Goal: Information Seeking & Learning: Learn about a topic

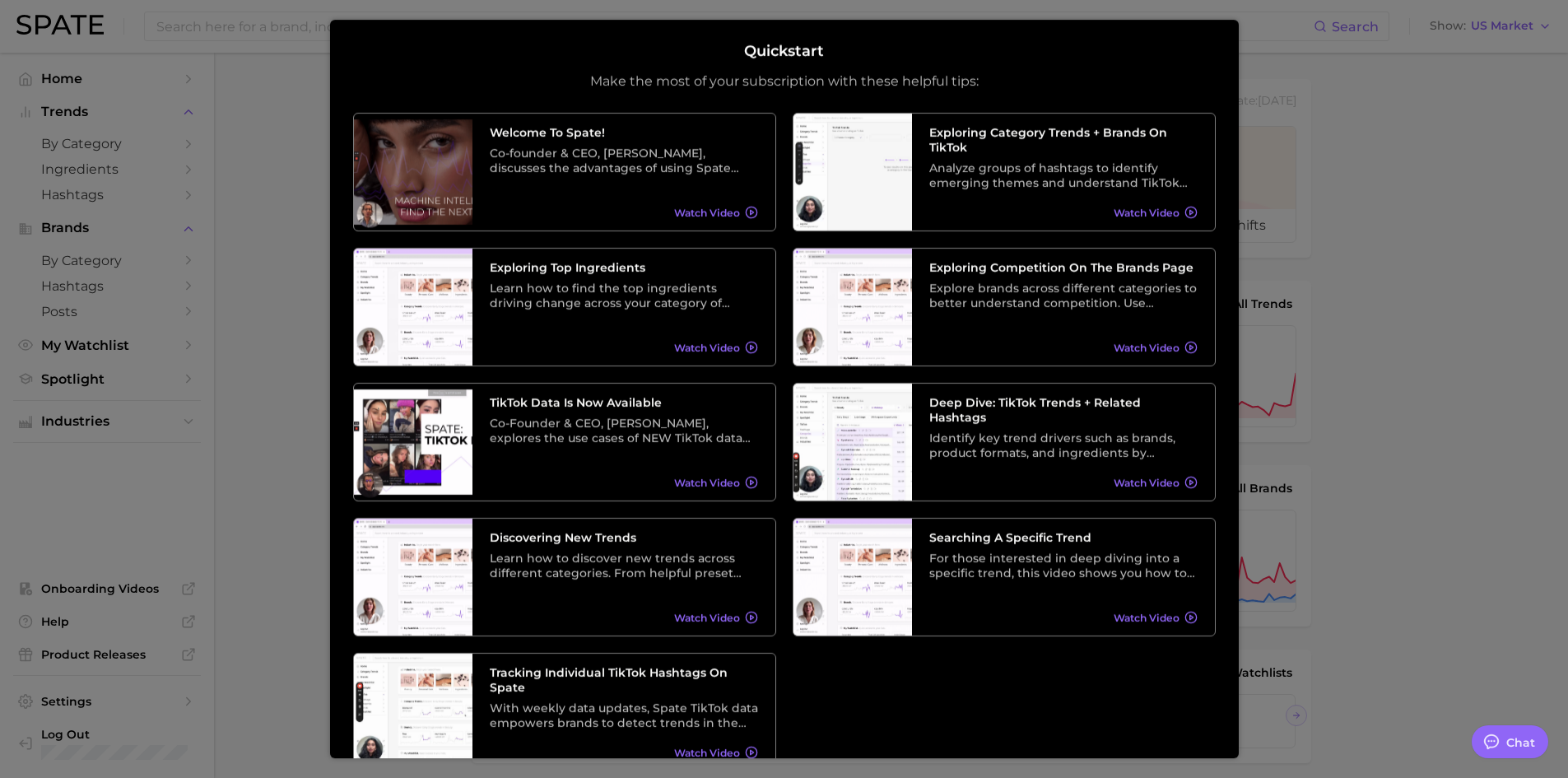
click at [1460, 113] on div at bounding box center [784, 680] width 1568 height 1362
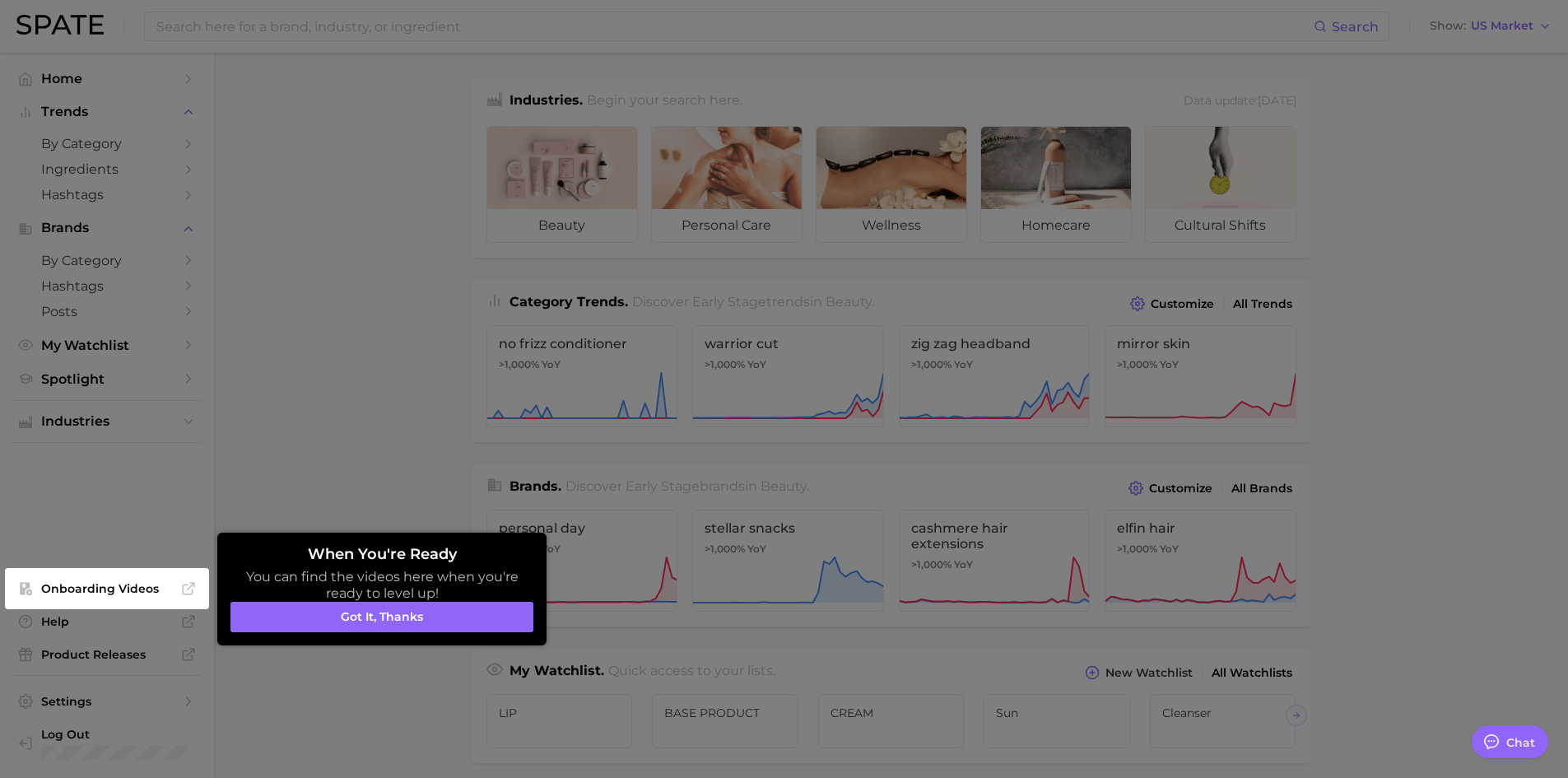
click at [374, 613] on button "Got it, thanks" at bounding box center [381, 618] width 303 height 32
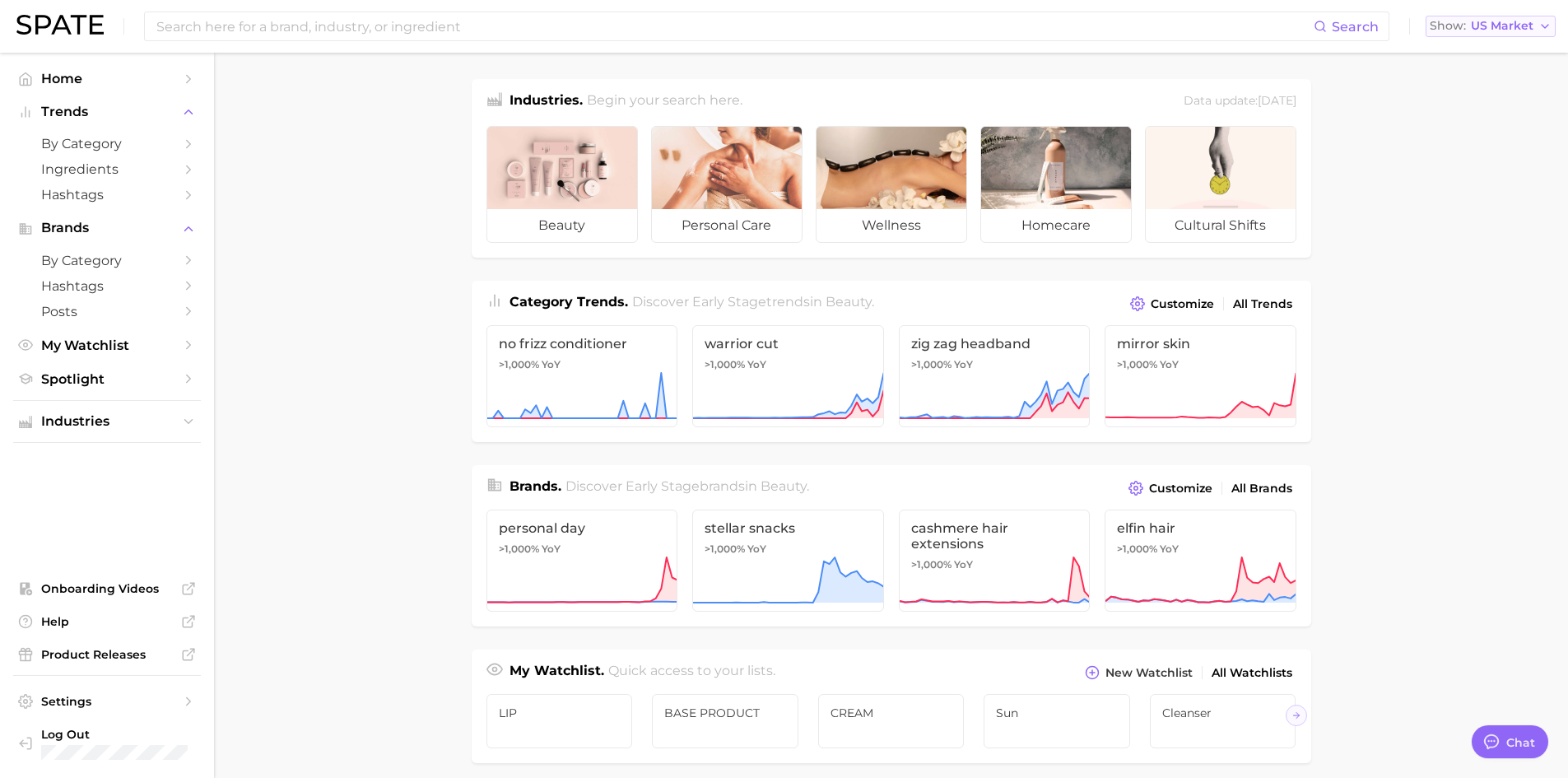
click at [1504, 28] on span "US Market" at bounding box center [1502, 26] width 62 height 9
click at [1491, 54] on span "[GEOGRAPHIC_DATA]" at bounding box center [1483, 53] width 127 height 14
click at [78, 169] on span "Ingredients" at bounding box center [107, 170] width 132 height 16
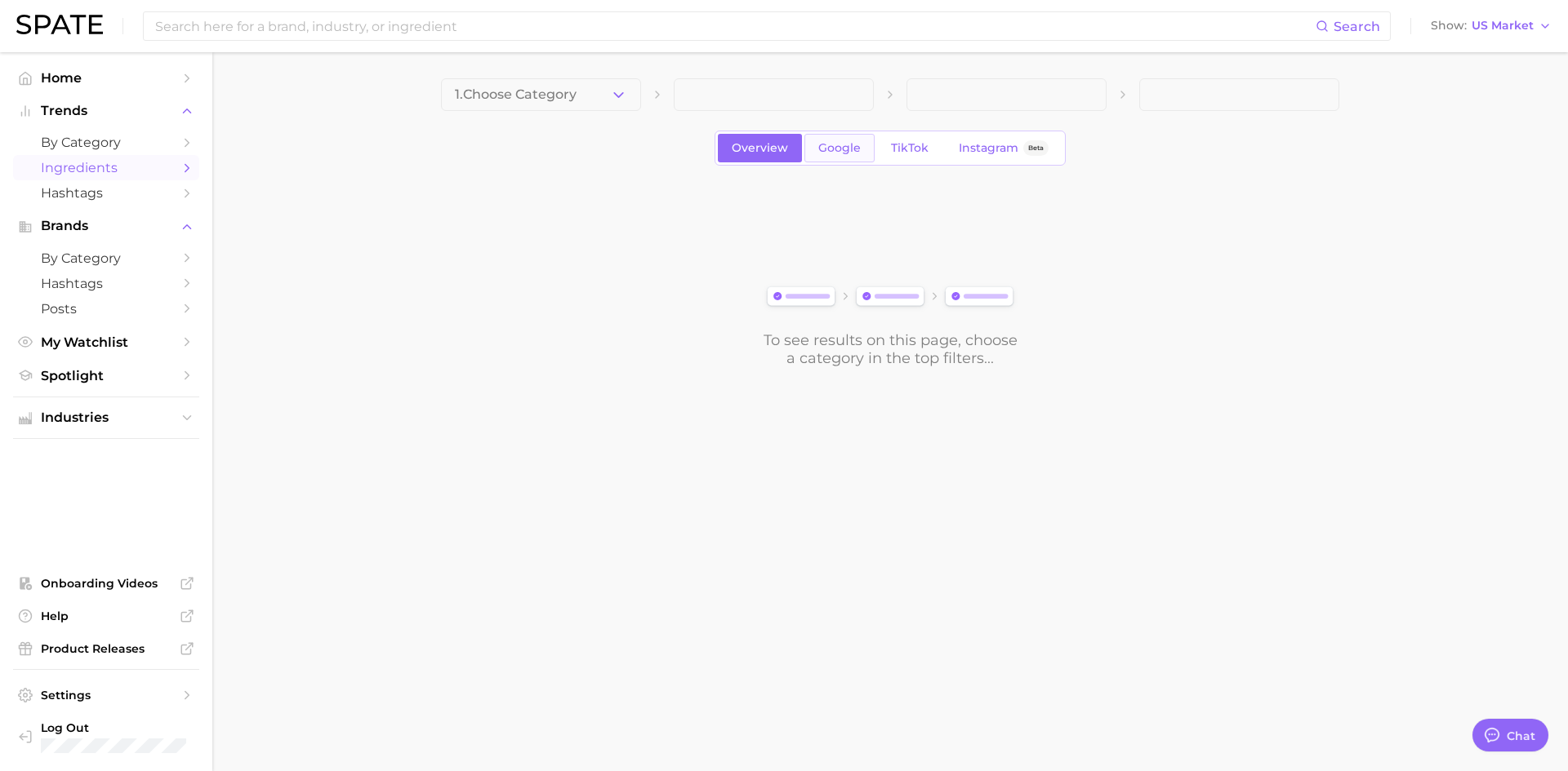
click at [819, 153] on span "Google" at bounding box center [839, 149] width 42 height 14
click at [755, 149] on span "Overview" at bounding box center [761, 149] width 57 height 14
click at [531, 98] on span "1. Choose Category" at bounding box center [515, 94] width 121 height 15
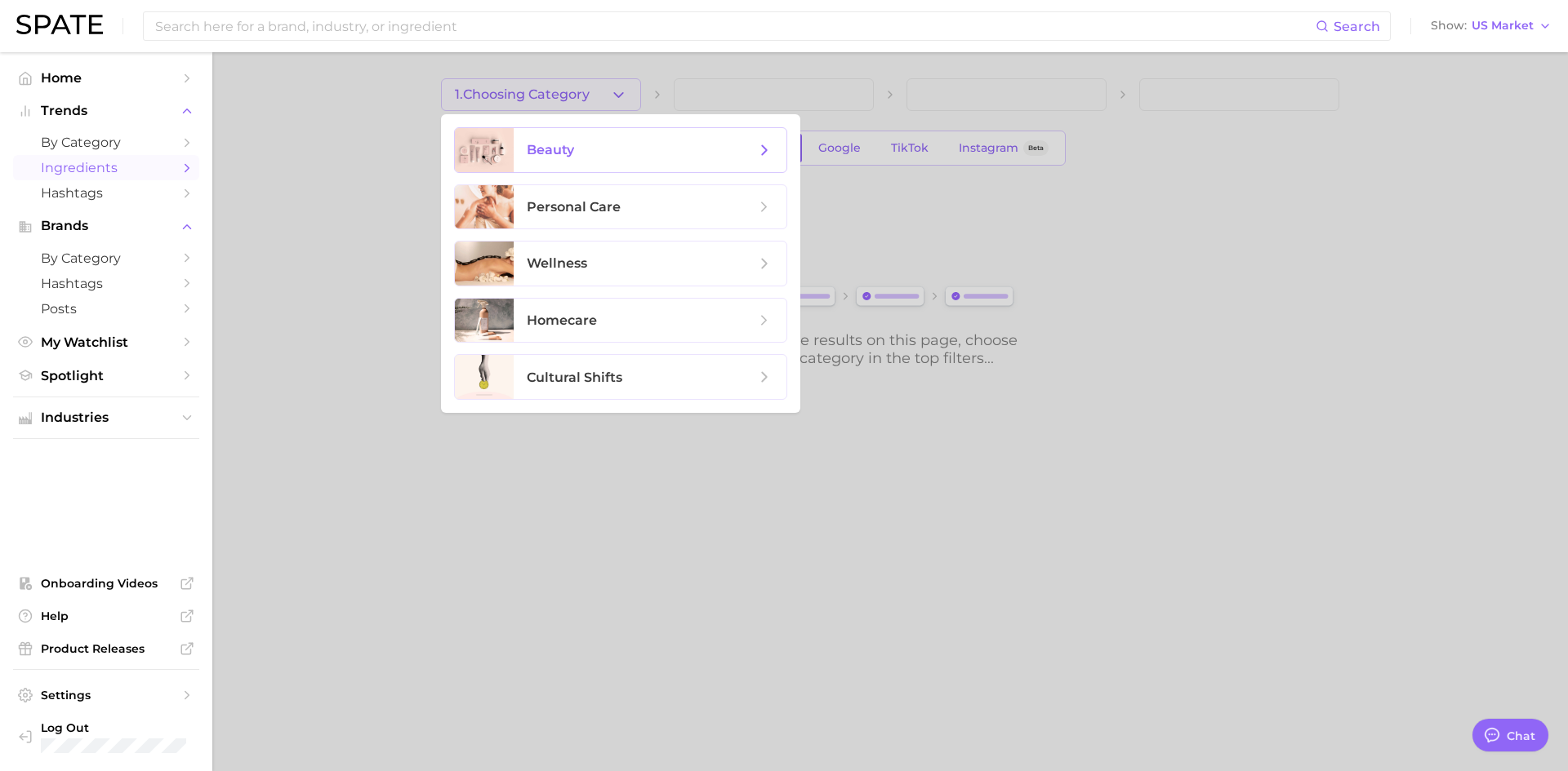
click at [596, 157] on span "beauty" at bounding box center [641, 150] width 229 height 18
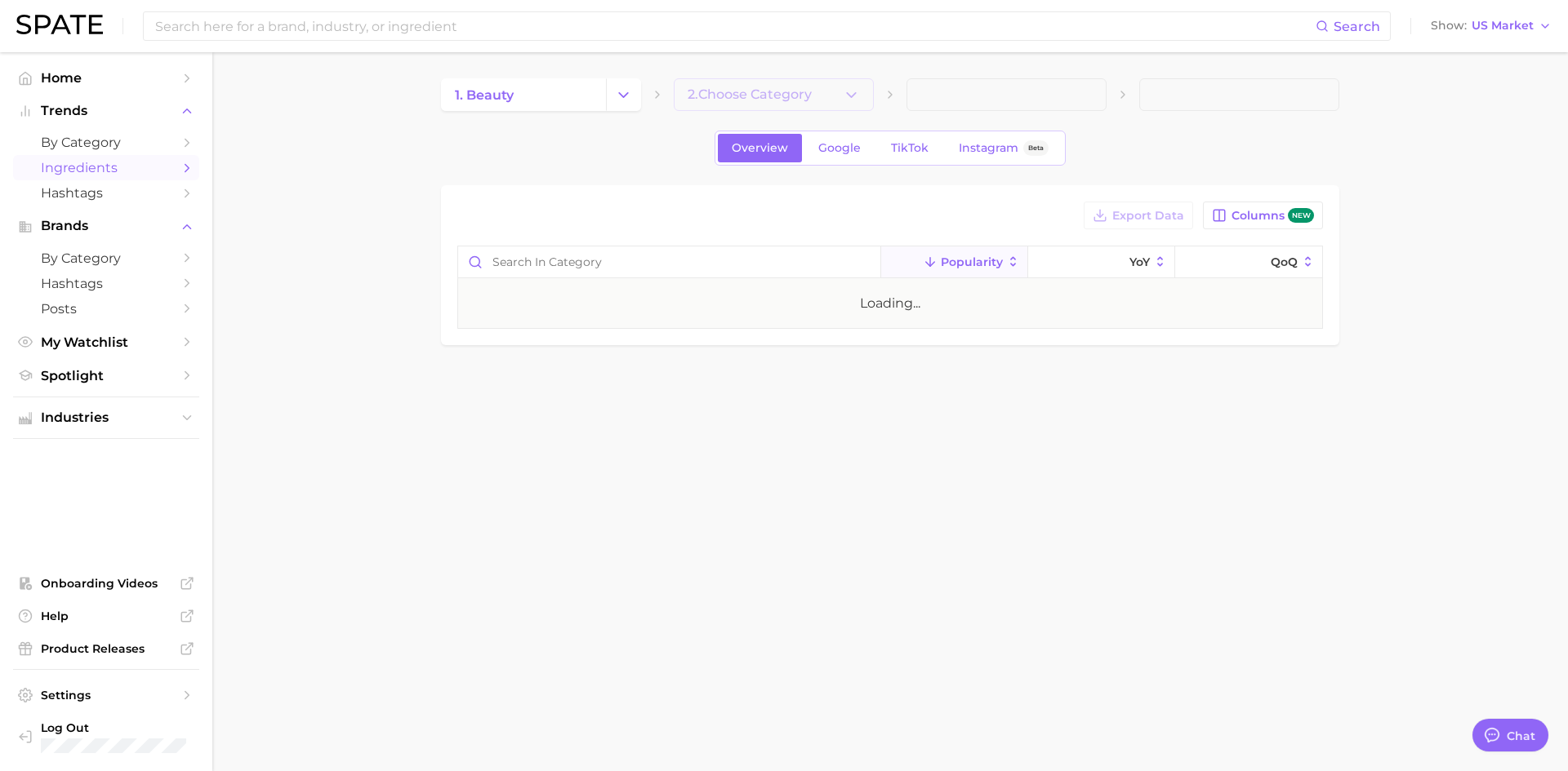
type textarea "x"
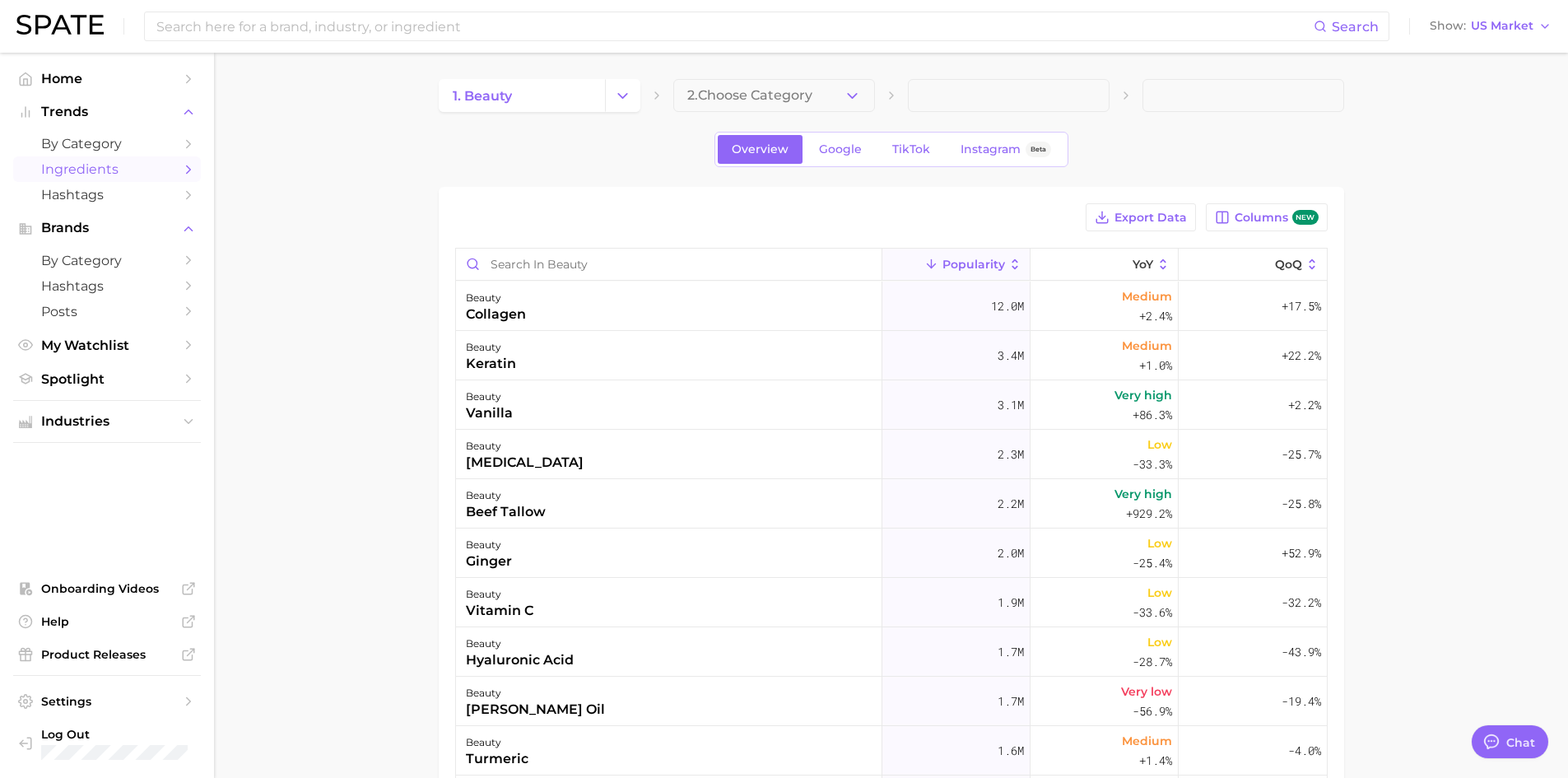
click at [855, 104] on button "2. Choose Category" at bounding box center [774, 95] width 202 height 33
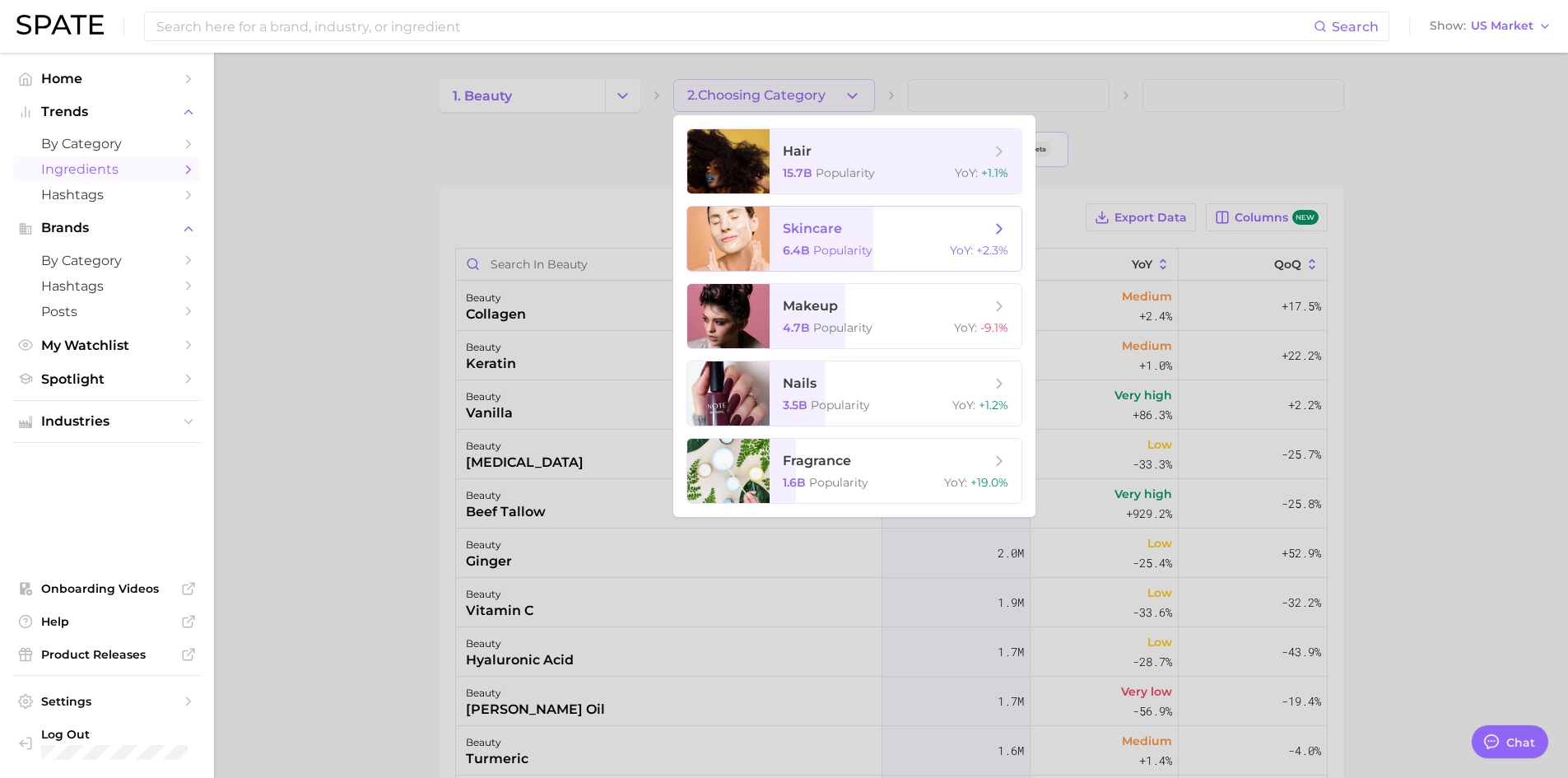
click at [817, 233] on span "skincare" at bounding box center [812, 229] width 59 height 16
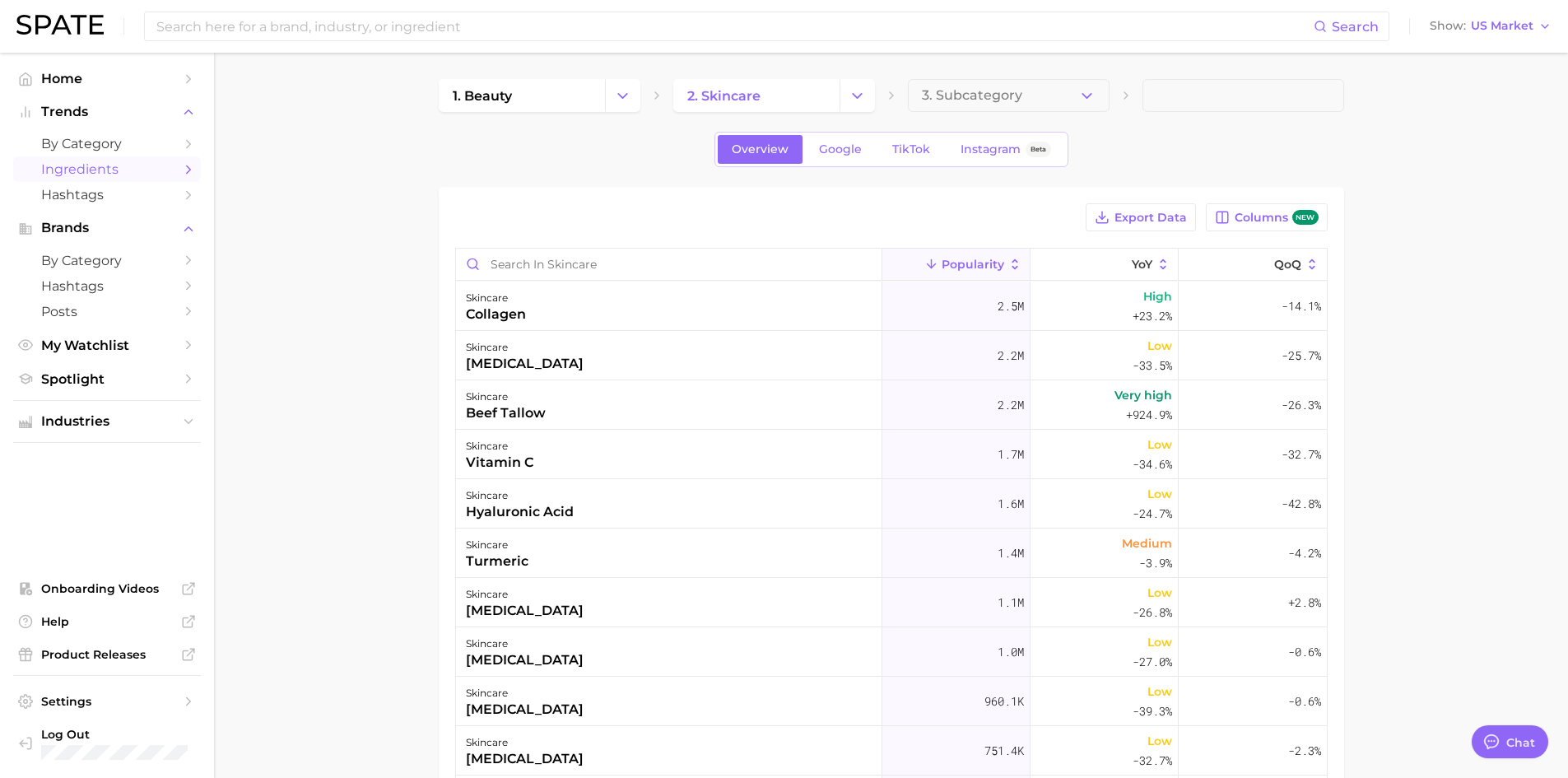
click at [1030, 78] on main "1. beauty 2. skincare 3. Subcategory Overview Google TikTok Instagram Beta Expo…" at bounding box center [891, 589] width 1354 height 1073
click at [1038, 100] on button "3. Subcategory" at bounding box center [1008, 95] width 202 height 33
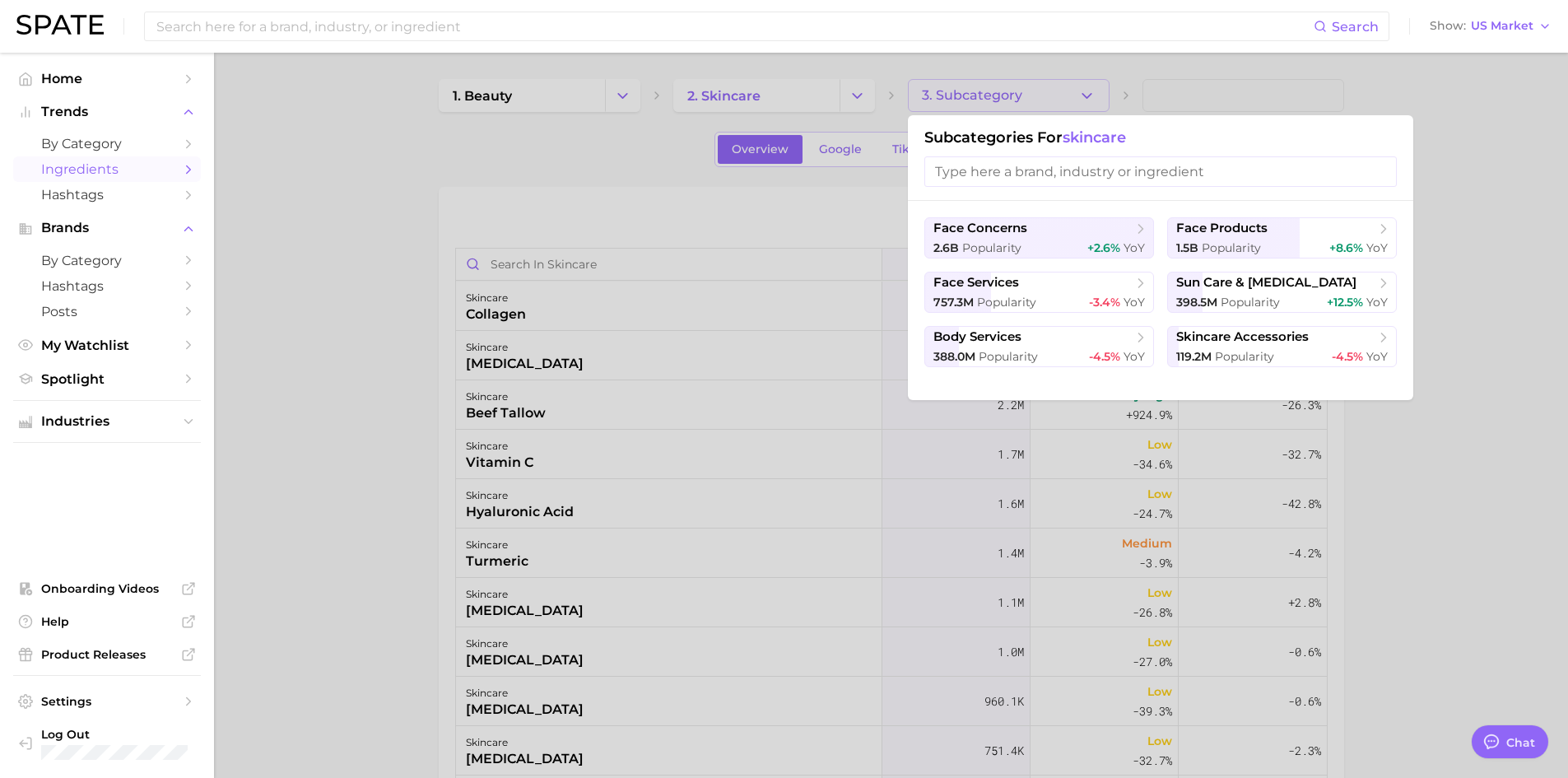
click at [1033, 95] on div at bounding box center [784, 389] width 1568 height 778
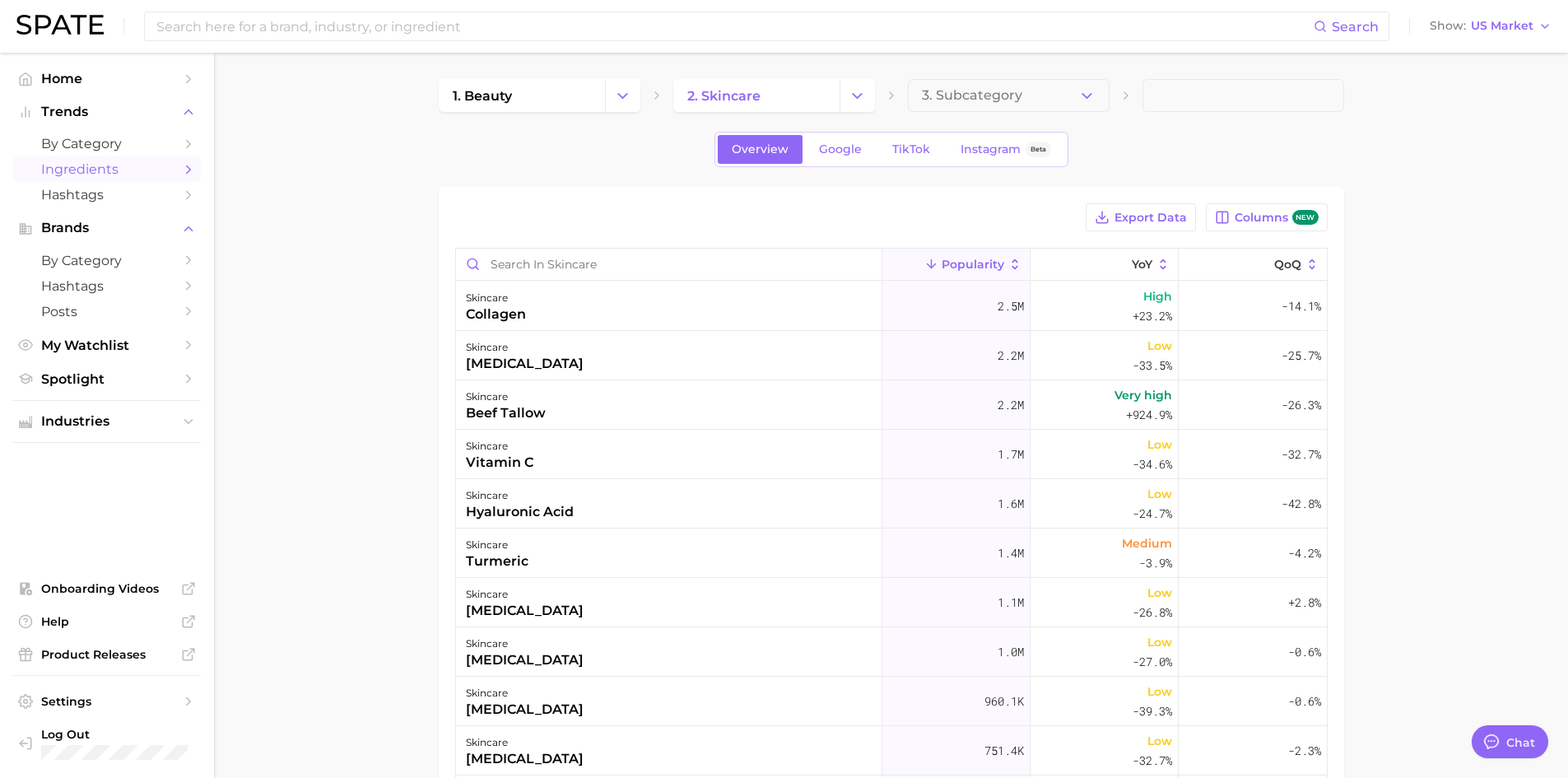
click at [186, 173] on icon "Sidebar" at bounding box center [188, 170] width 15 height 15
click at [170, 428] on span "Industries" at bounding box center [107, 421] width 132 height 15
click at [1250, 218] on span "Columns new" at bounding box center [1276, 218] width 83 height 16
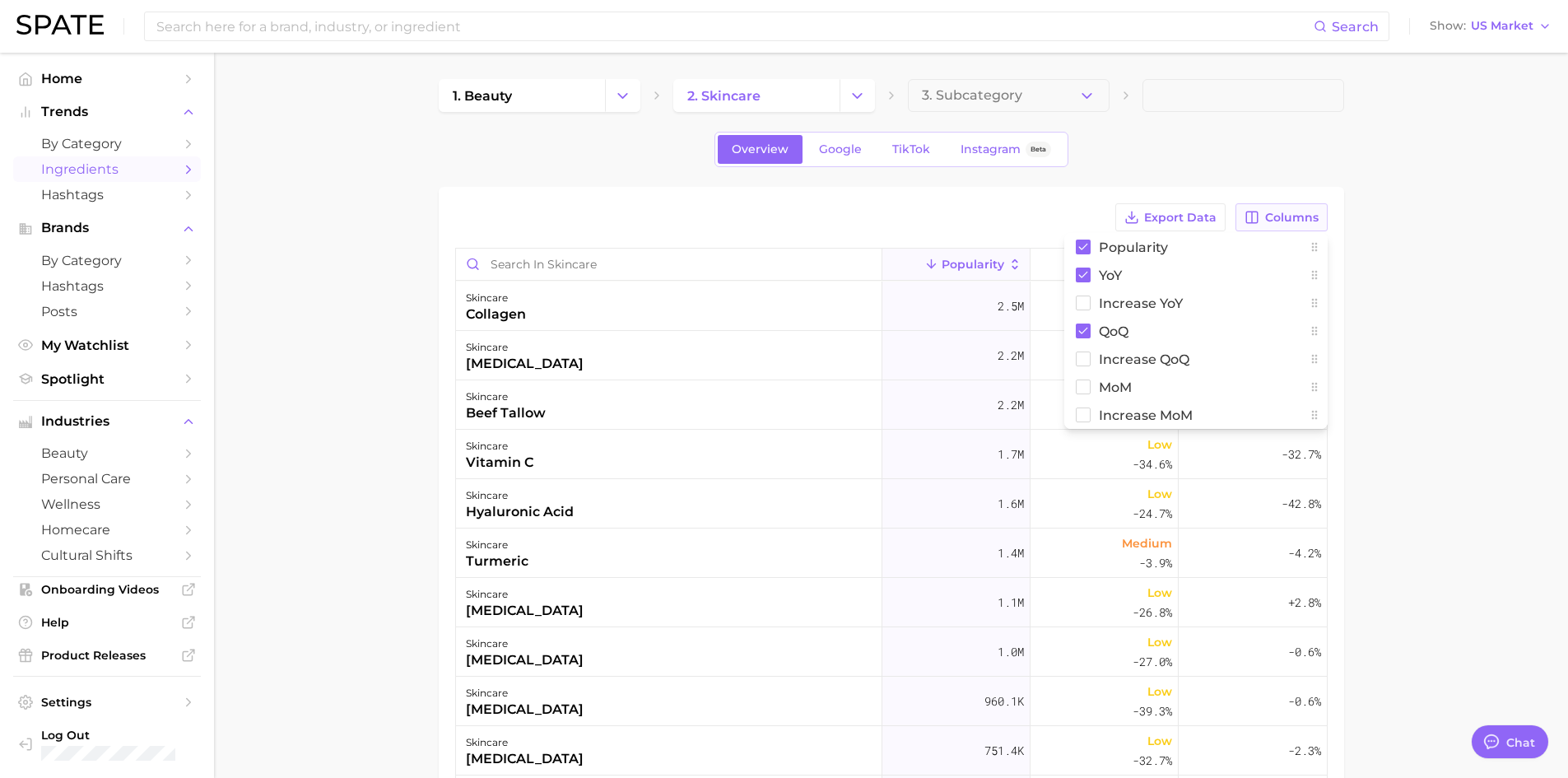
click at [1250, 218] on icon "button" at bounding box center [1252, 217] width 15 height 15
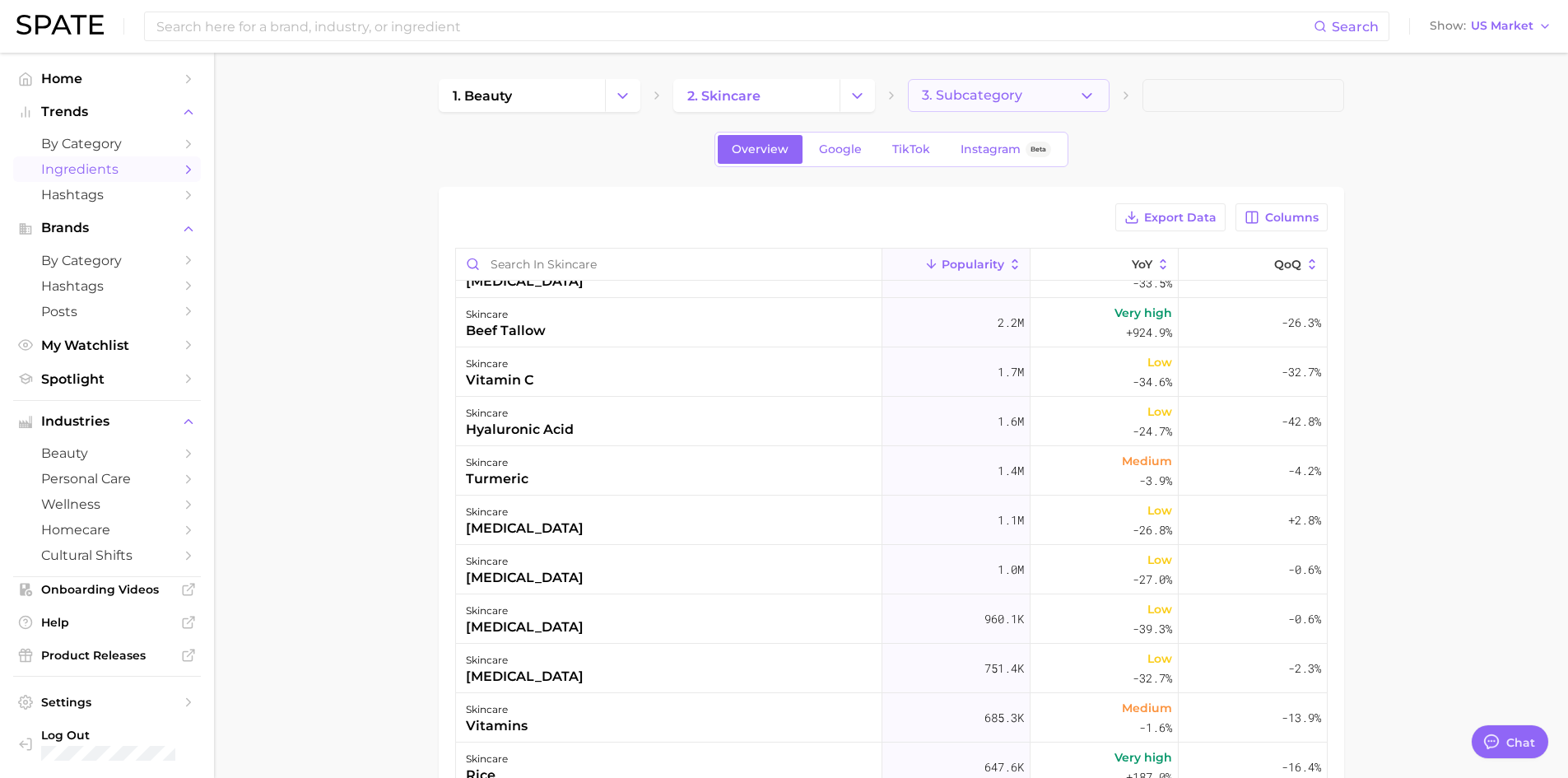
click at [951, 104] on button "3. Subcategory" at bounding box center [1008, 95] width 202 height 33
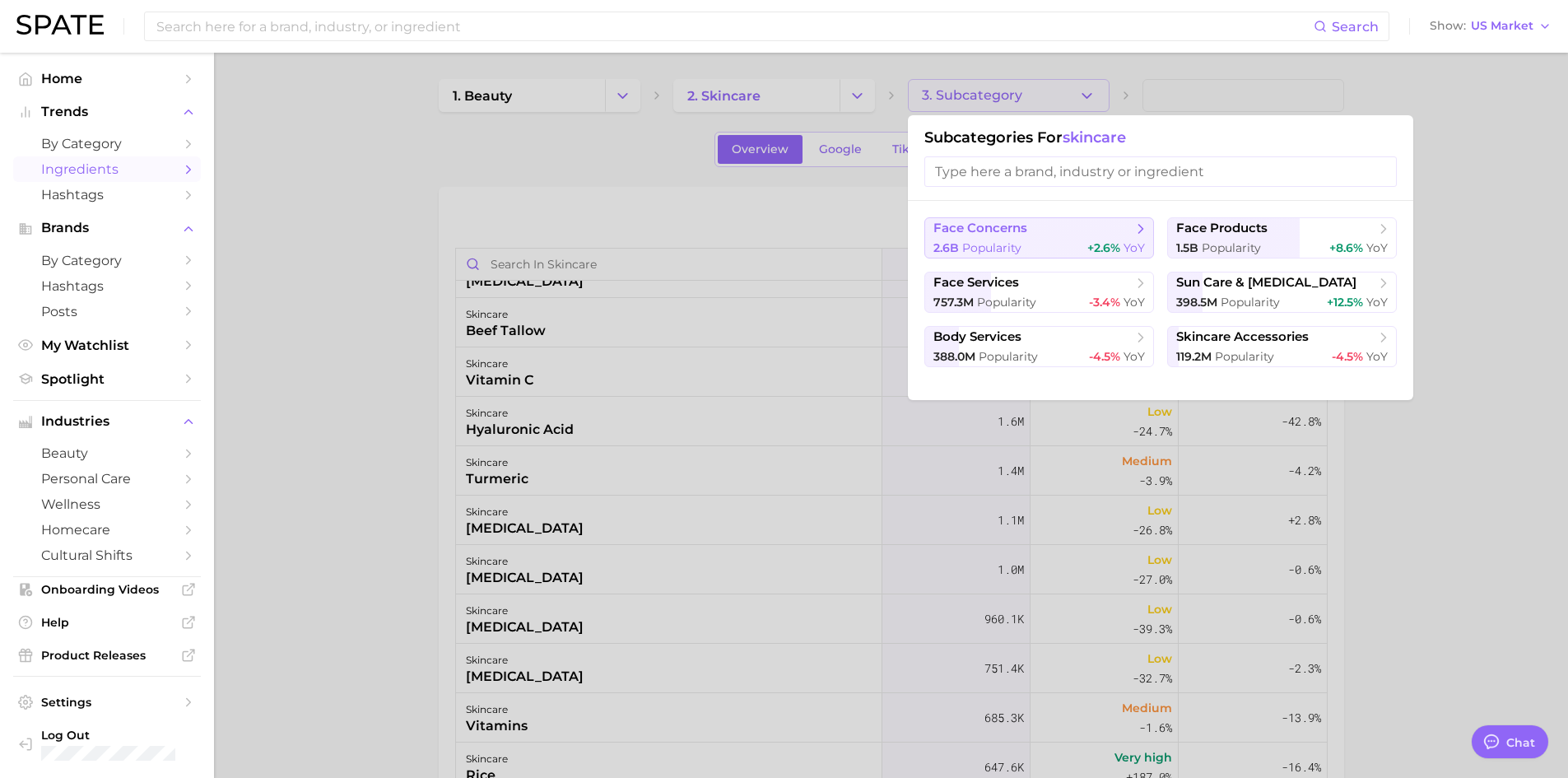
click at [949, 244] on span "2.6b" at bounding box center [946, 248] width 26 height 15
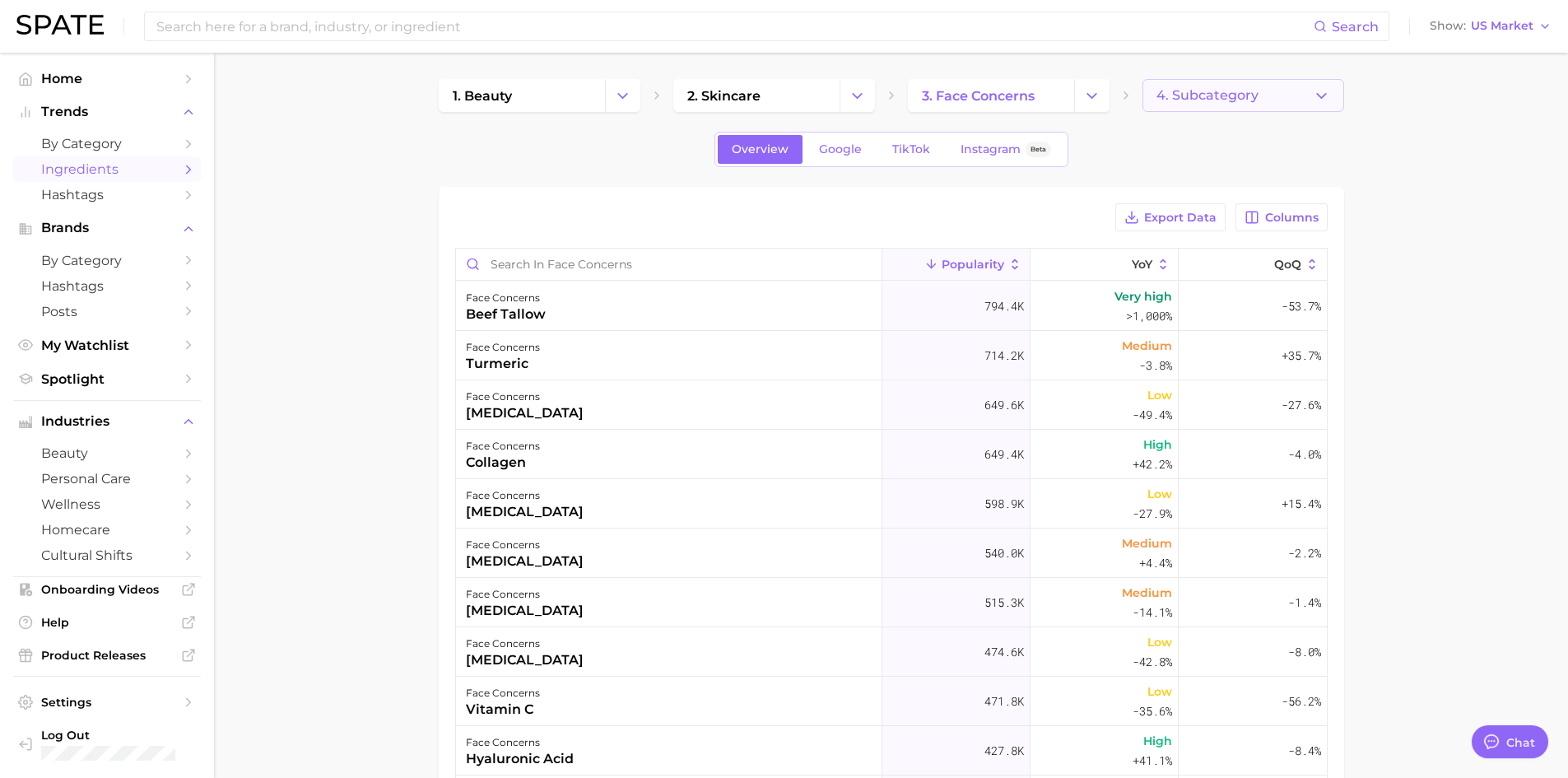
click at [1254, 101] on span "4. Subcategory" at bounding box center [1208, 95] width 102 height 15
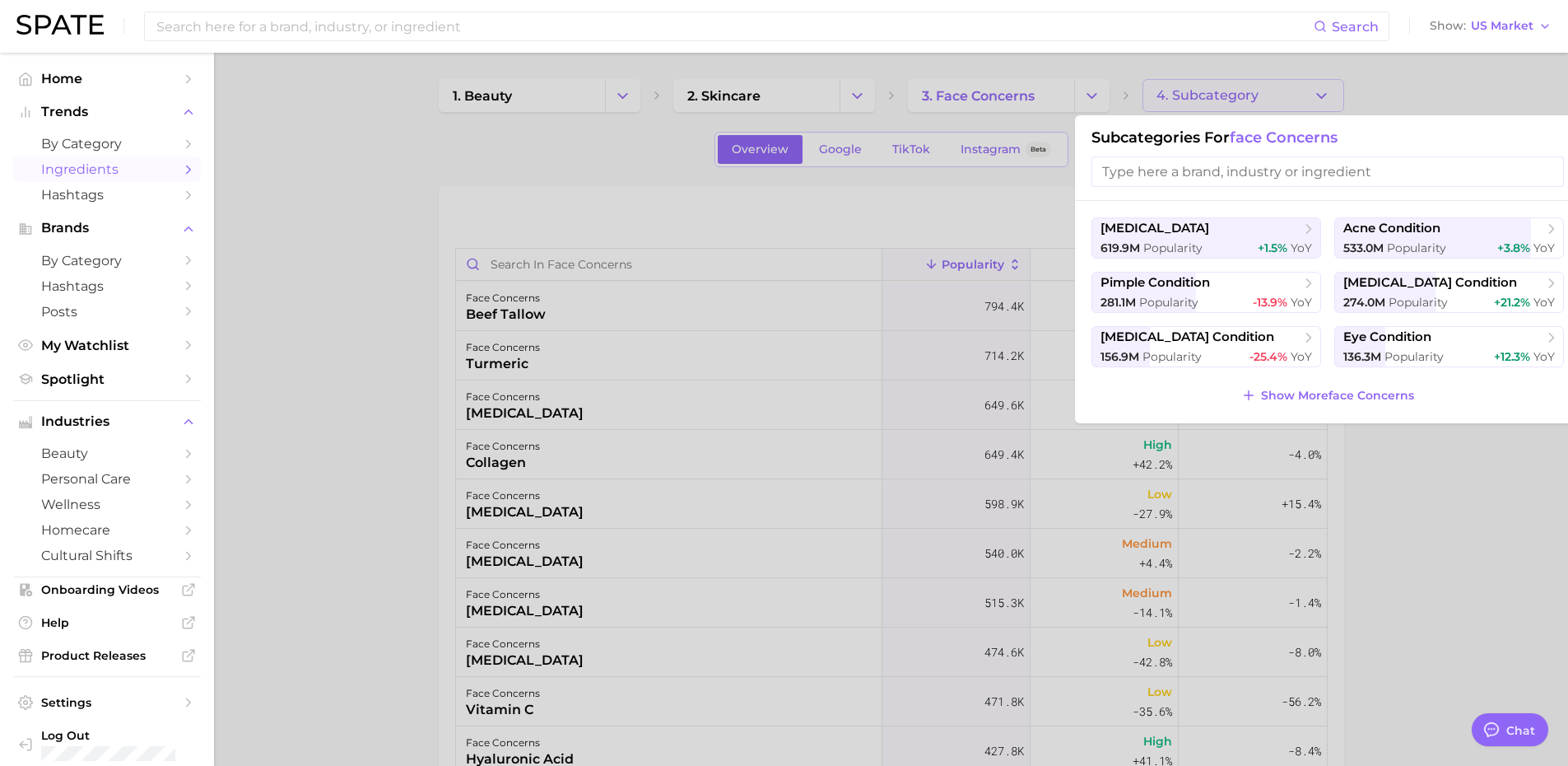
click at [1254, 101] on div at bounding box center [784, 383] width 1568 height 766
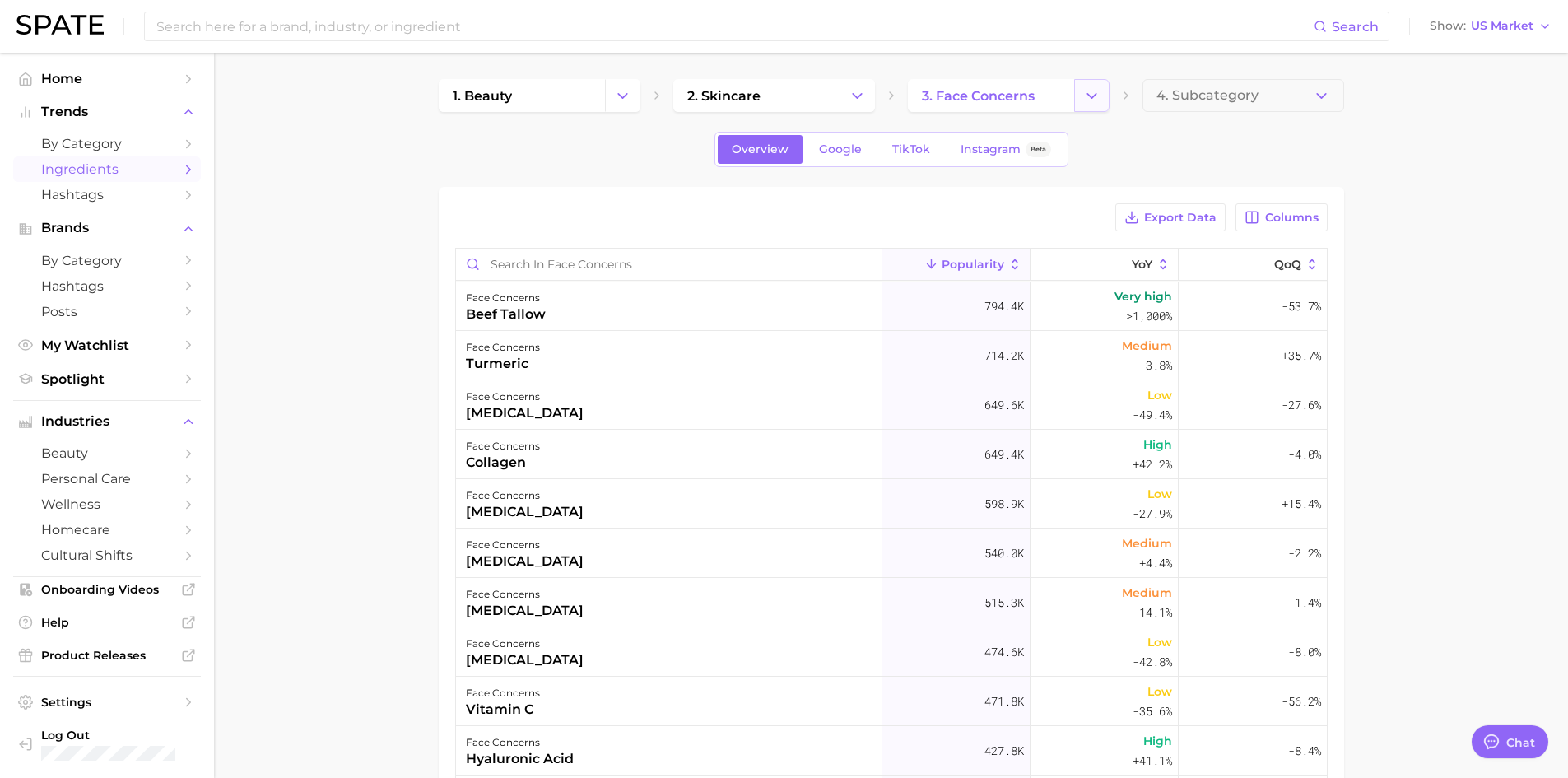
click at [1083, 103] on icon "Change Category" at bounding box center [1092, 97] width 18 height 18
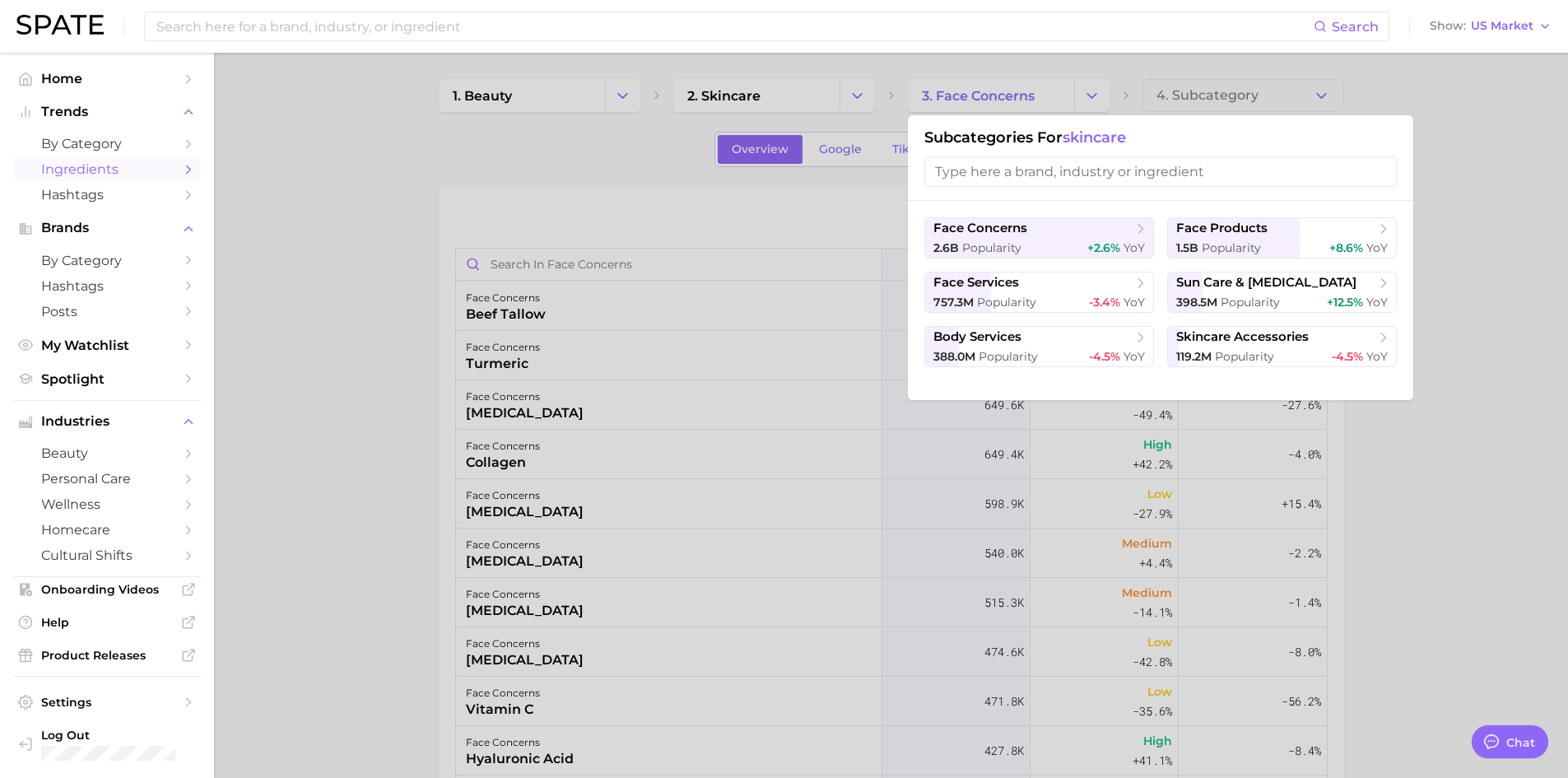
click at [1088, 136] on span "skincare" at bounding box center [1095, 137] width 63 height 18
click at [1021, 137] on h1 "Subcategories for skincare" at bounding box center [1161, 137] width 473 height 18
click at [584, 188] on div at bounding box center [784, 389] width 1568 height 778
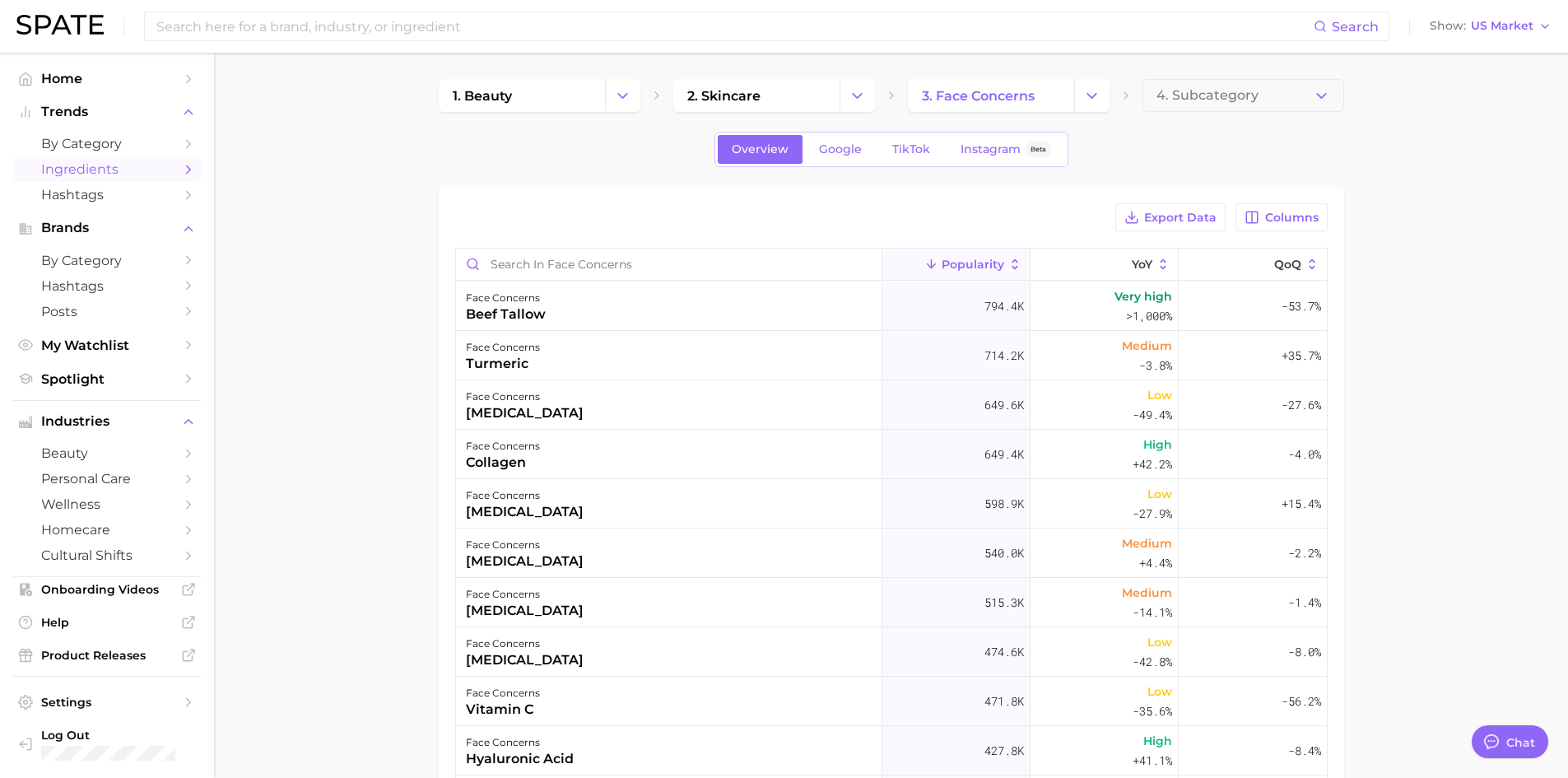
click at [623, 163] on div "Overview Google TikTok Instagram Beta" at bounding box center [891, 150] width 906 height 35
click at [831, 108] on link "2. skincare" at bounding box center [756, 95] width 167 height 33
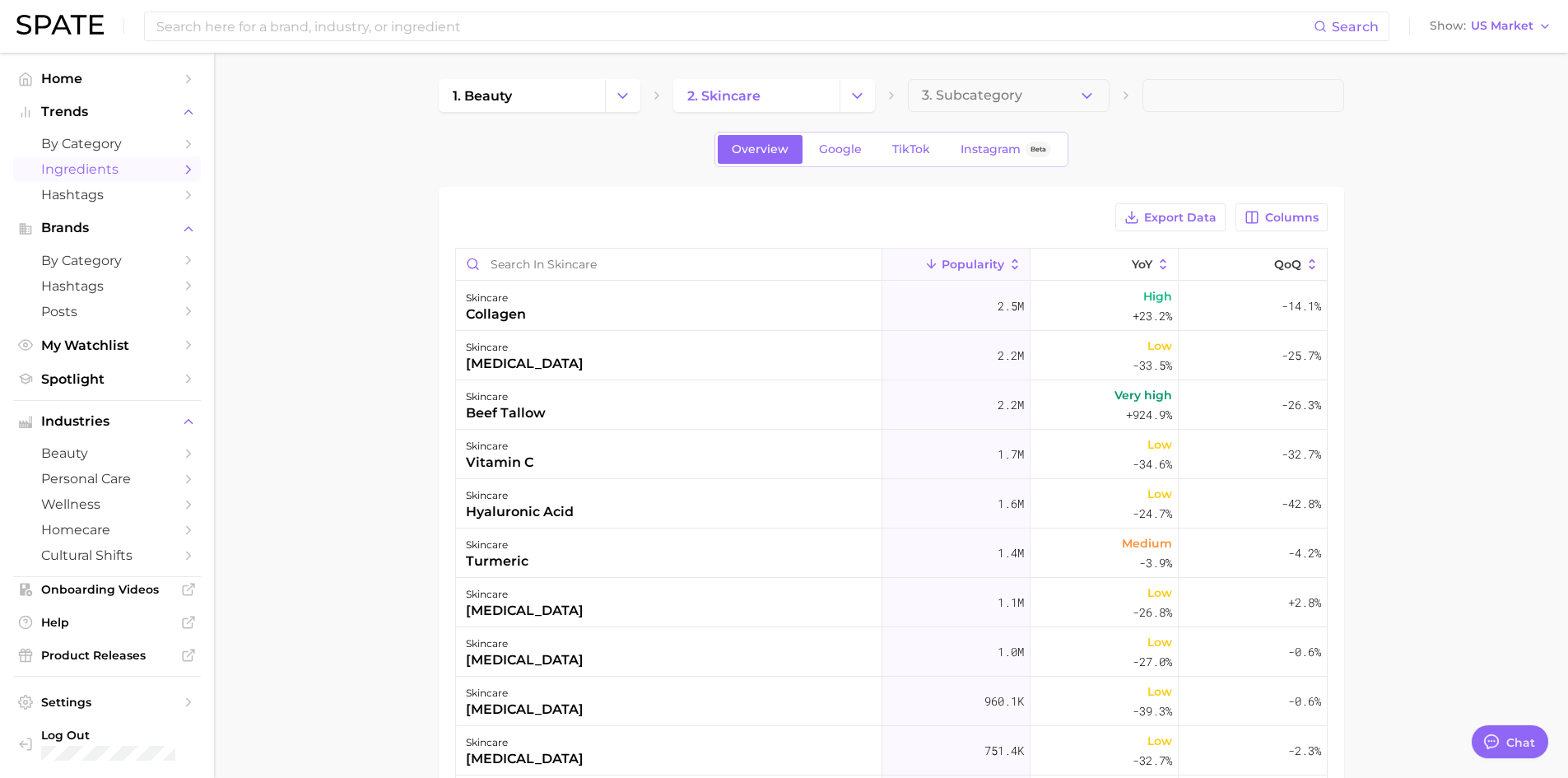
click at [831, 108] on link "2. skincare" at bounding box center [756, 95] width 167 height 33
click at [859, 103] on icon "Change Category" at bounding box center [857, 97] width 18 height 18
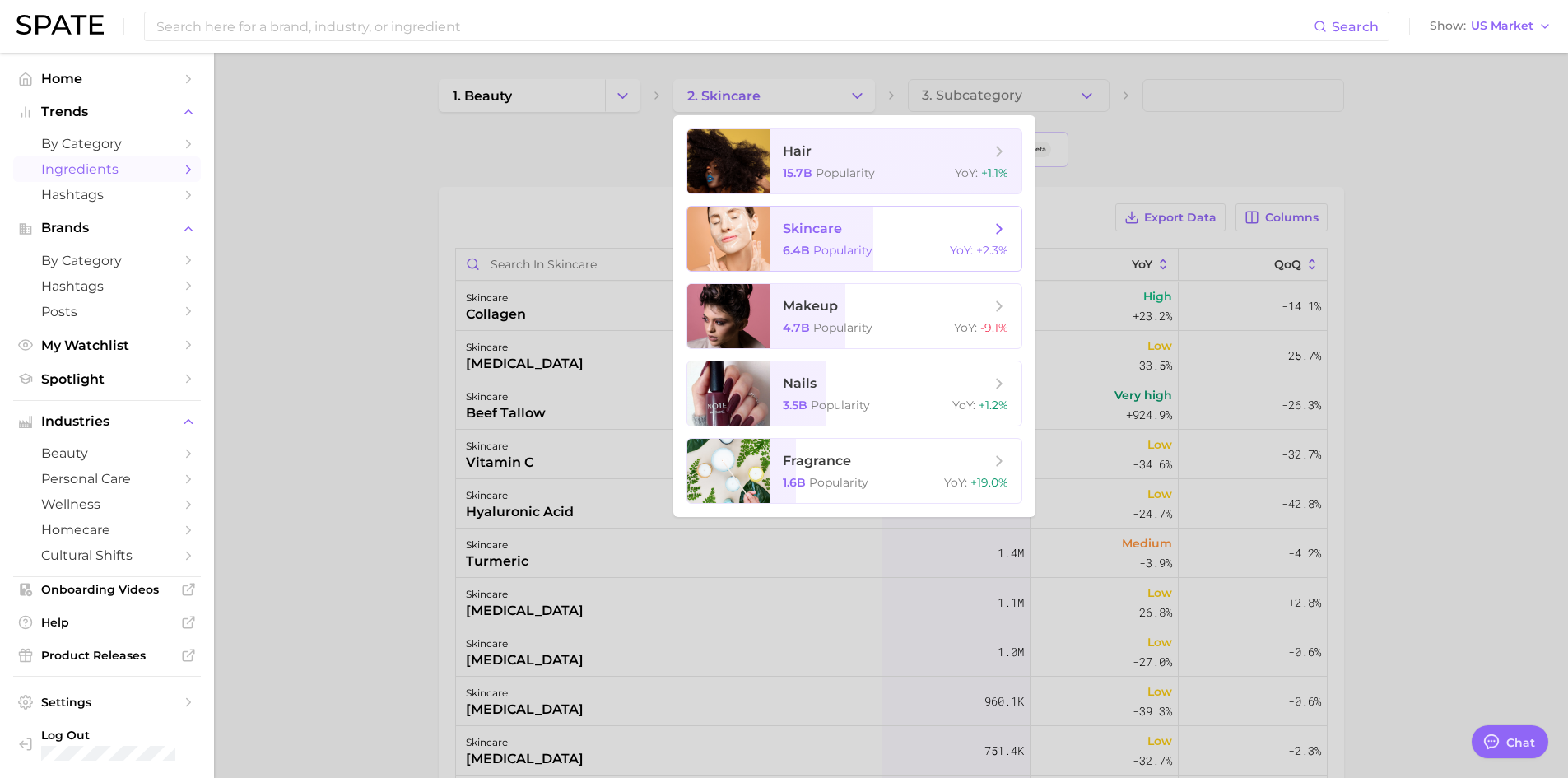
click at [813, 234] on span "skincare" at bounding box center [812, 229] width 59 height 16
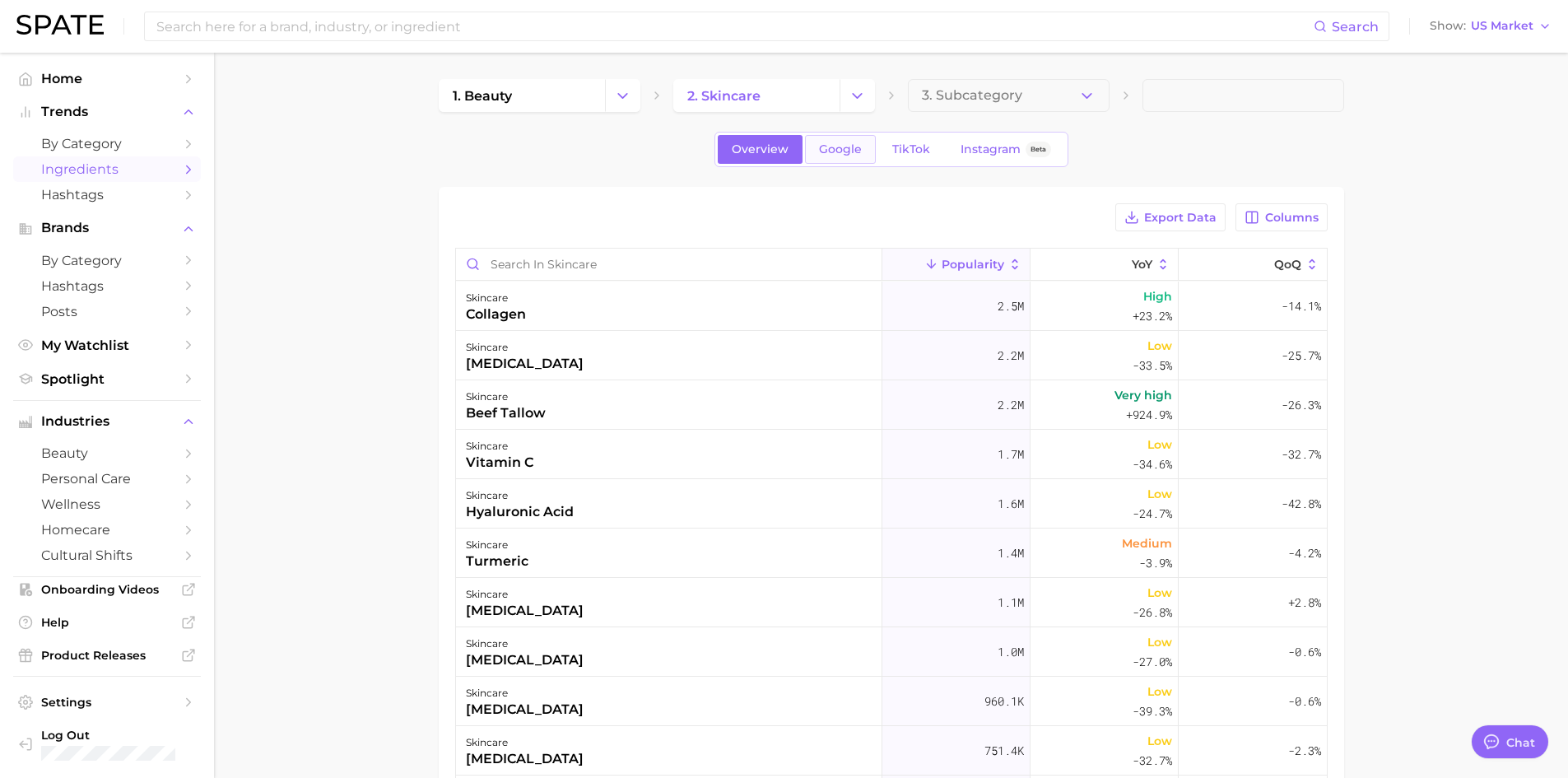
click at [832, 156] on span "Google" at bounding box center [840, 150] width 42 height 14
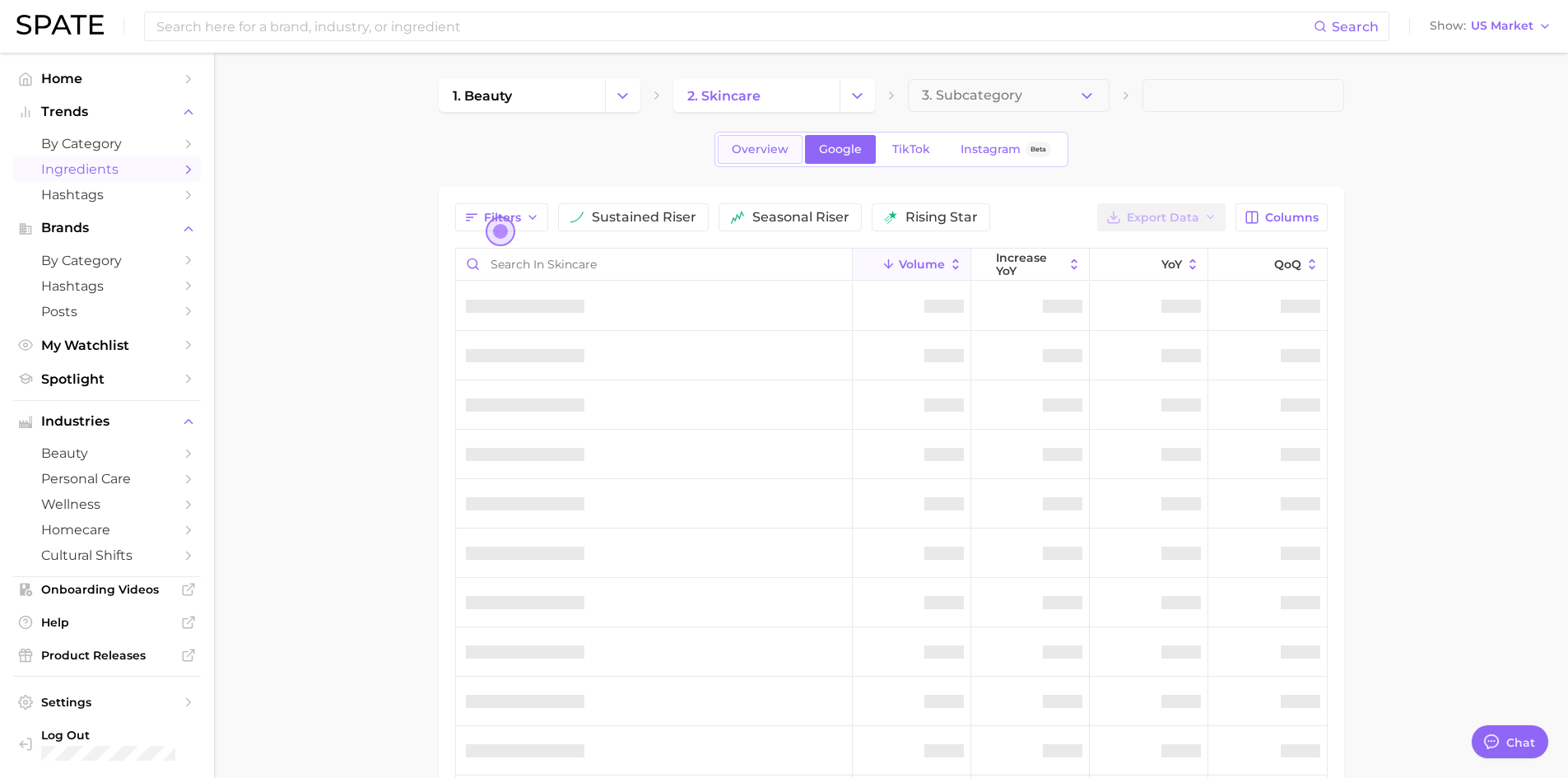
click at [773, 152] on span "Overview" at bounding box center [761, 150] width 57 height 14
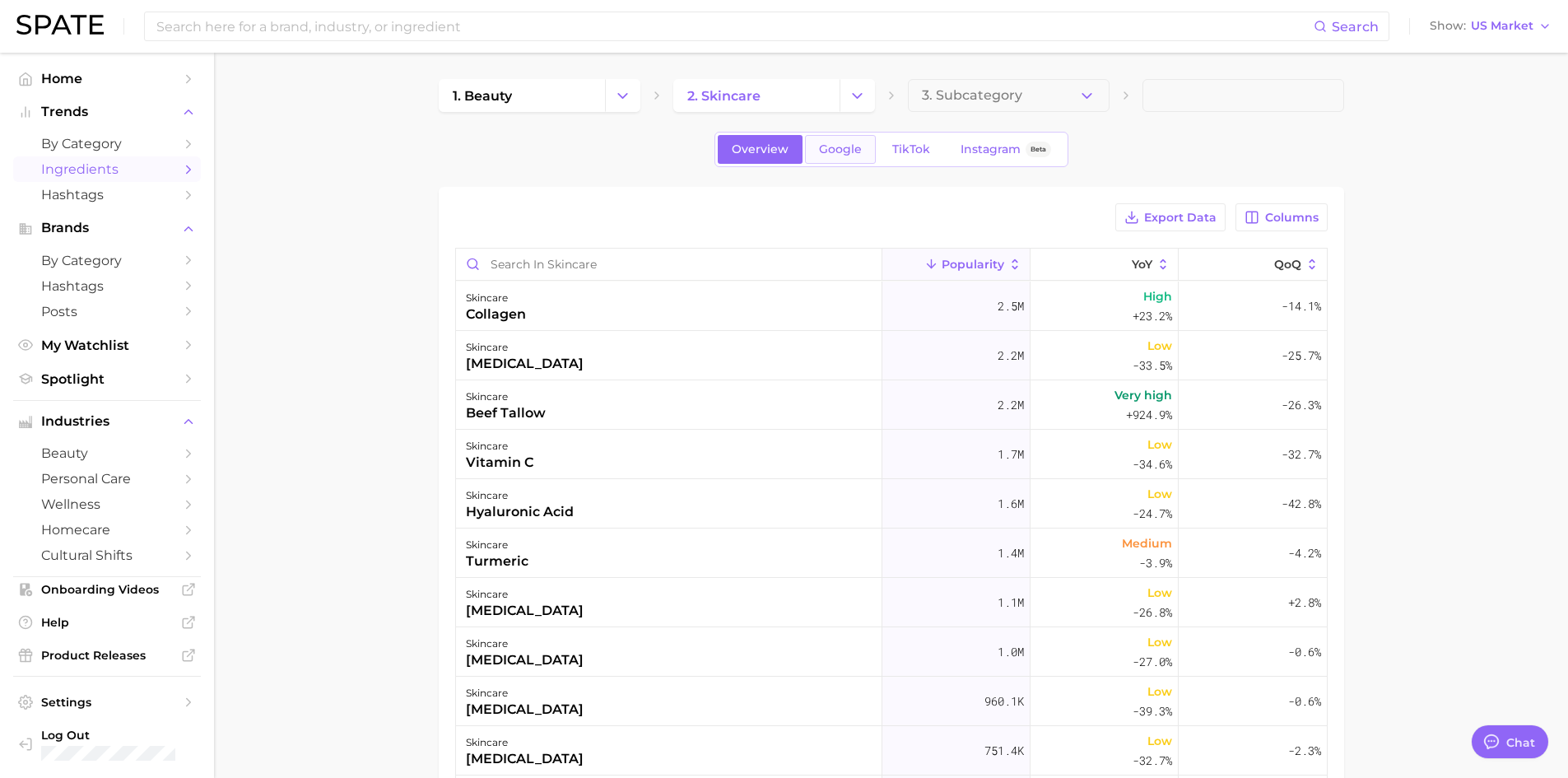
click at [841, 158] on link "Google" at bounding box center [841, 149] width 71 height 29
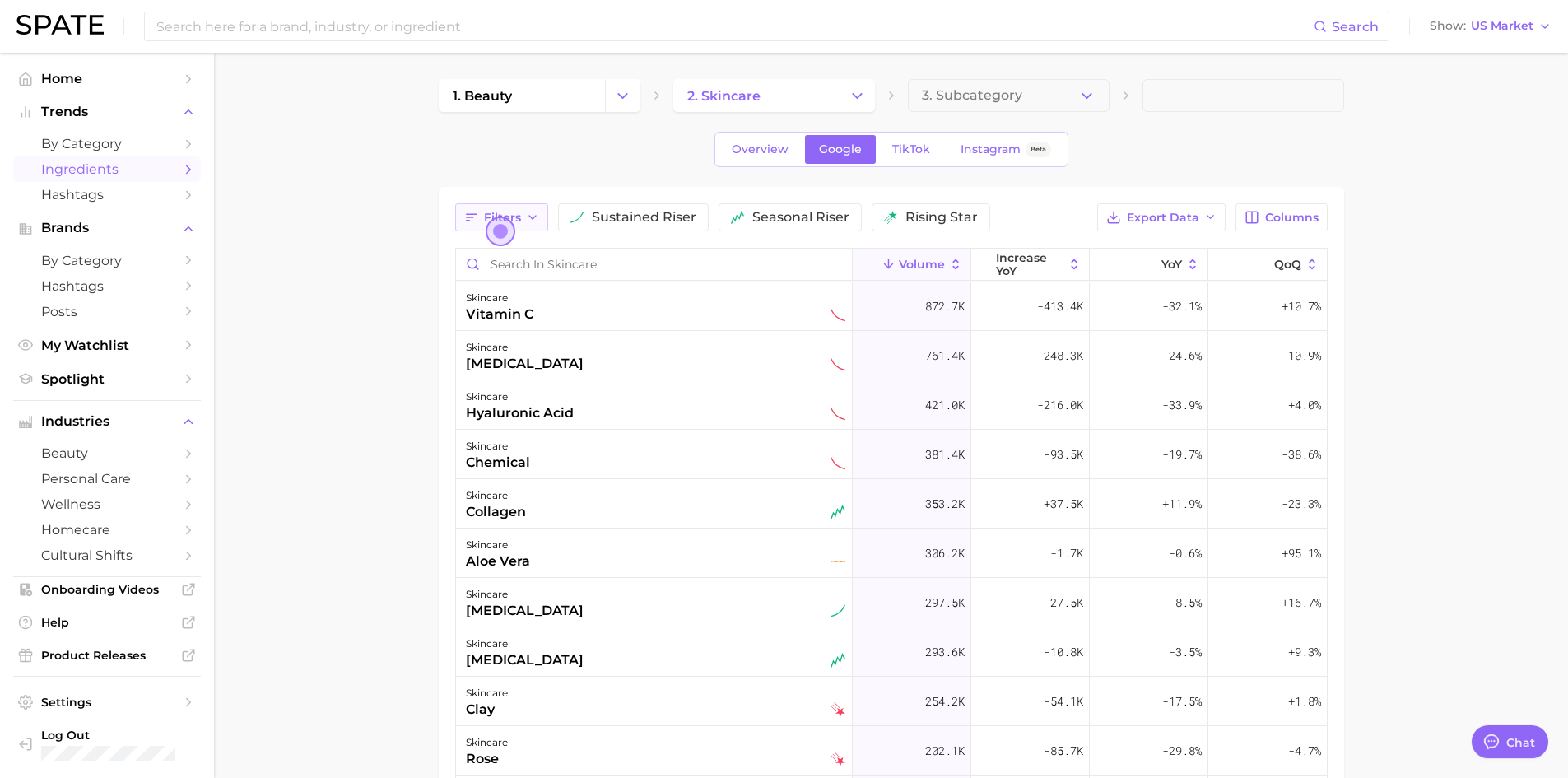
click at [526, 220] on icon "button" at bounding box center [532, 217] width 13 height 13
click at [530, 319] on button "falling star" at bounding box center [593, 318] width 257 height 27
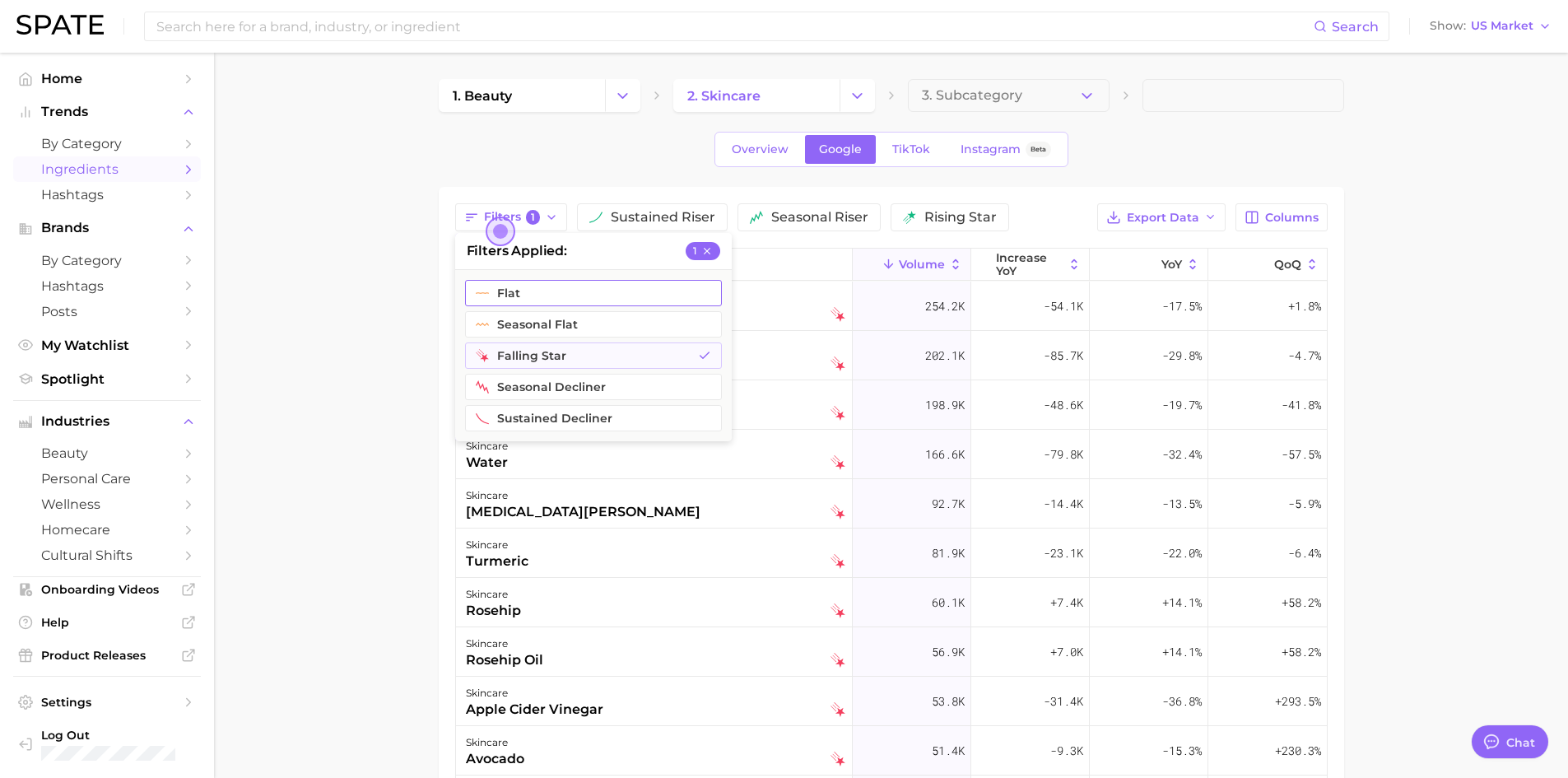
drag, startPoint x: 543, startPoint y: 305, endPoint x: 548, endPoint y: 298, distance: 8.6
click at [548, 298] on button "flat" at bounding box center [593, 293] width 257 height 27
click at [531, 220] on span "2" at bounding box center [533, 217] width 15 height 15
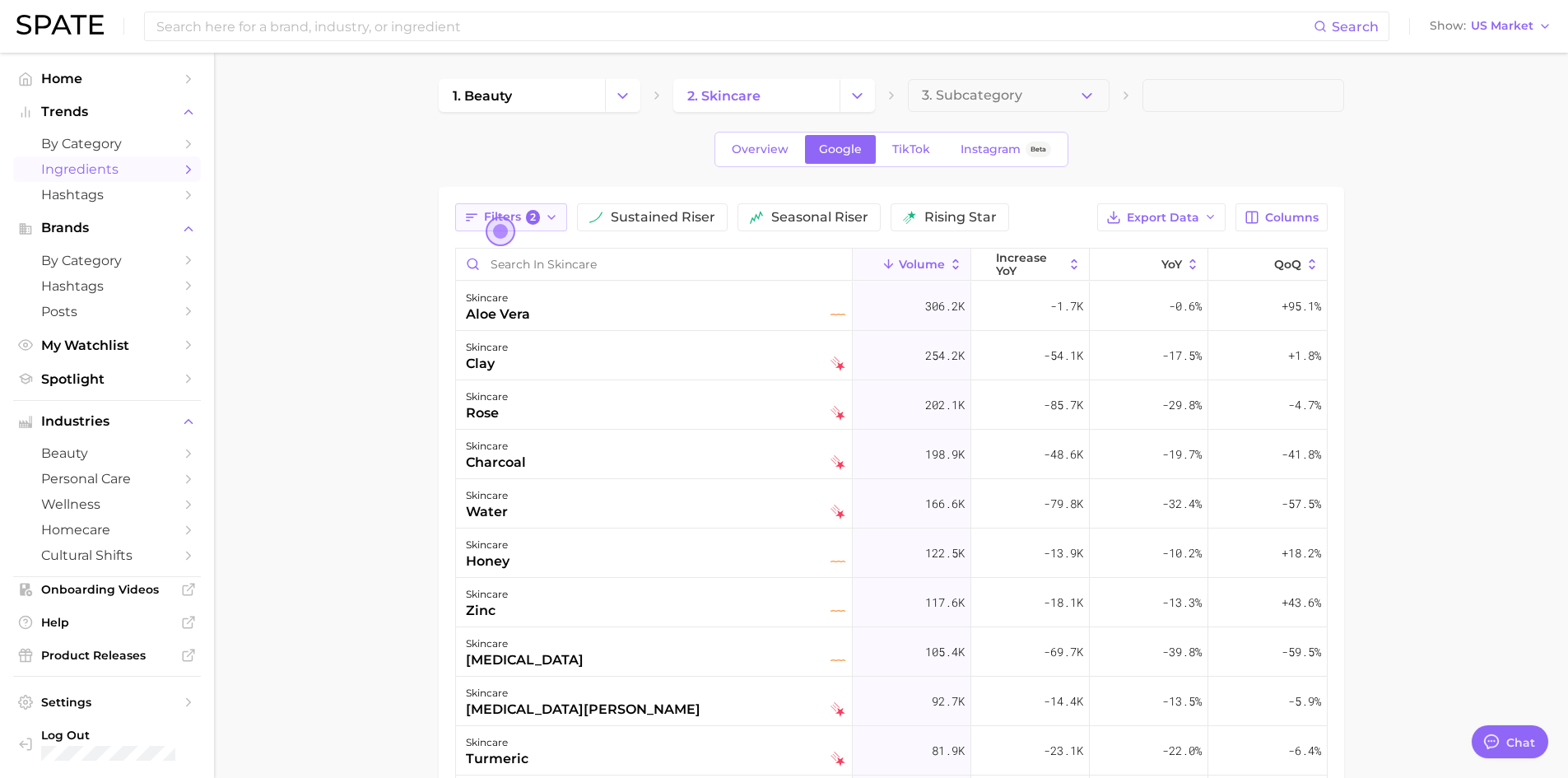
click at [544, 218] on button "Filters 2" at bounding box center [511, 217] width 112 height 28
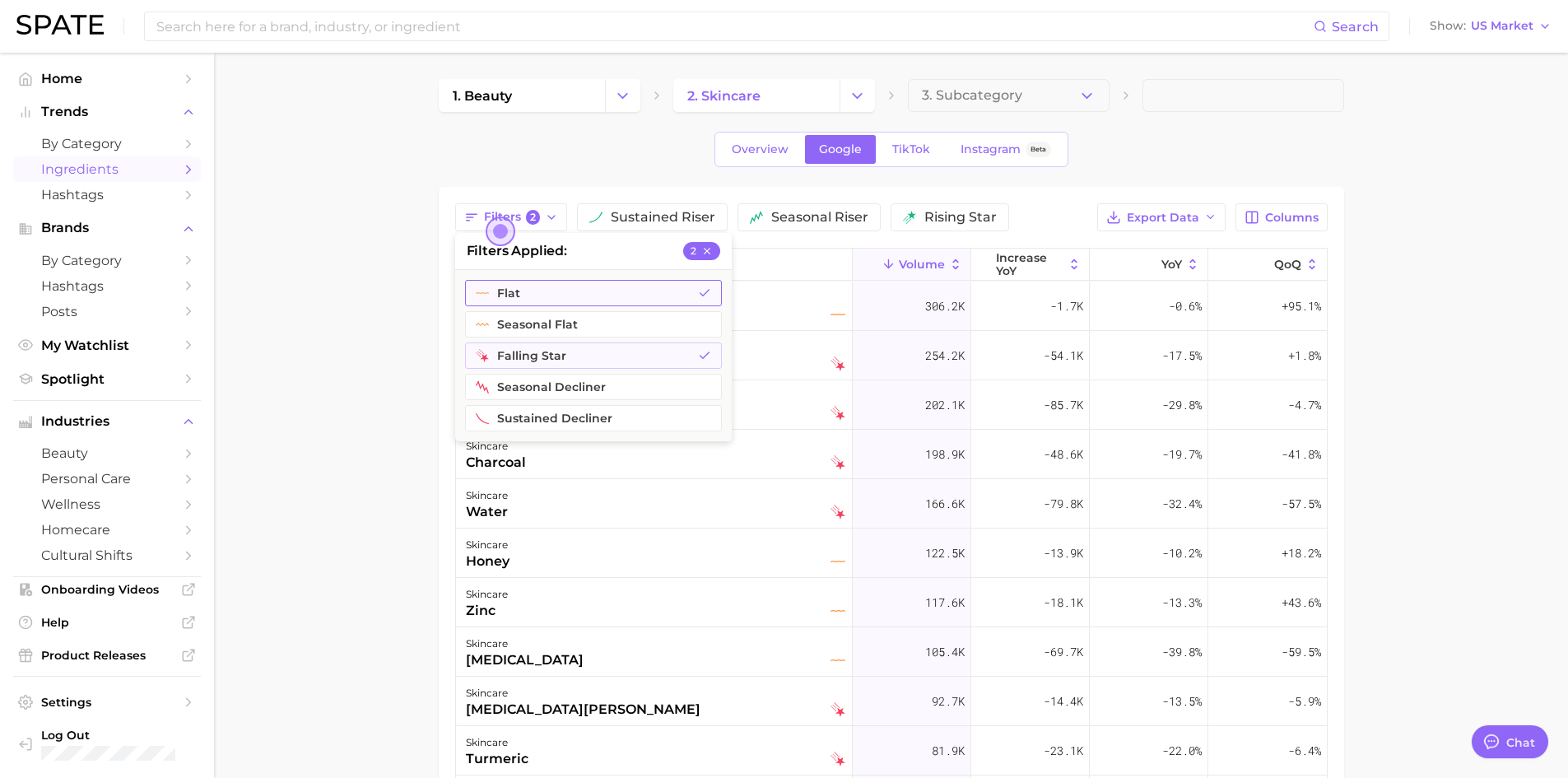
click at [687, 251] on button "2" at bounding box center [702, 251] width 37 height 18
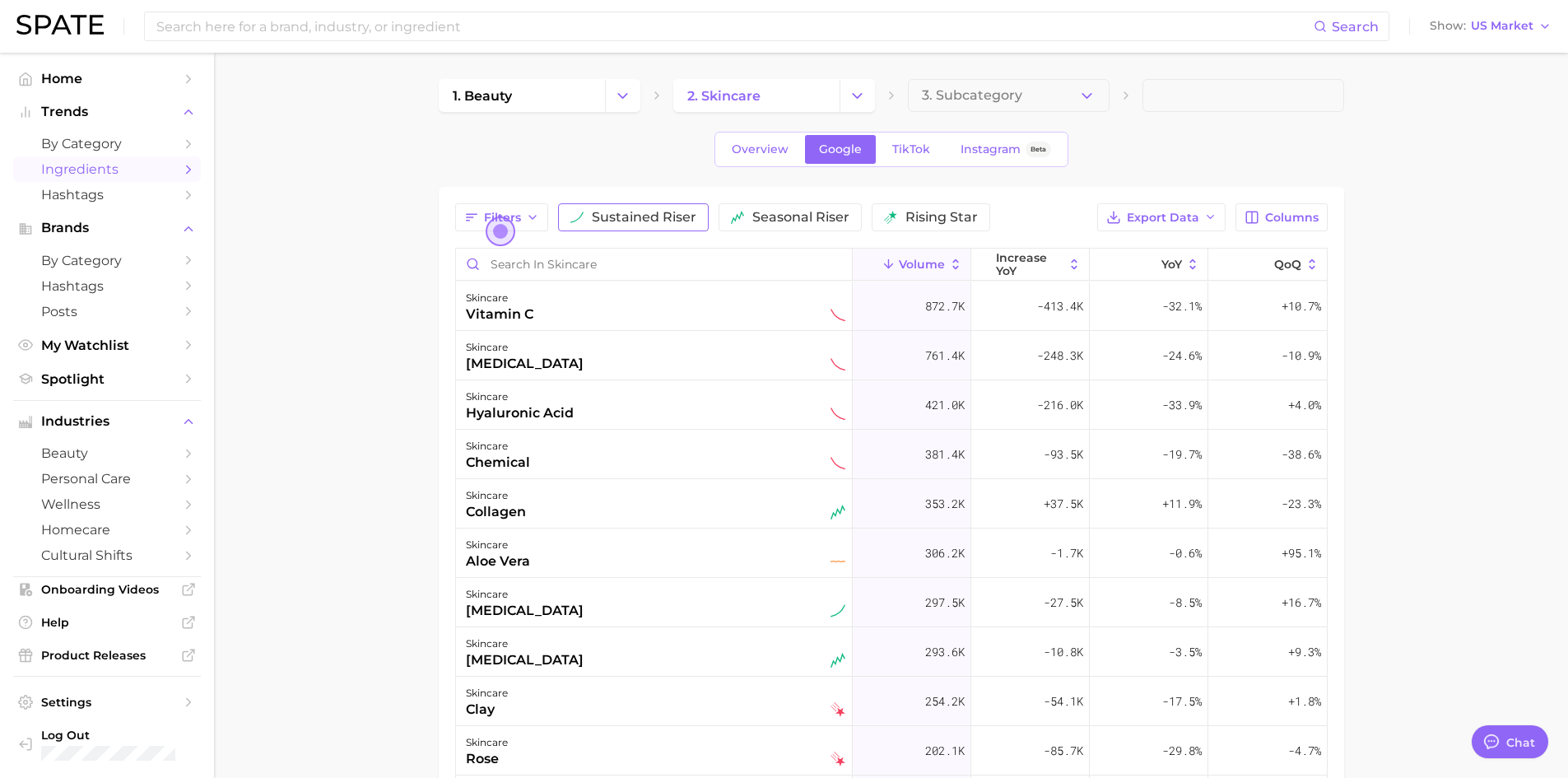
click at [634, 218] on span "sustained riser" at bounding box center [645, 217] width 104 height 13
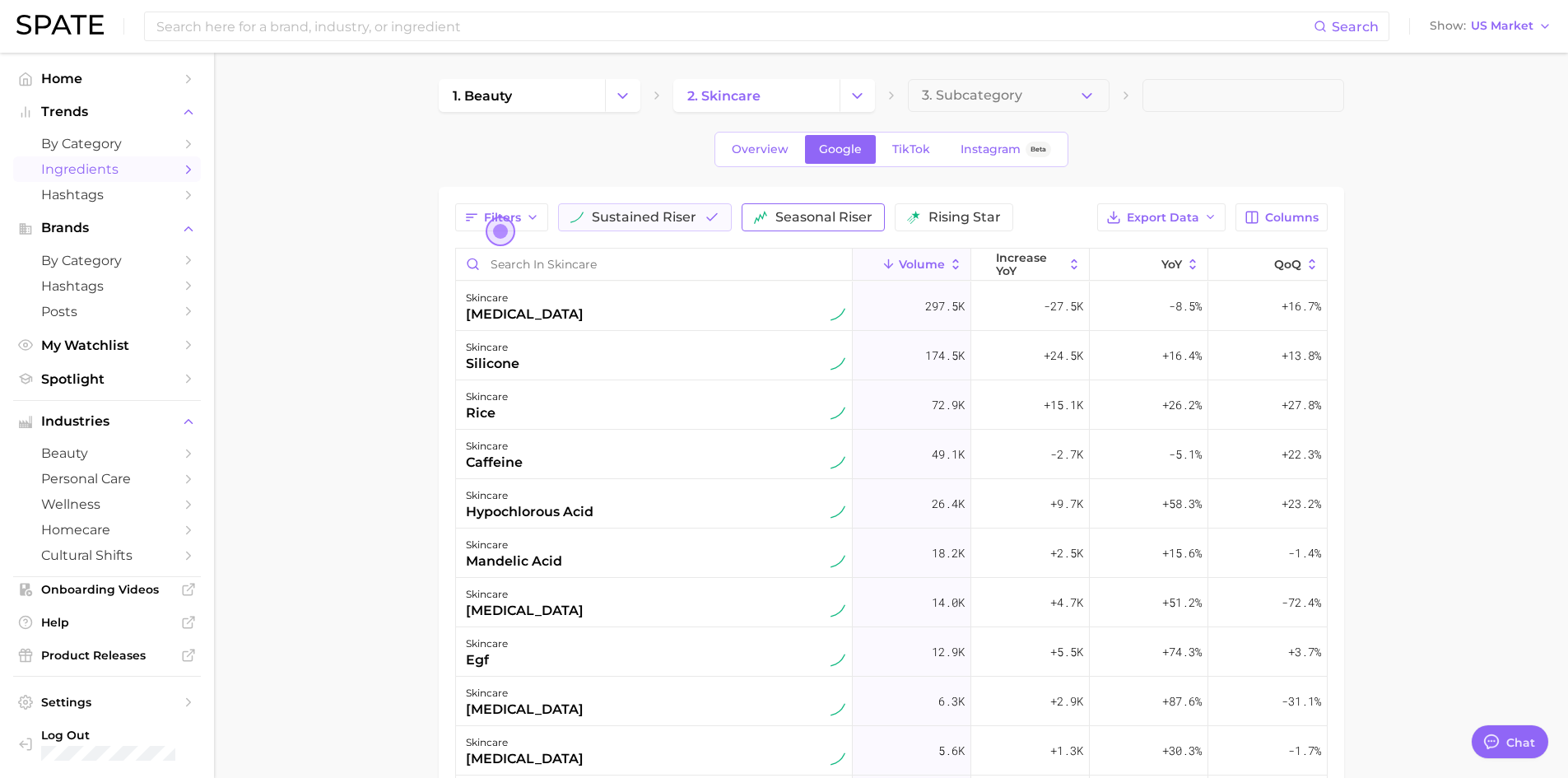
click at [787, 219] on span "seasonal riser" at bounding box center [824, 217] width 98 height 13
click at [962, 218] on span "rising star" at bounding box center [989, 217] width 73 height 13
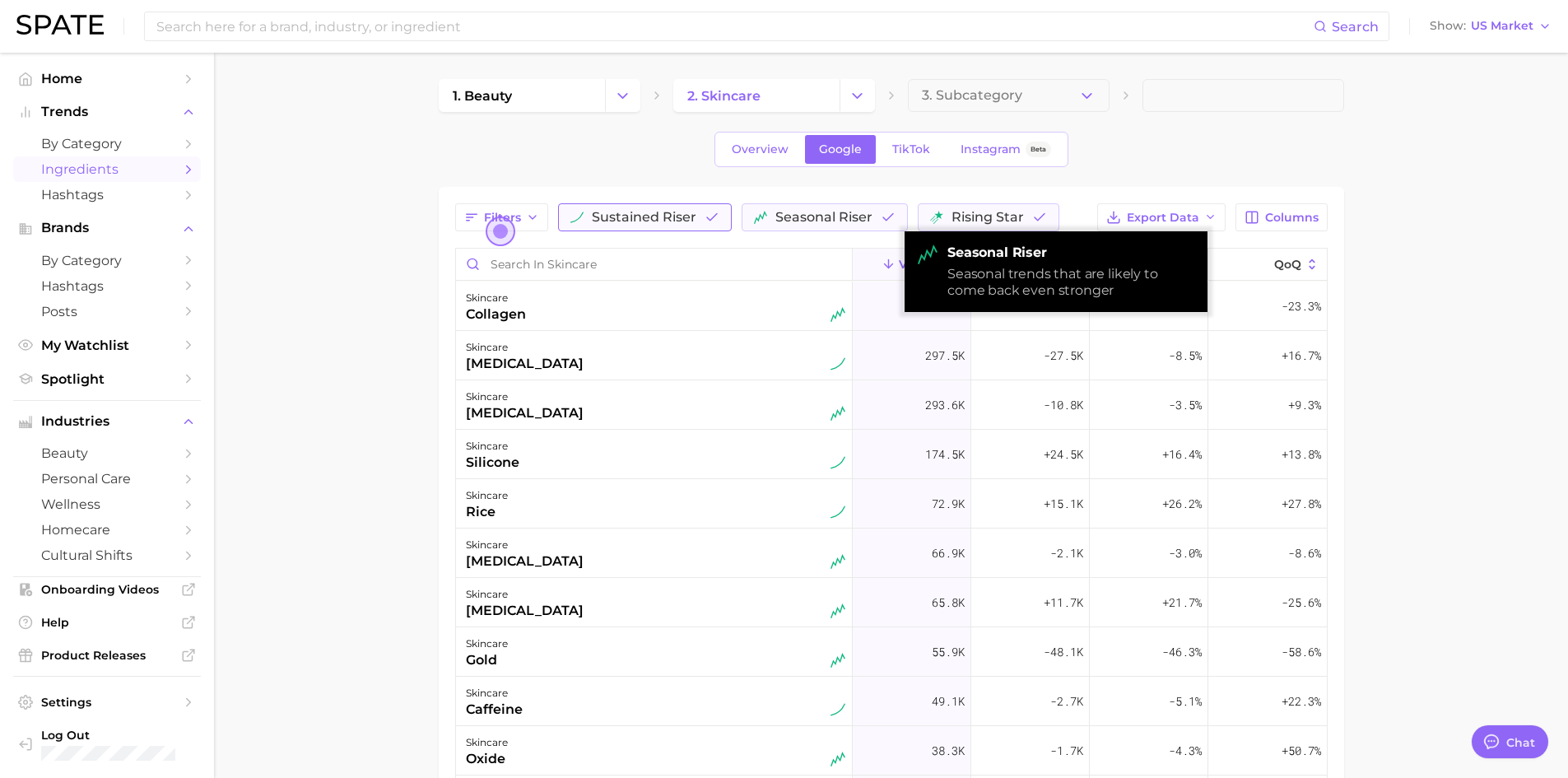
click at [722, 218] on button "sustained riser" at bounding box center [645, 217] width 173 height 28
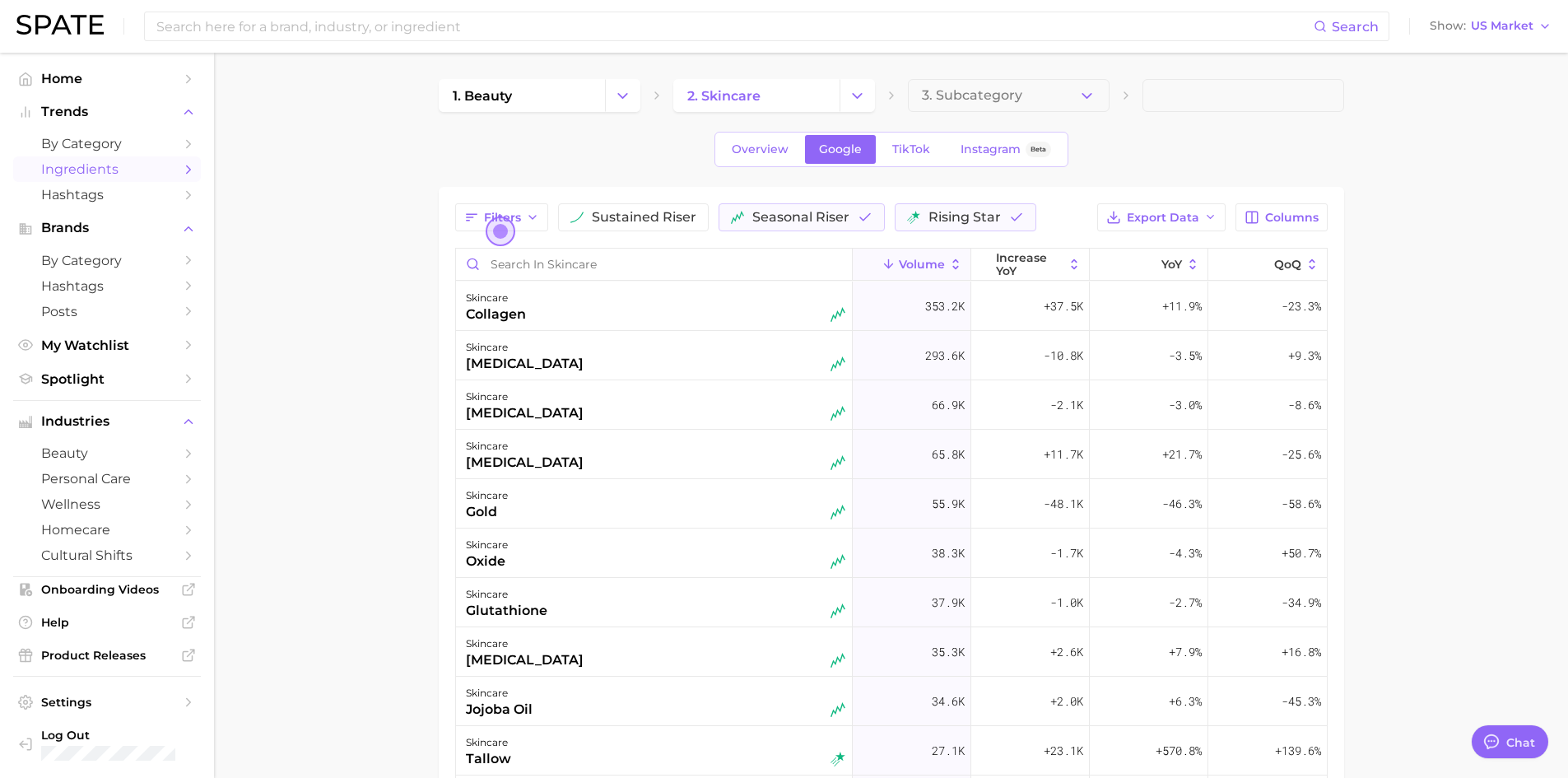
click at [1424, 335] on main "1. beauty 2. skincare 3. Subcategory Overview Google TikTok Instagram Beta Filt…" at bounding box center [891, 589] width 1354 height 1073
click at [530, 223] on icon "button" at bounding box center [532, 217] width 13 height 13
click at [980, 153] on span "Instagram" at bounding box center [990, 150] width 60 height 14
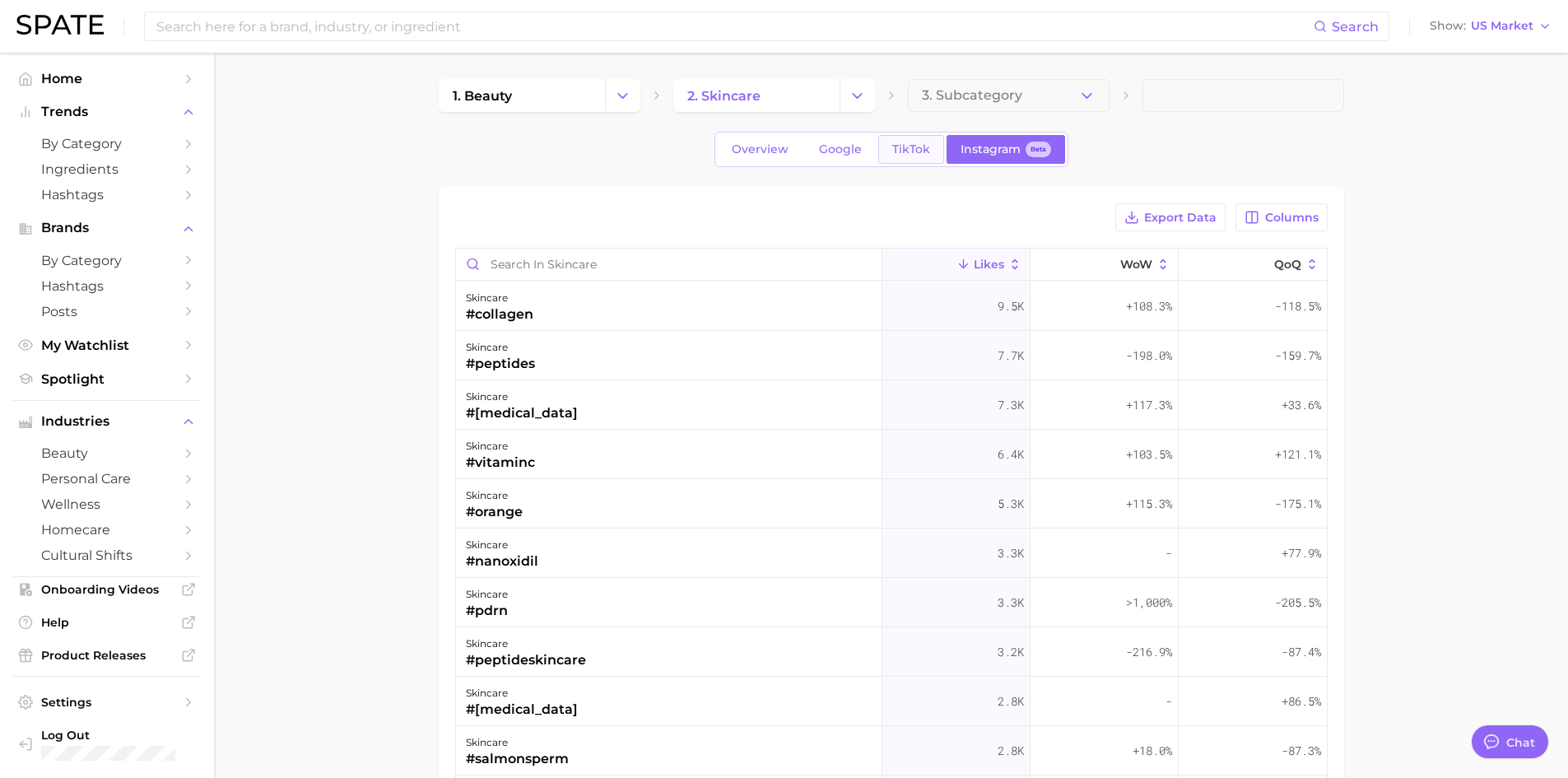
click at [896, 147] on span "TikTok" at bounding box center [912, 150] width 37 height 14
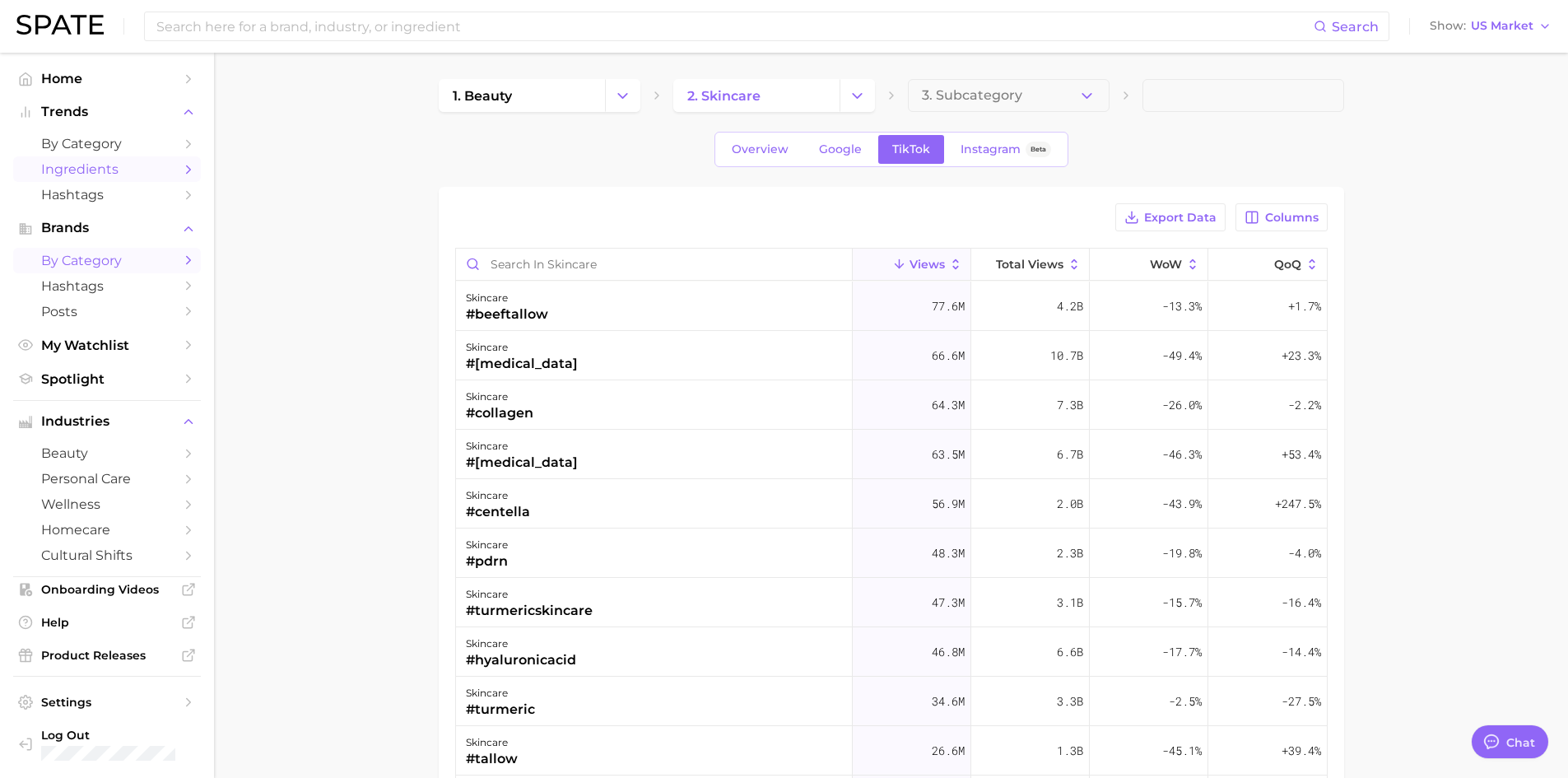
click at [117, 257] on span "by Category" at bounding box center [107, 260] width 132 height 16
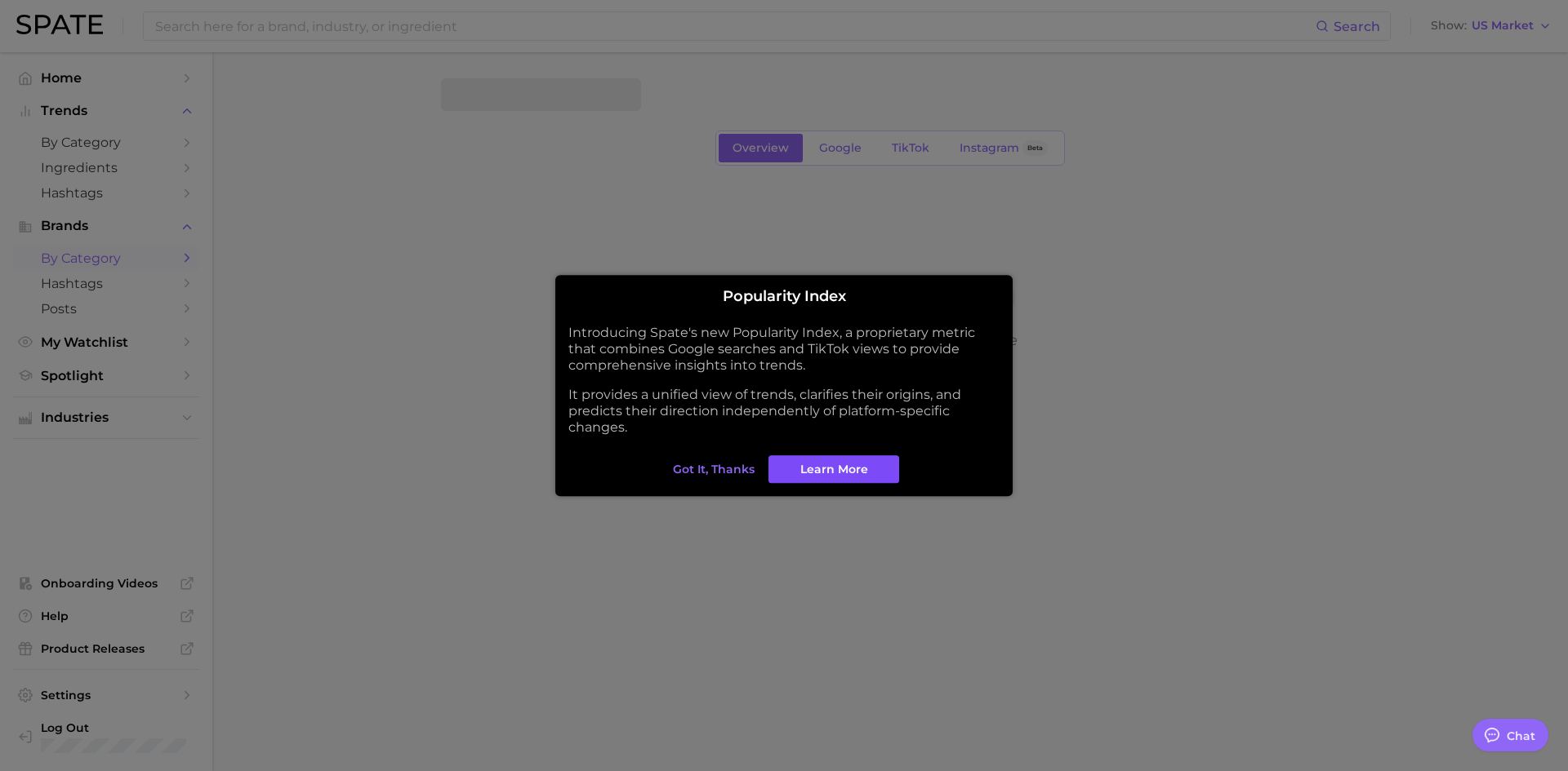
click at [828, 474] on span "Learn More" at bounding box center [834, 470] width 67 height 14
click at [827, 467] on span "Learn More" at bounding box center [834, 470] width 67 height 14
click at [806, 465] on span "Learn More" at bounding box center [834, 470] width 67 height 14
click at [726, 471] on span "Got it, thanks" at bounding box center [714, 470] width 82 height 14
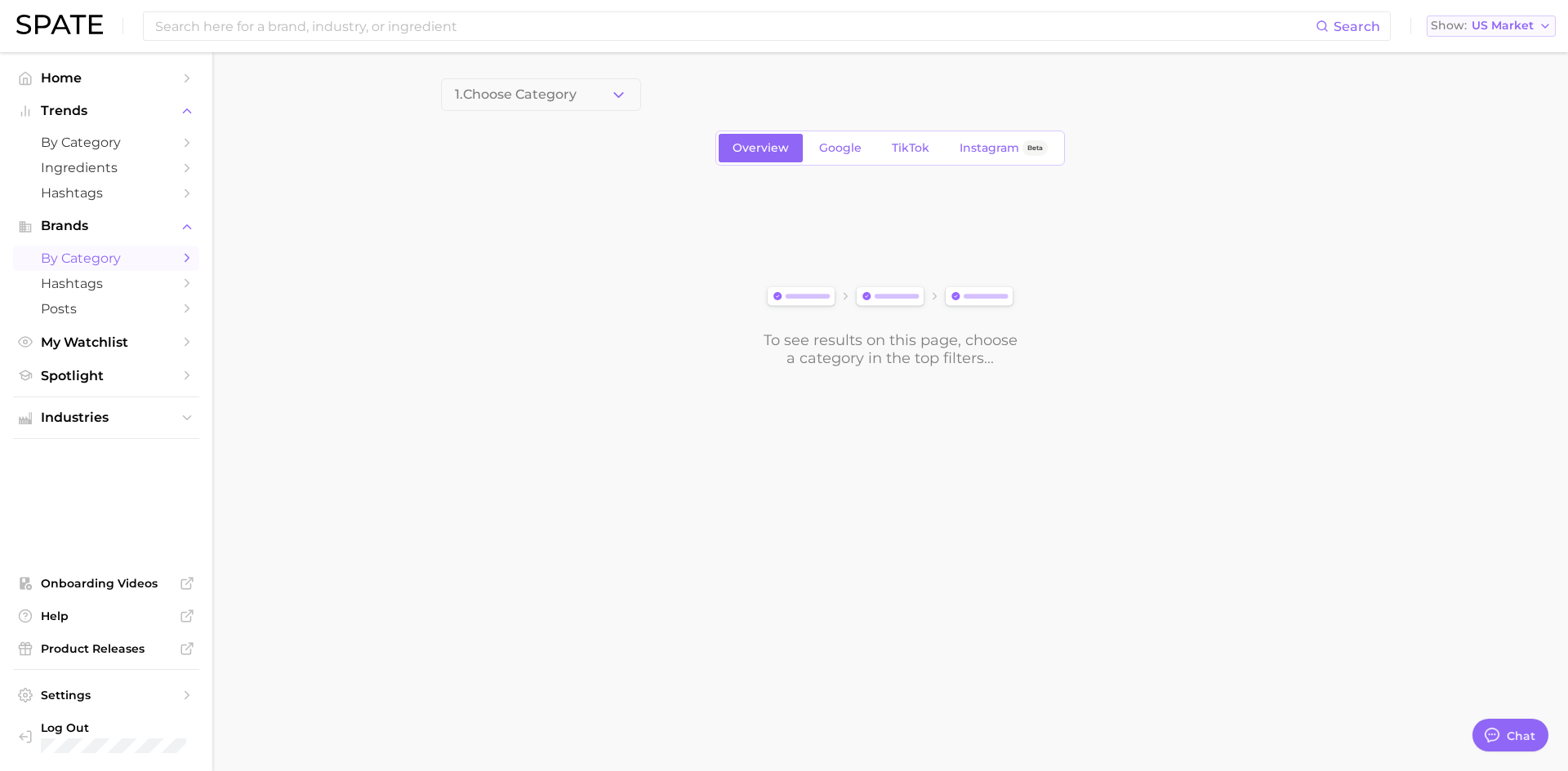
click at [1516, 18] on button "Show US Market" at bounding box center [1491, 26] width 129 height 21
click at [1474, 170] on button "[GEOGRAPHIC_DATA]" at bounding box center [1484, 171] width 143 height 29
click at [147, 168] on span "Ingredients" at bounding box center [107, 168] width 131 height 16
click at [520, 100] on span "1. Choose Category" at bounding box center [515, 94] width 121 height 15
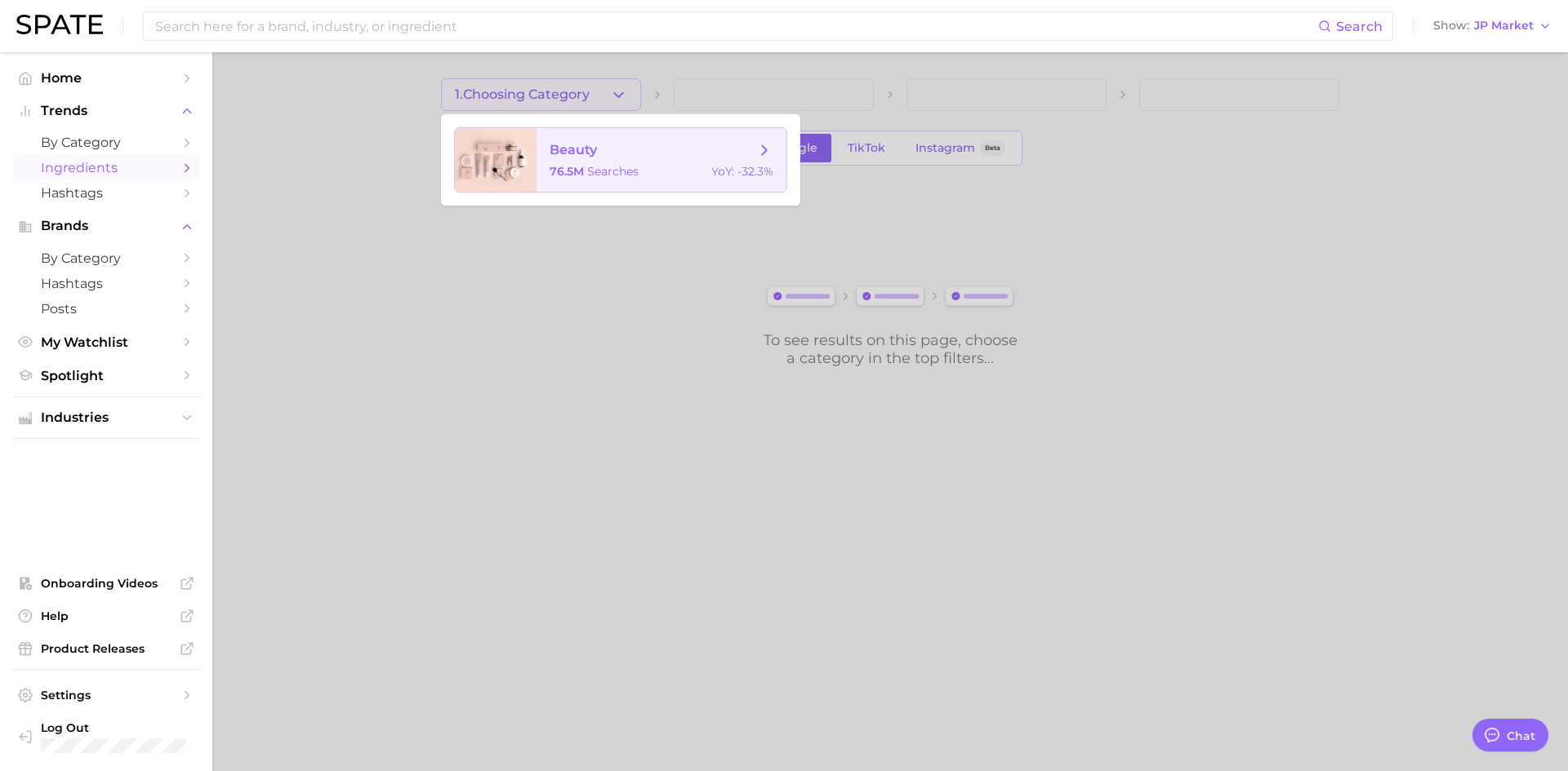
click at [661, 169] on div "76.5m searches YoY : -32.3%" at bounding box center [661, 171] width 224 height 15
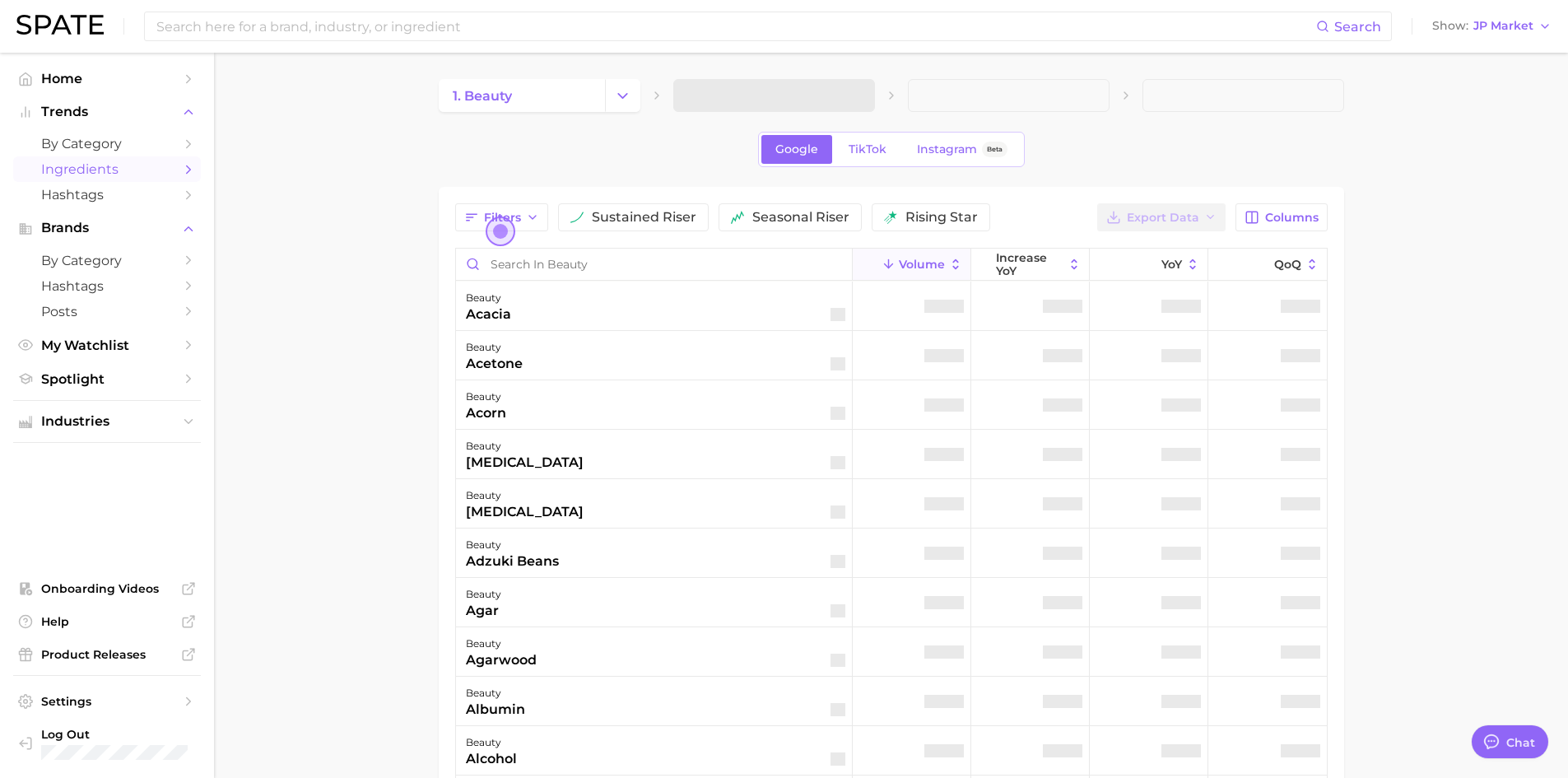
click at [743, 98] on span at bounding box center [774, 95] width 202 height 33
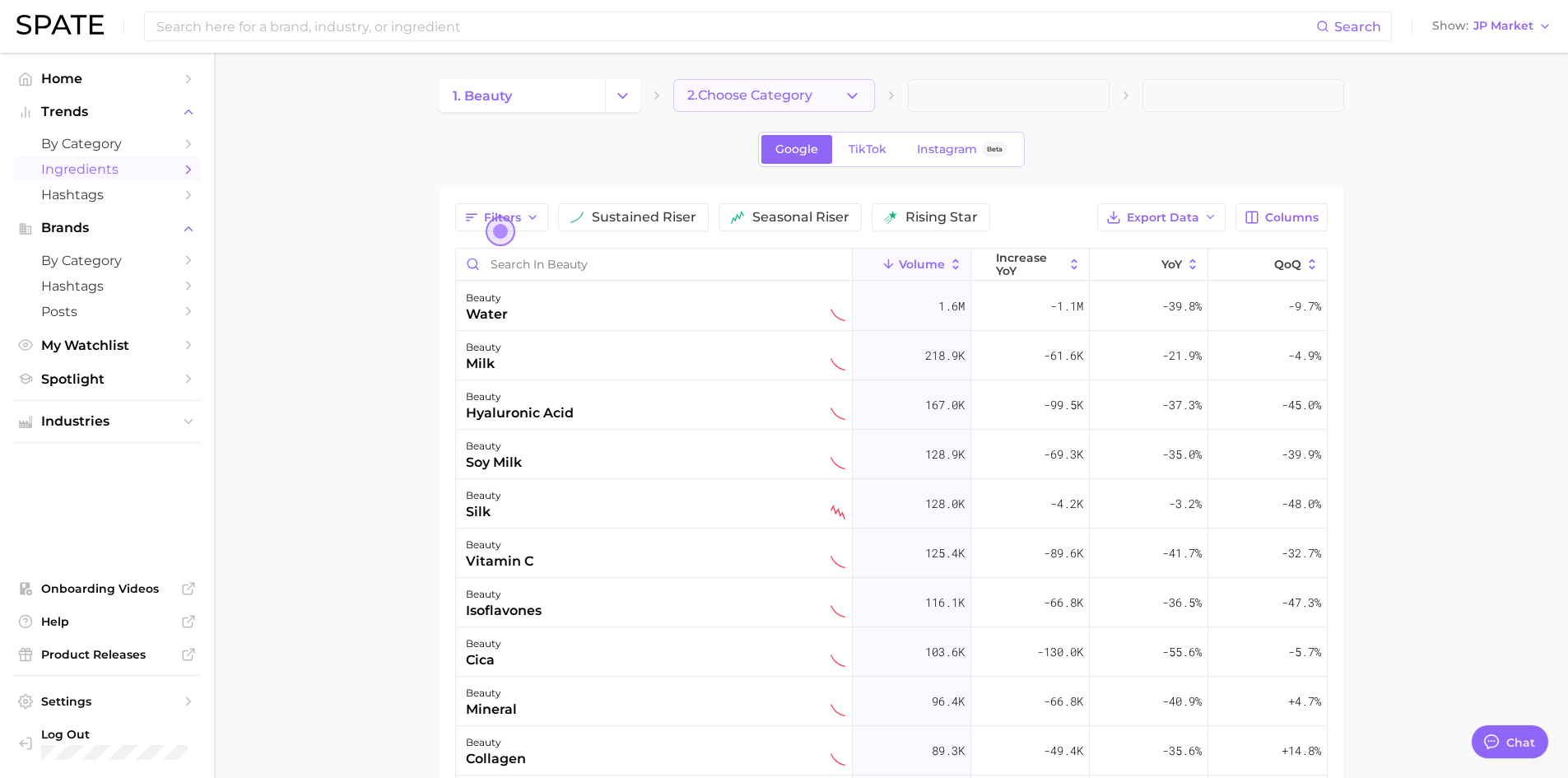
click at [822, 106] on button "2. Choose Category" at bounding box center [774, 95] width 202 height 33
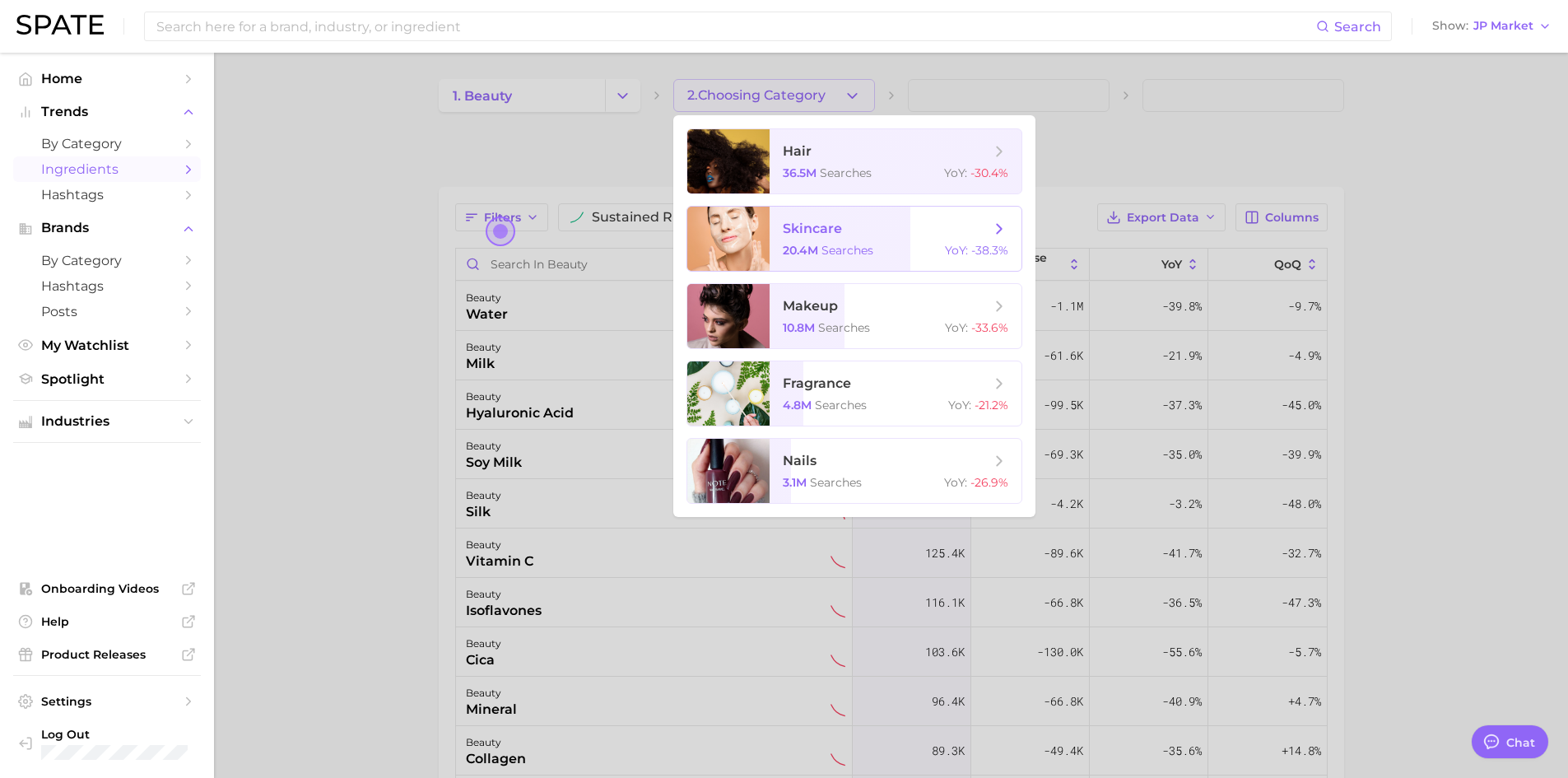
click at [860, 235] on span "skincare" at bounding box center [886, 229] width 208 height 18
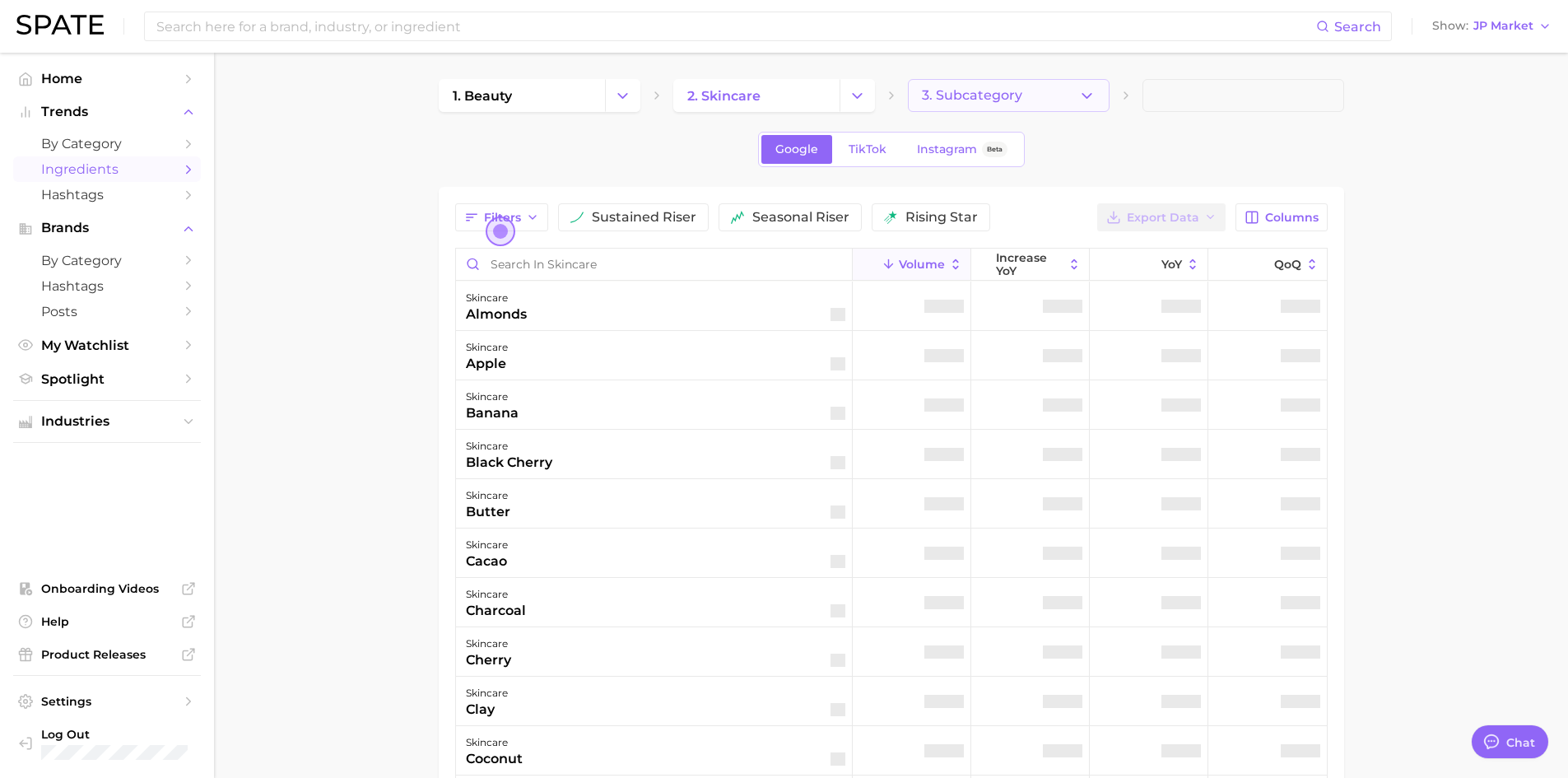
click at [1080, 95] on icon "button" at bounding box center [1087, 97] width 18 height 18
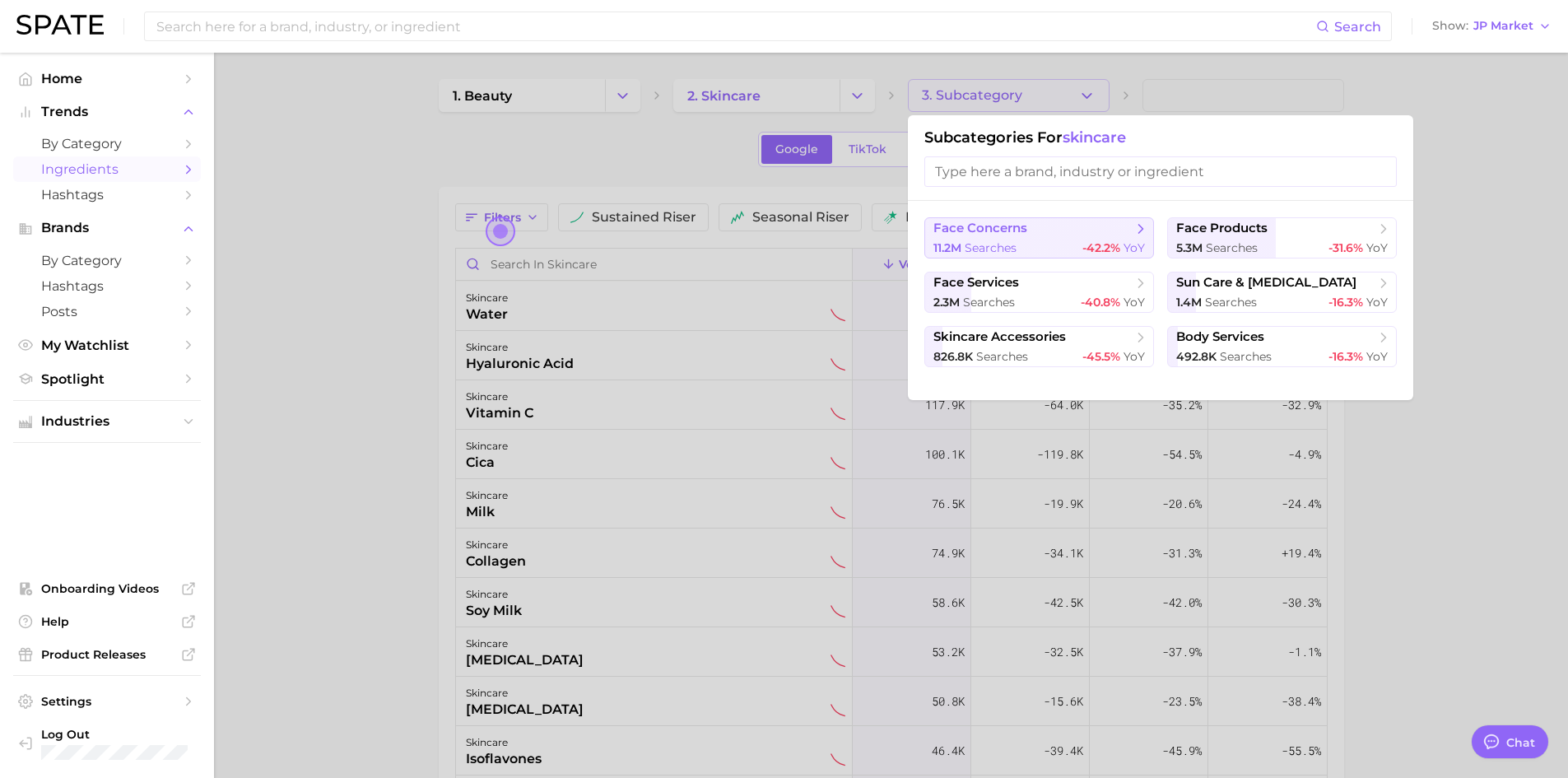
click at [1042, 243] on div "11.2m searches -42.2% YoY" at bounding box center [1039, 248] width 212 height 16
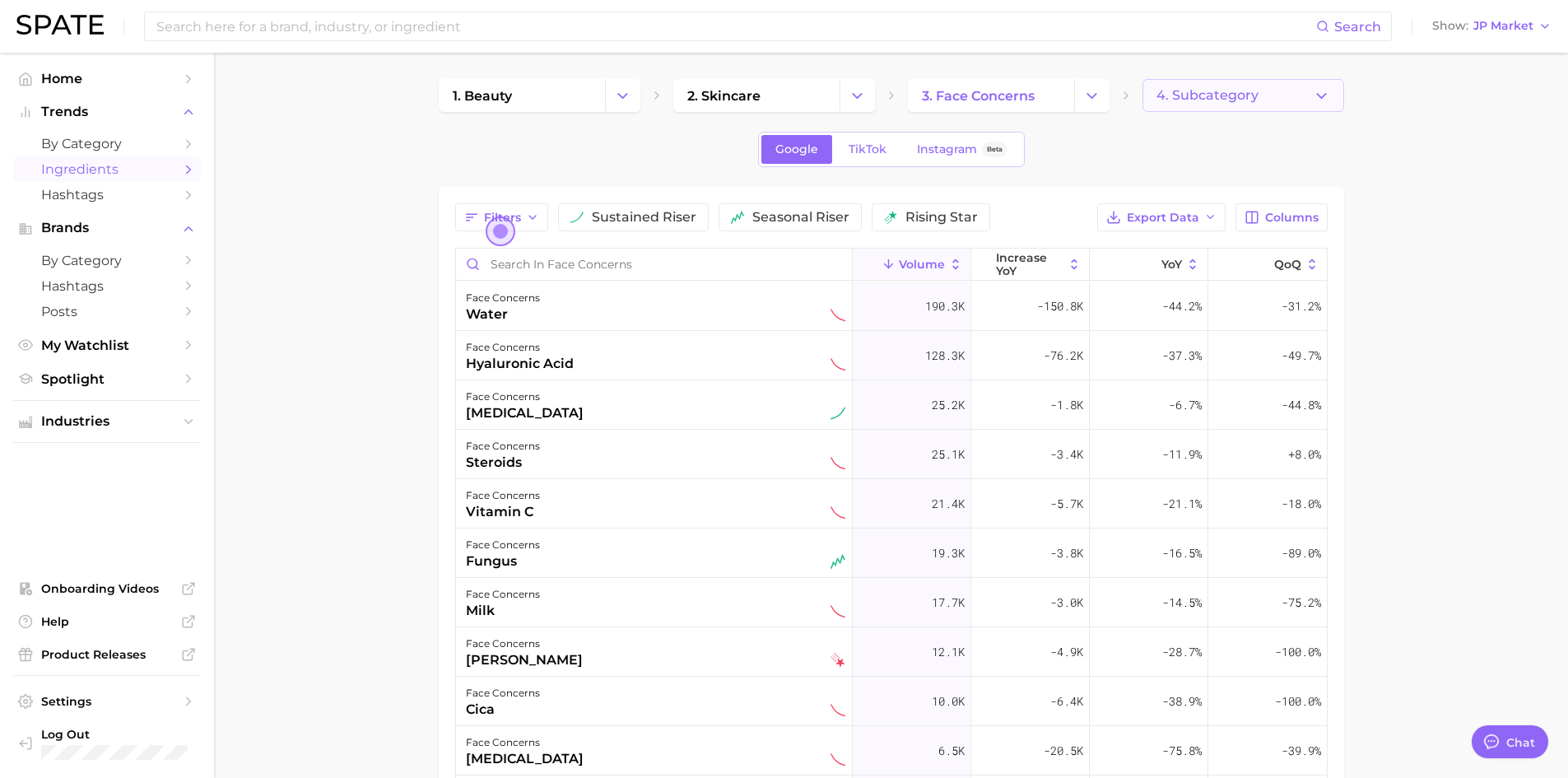
click at [1248, 85] on button "4. Subcategory" at bounding box center [1244, 95] width 202 height 33
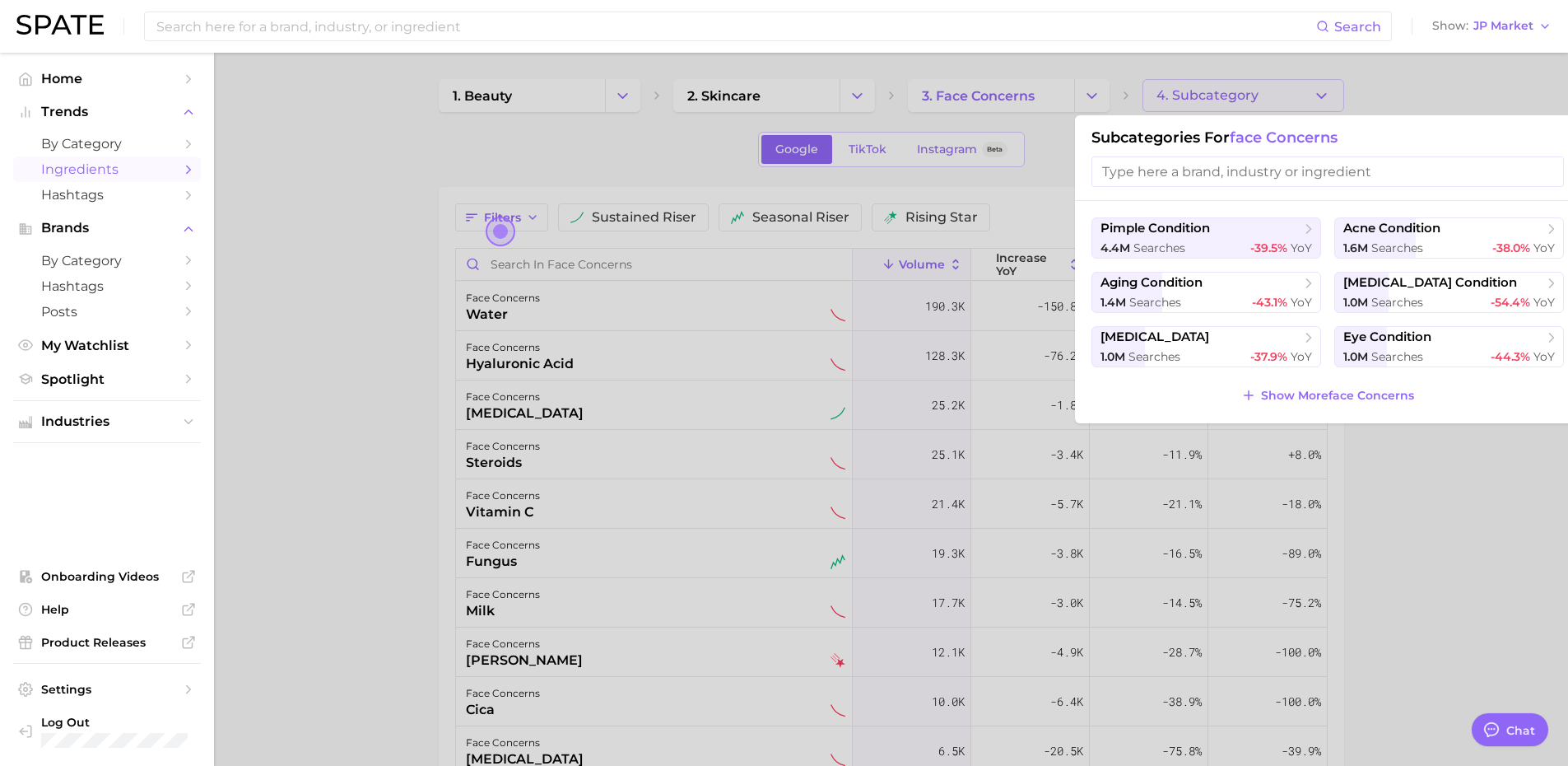
click at [1341, 382] on div "pimple condition 4.4m searches -39.5% YoY acne condition 1.6m searches -38.0% Y…" at bounding box center [1328, 313] width 506 height 223
click at [1343, 388] on span "Show More face concerns" at bounding box center [1337, 395] width 153 height 14
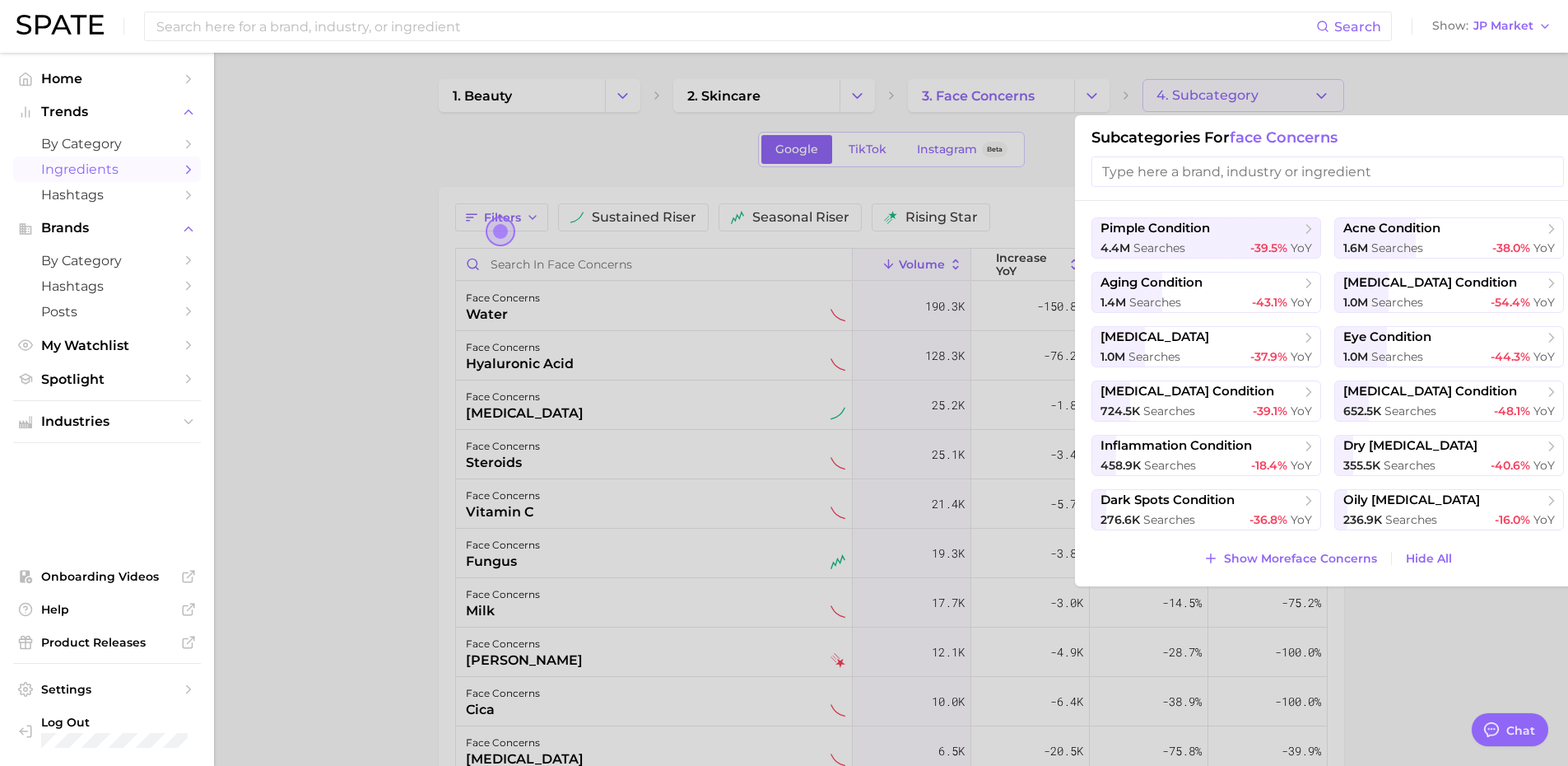
click at [284, 222] on div at bounding box center [784, 383] width 1568 height 766
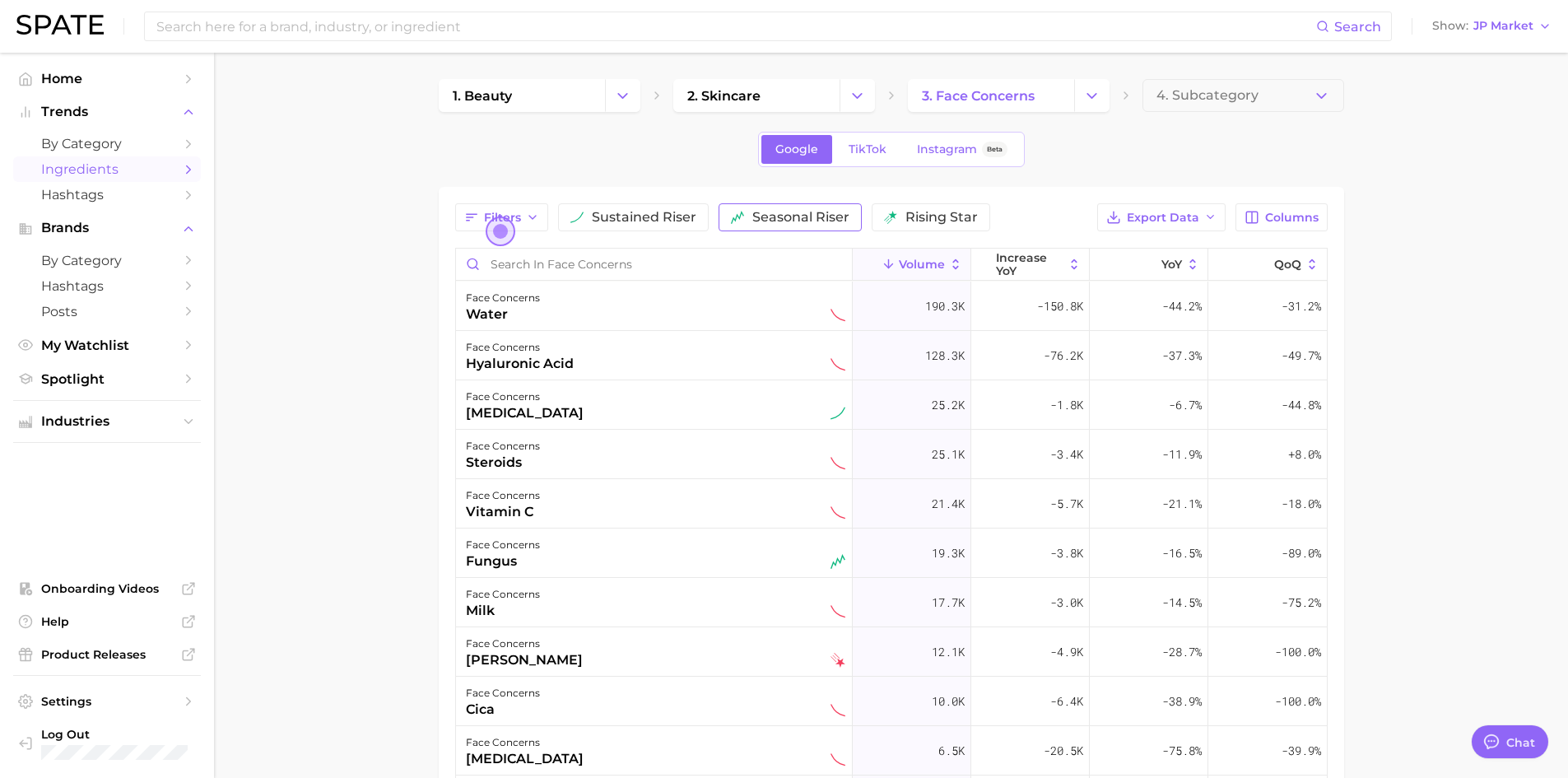
click at [765, 208] on button "seasonal riser" at bounding box center [789, 217] width 143 height 28
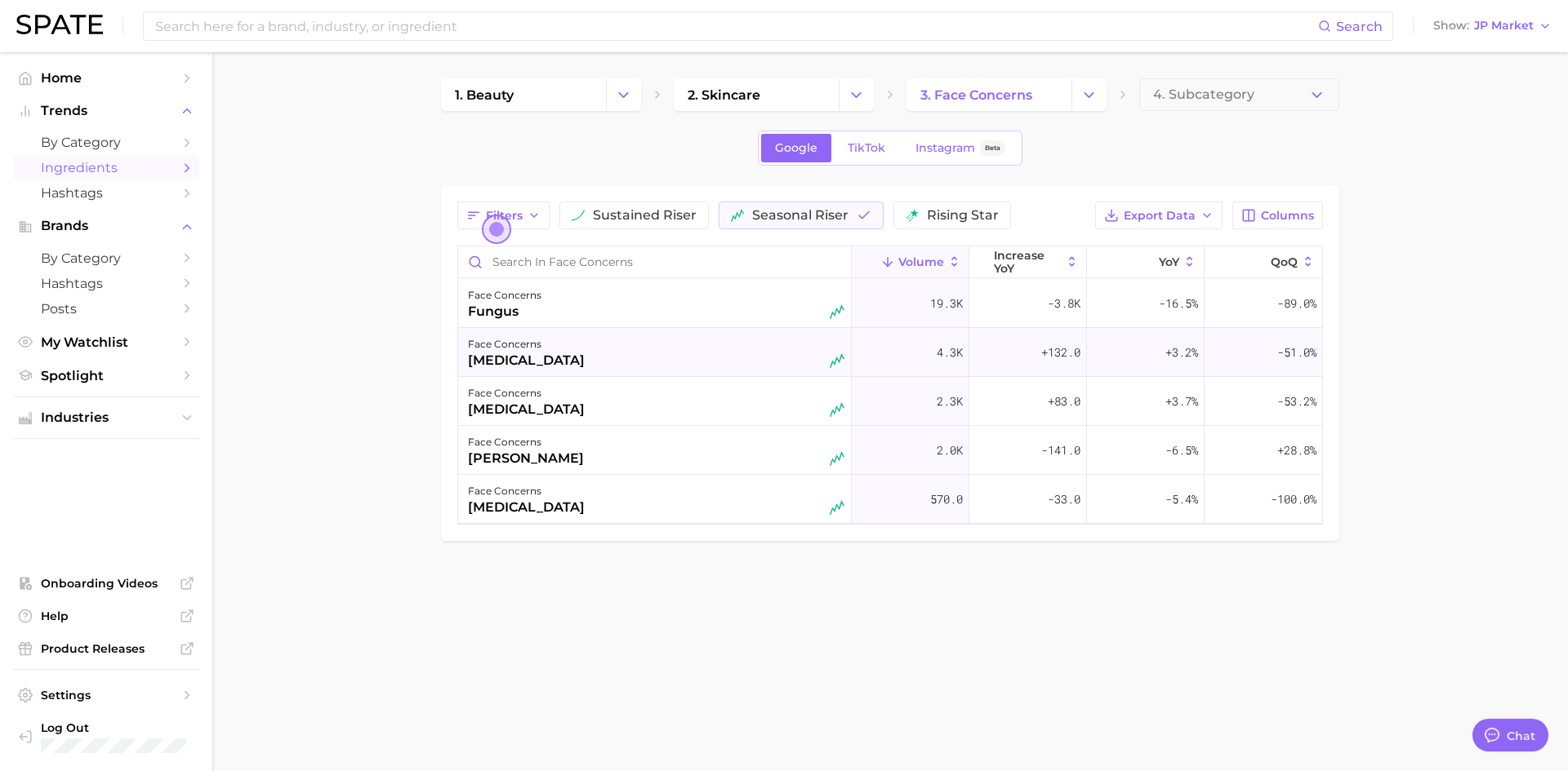
drag, startPoint x: 469, startPoint y: 364, endPoint x: 607, endPoint y: 355, distance: 138.3
click at [607, 355] on div "face concerns [MEDICAL_DATA]" at bounding box center [656, 353] width 376 height 36
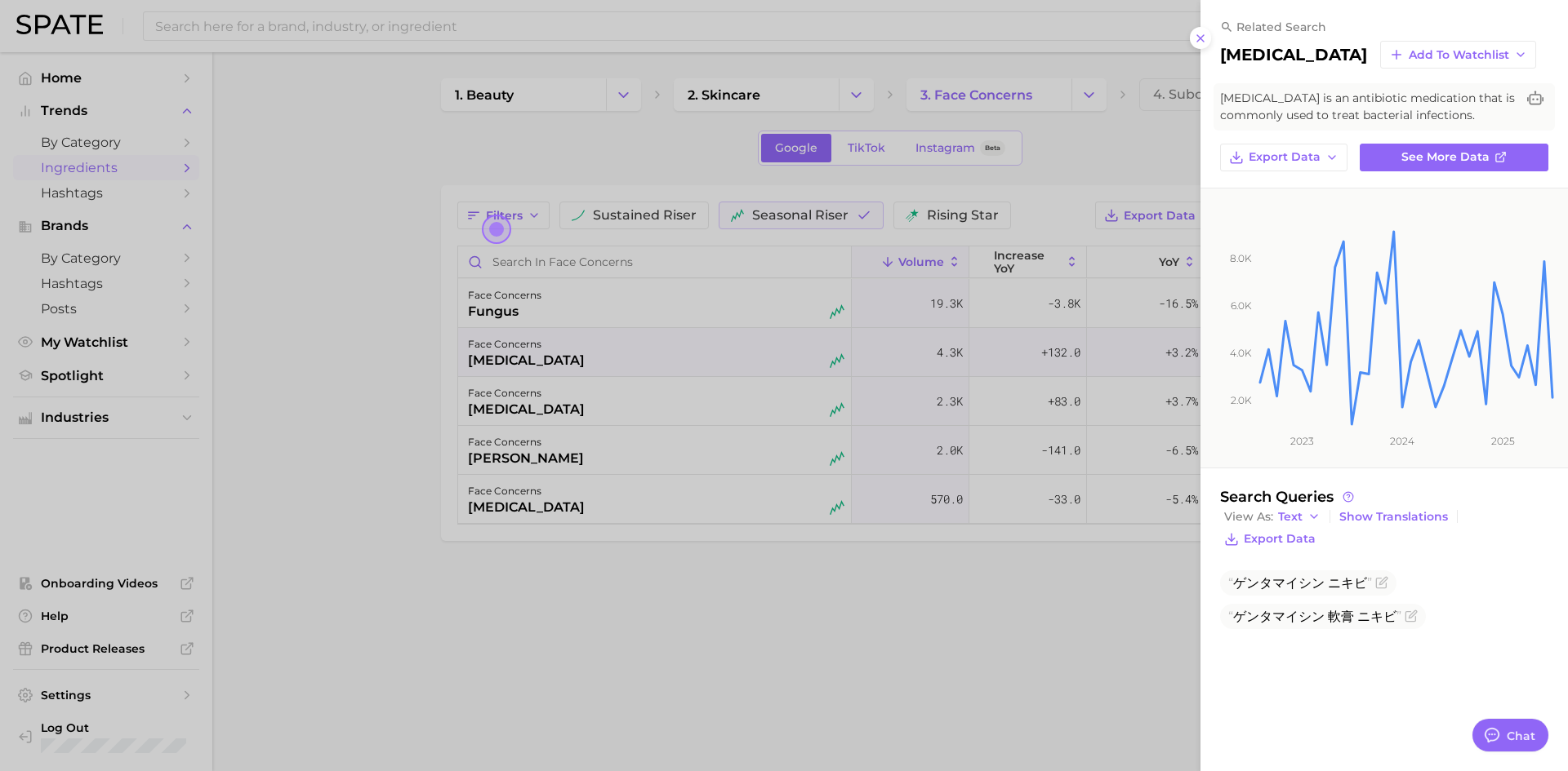
click at [926, 545] on div at bounding box center [784, 385] width 1568 height 771
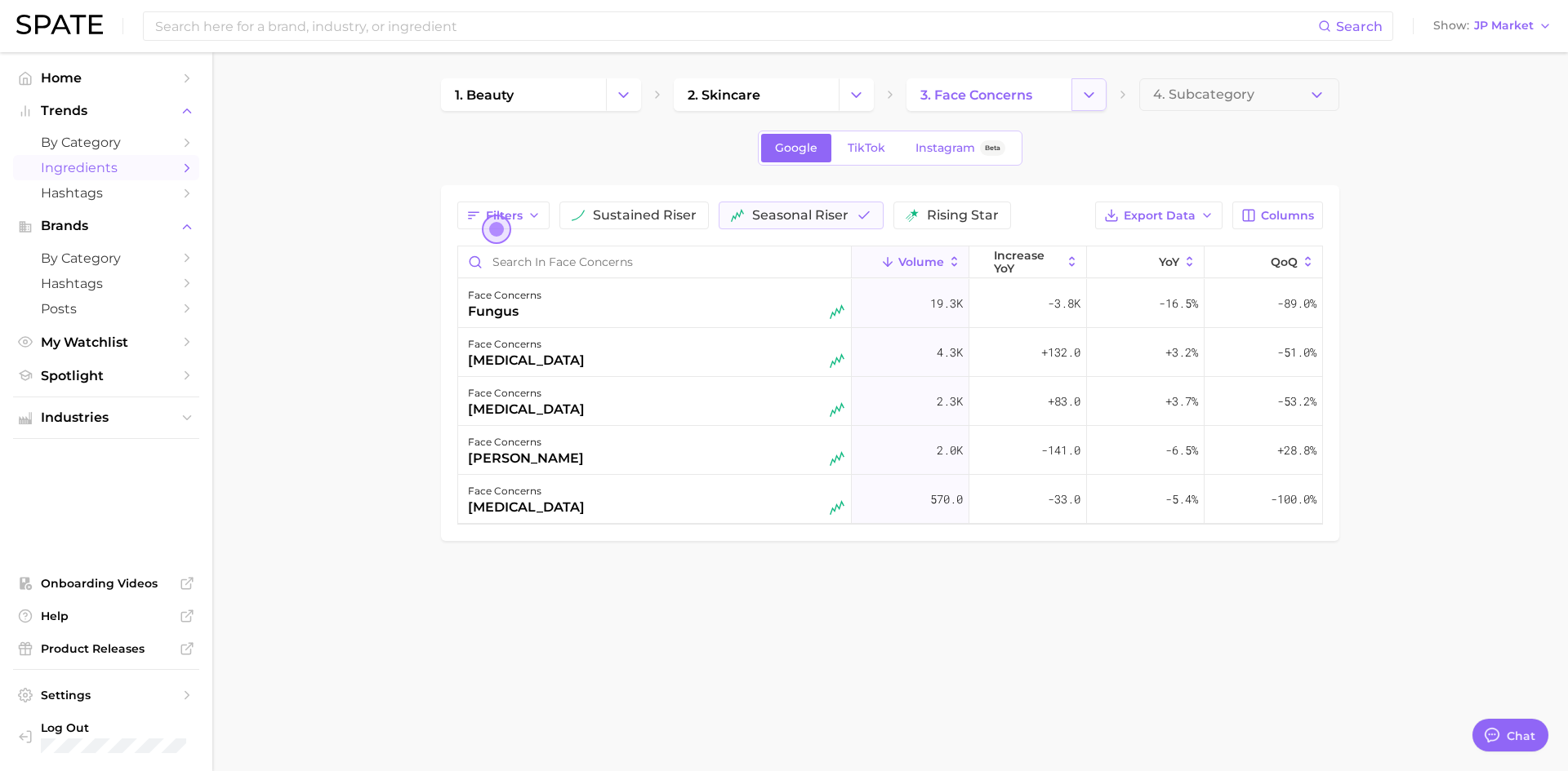
click at [1074, 95] on button "Change Category" at bounding box center [1089, 94] width 35 height 32
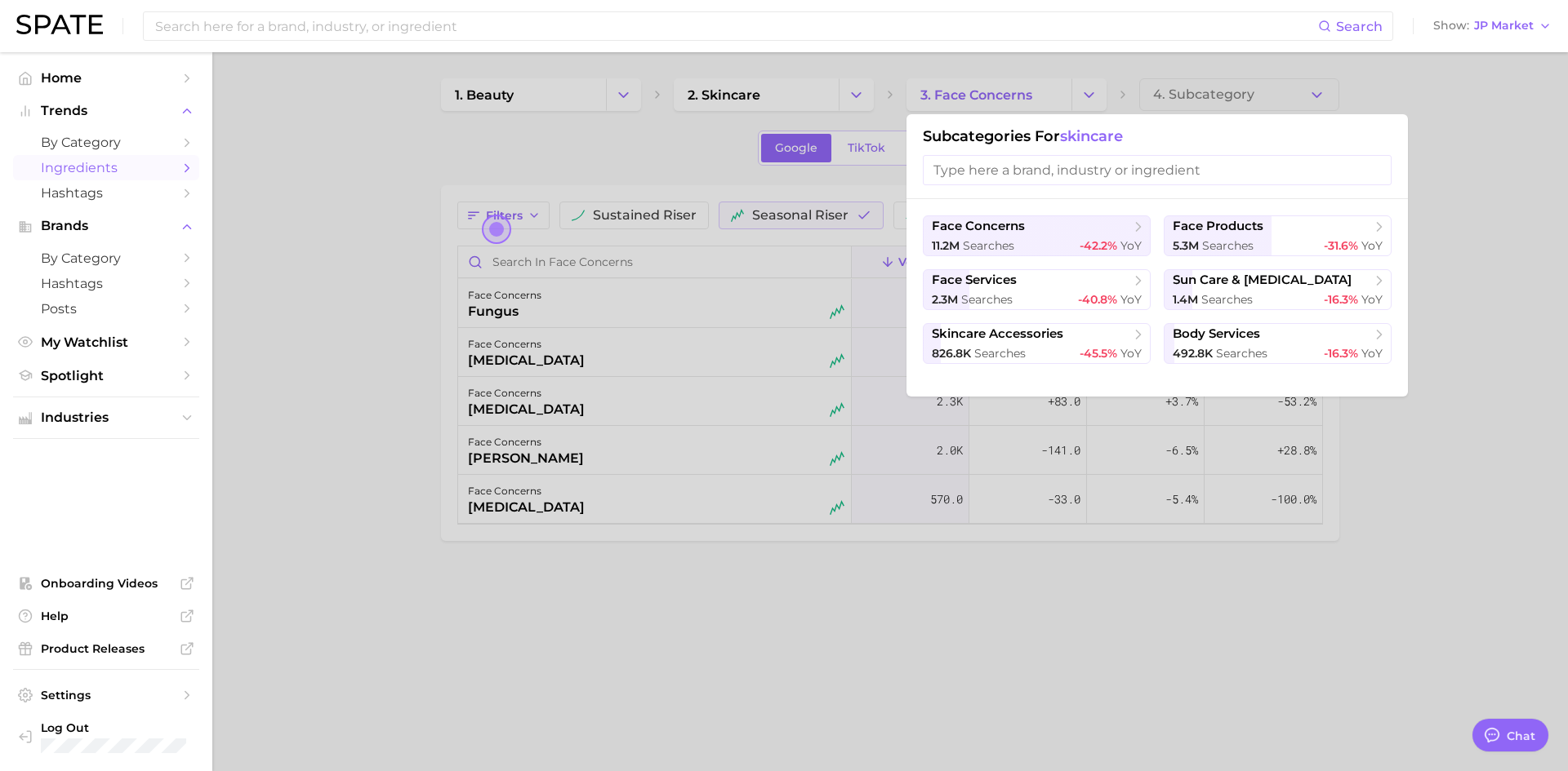
click at [1083, 101] on div at bounding box center [784, 385] width 1568 height 771
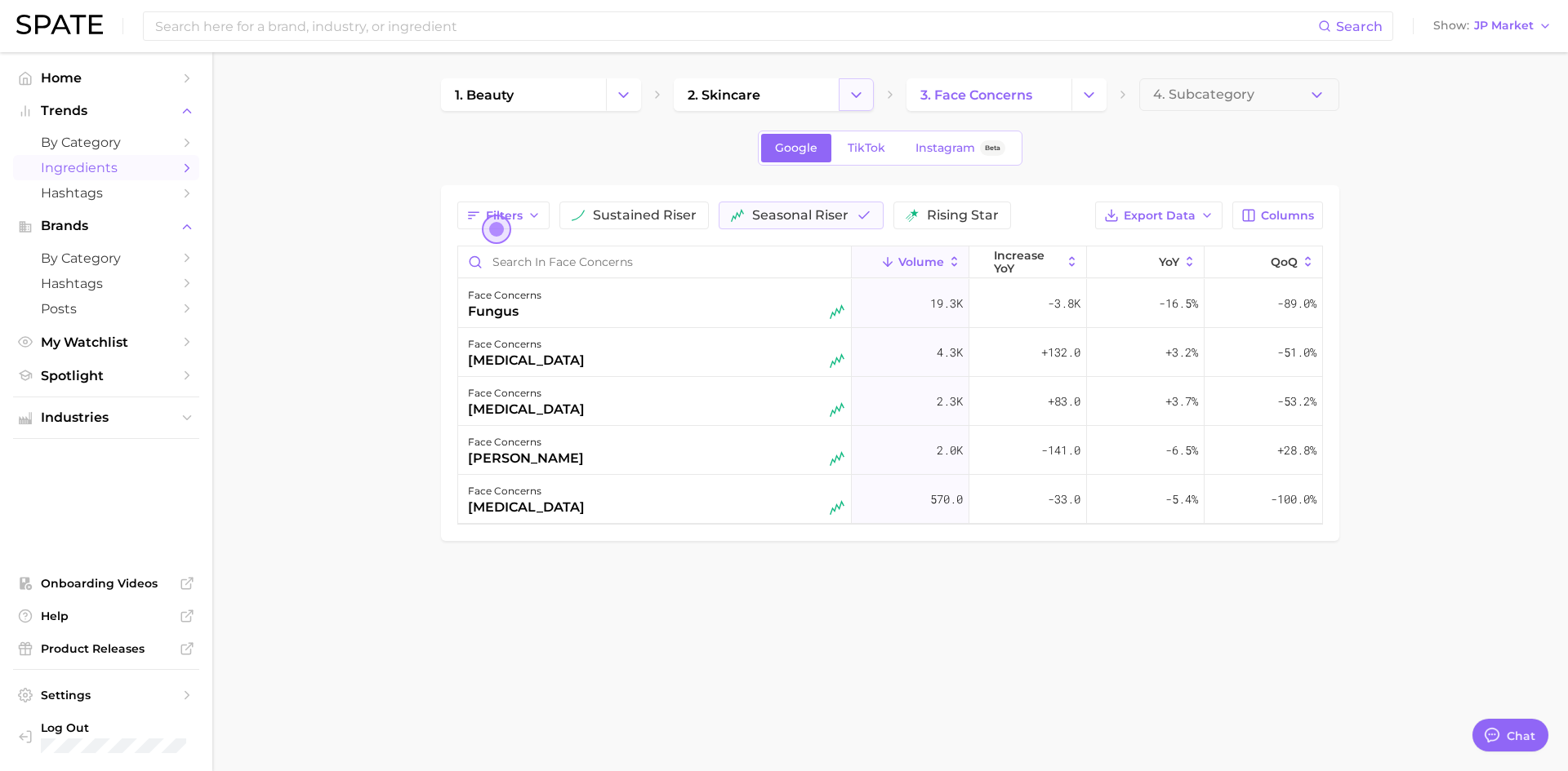
click at [864, 95] on icon "Change Category" at bounding box center [856, 96] width 18 height 18
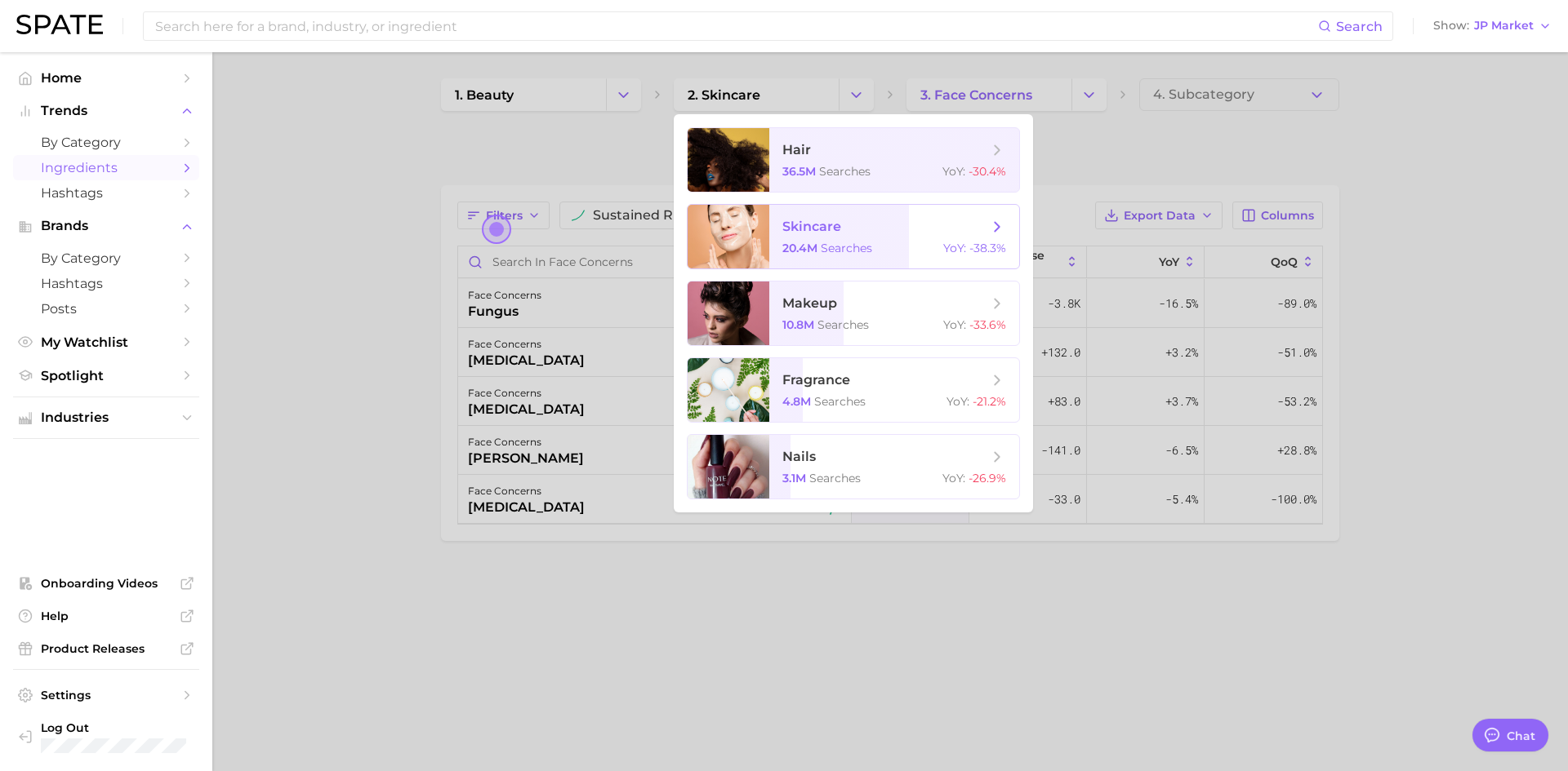
click at [806, 236] on span "skincare" at bounding box center [885, 227] width 206 height 18
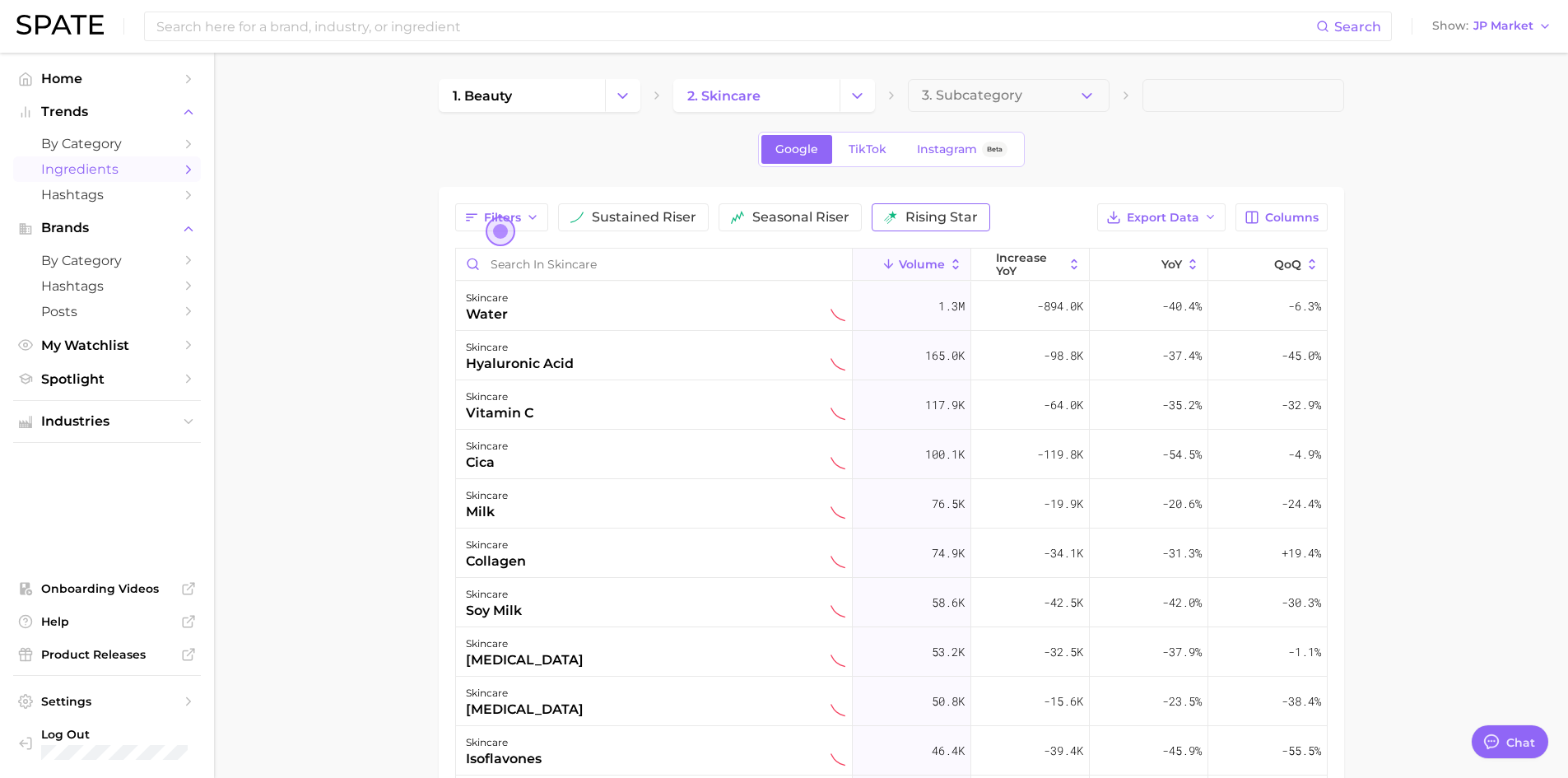
click at [917, 217] on span "rising star" at bounding box center [942, 217] width 73 height 13
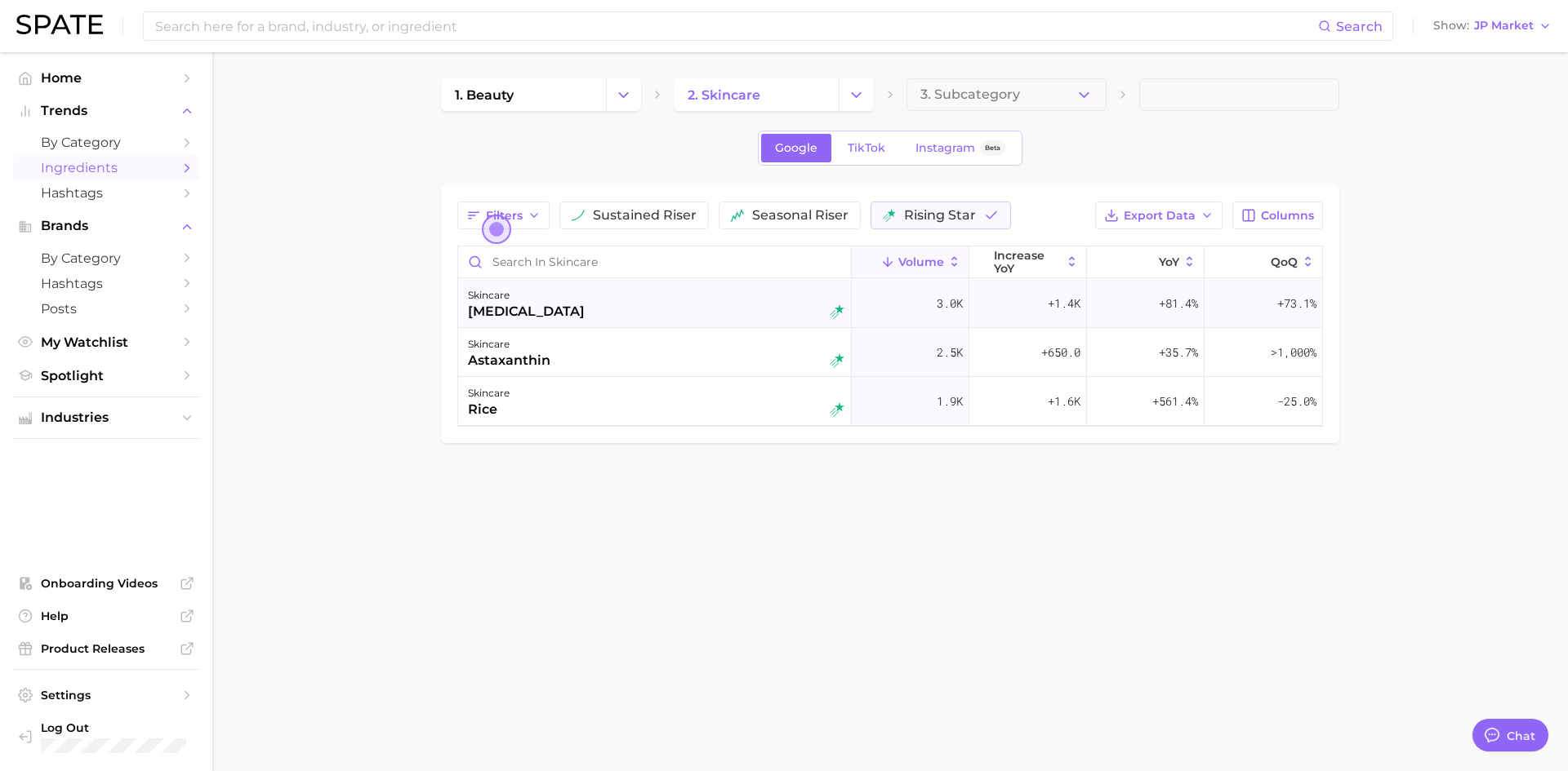
drag, startPoint x: 459, startPoint y: 313, endPoint x: 566, endPoint y: 308, distance: 107.1
click at [564, 308] on div "skincare [MEDICAL_DATA]" at bounding box center [655, 304] width 394 height 49
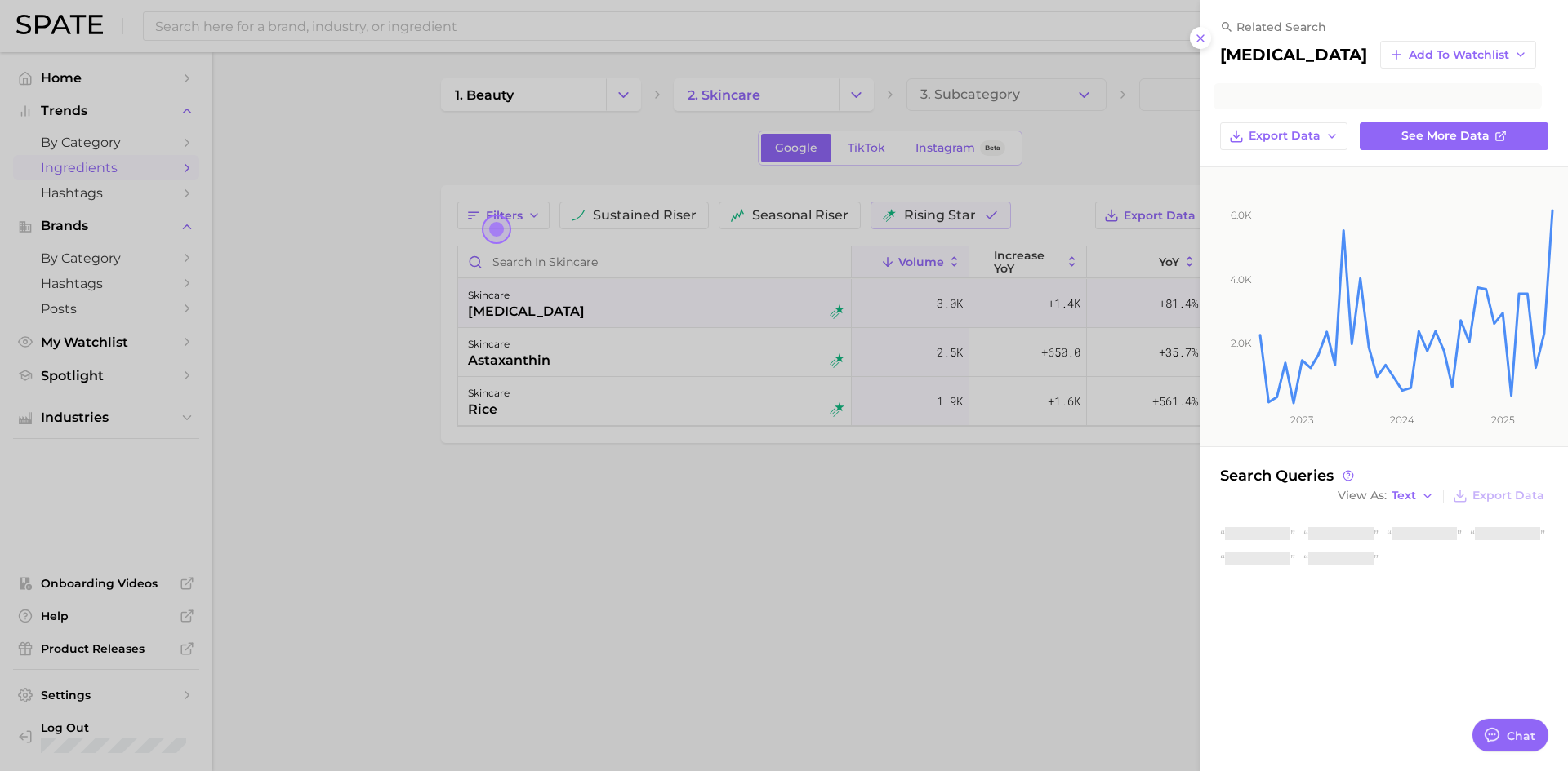
drag, startPoint x: 980, startPoint y: 651, endPoint x: 980, endPoint y: 627, distance: 24.0
click at [980, 650] on div at bounding box center [784, 385] width 1568 height 771
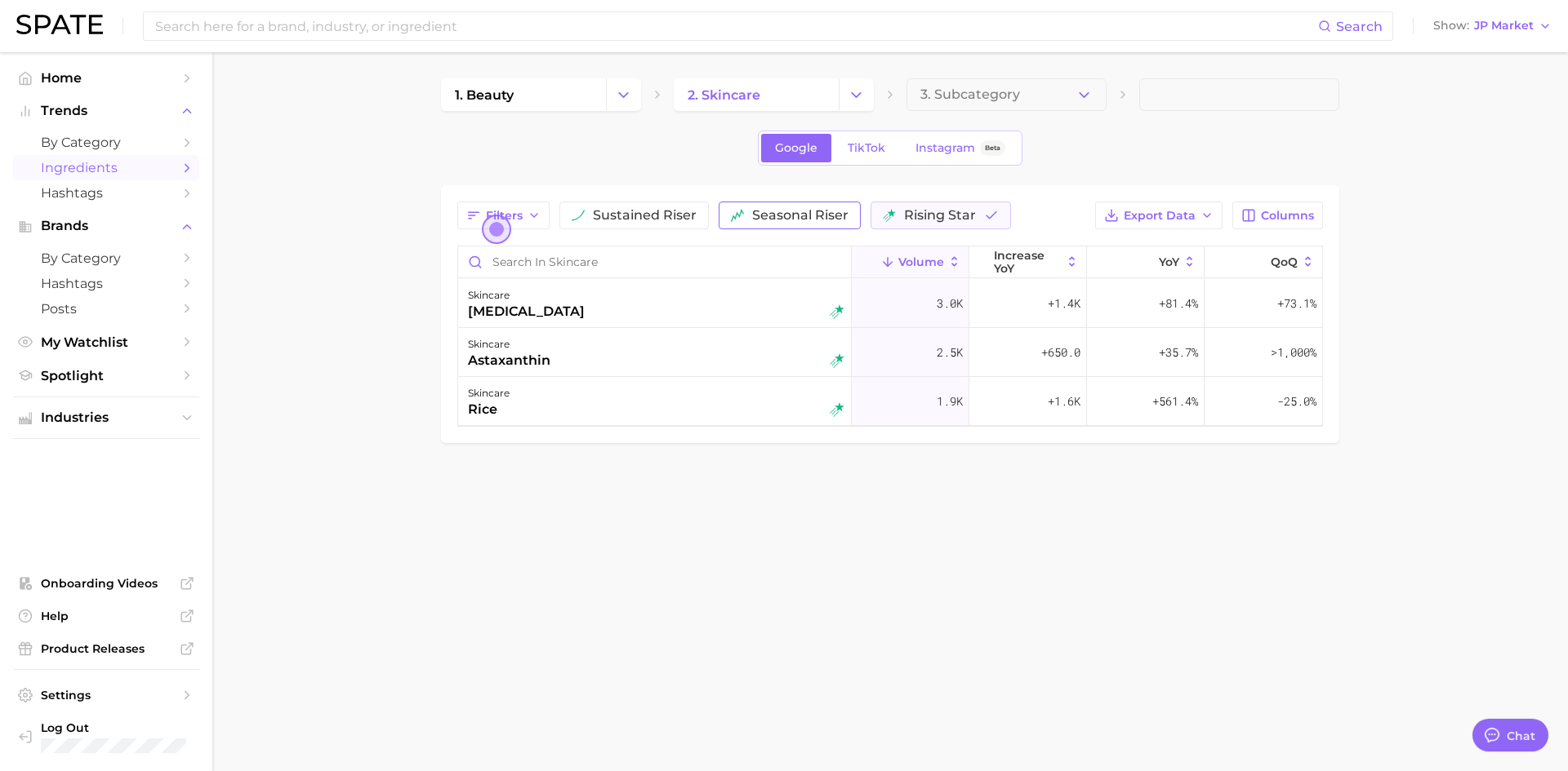
click at [820, 204] on button "seasonal riser" at bounding box center [789, 215] width 142 height 27
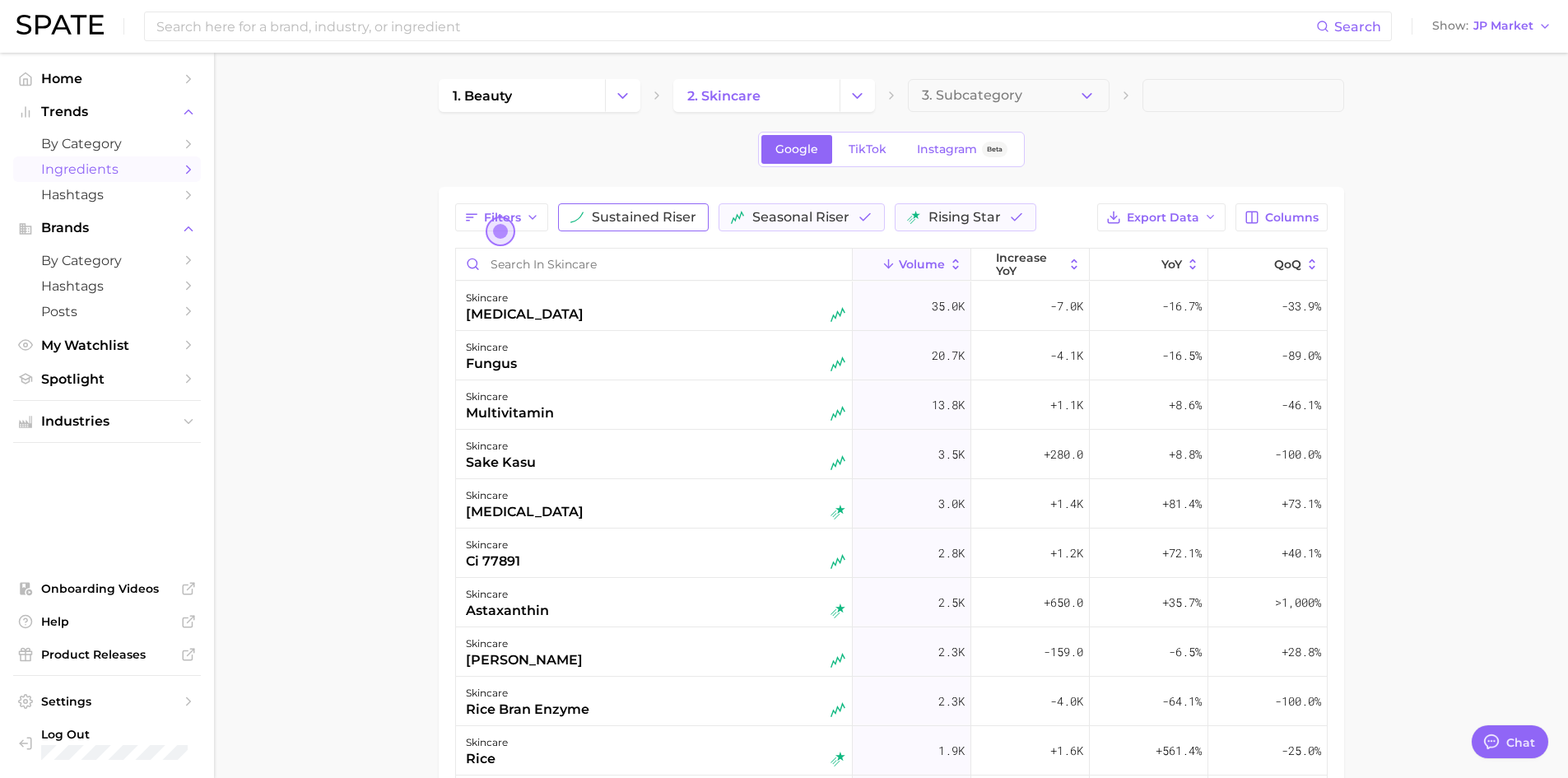
click at [666, 215] on span "sustained riser" at bounding box center [645, 217] width 104 height 13
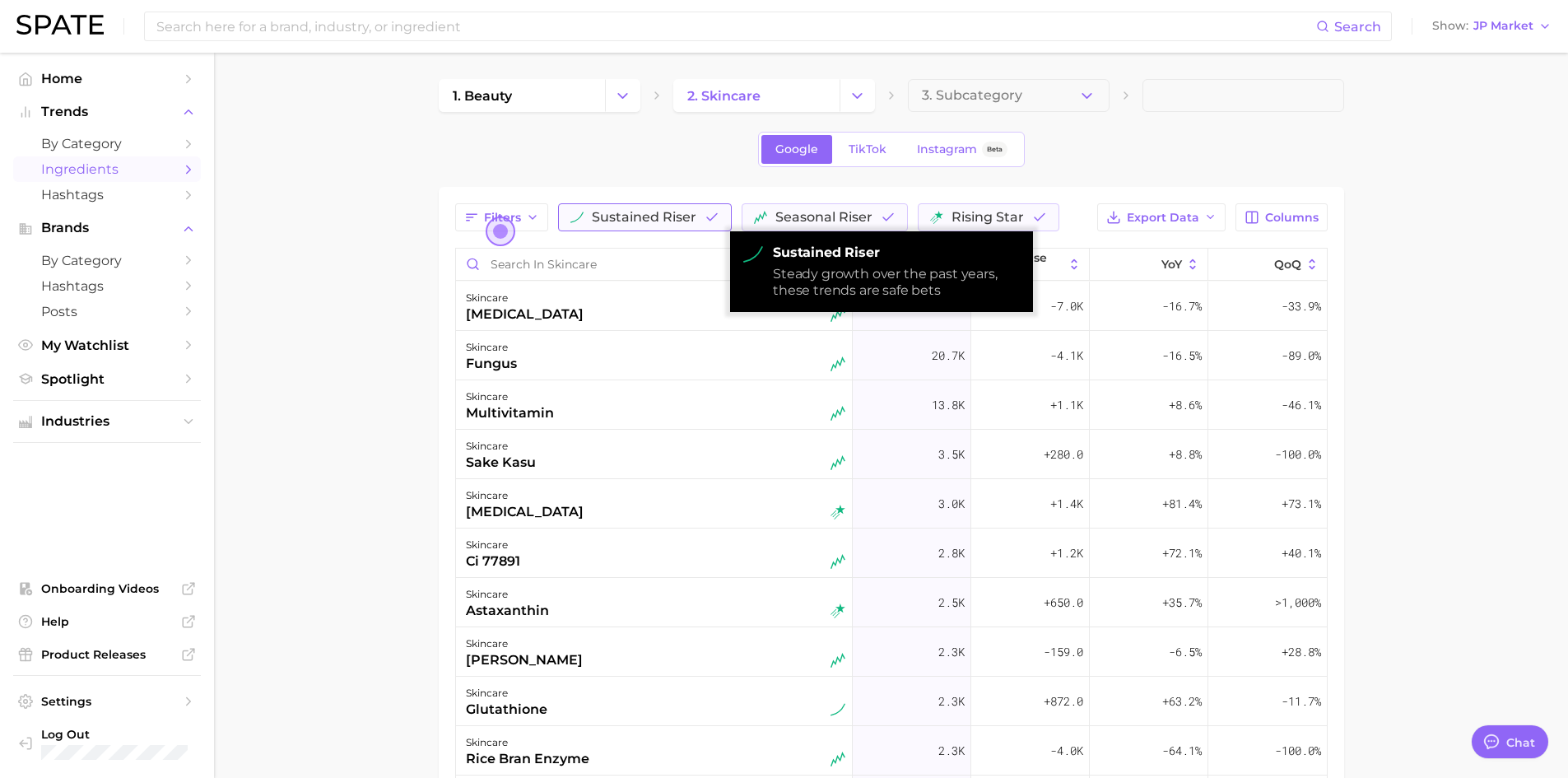
click at [666, 216] on span "sustained riser" at bounding box center [645, 217] width 104 height 13
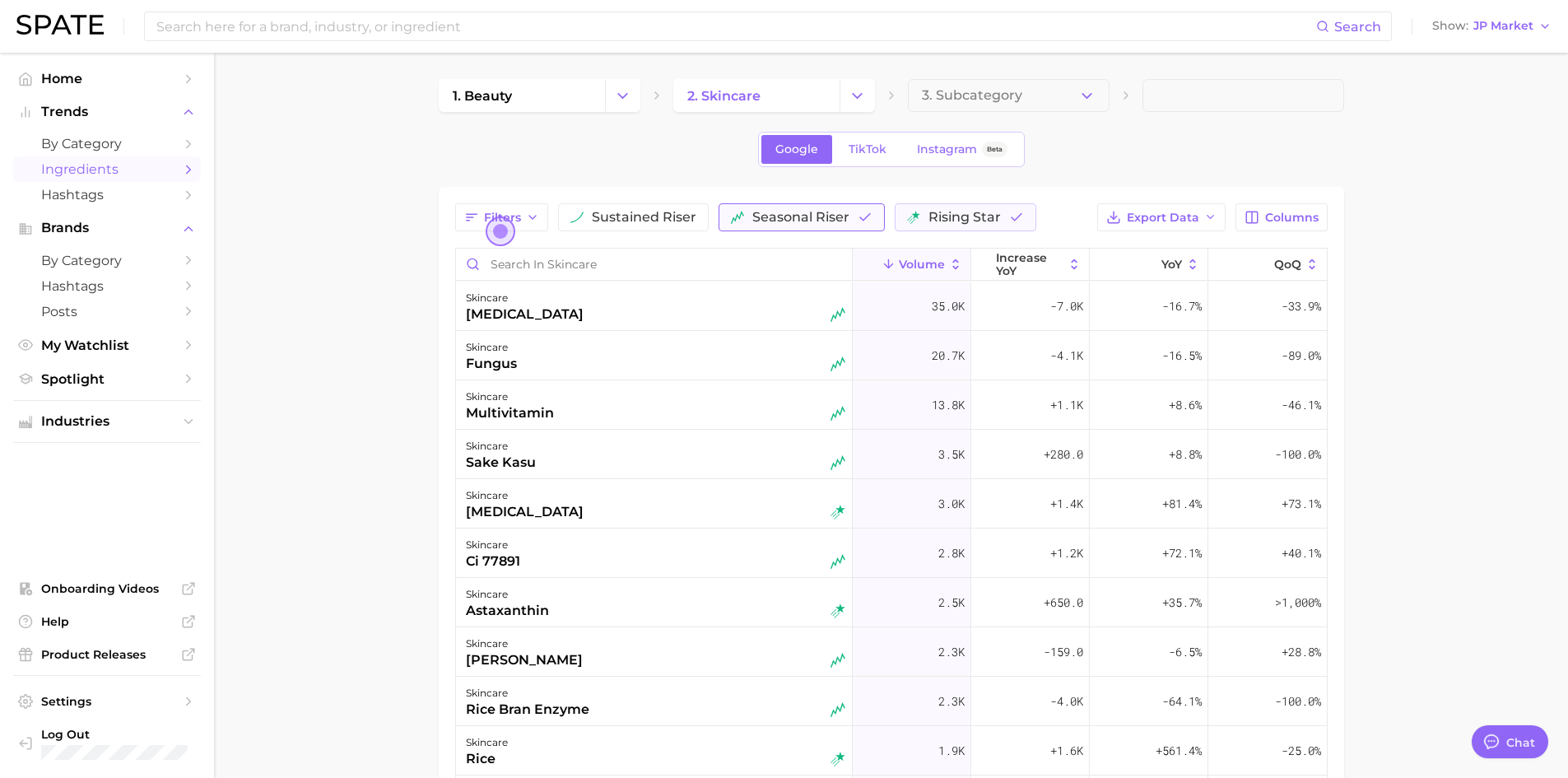
click at [867, 218] on icon "button" at bounding box center [864, 217] width 15 height 15
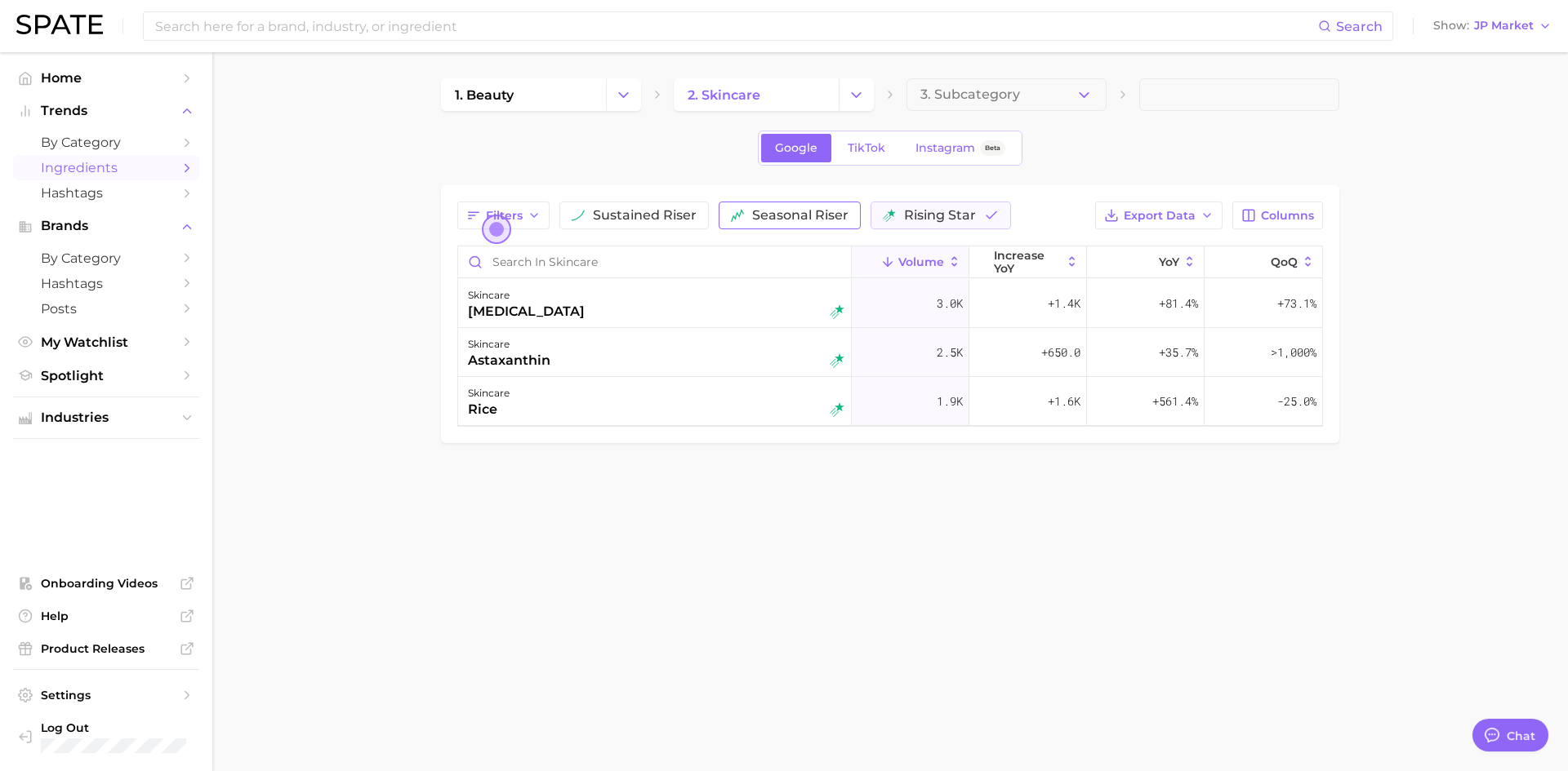
drag, startPoint x: 560, startPoint y: 320, endPoint x: 444, endPoint y: 321, distance: 116.0
click at [444, 321] on div "Filters sustained riser seasonal riser rising star Export Data Columns Volume i…" at bounding box center [890, 315] width 898 height 258
click at [793, 210] on span "seasonal riser" at bounding box center [800, 215] width 97 height 13
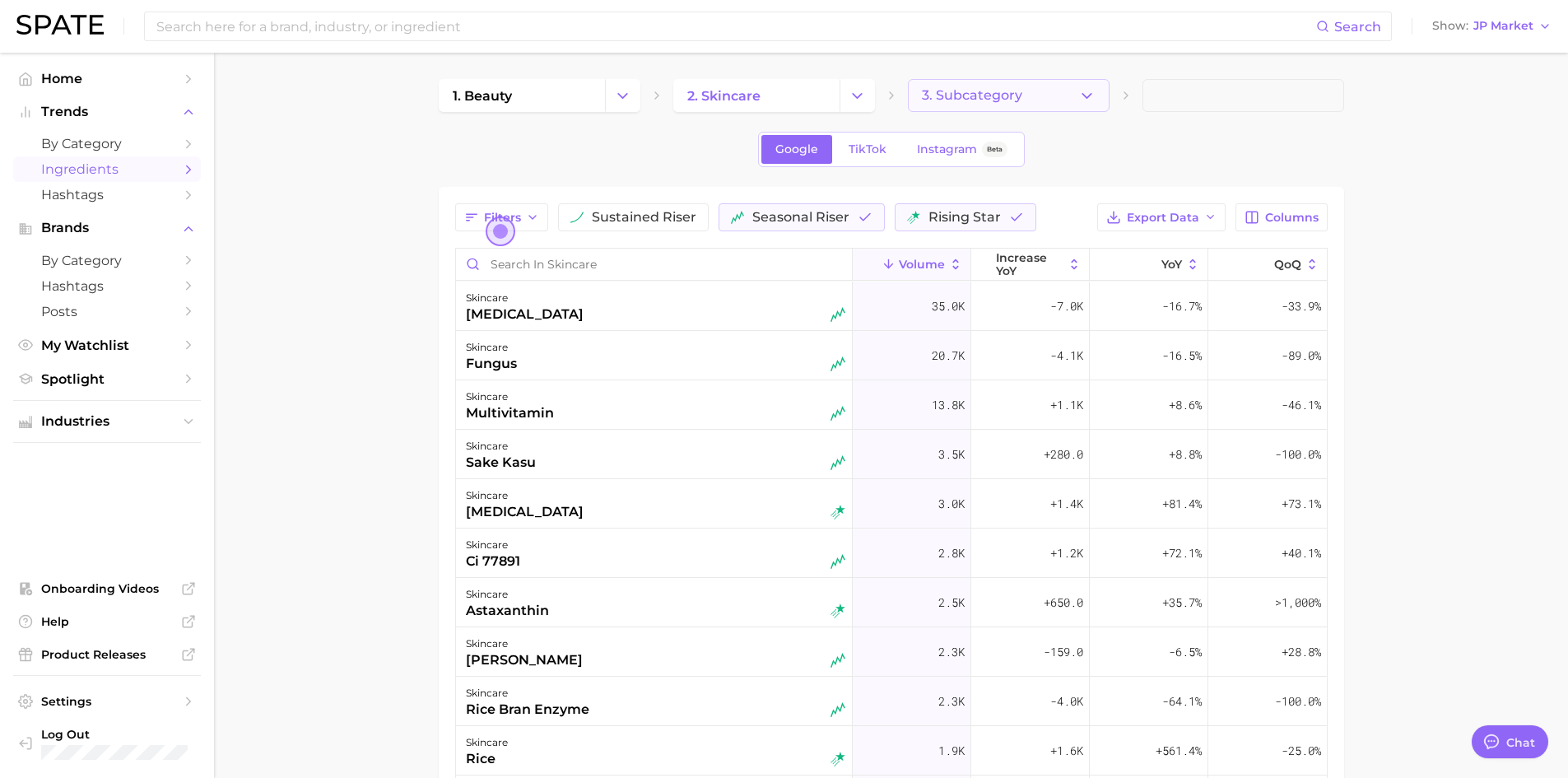
click at [1011, 95] on span "3. Subcategory" at bounding box center [973, 95] width 101 height 15
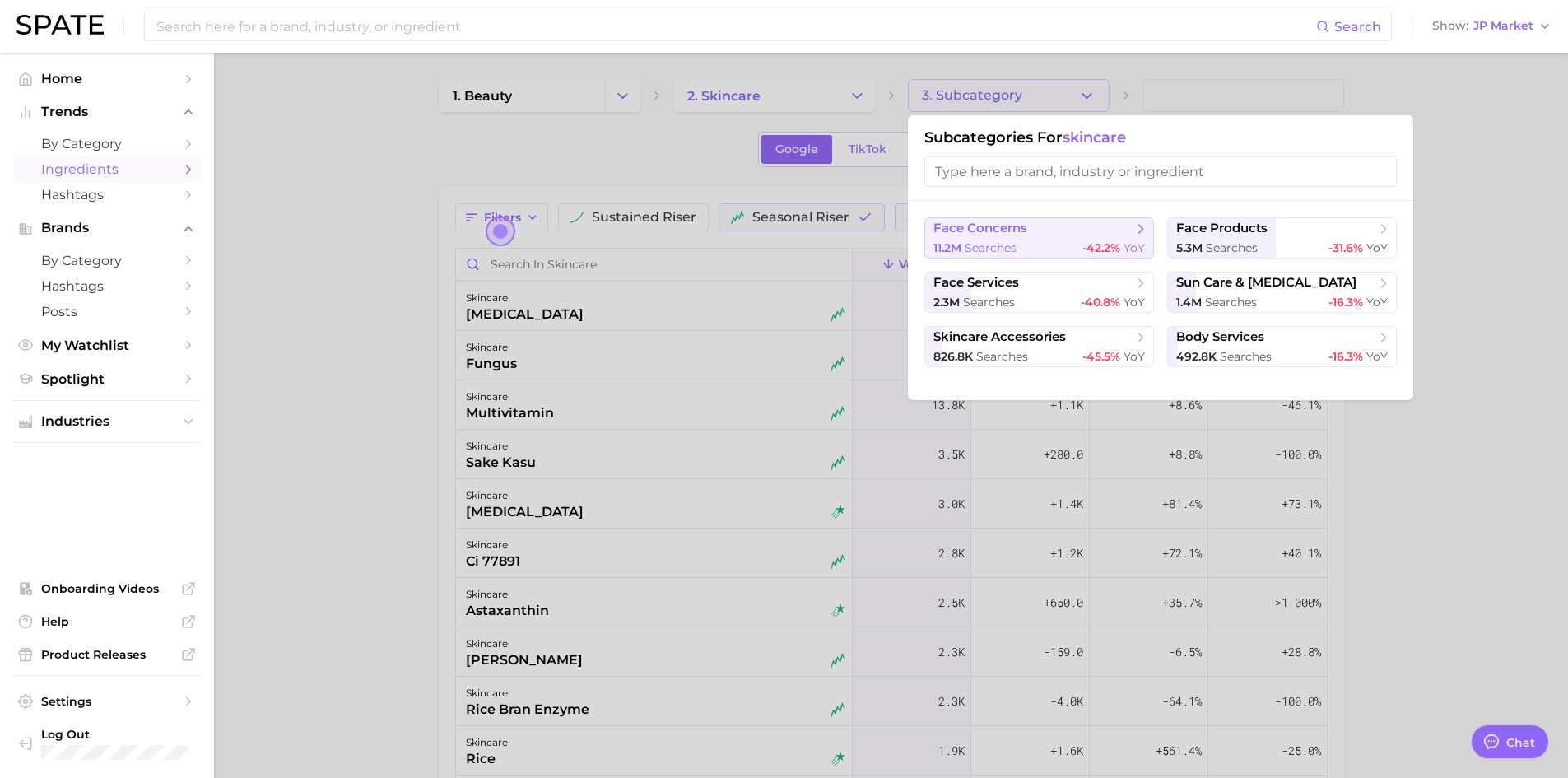
click at [1094, 225] on span "face concerns" at bounding box center [1033, 229] width 200 height 17
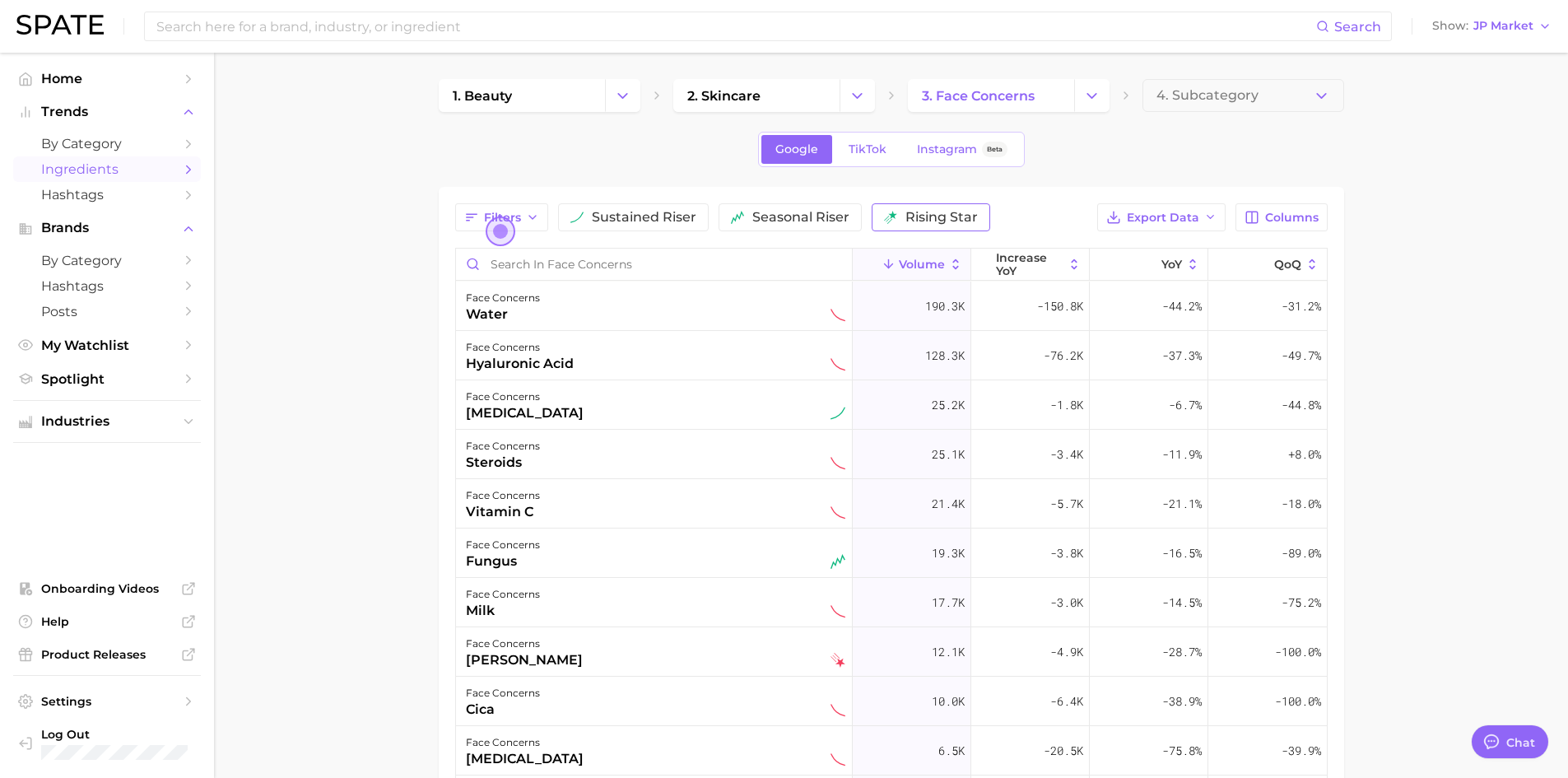
click at [941, 212] on span "rising star" at bounding box center [942, 217] width 73 height 13
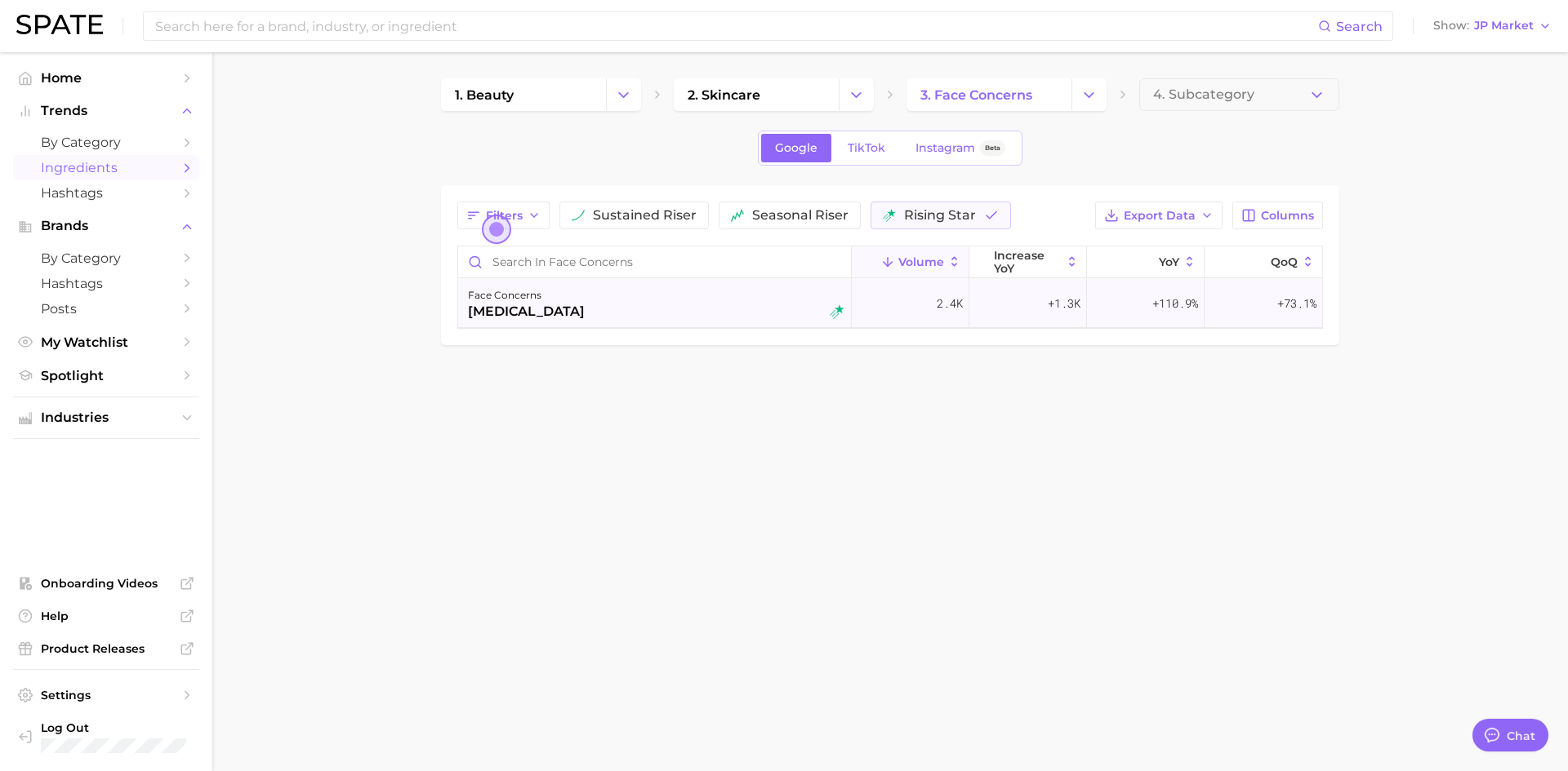
drag, startPoint x: 472, startPoint y: 322, endPoint x: 619, endPoint y: 322, distance: 147.0
click at [619, 322] on div "face concerns [MEDICAL_DATA]" at bounding box center [655, 304] width 394 height 49
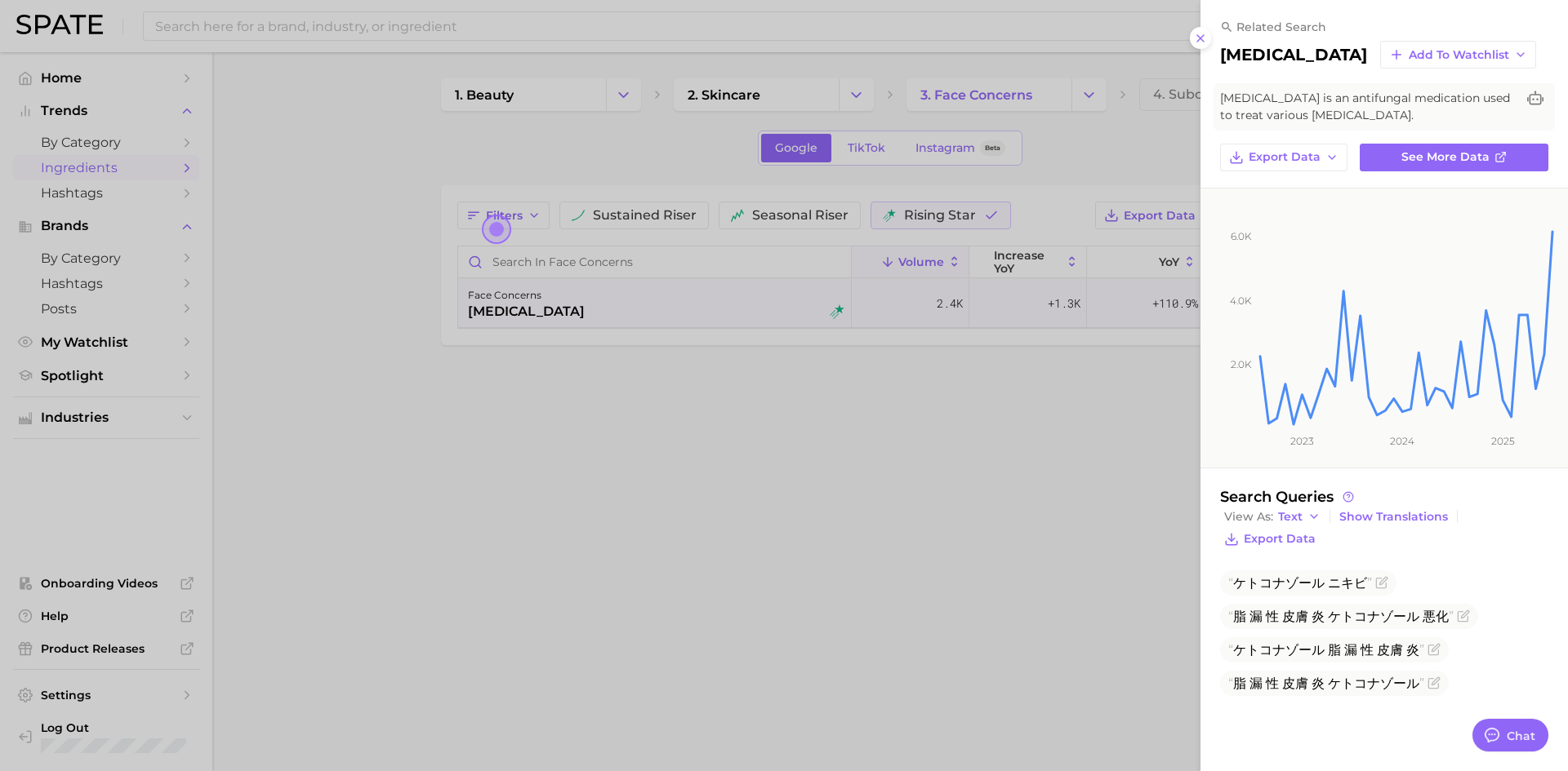
click at [1027, 506] on div at bounding box center [784, 385] width 1568 height 771
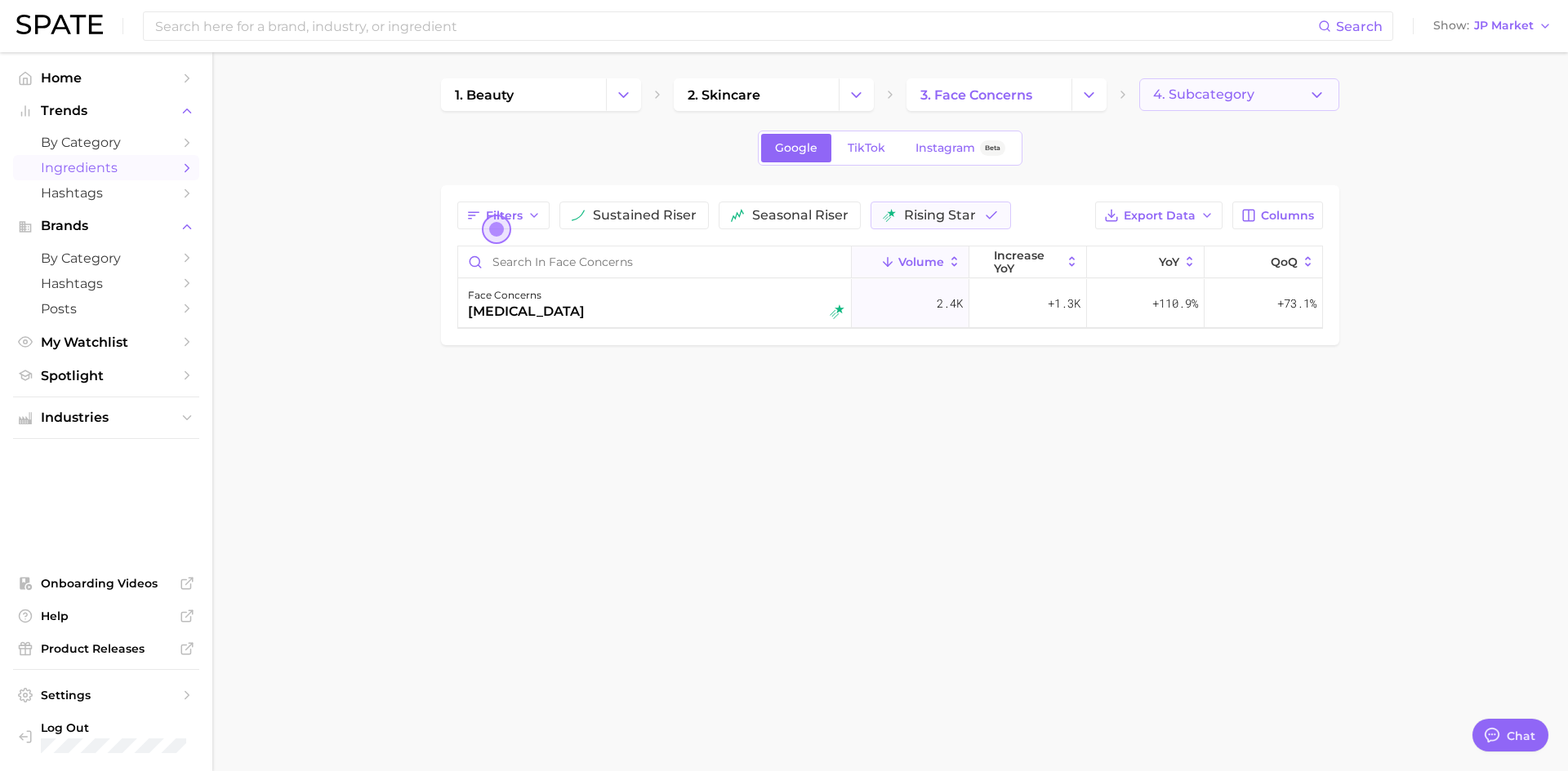
click at [1170, 78] on button "4. Subcategory" at bounding box center [1239, 94] width 200 height 32
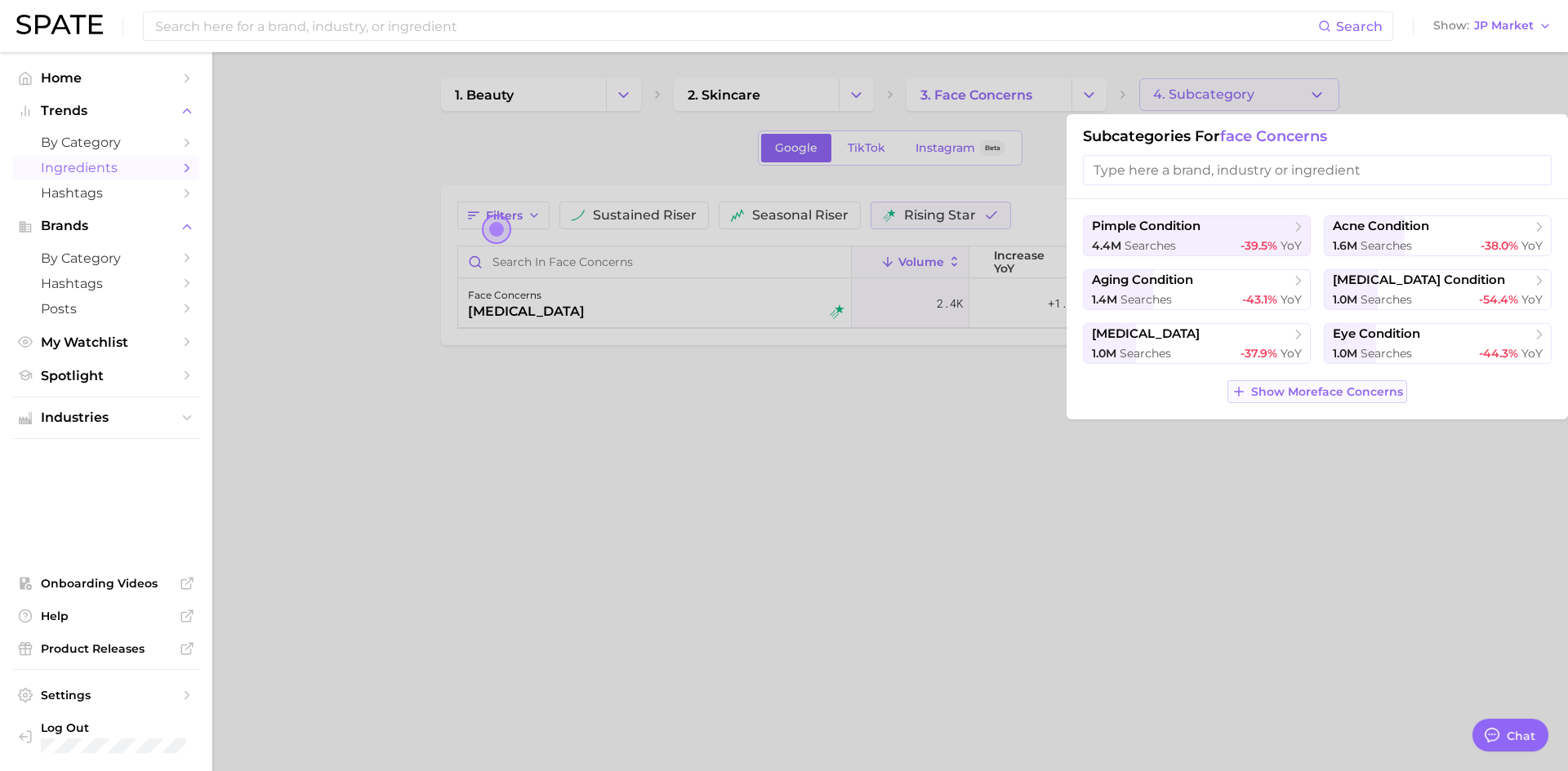
click at [1328, 401] on button "Show More face concerns" at bounding box center [1318, 391] width 180 height 22
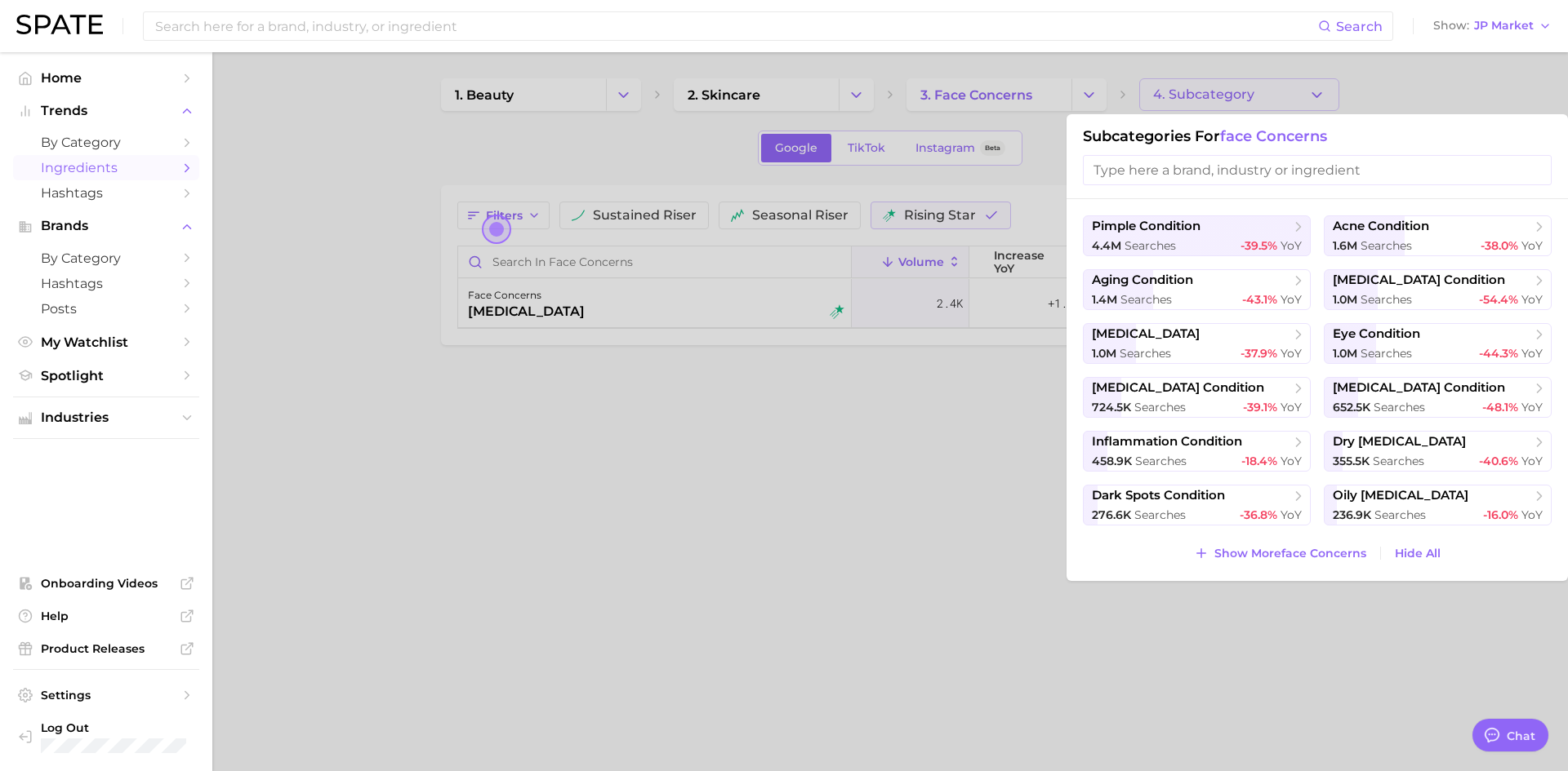
click at [1135, 623] on div at bounding box center [784, 385] width 1568 height 771
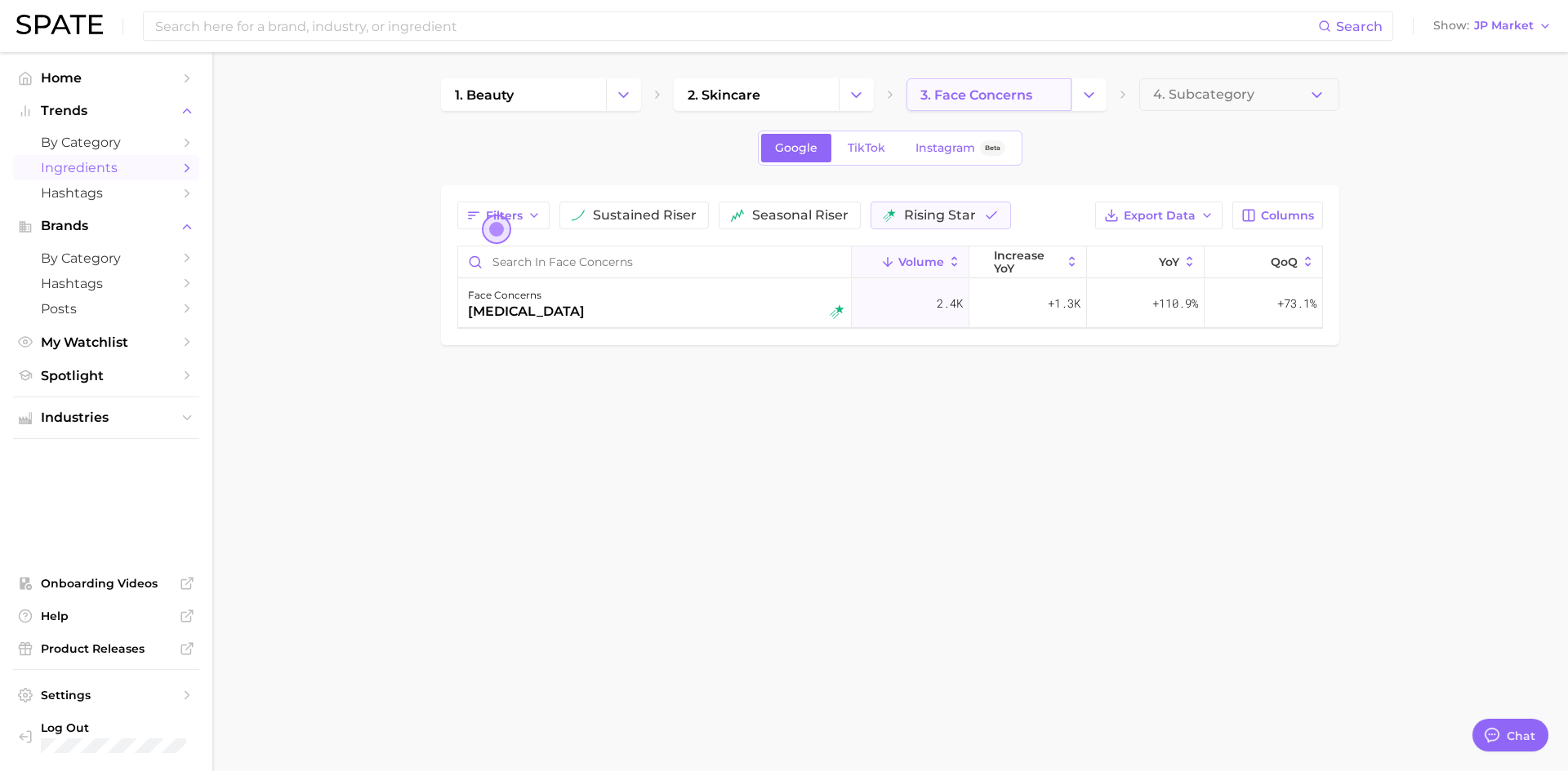
click at [1015, 100] on span "3. face concerns" at bounding box center [977, 95] width 111 height 16
click at [1052, 97] on link "3. face concerns" at bounding box center [988, 94] width 165 height 32
click at [856, 102] on icon "Change Category" at bounding box center [856, 96] width 18 height 18
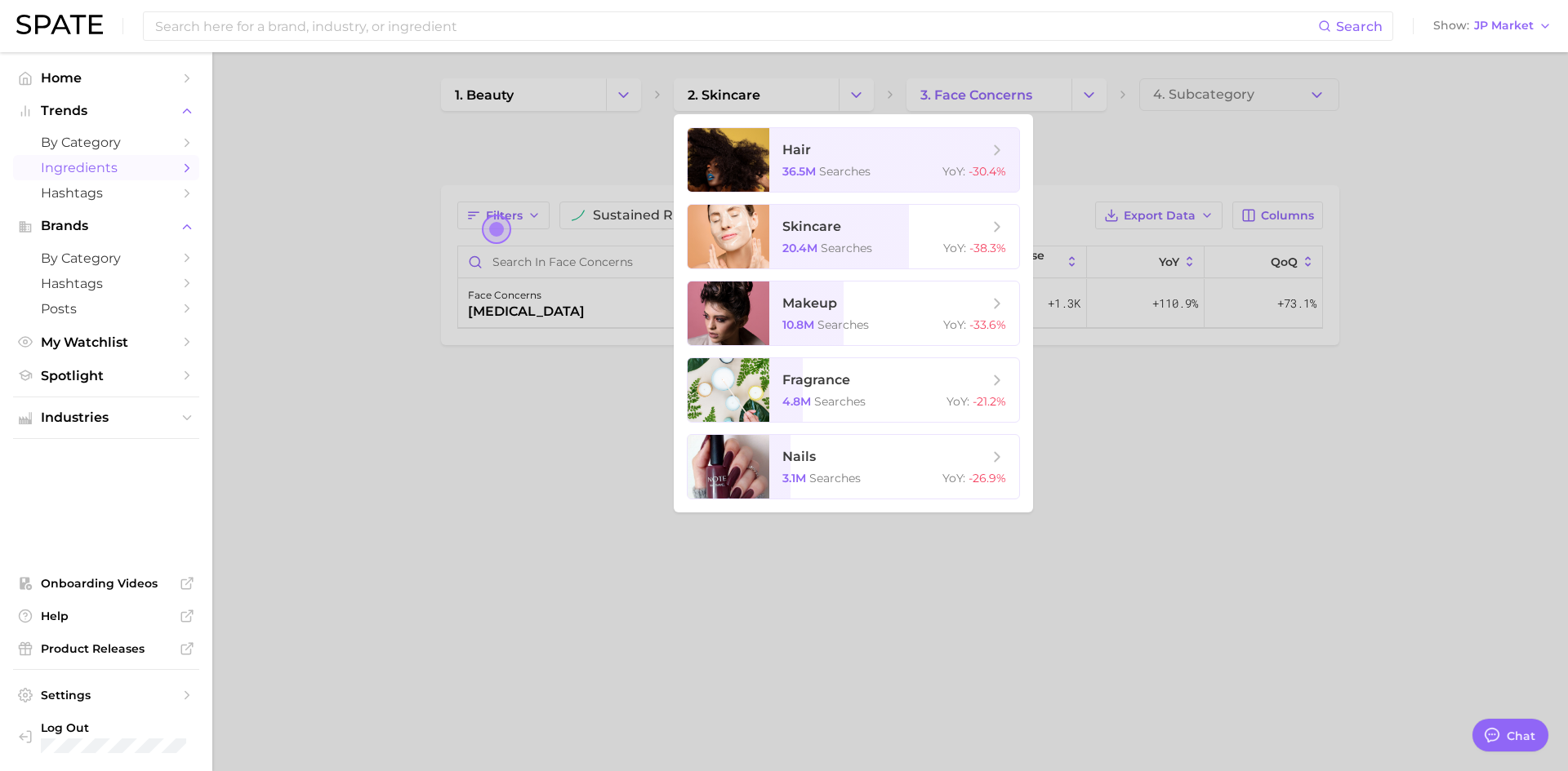
drag, startPoint x: 1387, startPoint y: 465, endPoint x: 1416, endPoint y: 176, distance: 290.5
click at [1384, 460] on div at bounding box center [784, 385] width 1568 height 771
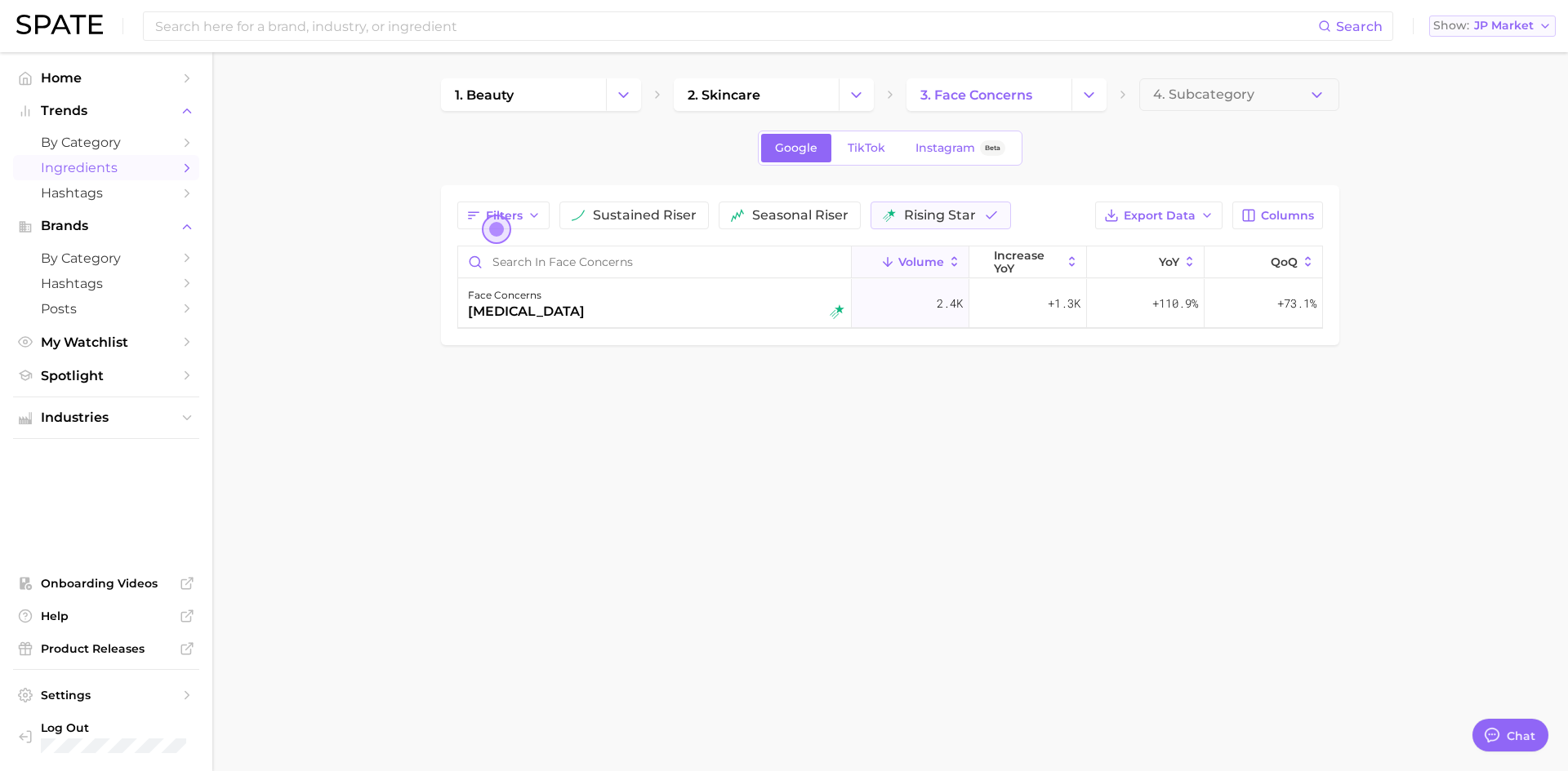
click at [1505, 30] on span "JP Market" at bounding box center [1503, 25] width 60 height 9
click at [1509, 149] on button "[GEOGRAPHIC_DATA]" at bounding box center [1484, 141] width 143 height 29
click at [1119, 453] on body "Search Show KR Market Home Trends by Category Ingredients Hashtags Brands by Ca…" at bounding box center [784, 385] width 1568 height 771
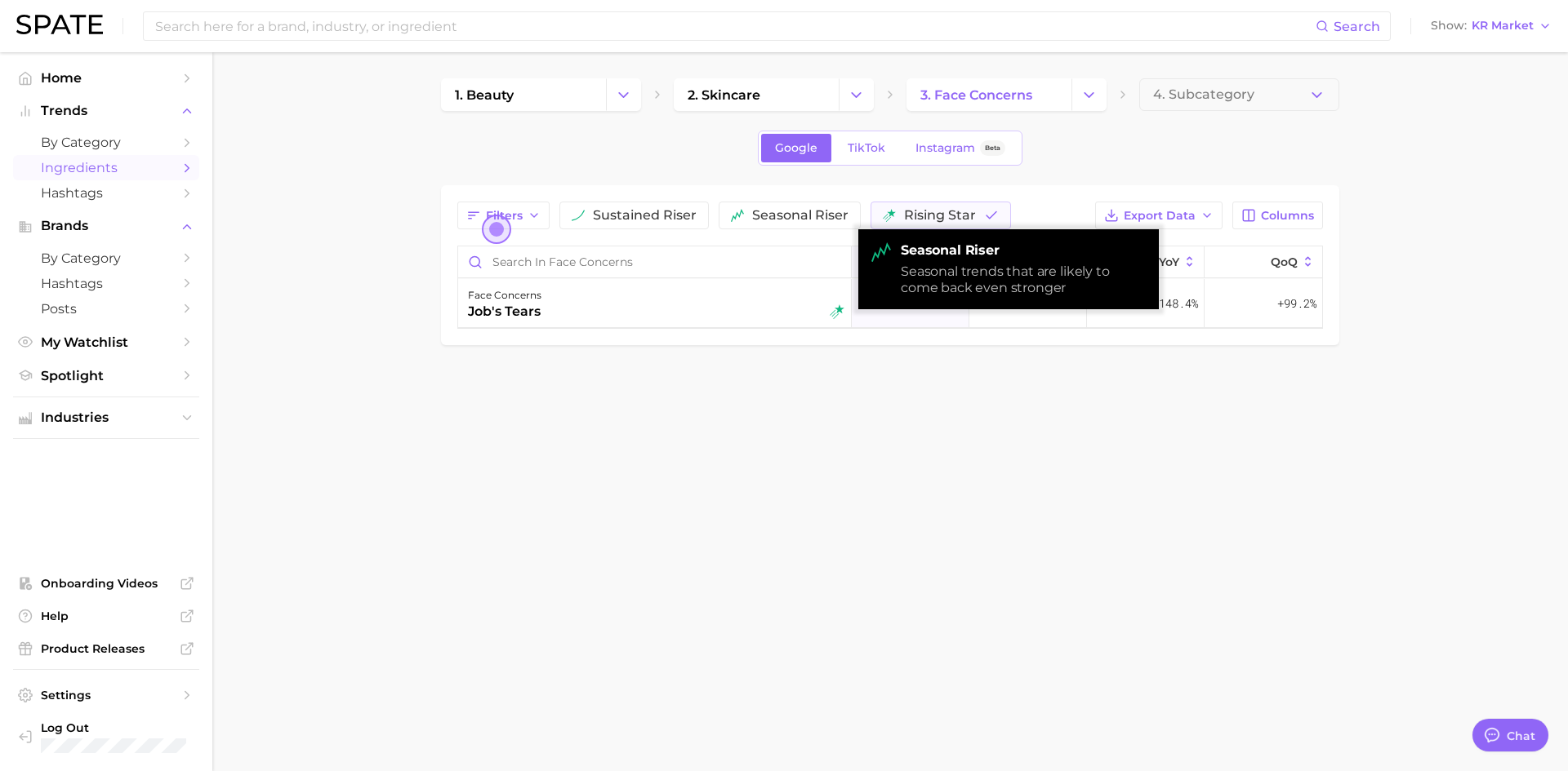
click at [963, 540] on body "Search Show KR Market Home Trends by Category Ingredients Hashtags Brands by Ca…" at bounding box center [784, 385] width 1568 height 771
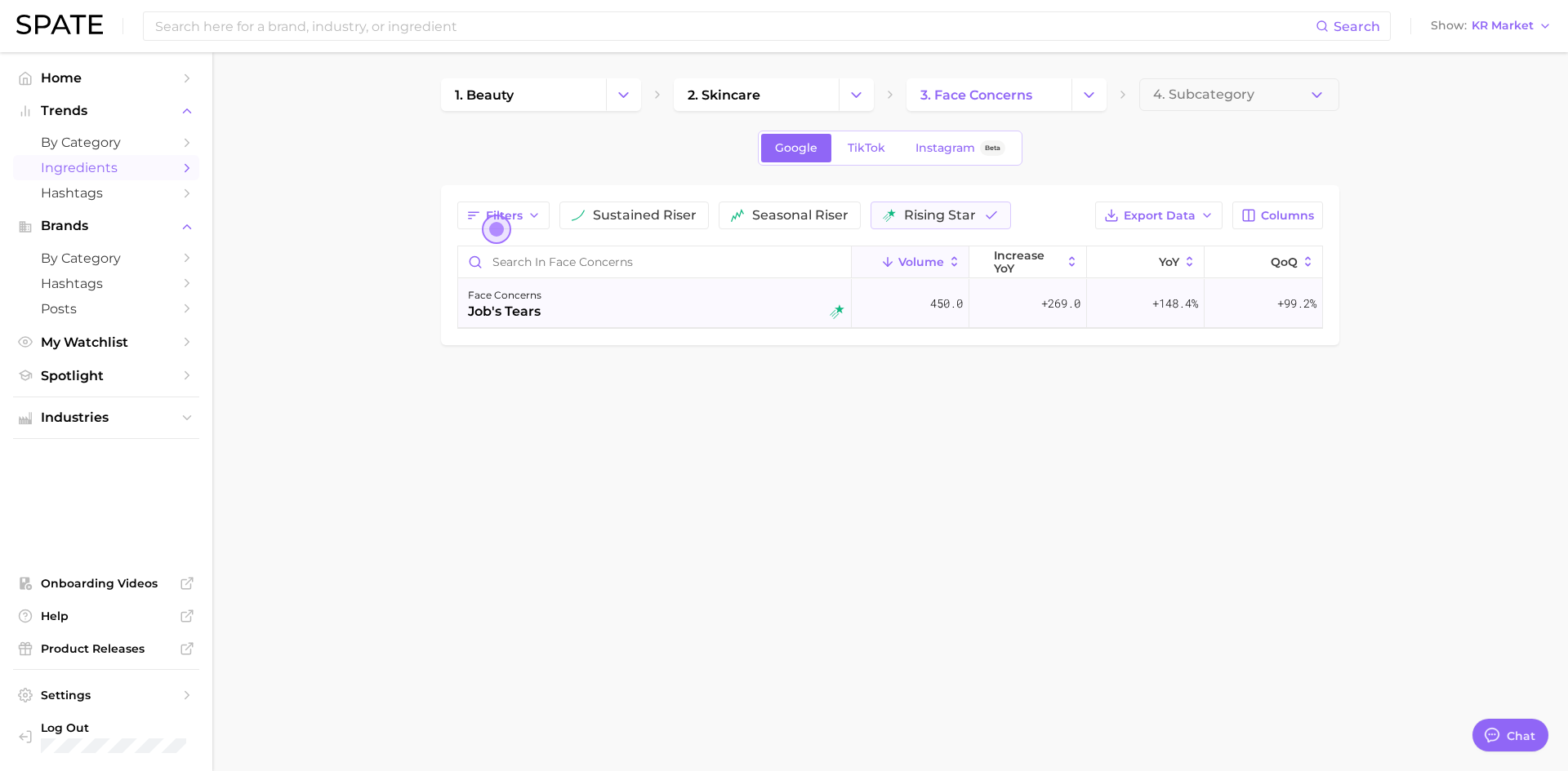
click at [503, 319] on div "job's tears" at bounding box center [504, 312] width 73 height 20
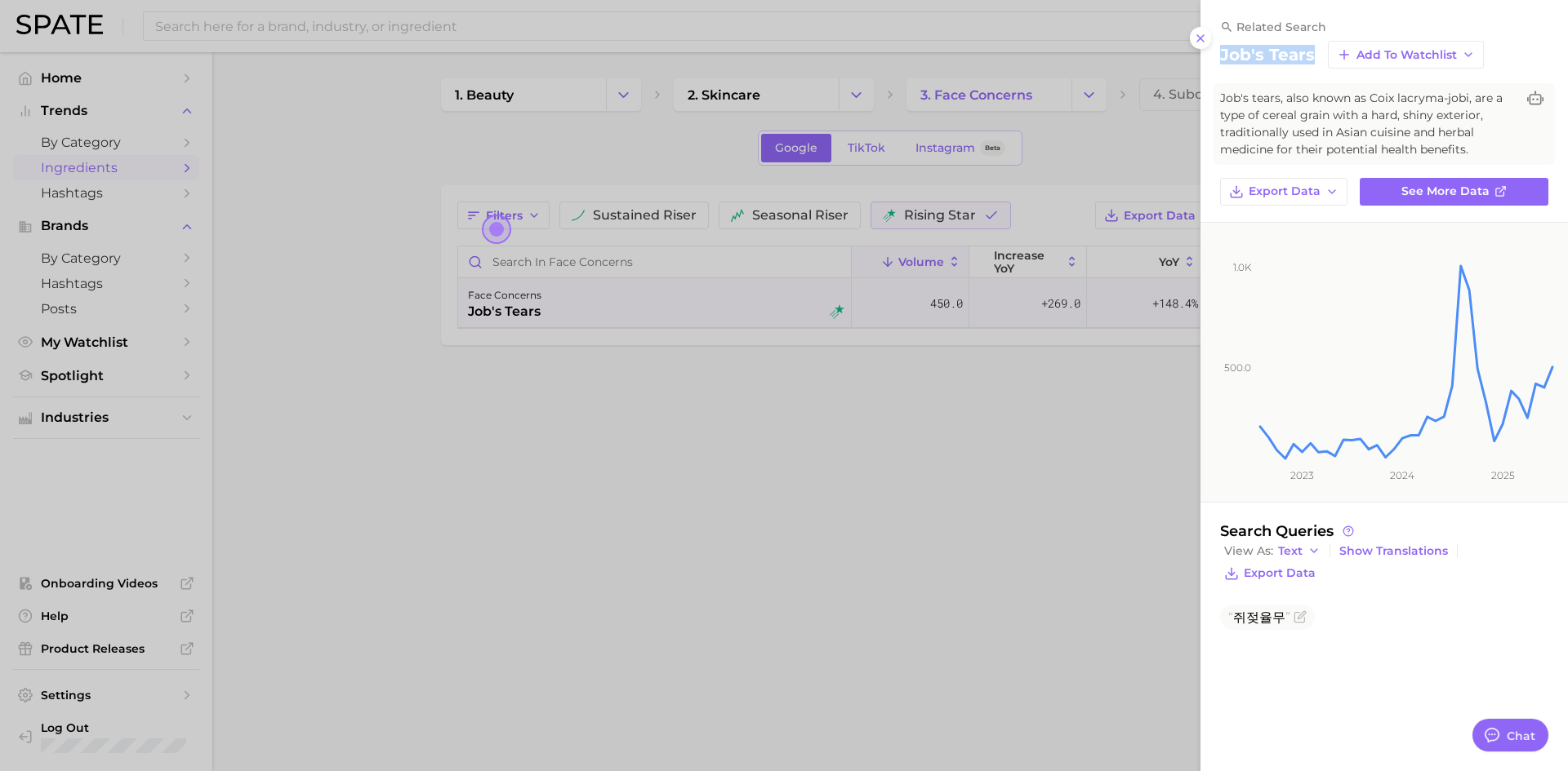
drag, startPoint x: 1213, startPoint y: 52, endPoint x: 1318, endPoint y: 65, distance: 105.8
click at [1318, 65] on div "related search job's tears Add to Watchlist Job's tears, also known as Coix lac…" at bounding box center [1384, 112] width 368 height 186
copy h2 "job's tears"
click at [951, 407] on div at bounding box center [784, 385] width 1568 height 771
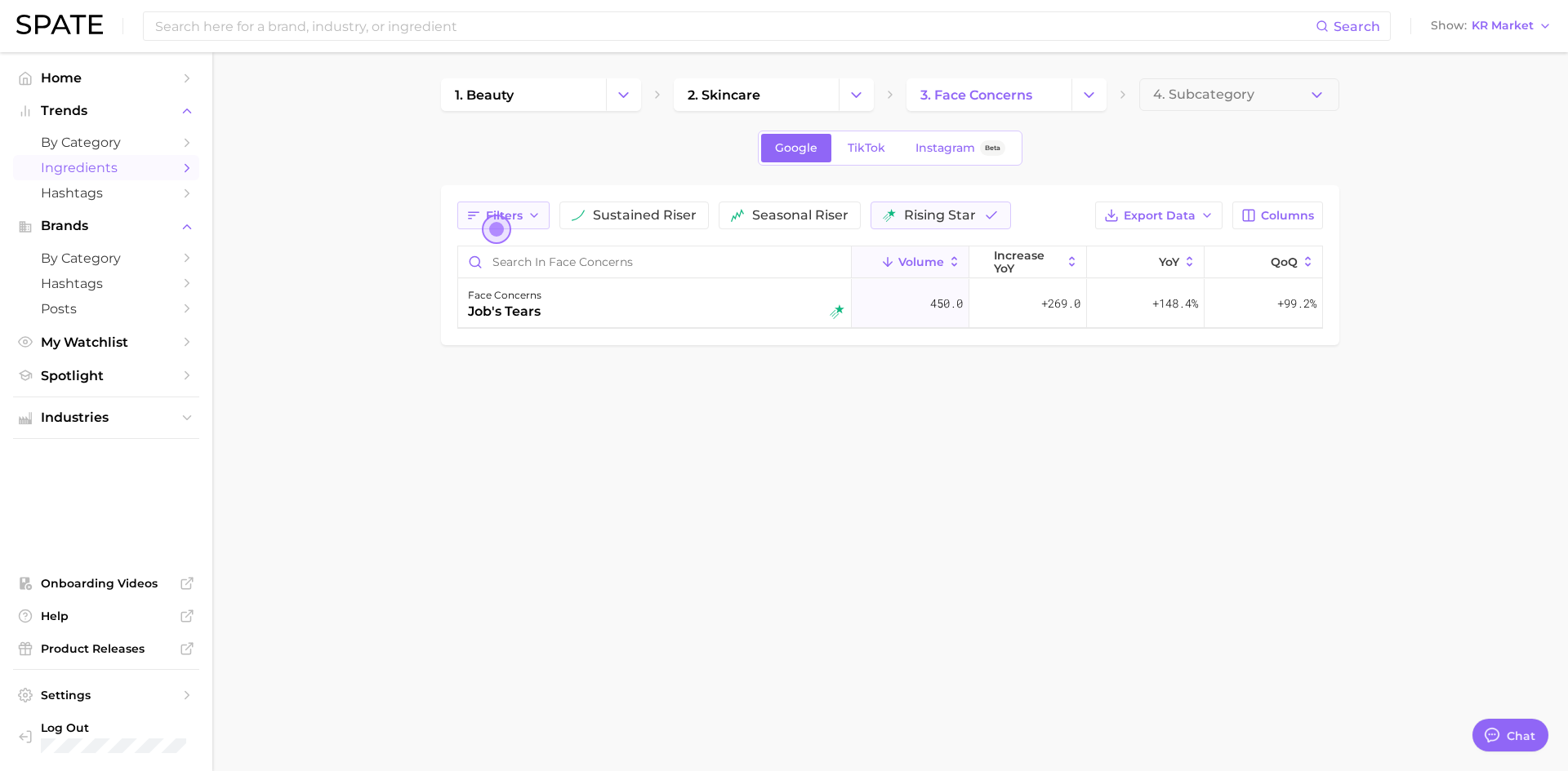
click at [523, 219] on button "Filters" at bounding box center [503, 215] width 92 height 27
click at [785, 488] on body "Search Show KR Market Home Trends by Category Ingredients Hashtags Brands by Ca…" at bounding box center [784, 385] width 1568 height 771
click at [779, 211] on span "seasonal riser" at bounding box center [800, 215] width 97 height 13
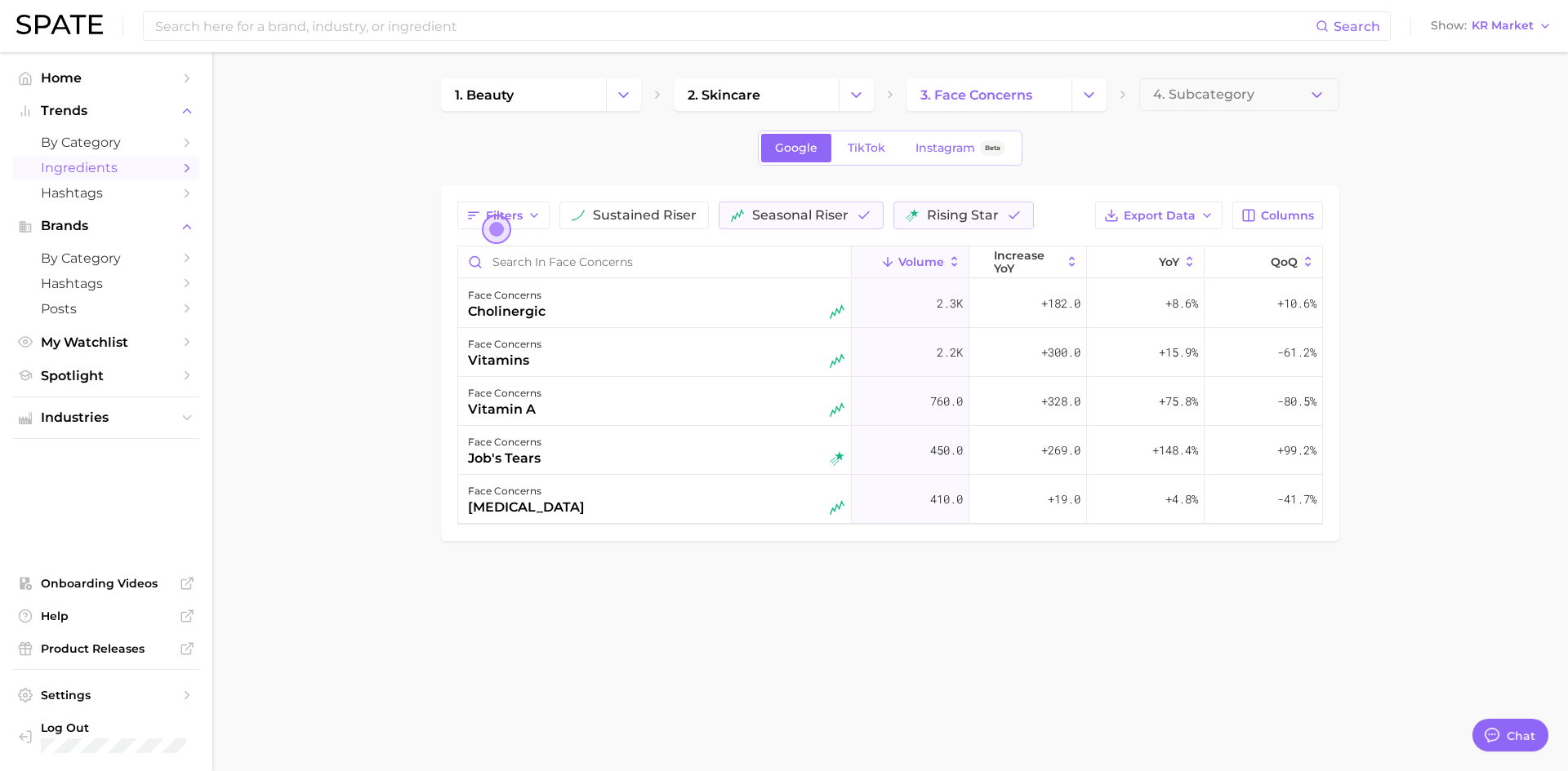
click at [663, 195] on div "Filters sustained riser seasonal riser rising star Export Data Columns Volume i…" at bounding box center [890, 364] width 898 height 356
click at [663, 204] on button "sustained riser" at bounding box center [633, 215] width 150 height 27
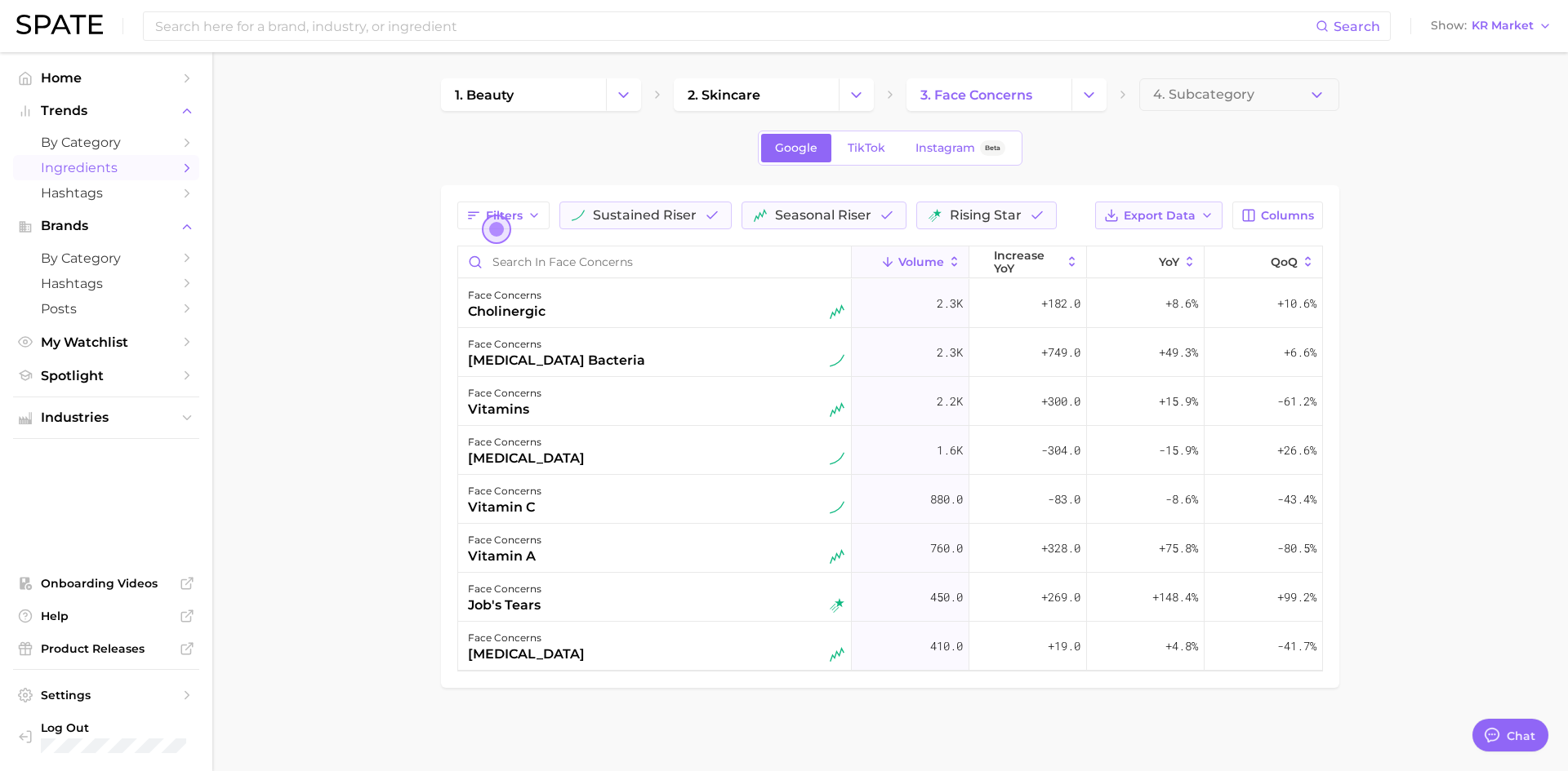
click at [1156, 215] on span "Export Data" at bounding box center [1160, 216] width 72 height 14
click at [1158, 245] on span "Table Data CSV" at bounding box center [1115, 246] width 90 height 14
click at [989, 105] on link "3. face concerns" at bounding box center [988, 94] width 165 height 32
click at [1079, 95] on button "Change Category" at bounding box center [1089, 94] width 35 height 32
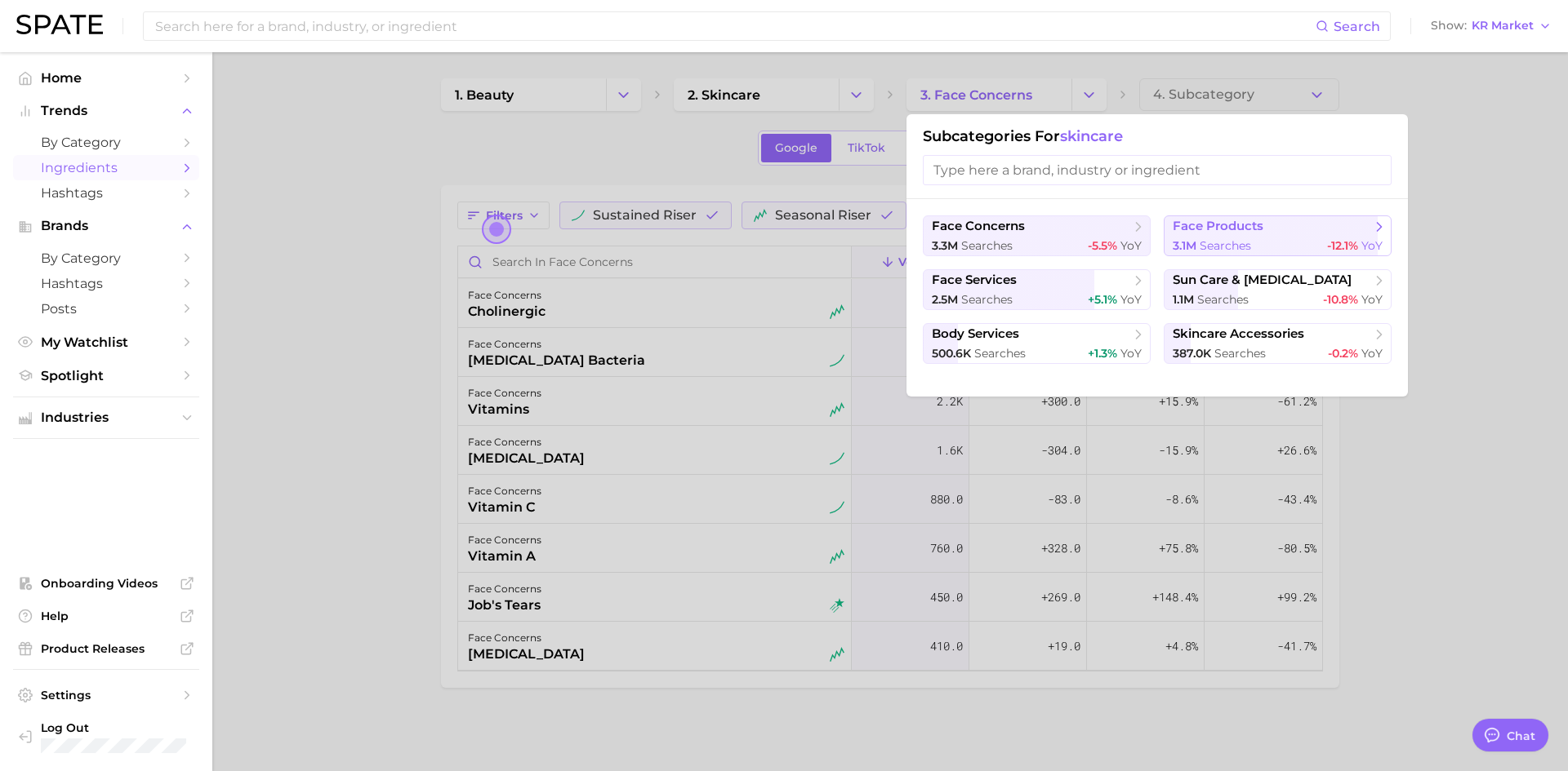
click at [1226, 253] on span "3.1m searches" at bounding box center [1212, 246] width 78 height 16
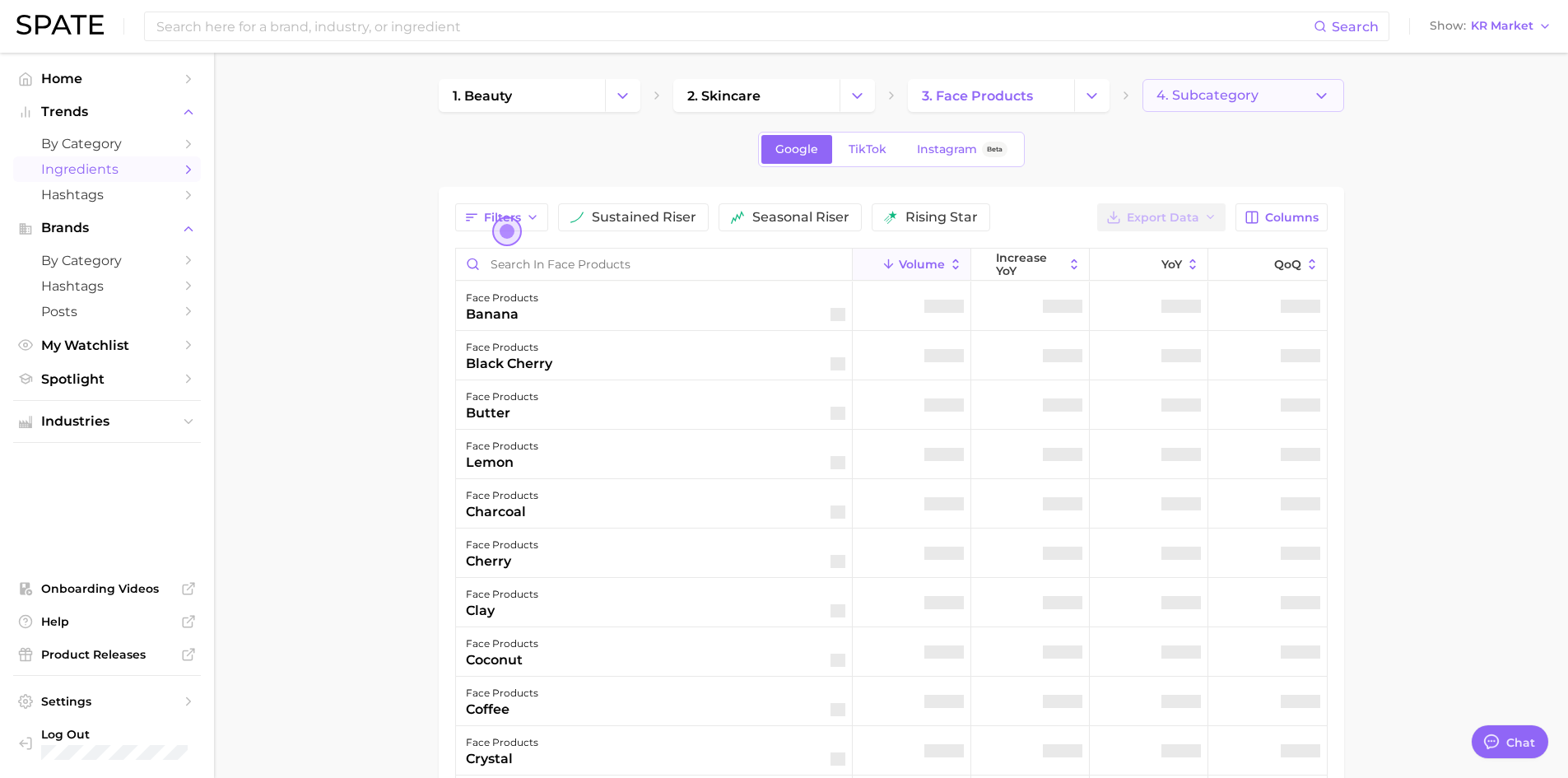
click at [1273, 102] on button "4. Subcategory" at bounding box center [1244, 95] width 202 height 33
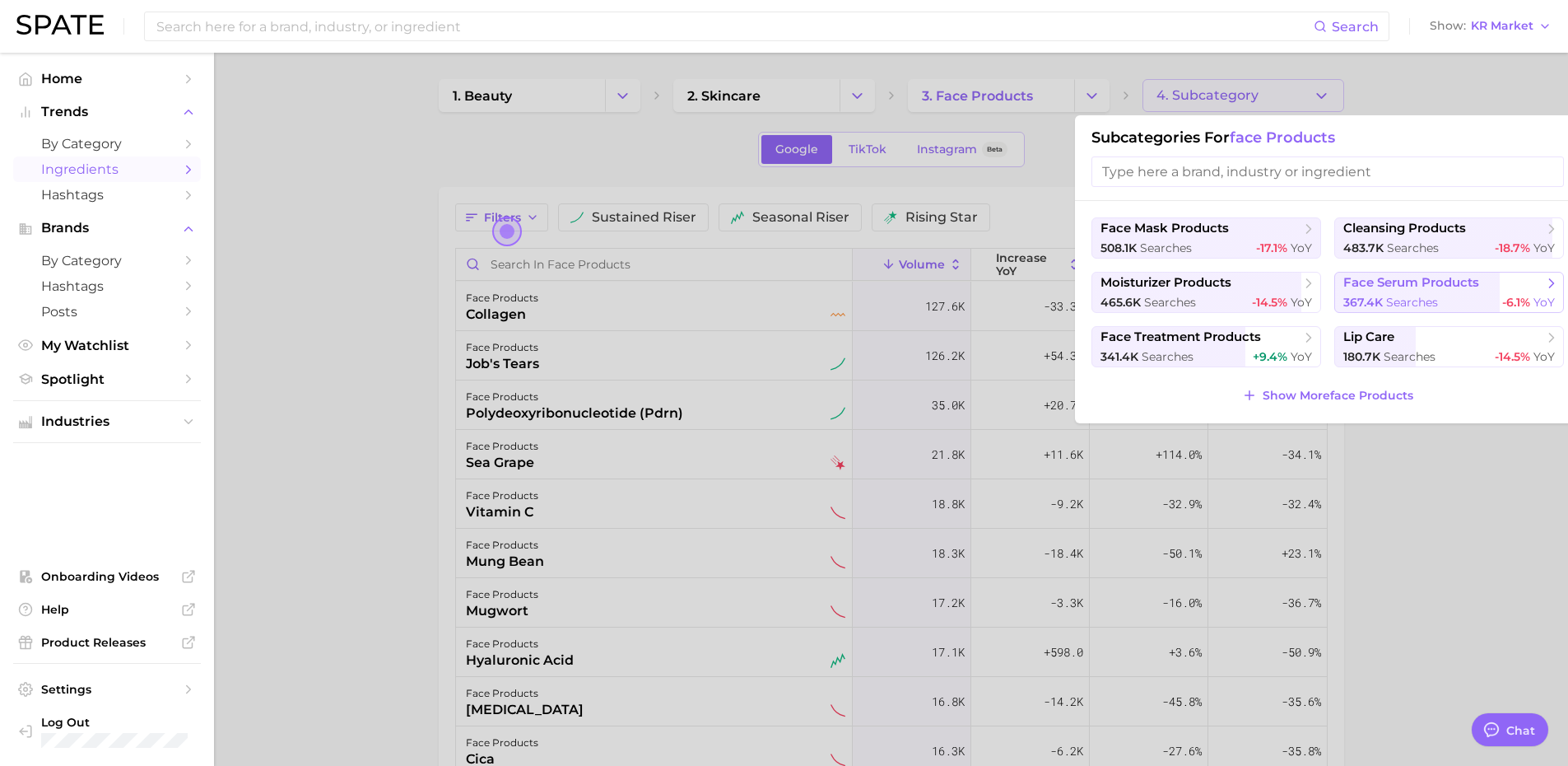
click at [1461, 299] on div "367.4k searches -6.1% YoY" at bounding box center [1449, 303] width 212 height 16
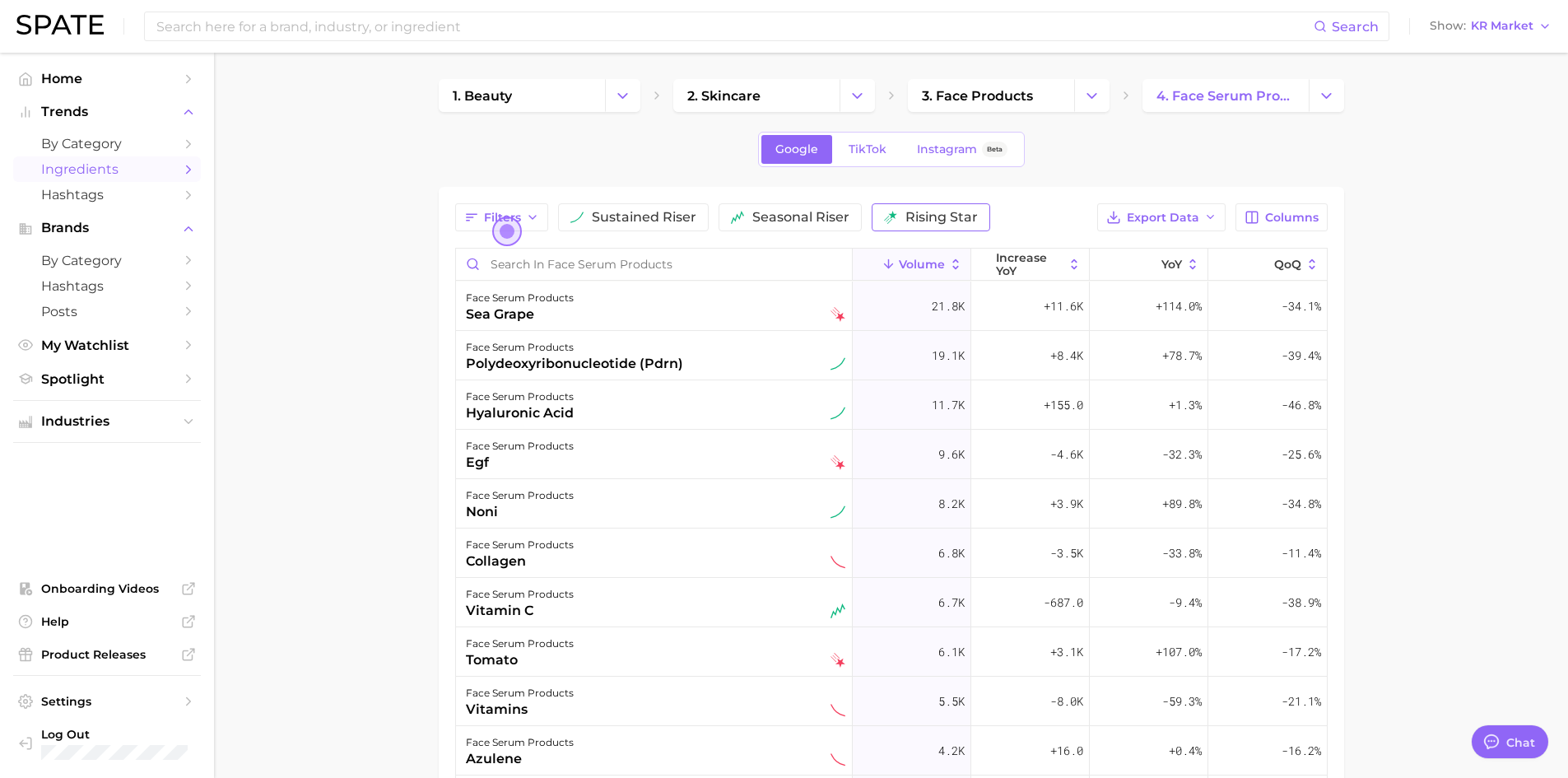
click at [915, 225] on button "rising star" at bounding box center [931, 217] width 118 height 28
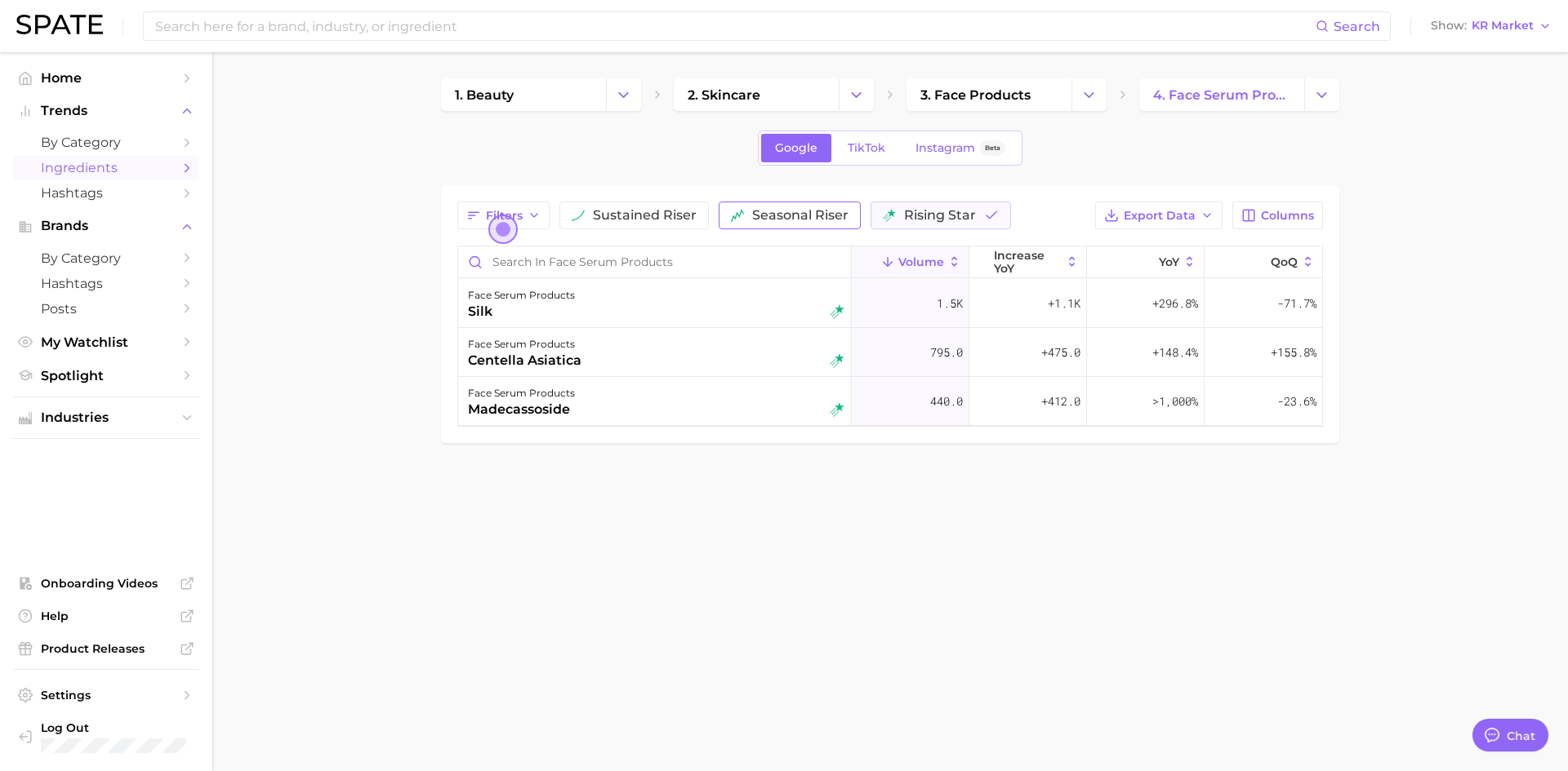
click at [796, 219] on span "seasonal riser" at bounding box center [800, 215] width 97 height 13
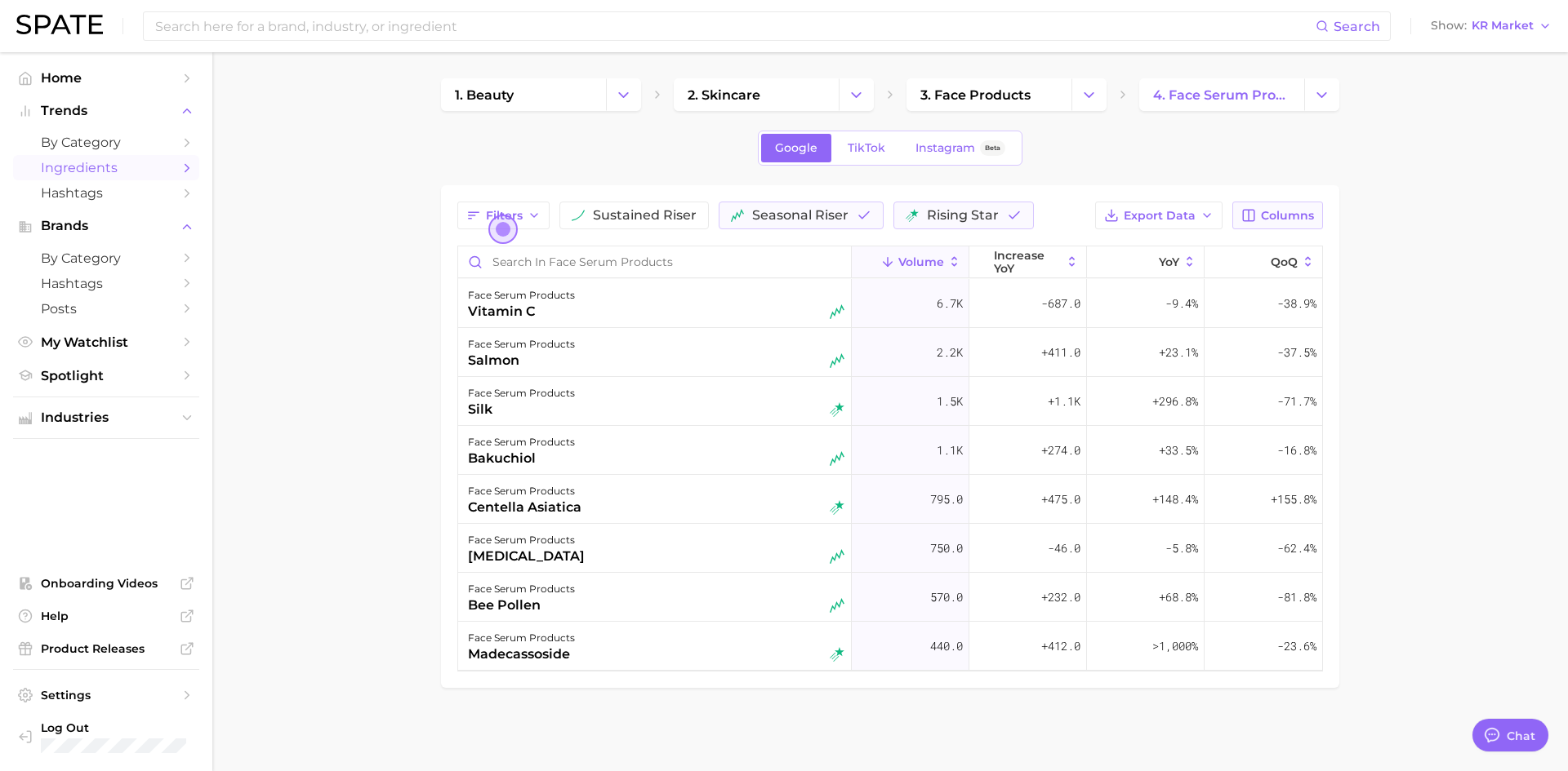
click at [1273, 221] on span "Columns" at bounding box center [1287, 216] width 53 height 14
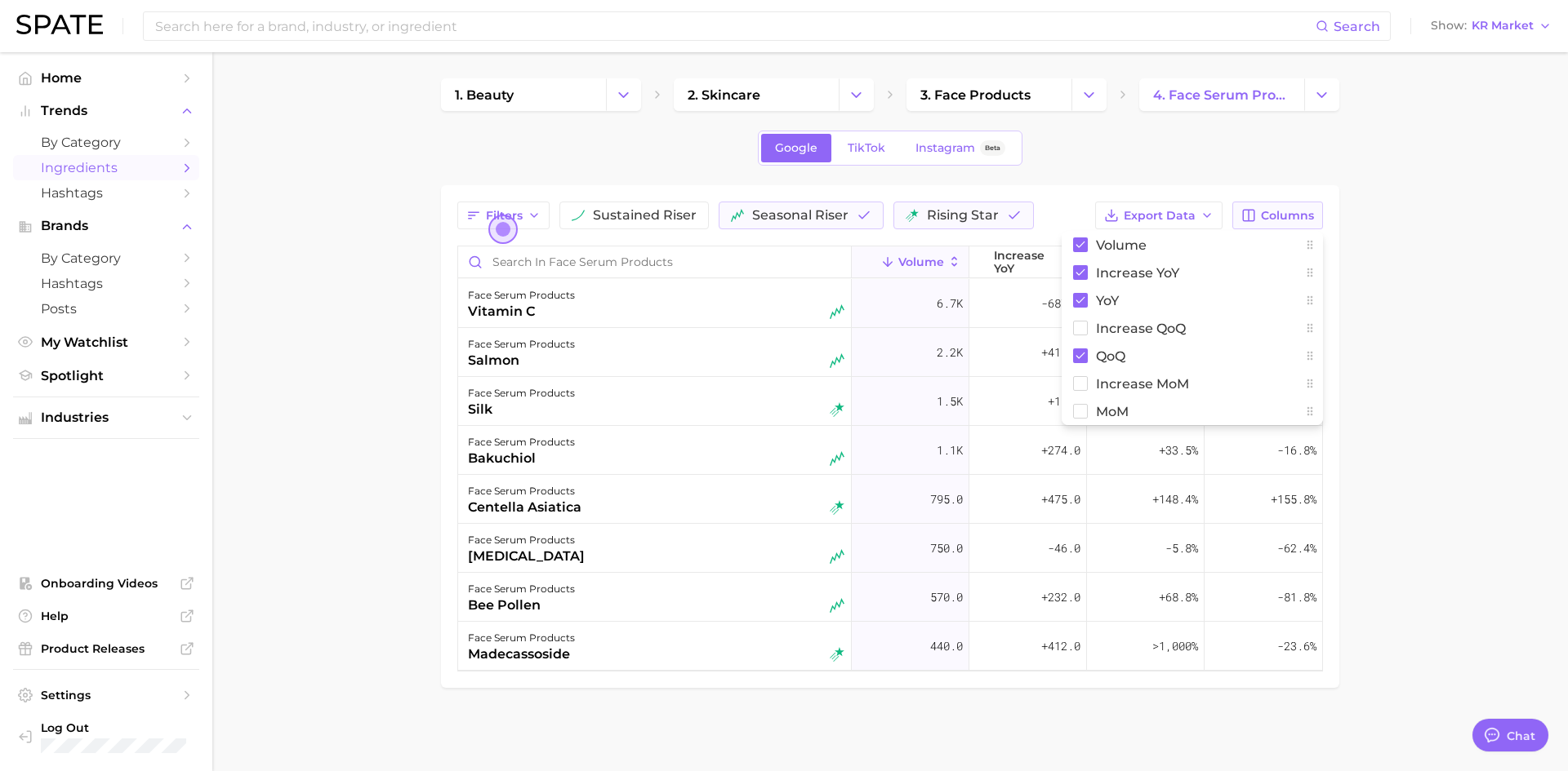
click at [1273, 221] on span "Columns" at bounding box center [1287, 216] width 53 height 14
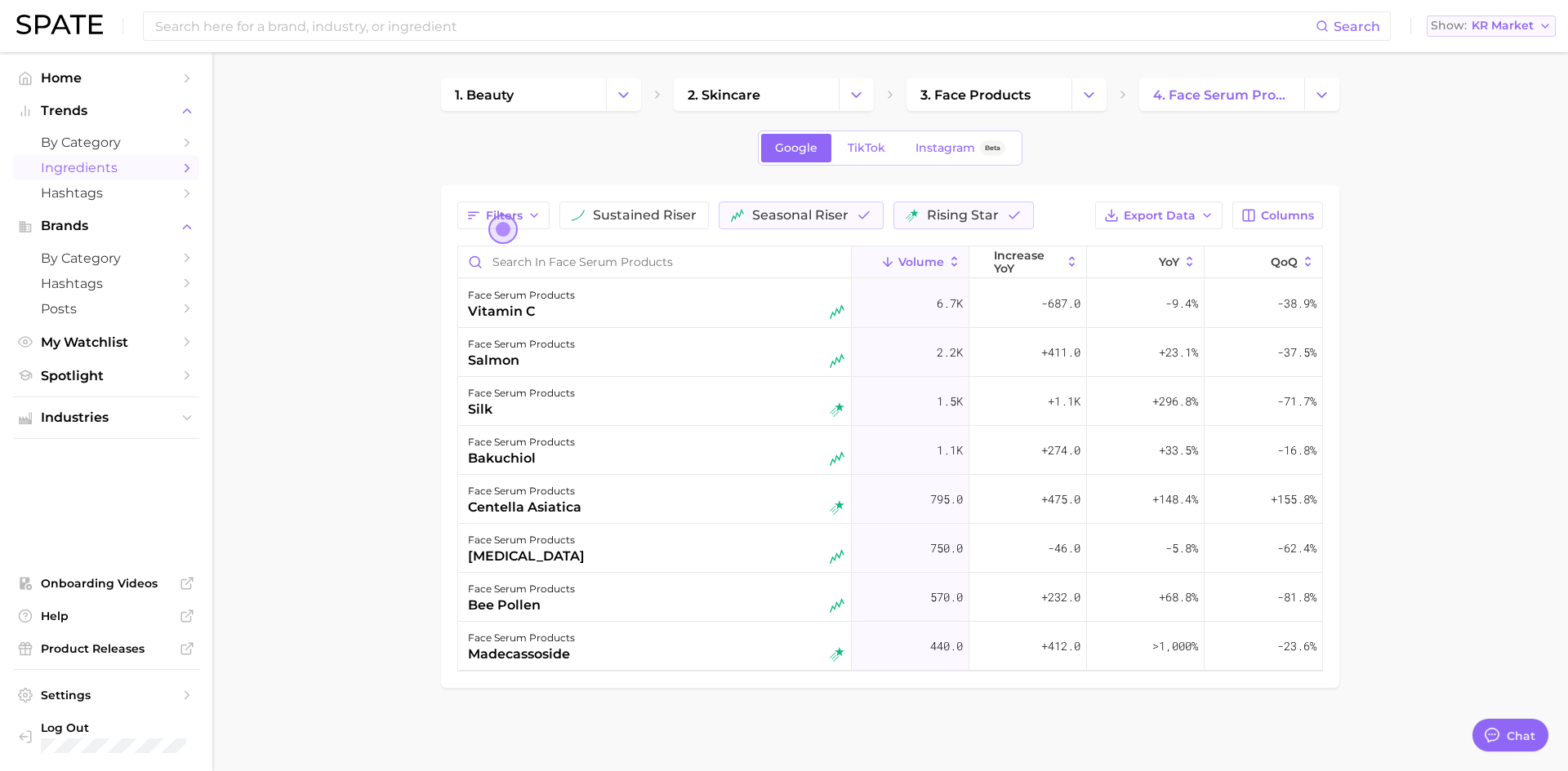
click at [1522, 26] on span "KR Market" at bounding box center [1502, 25] width 62 height 9
click at [1484, 56] on span "[GEOGRAPHIC_DATA]" at bounding box center [1484, 53] width 126 height 14
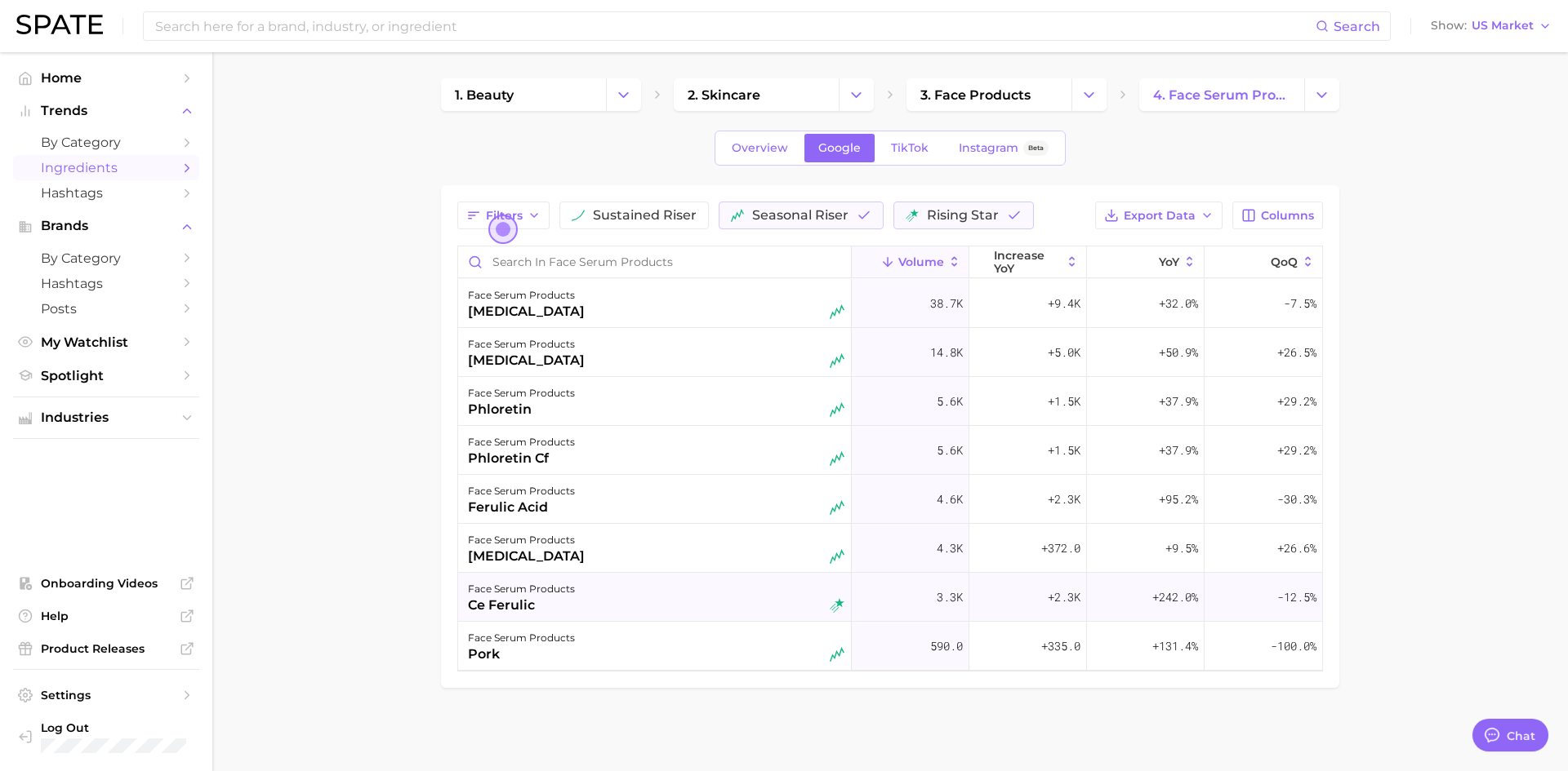
click at [607, 614] on div "face serum products ce ferulic" at bounding box center [656, 597] width 376 height 36
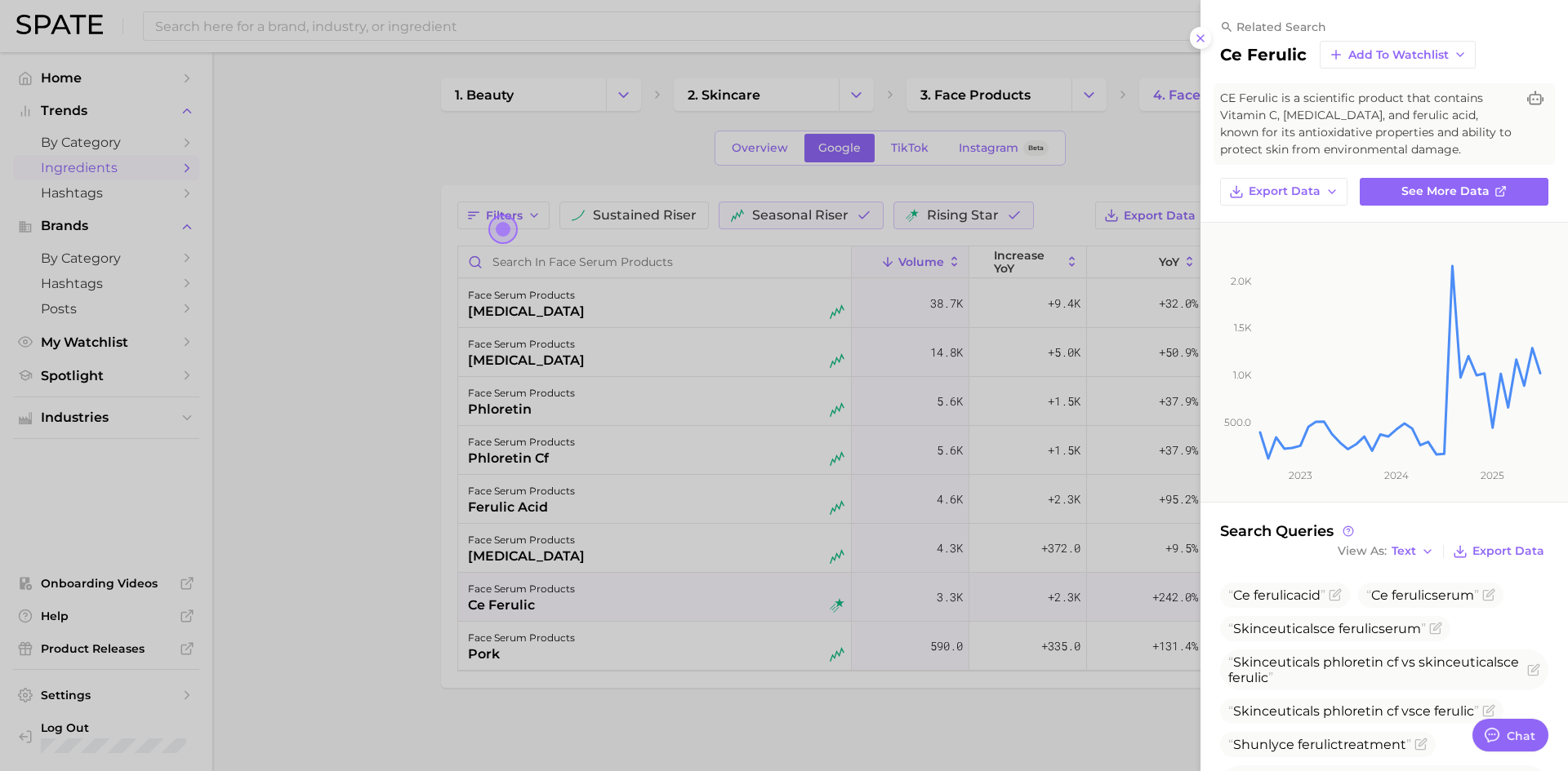
click at [675, 712] on div at bounding box center [784, 385] width 1568 height 771
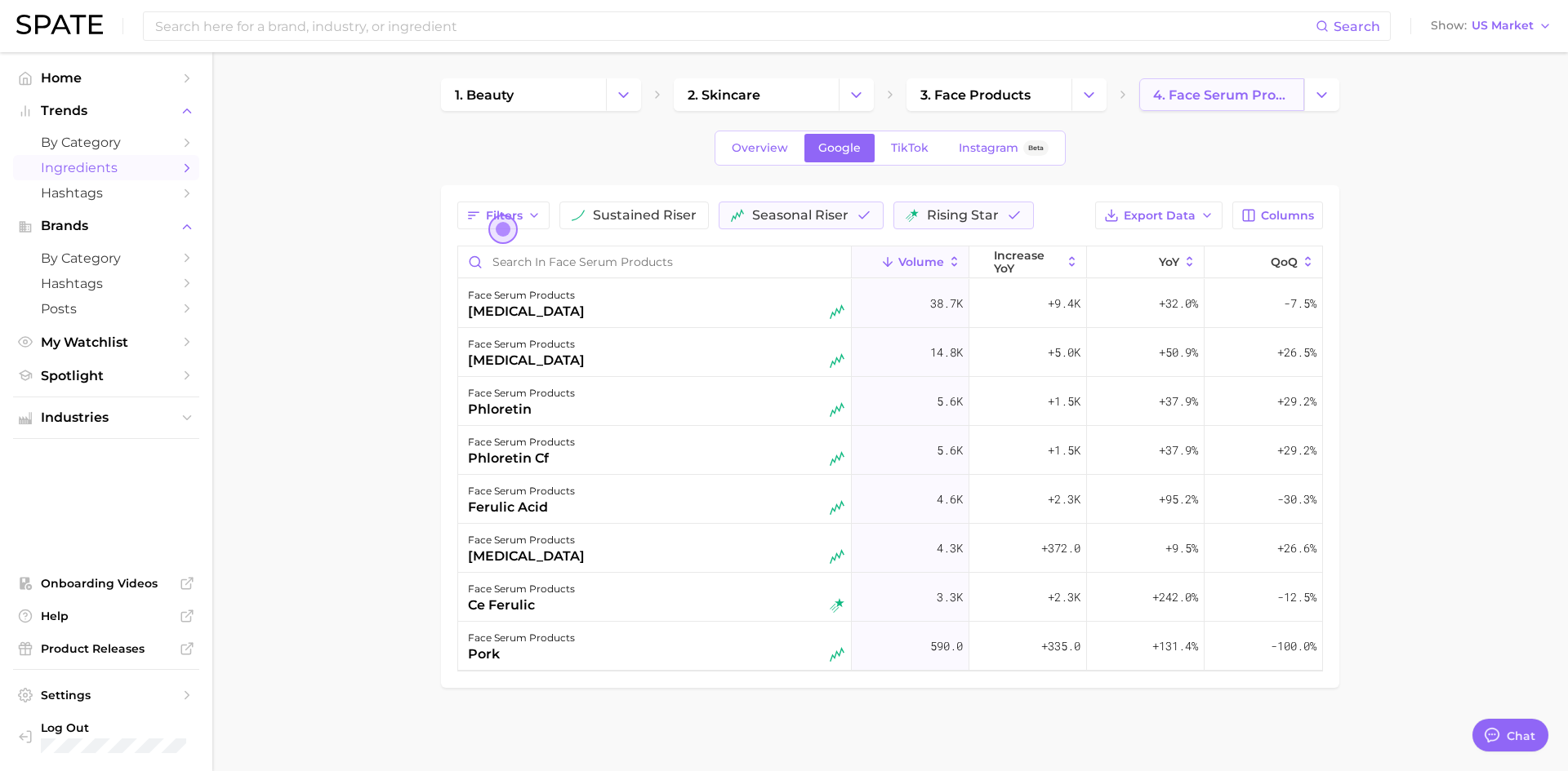
click at [1242, 107] on link "4. face serum products" at bounding box center [1221, 94] width 165 height 32
click at [1336, 91] on button "Change Category" at bounding box center [1322, 94] width 35 height 32
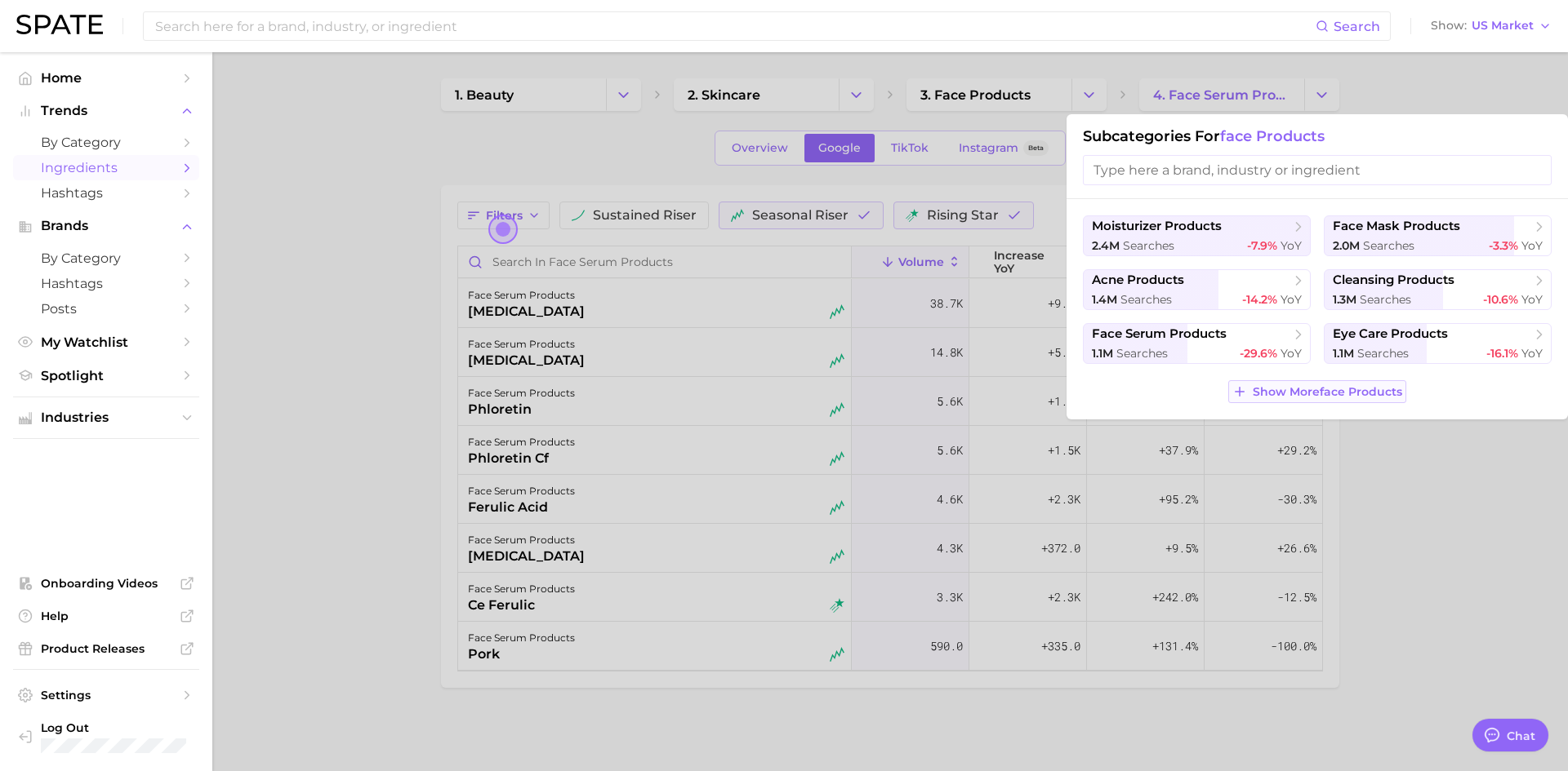
click at [1318, 397] on span "Show More face products" at bounding box center [1328, 392] width 150 height 14
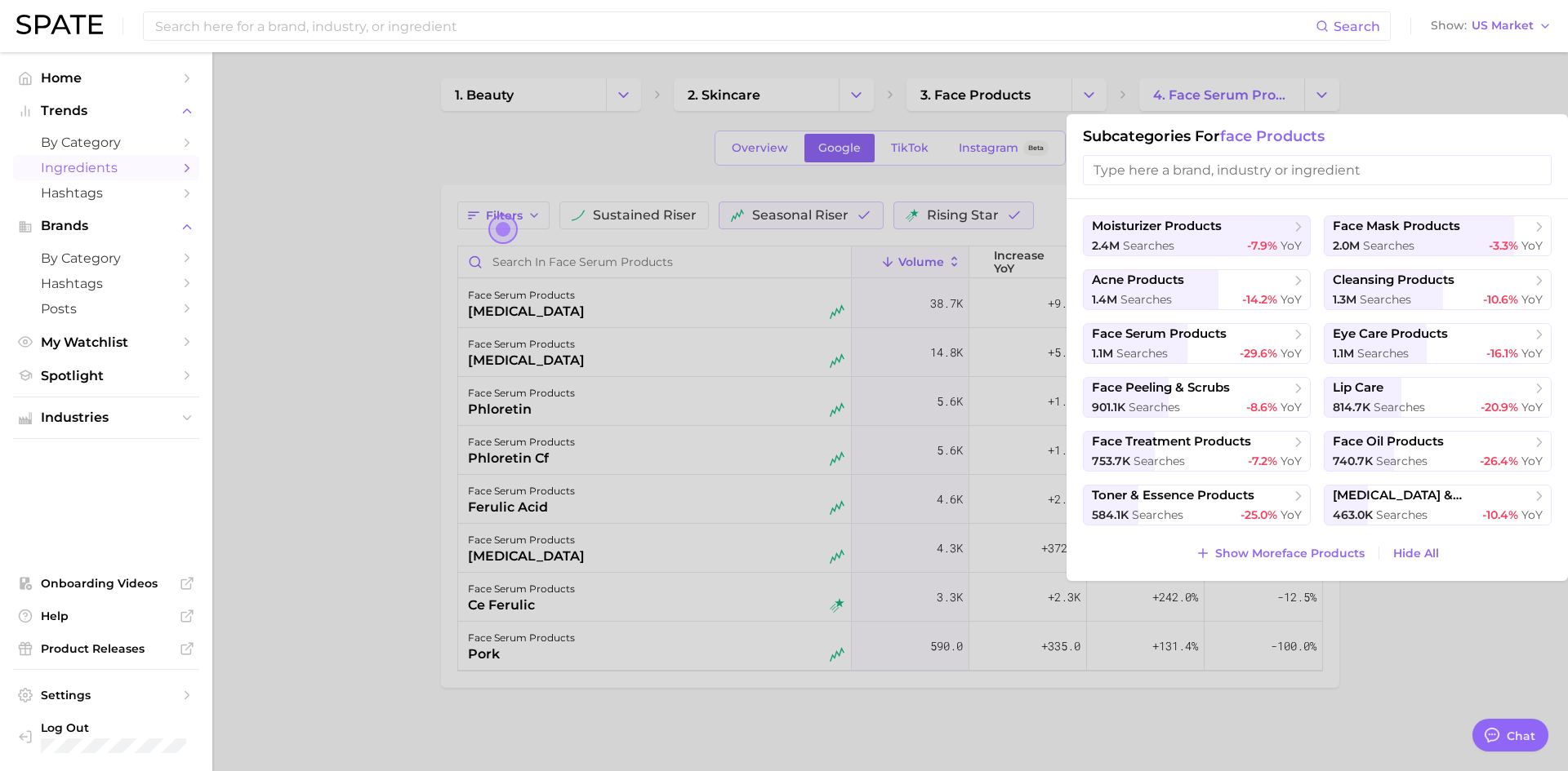
click at [1102, 111] on div at bounding box center [784, 385] width 1568 height 771
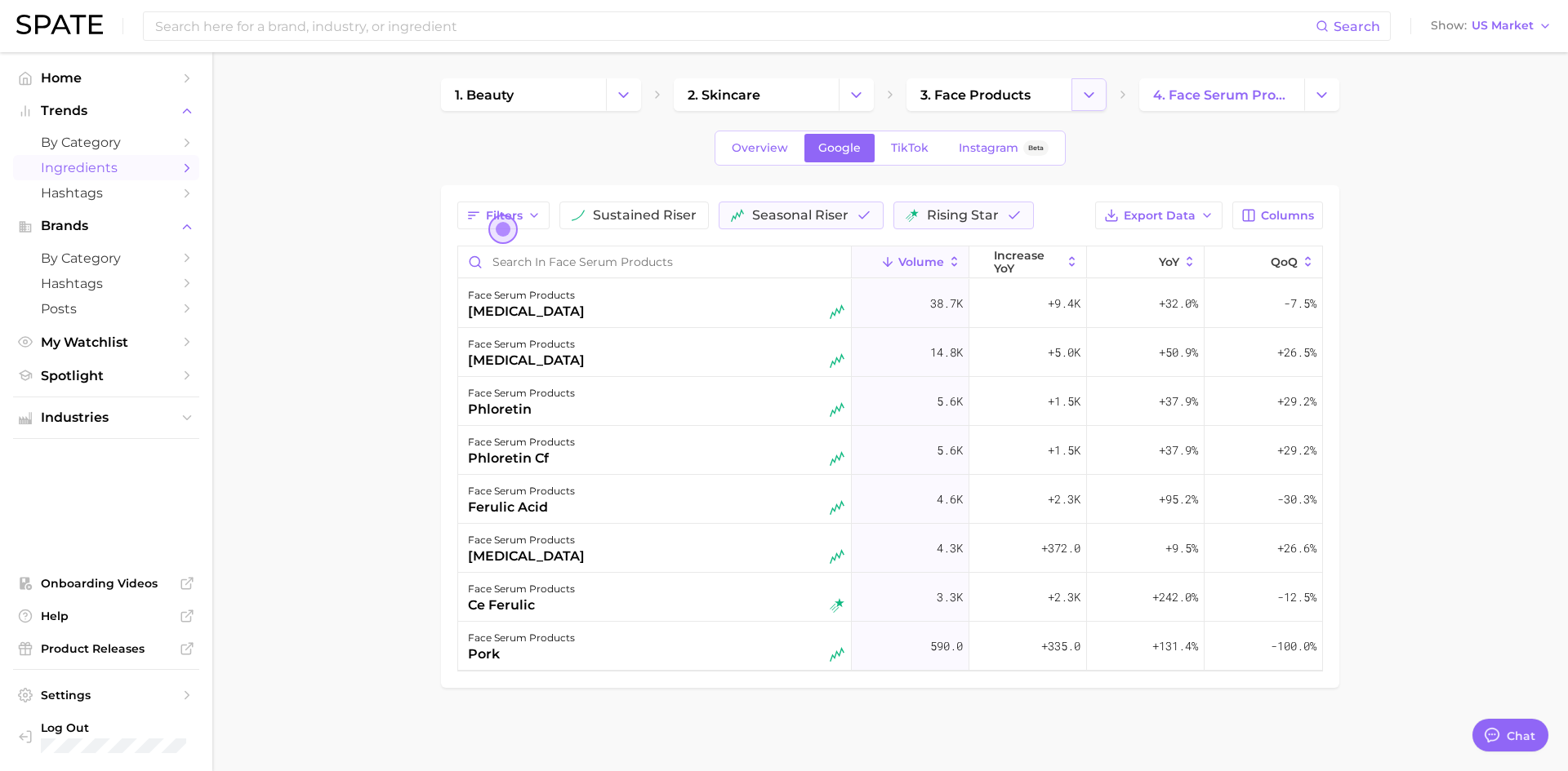
click at [1093, 96] on icon "Change Category" at bounding box center [1089, 96] width 18 height 18
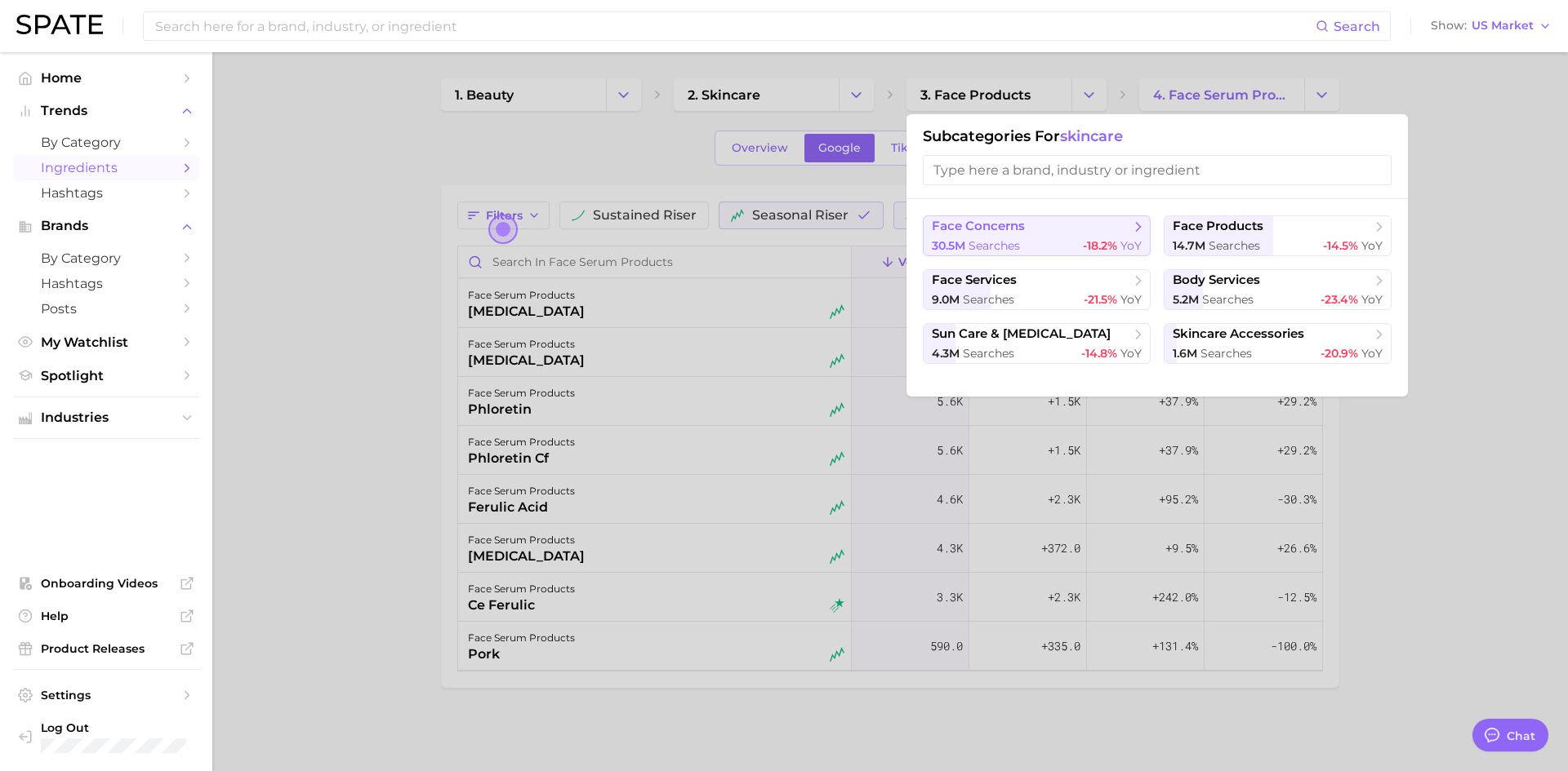
click at [1063, 247] on div "30.5m searches -18.2% YoY" at bounding box center [1036, 246] width 210 height 16
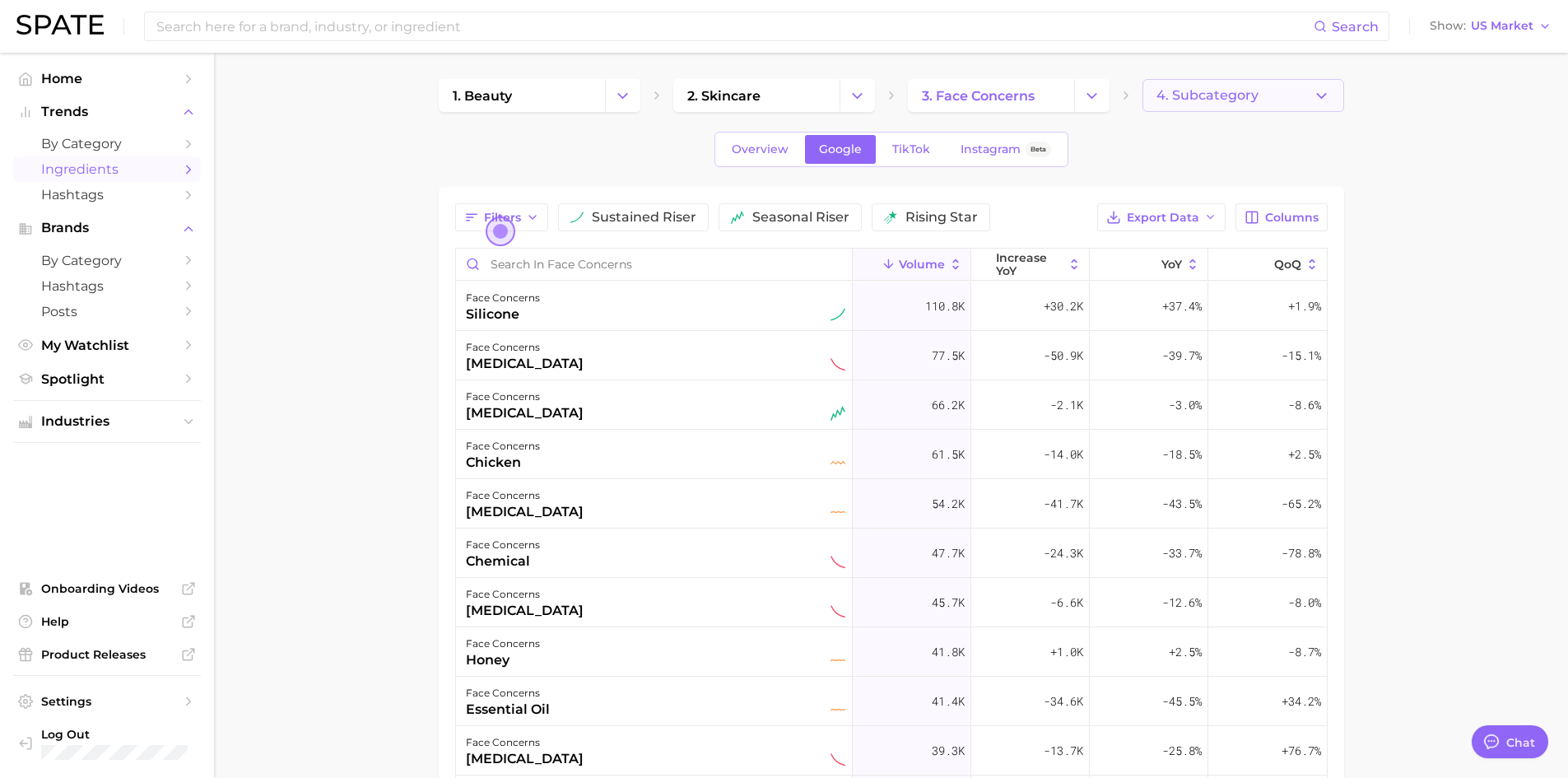
click at [1323, 101] on icon "button" at bounding box center [1322, 97] width 18 height 18
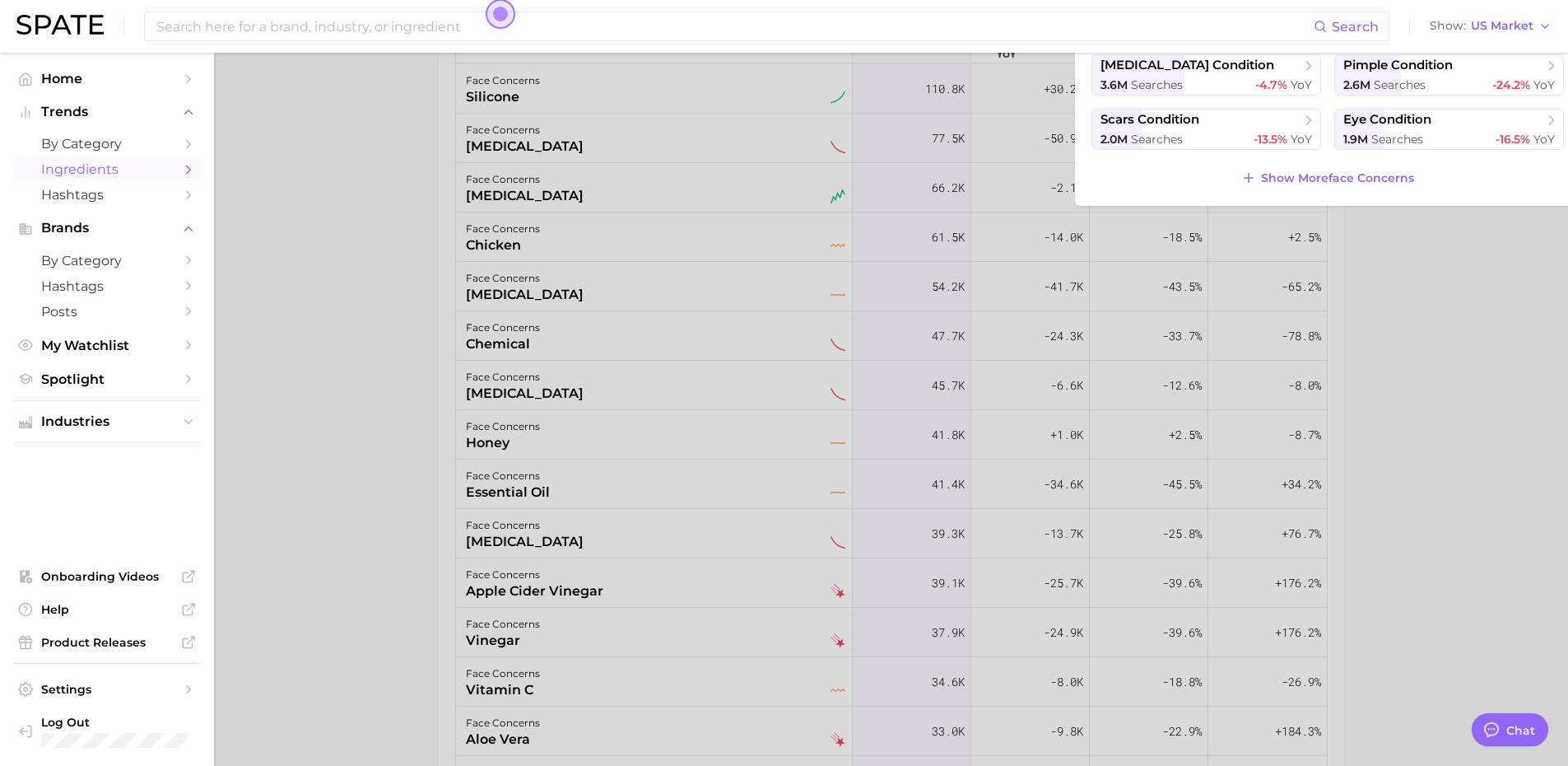
scroll to position [112, 0]
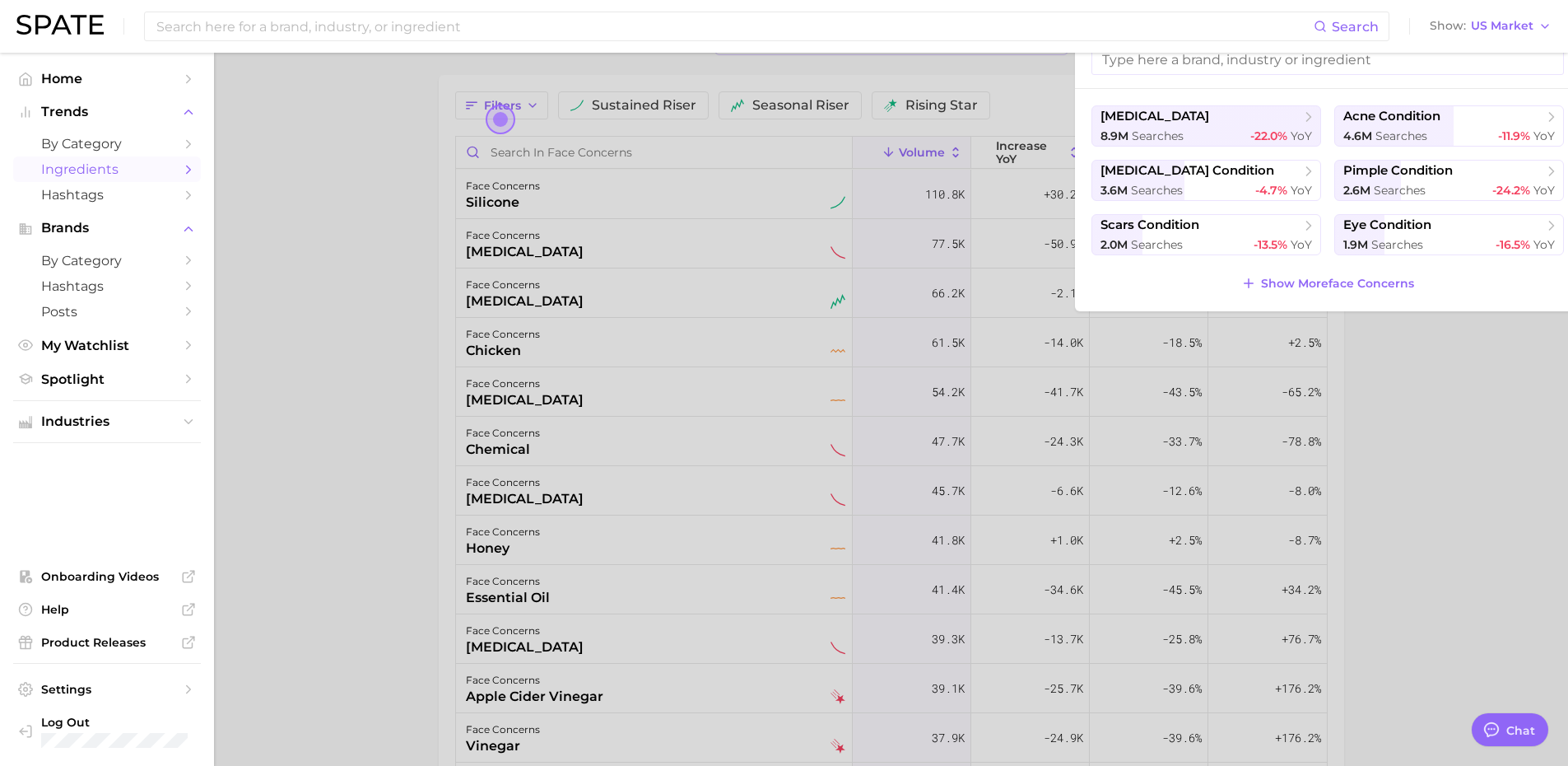
click at [1363, 433] on div at bounding box center [784, 383] width 1568 height 766
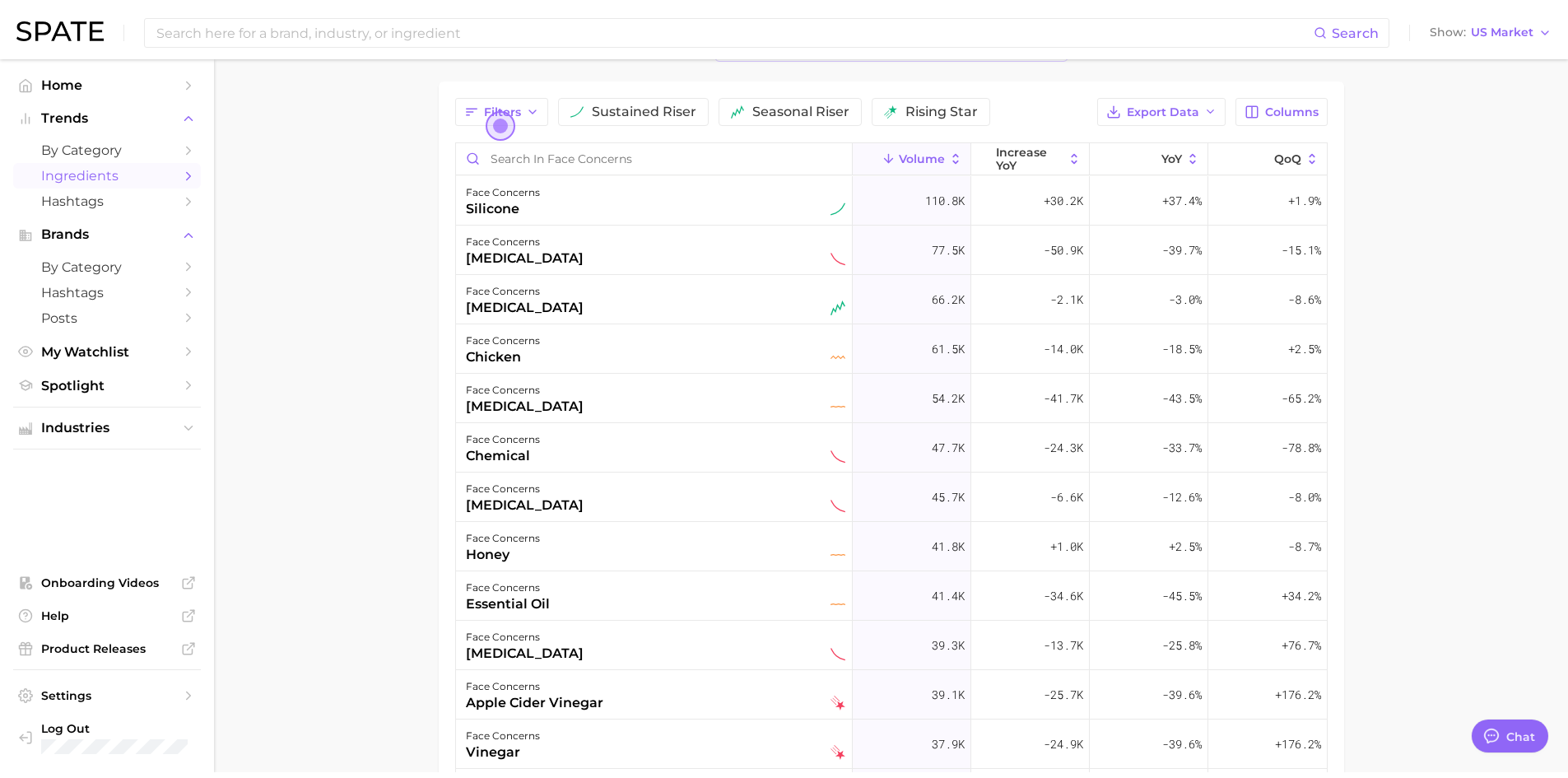
scroll to position [0, 0]
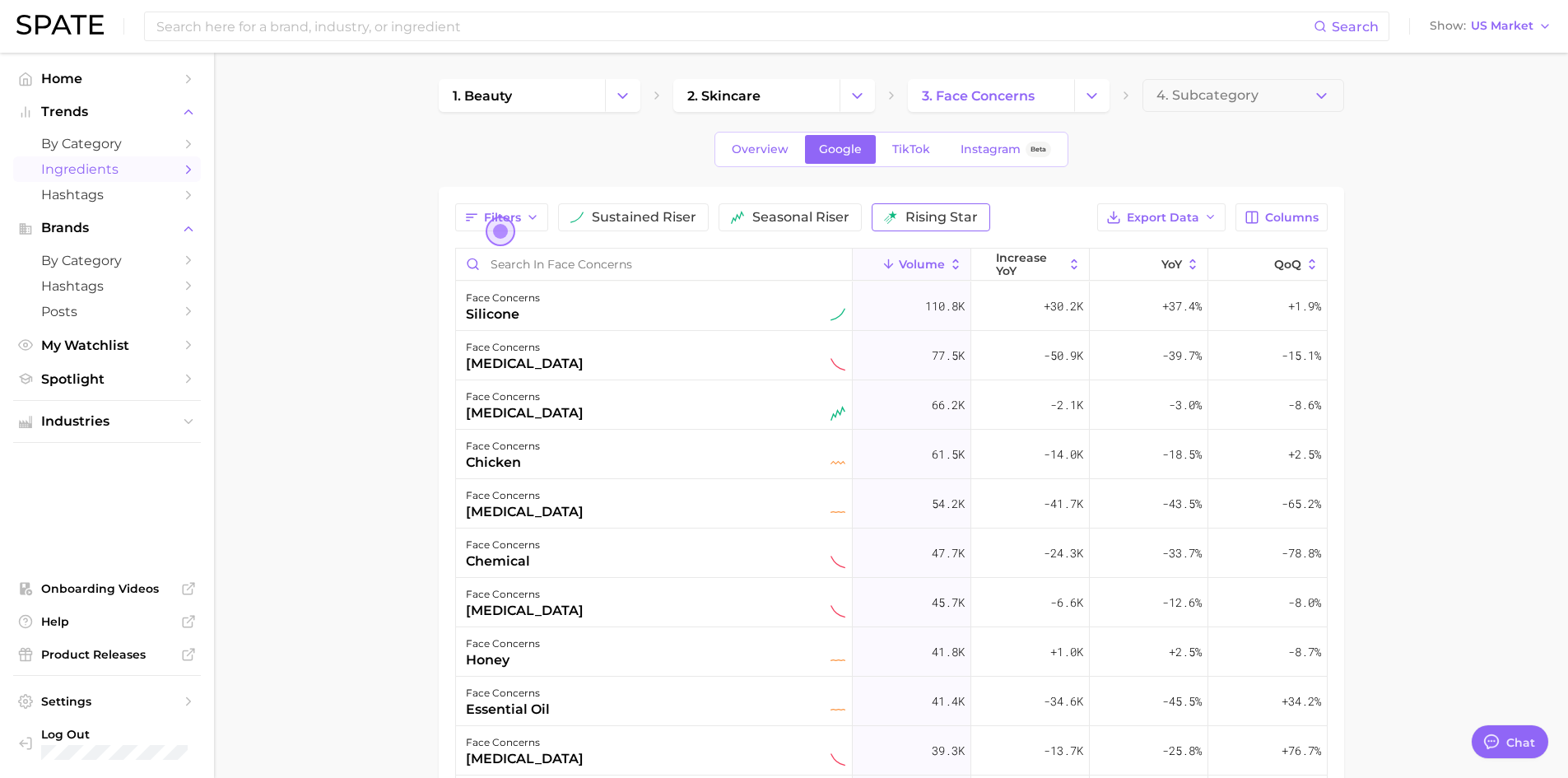
click at [953, 223] on span "rising star" at bounding box center [942, 217] width 73 height 13
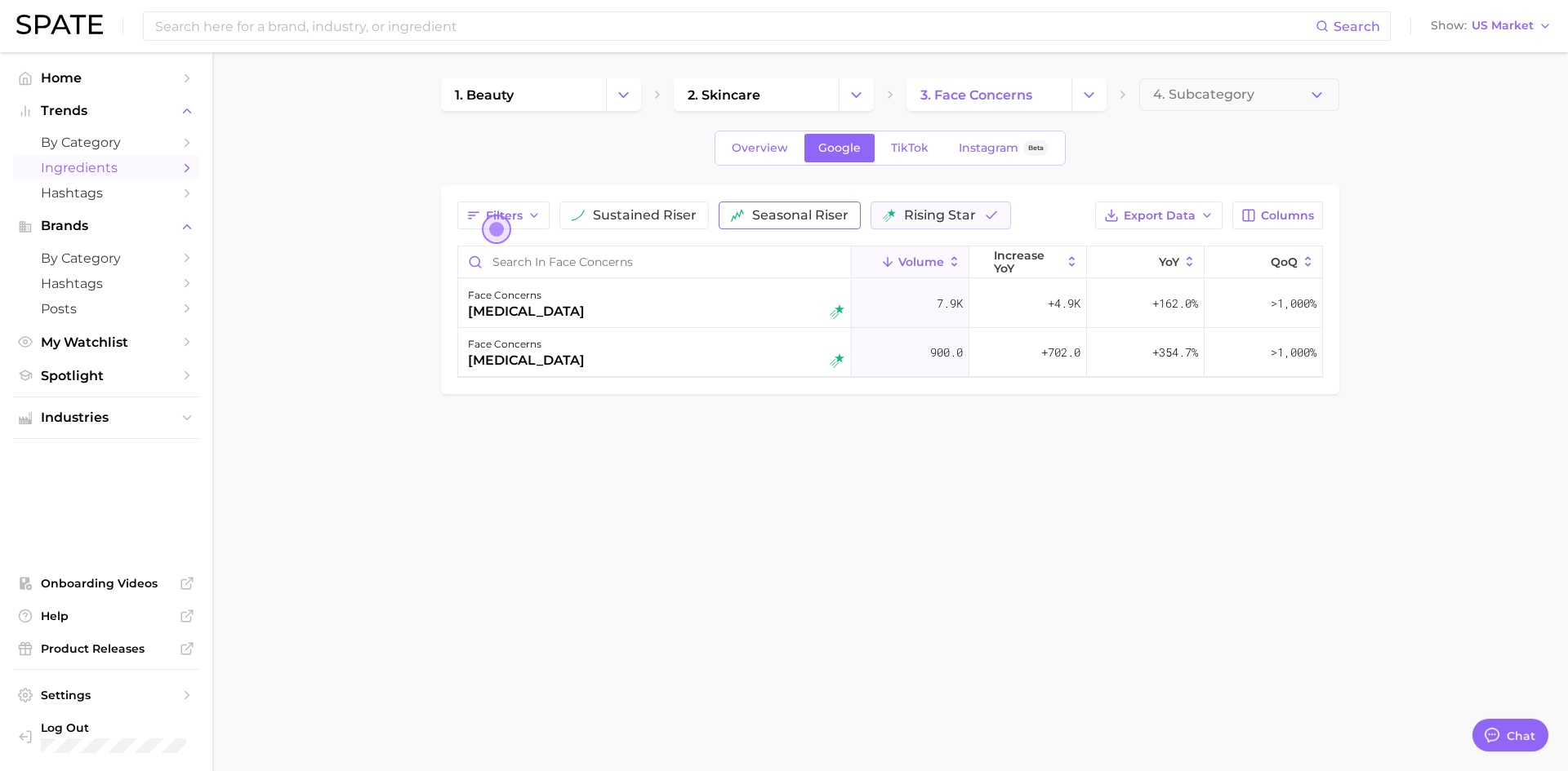
click at [809, 205] on button "seasonal riser" at bounding box center [789, 215] width 142 height 27
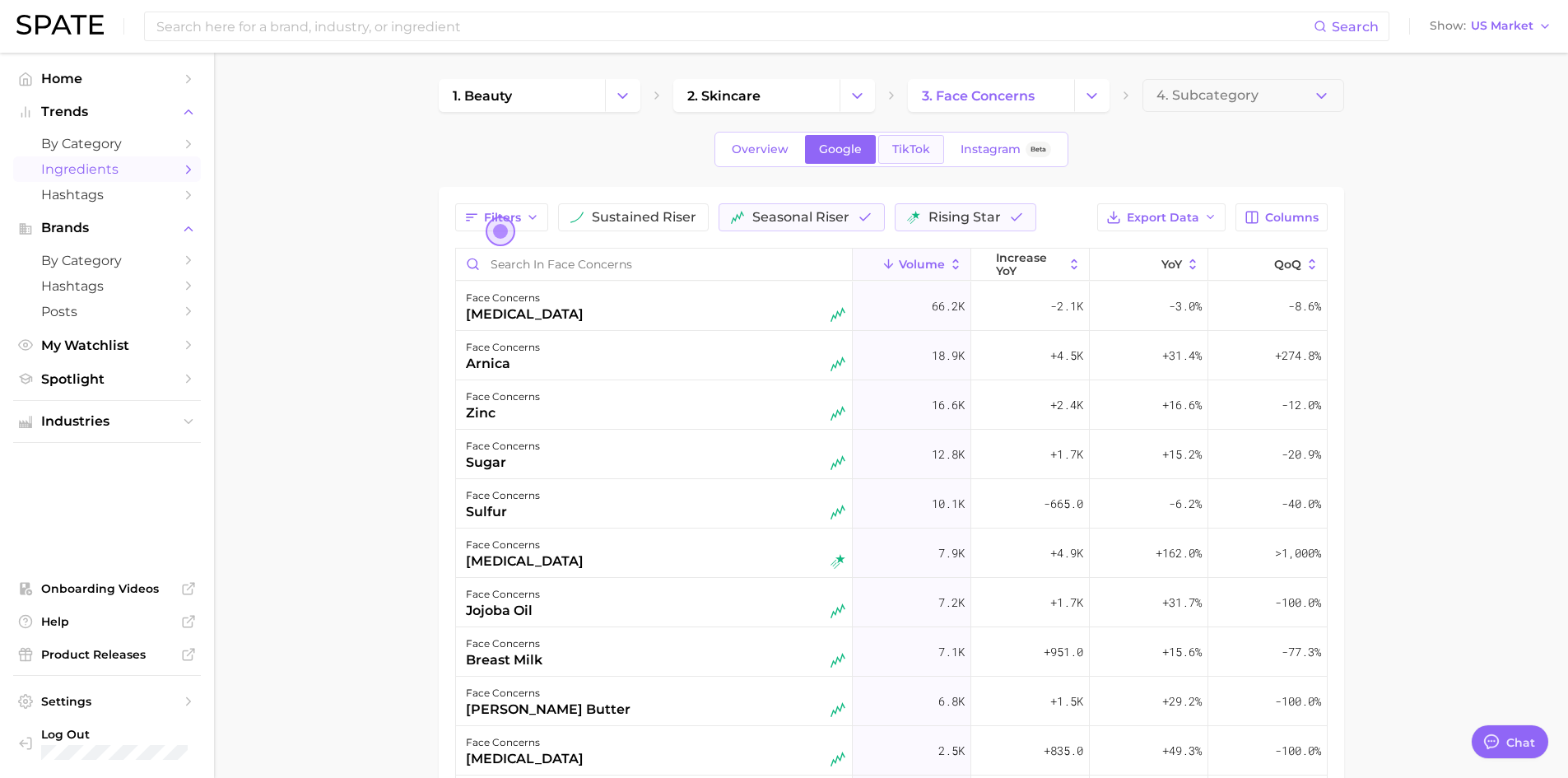
click at [892, 139] on link "TikTok" at bounding box center [911, 149] width 66 height 29
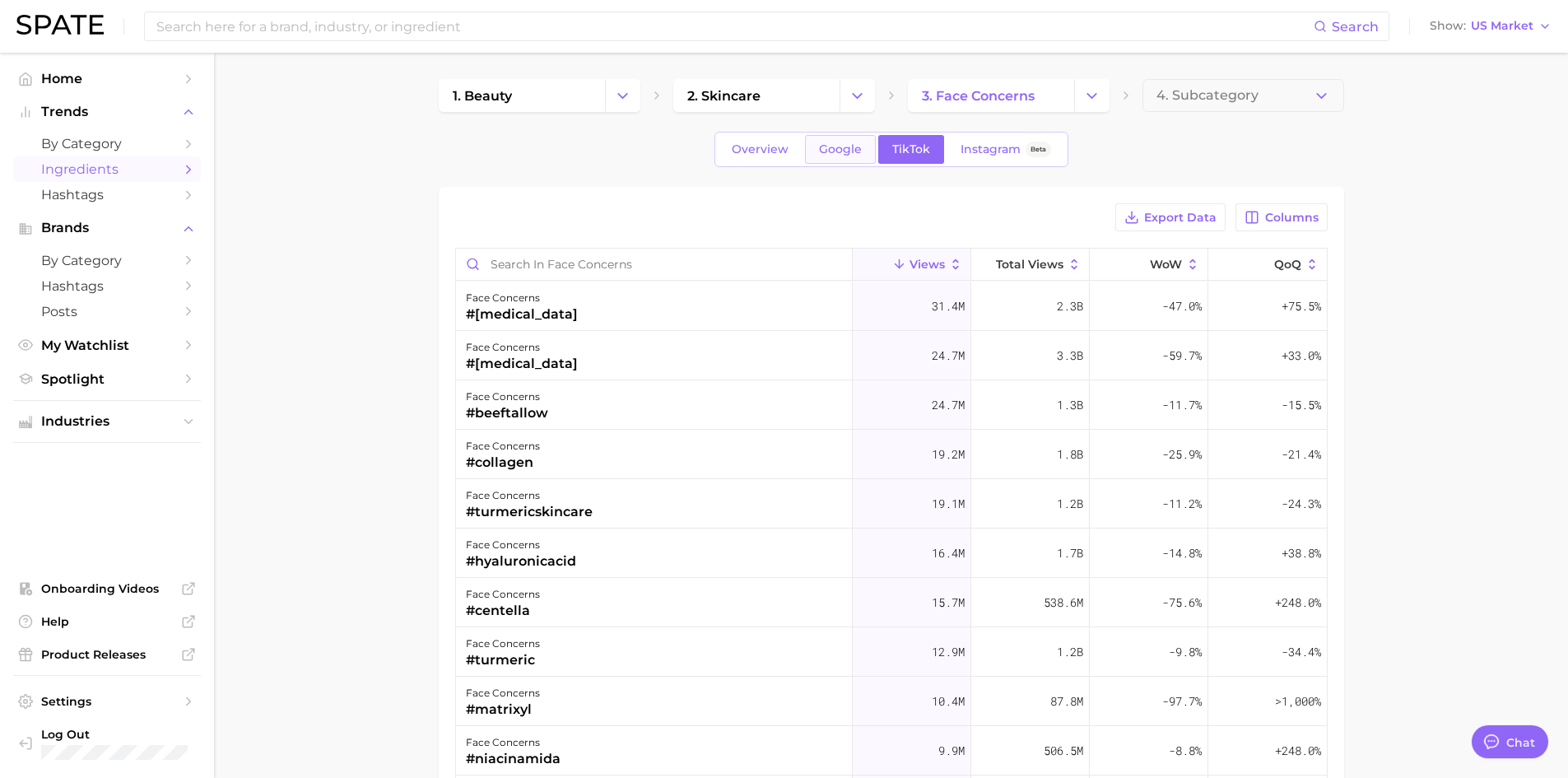
click at [857, 151] on span "Google" at bounding box center [840, 150] width 42 height 14
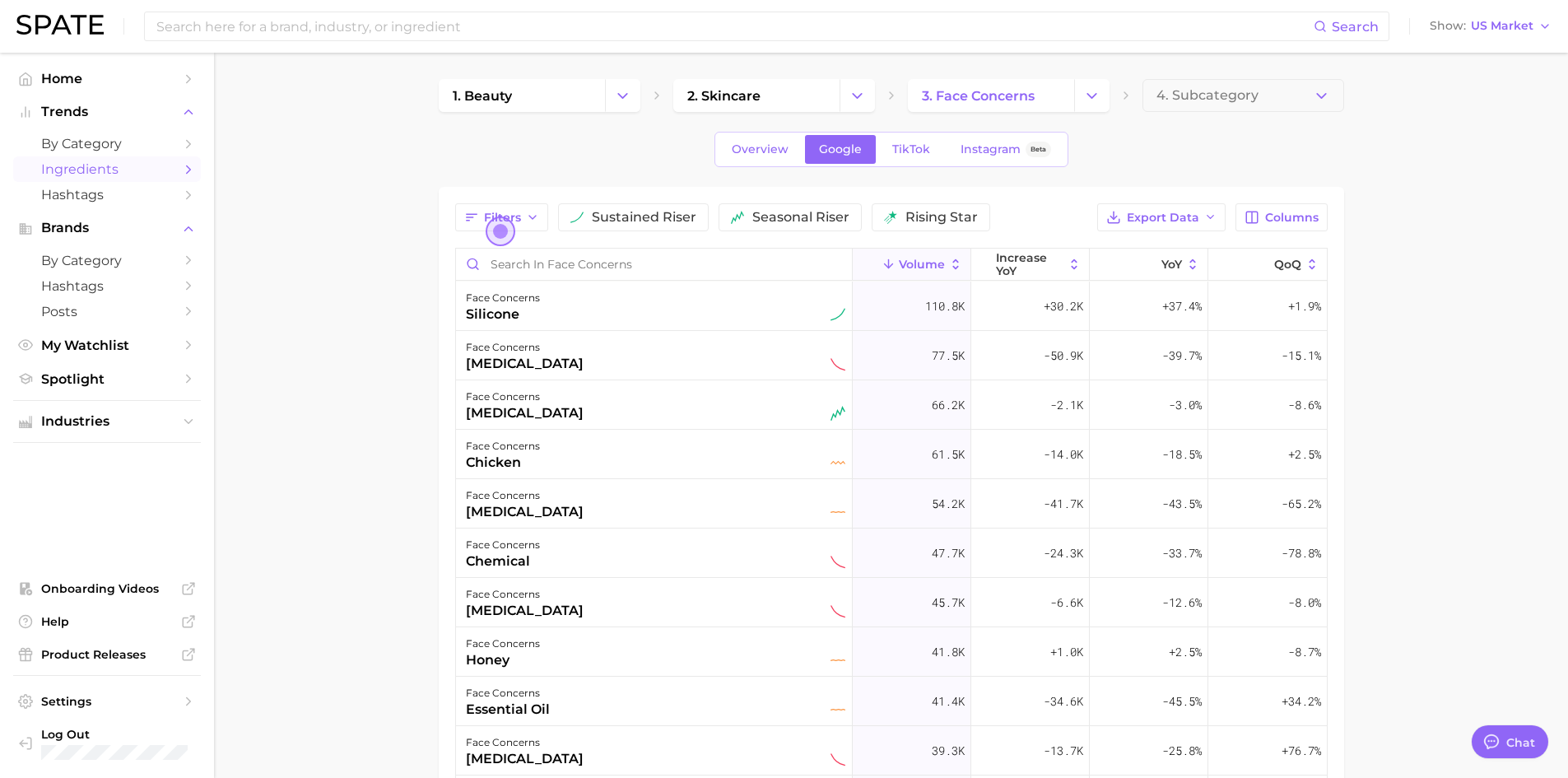
click at [916, 182] on div "1. beauty 2. skincare 3. face concerns 4. Subcategory Overview Google TikTok In…" at bounding box center [891, 560] width 906 height 963
click at [913, 208] on button "rising star" at bounding box center [931, 217] width 118 height 28
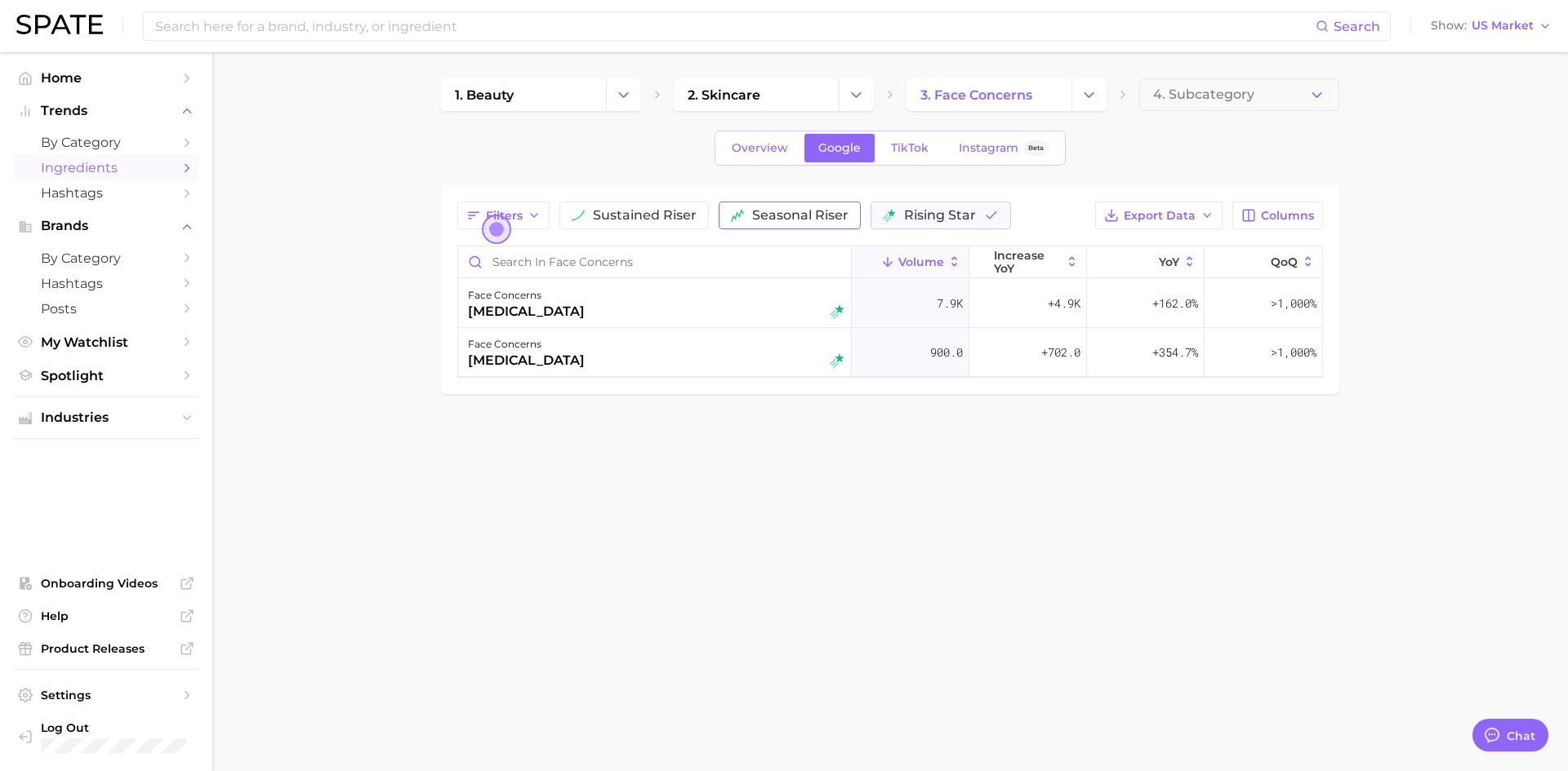
click at [847, 214] on button "seasonal riser" at bounding box center [789, 215] width 142 height 27
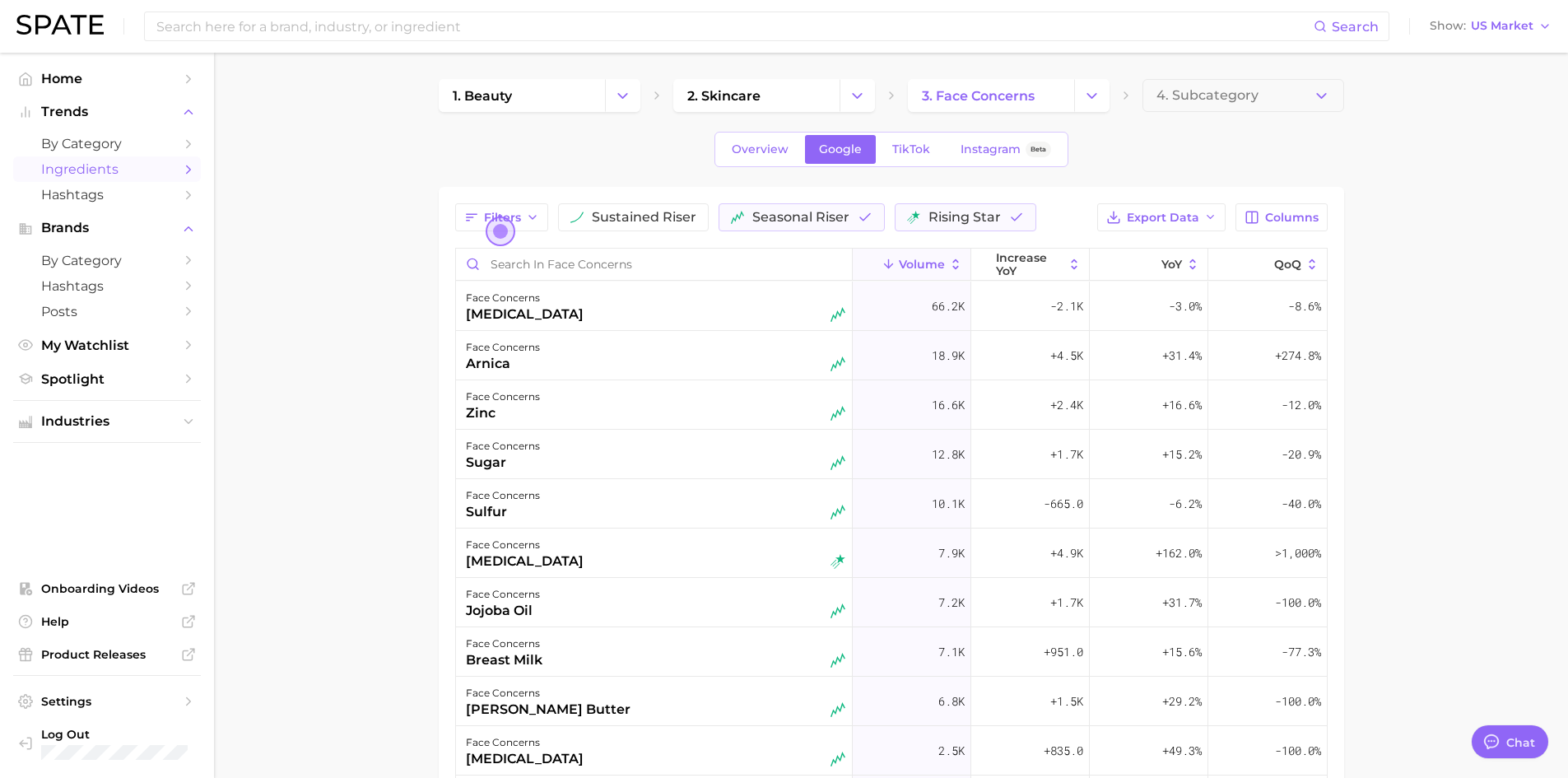
click at [948, 259] on icon at bounding box center [955, 264] width 15 height 15
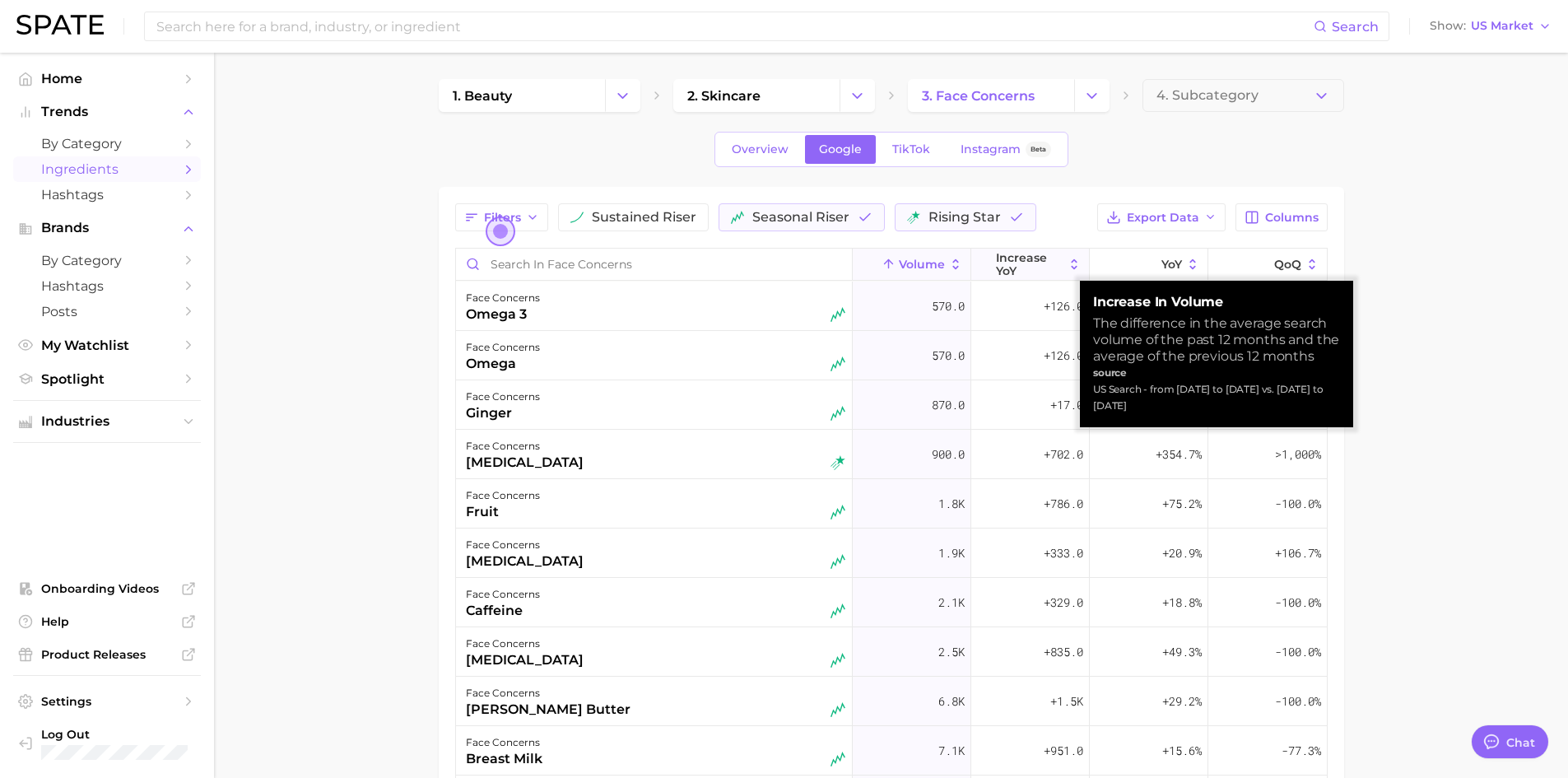
click at [1067, 266] on icon at bounding box center [1074, 264] width 15 height 15
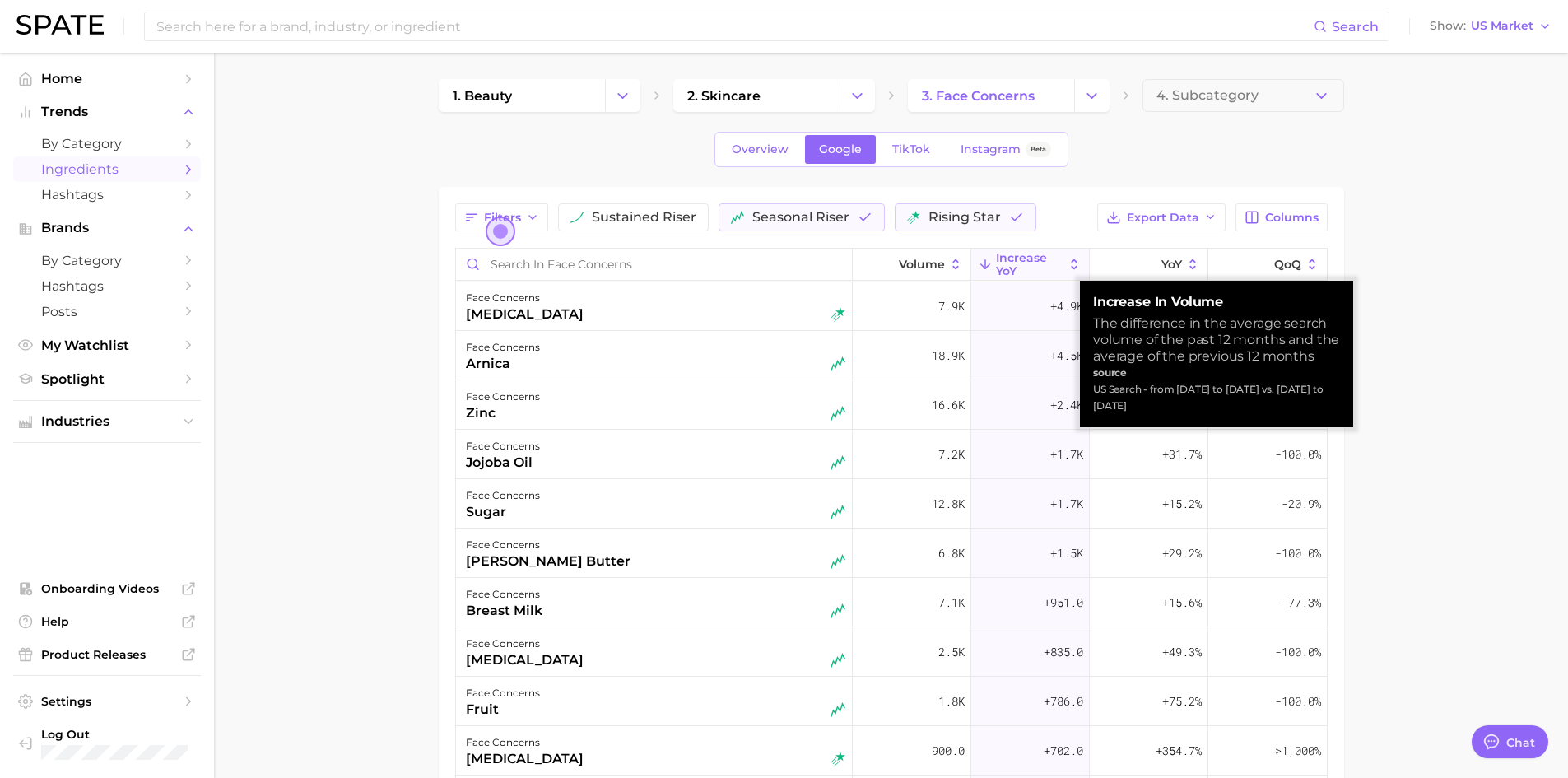
click at [1067, 257] on icon at bounding box center [1074, 264] width 15 height 15
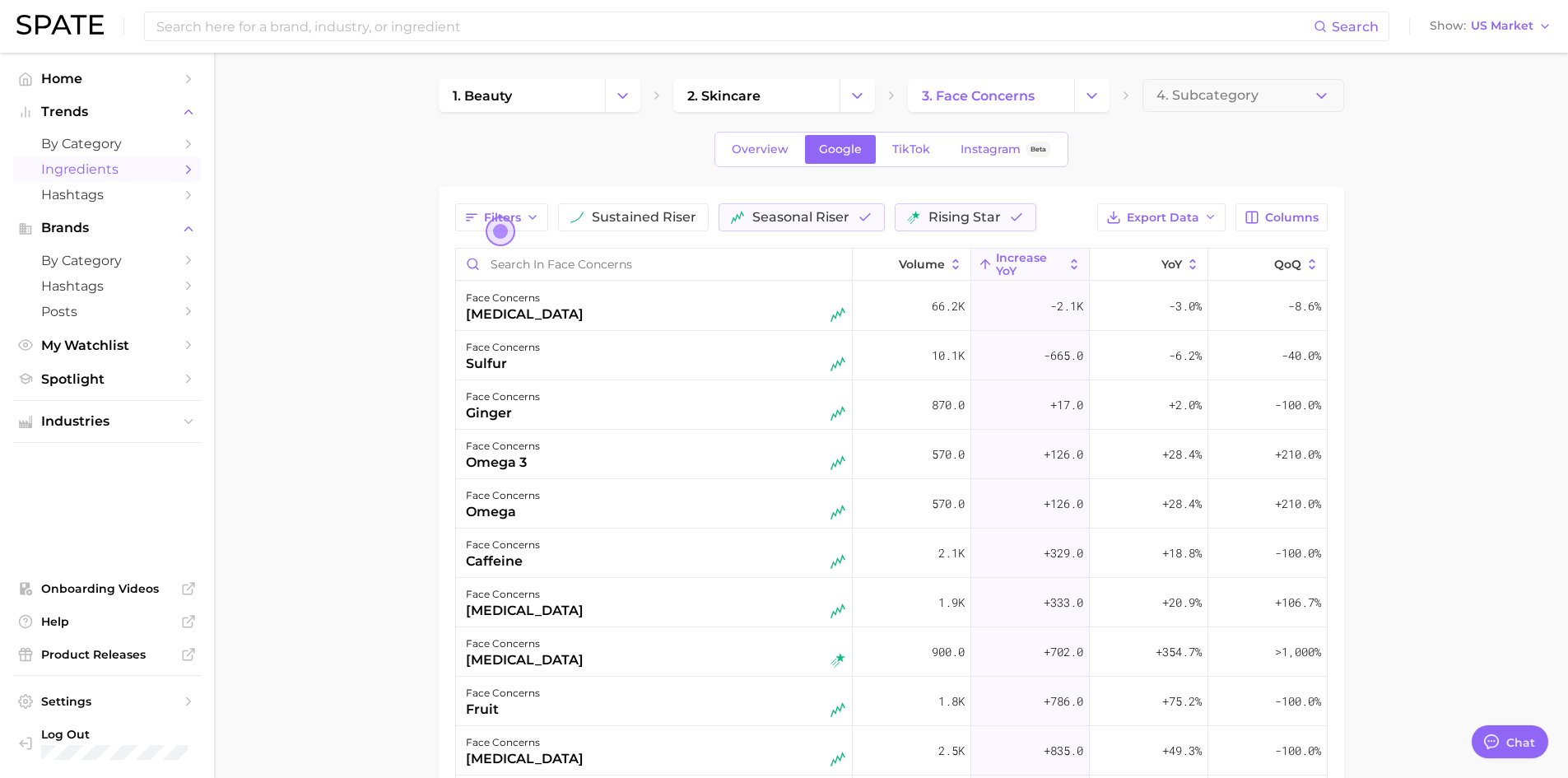
click at [1067, 262] on icon at bounding box center [1074, 264] width 15 height 15
click at [1065, 103] on link "3. face concerns" at bounding box center [990, 95] width 167 height 33
click at [1080, 98] on button "Change Category" at bounding box center [1092, 95] width 35 height 33
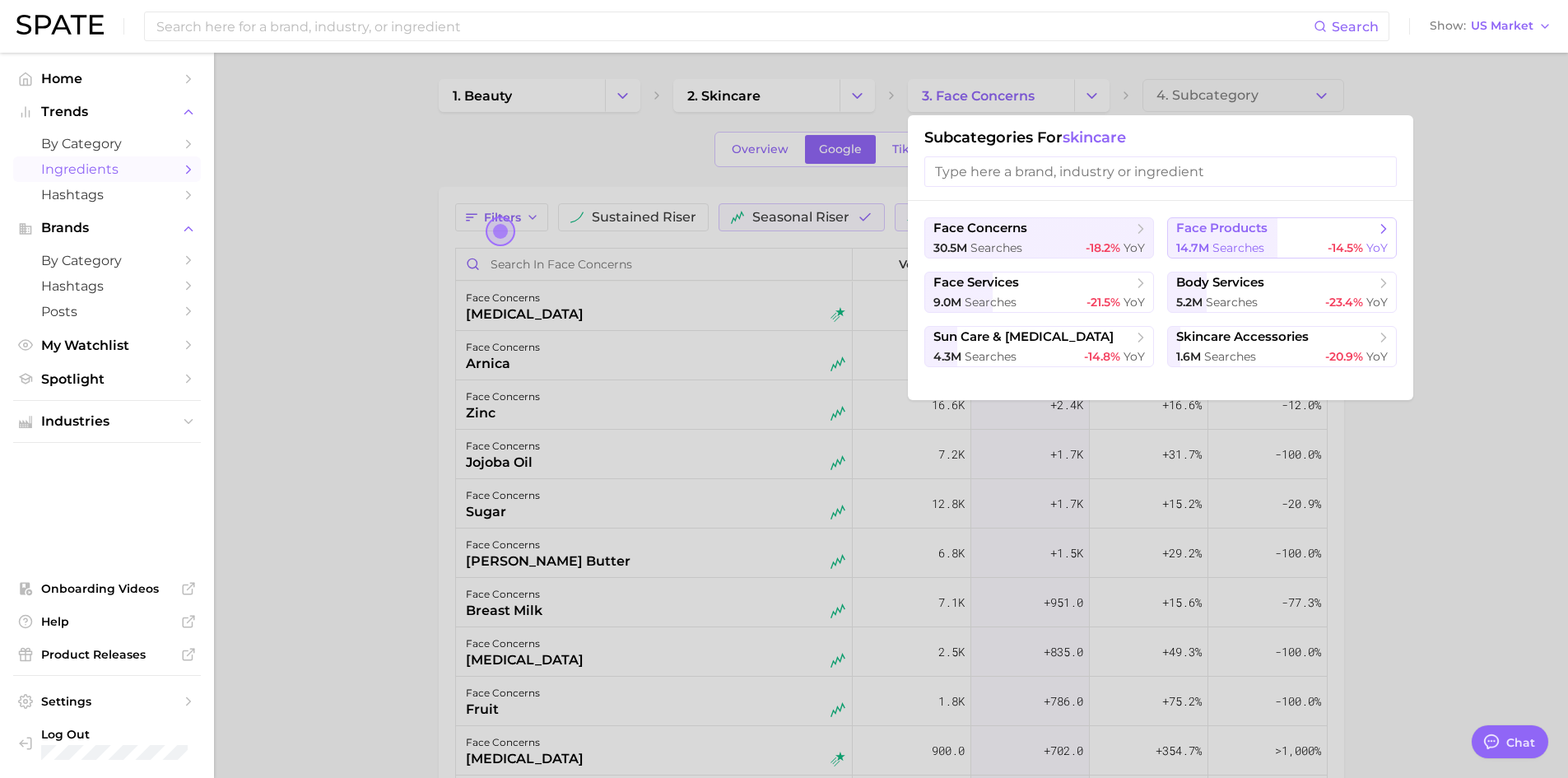
click at [1268, 255] on div "14.7m searches -14.5% YoY" at bounding box center [1282, 248] width 212 height 16
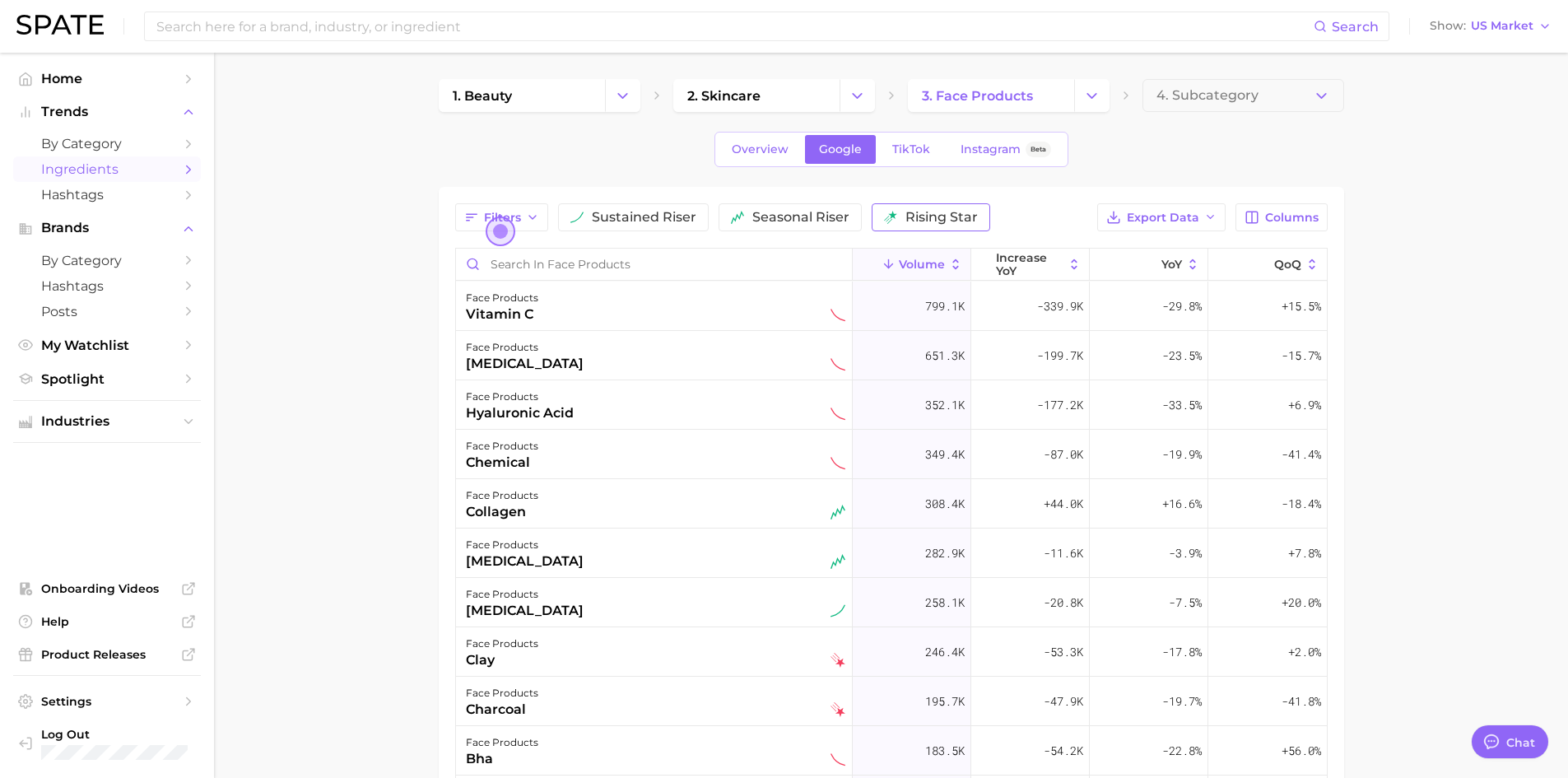
click at [909, 217] on span "rising star" at bounding box center [942, 217] width 73 height 13
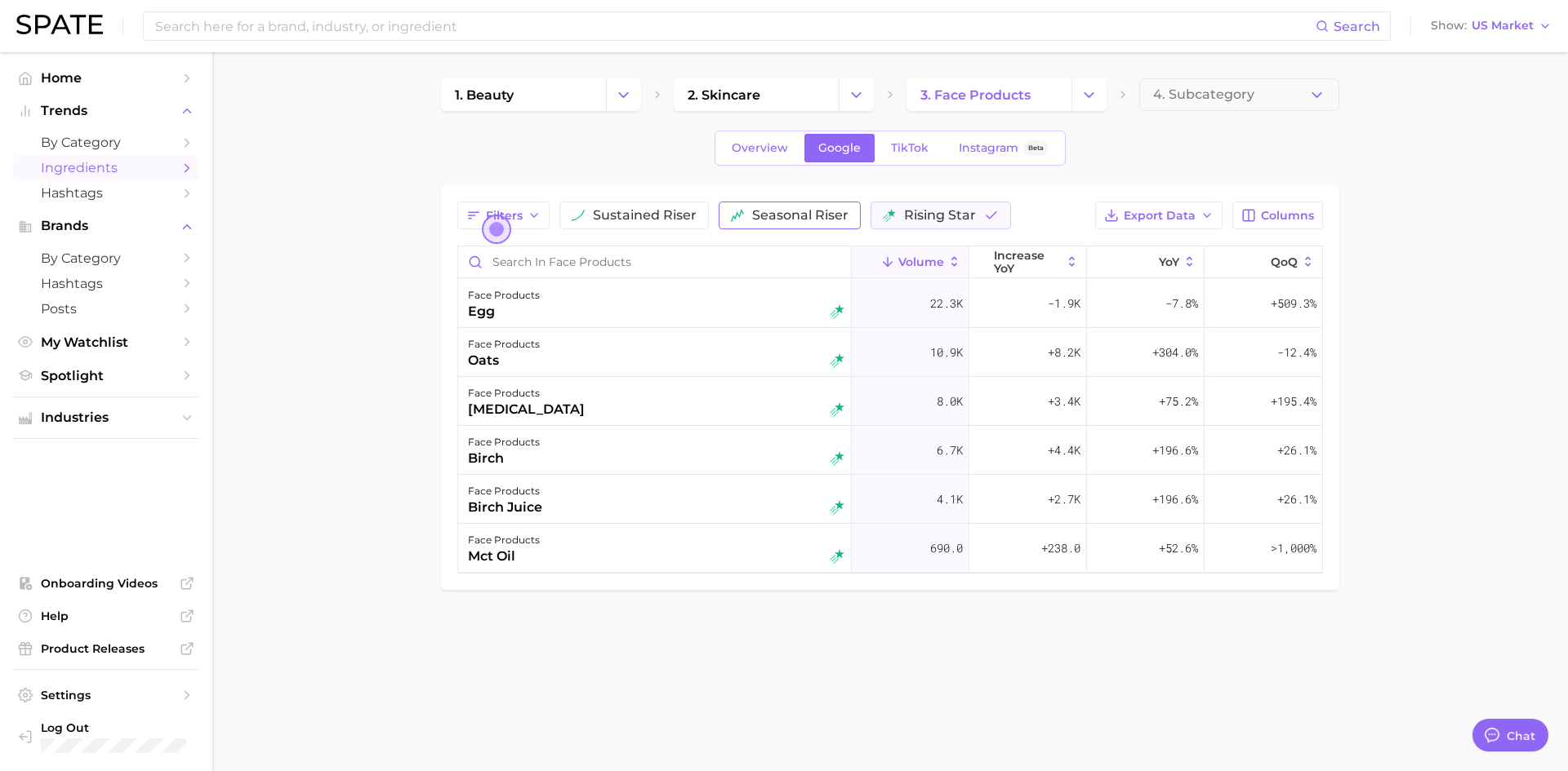
click at [778, 224] on button "seasonal riser" at bounding box center [789, 215] width 142 height 27
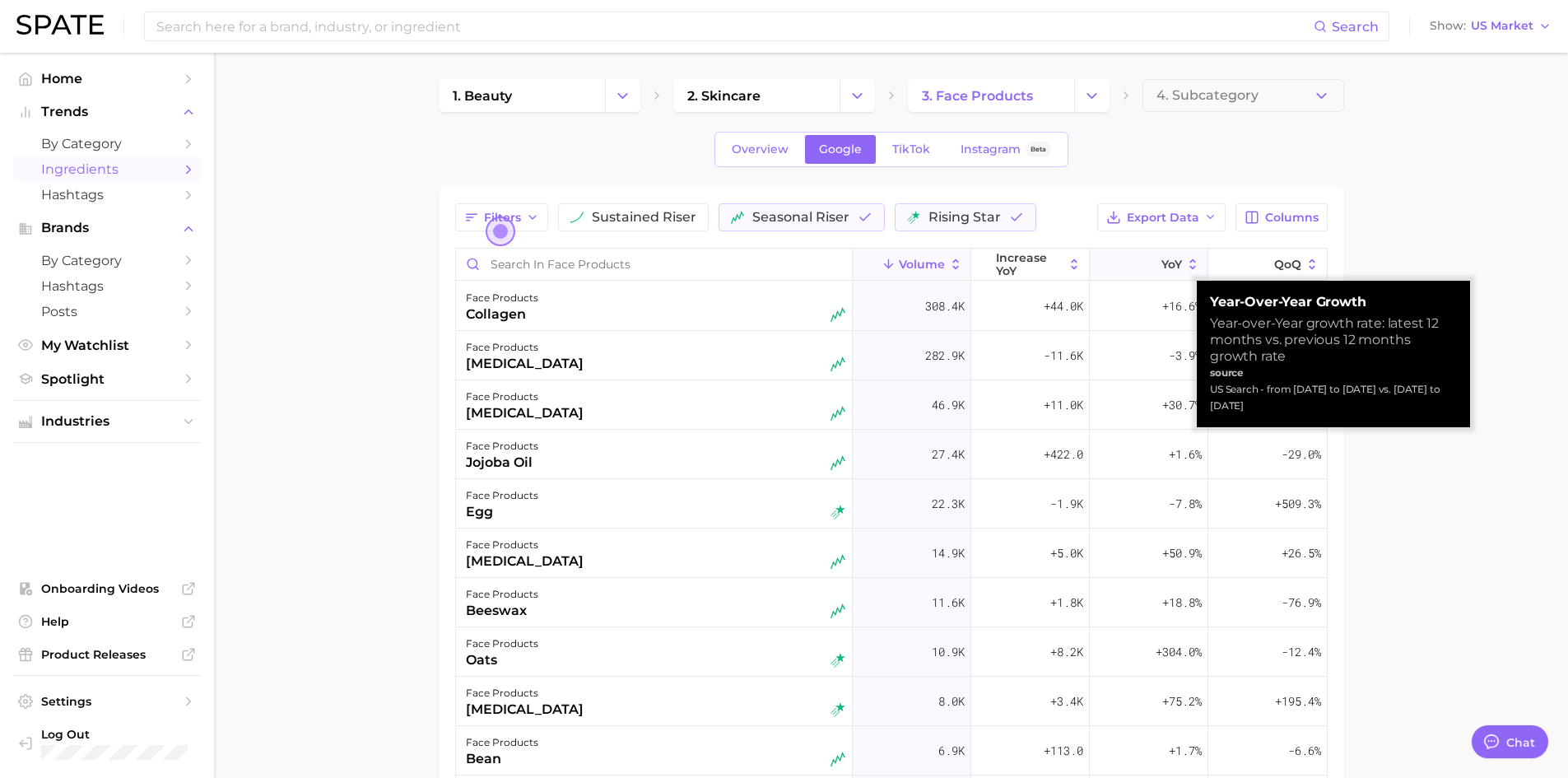
click at [1186, 268] on icon at bounding box center [1193, 264] width 15 height 15
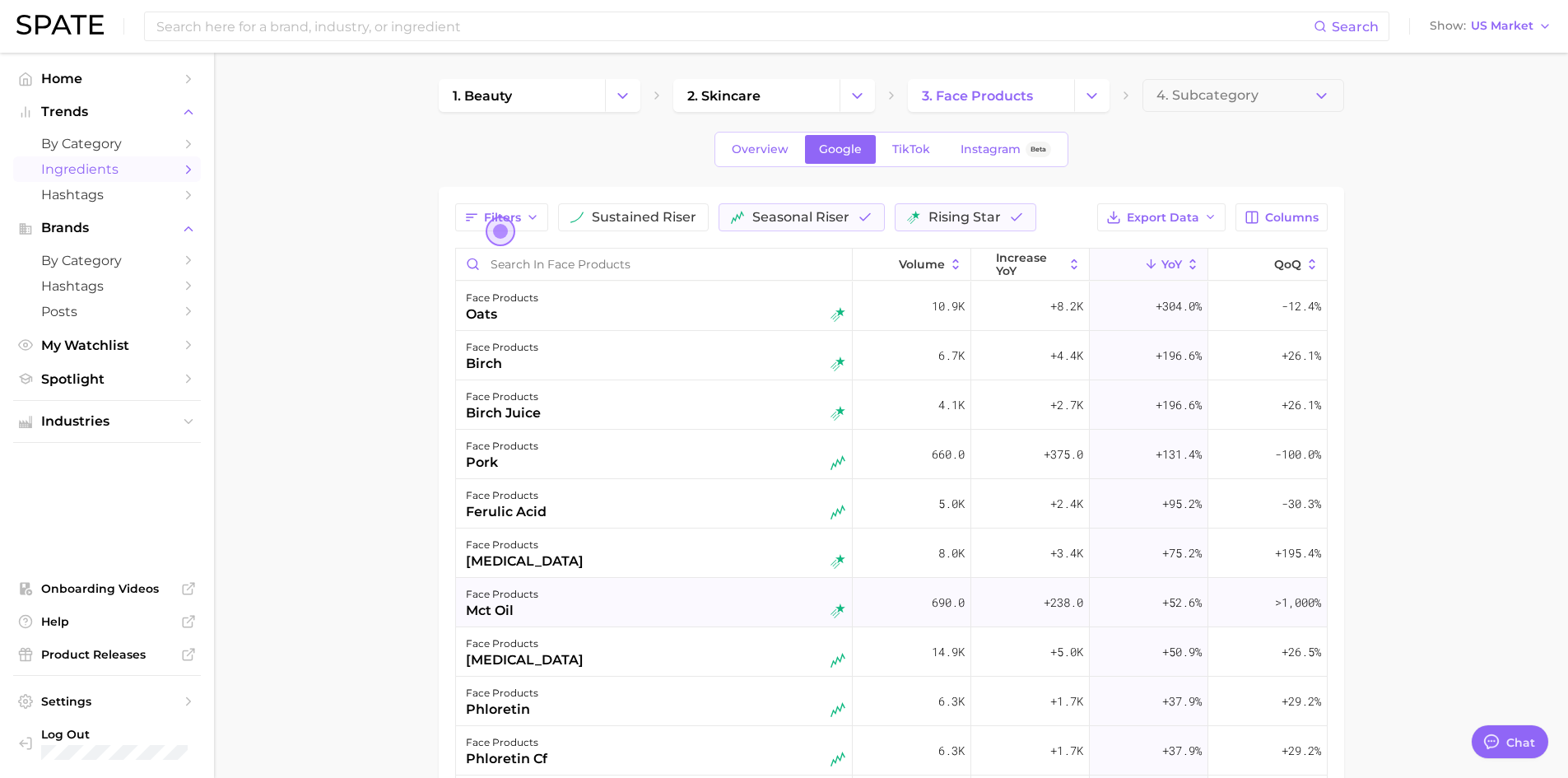
click at [609, 617] on div "face products mct oil" at bounding box center [655, 602] width 379 height 36
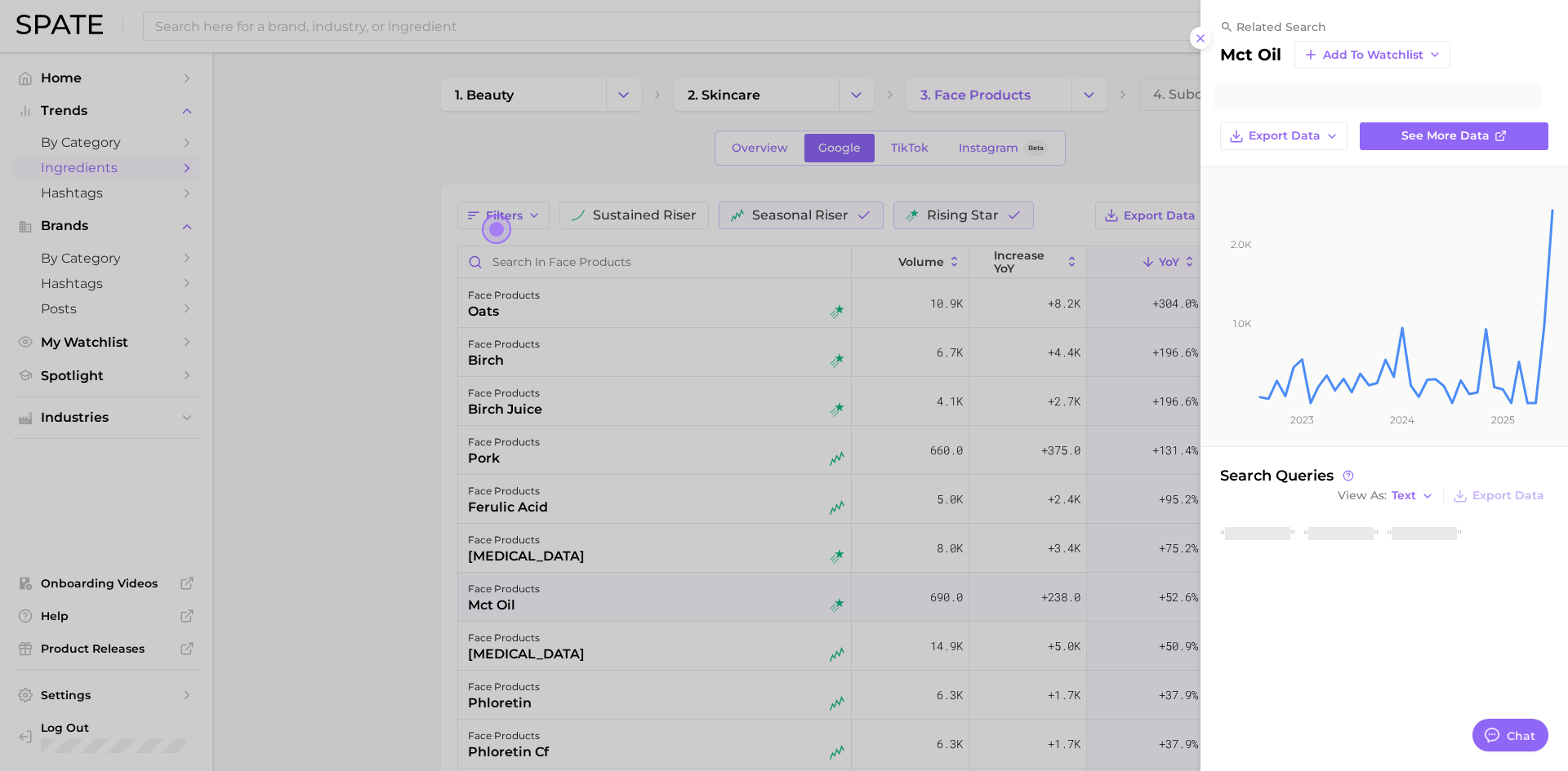
click at [393, 627] on div at bounding box center [784, 385] width 1568 height 771
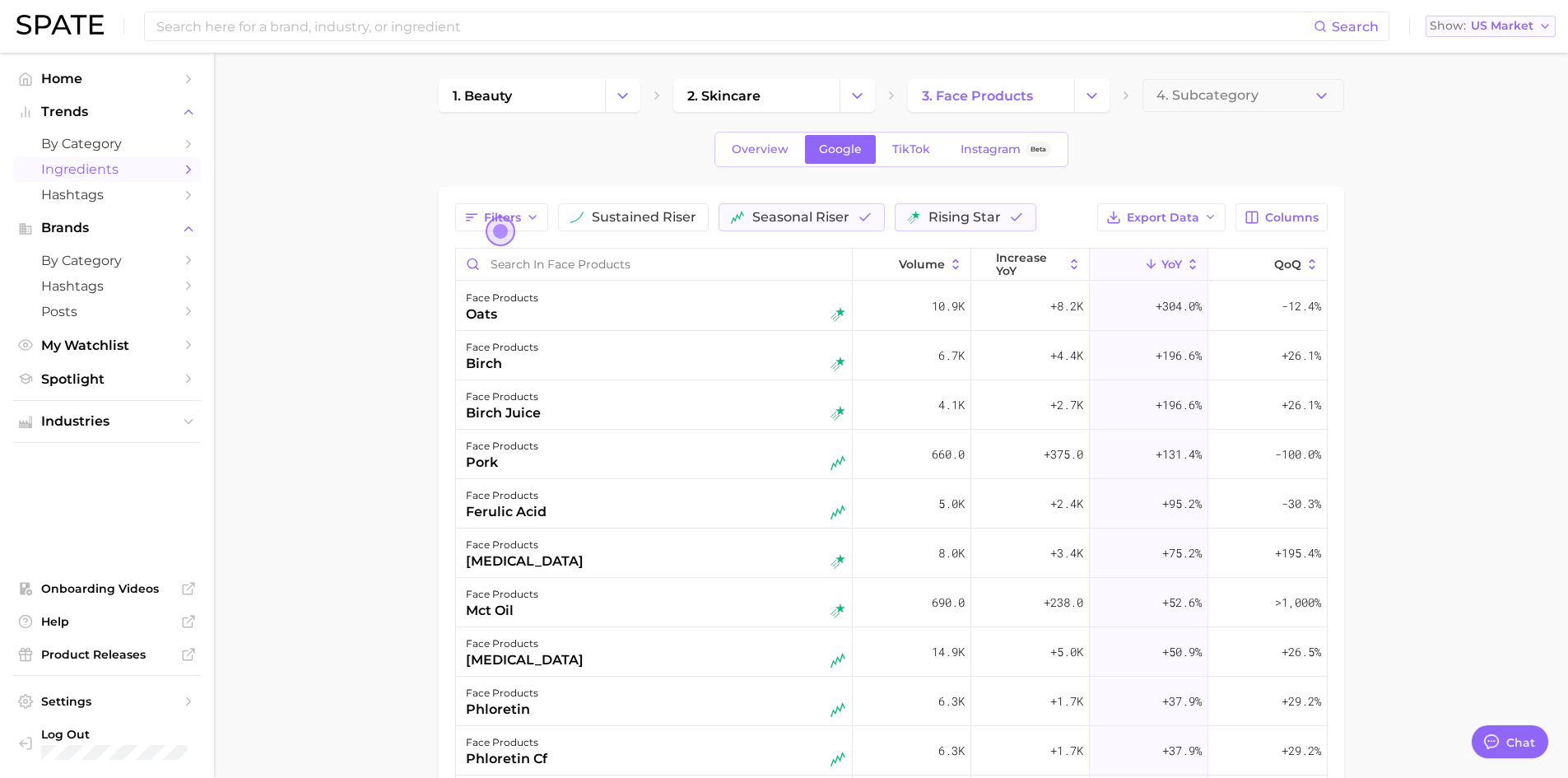
click at [1531, 23] on span "US Market" at bounding box center [1502, 26] width 62 height 9
click at [1454, 173] on span "[GEOGRAPHIC_DATA]" at bounding box center [1483, 172] width 127 height 14
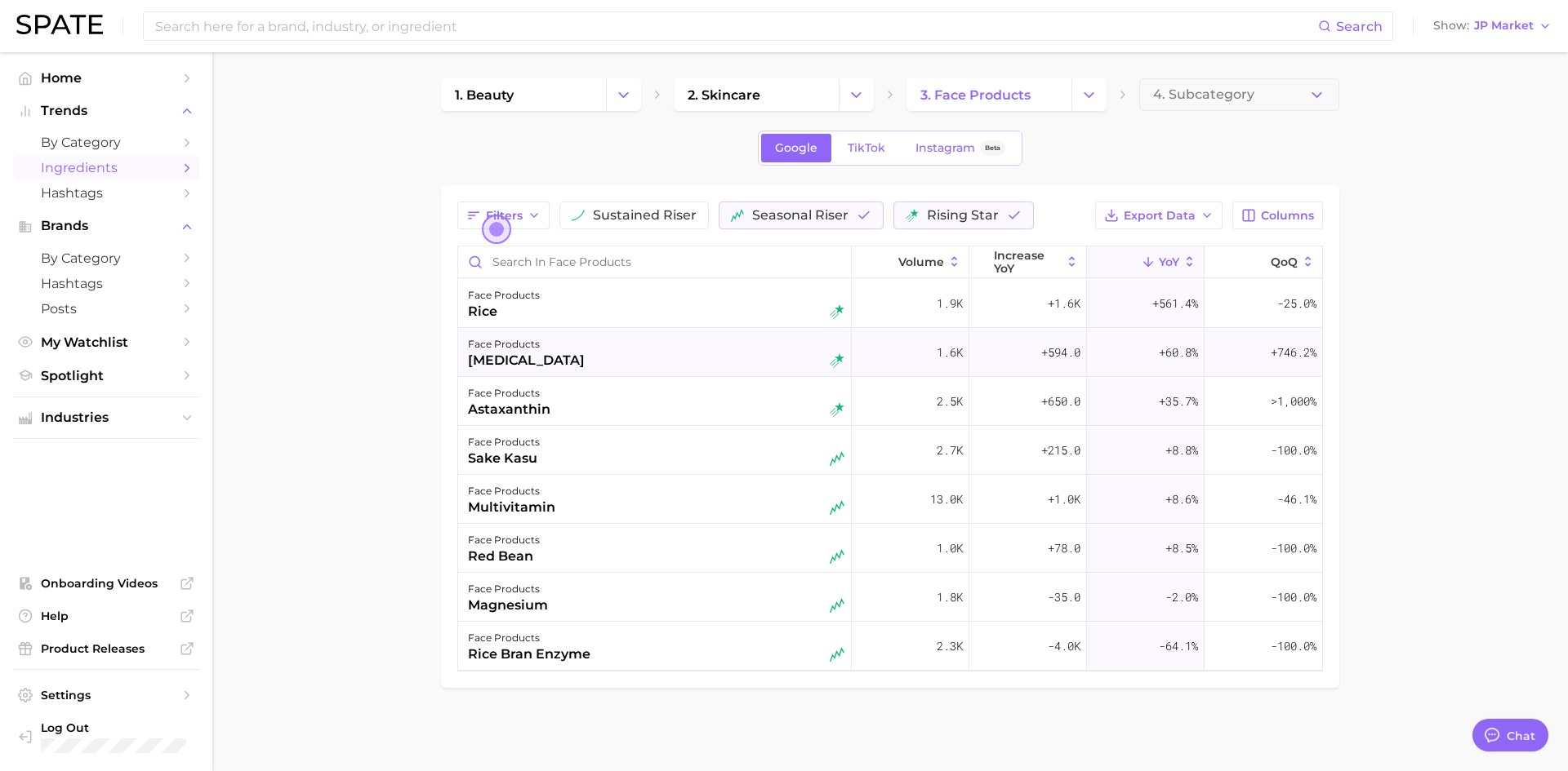
click at [510, 364] on div "[MEDICAL_DATA]" at bounding box center [526, 361] width 116 height 20
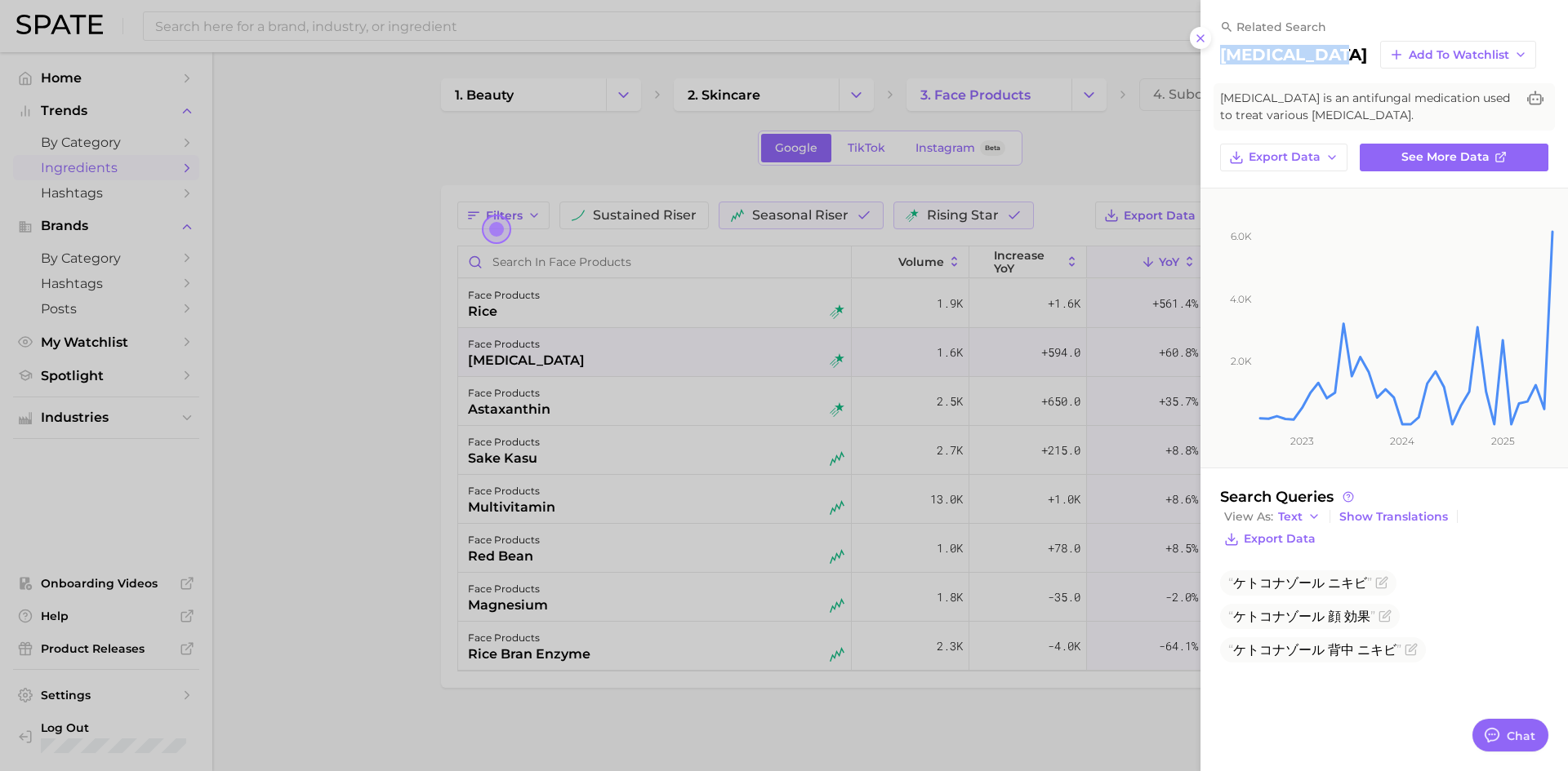
drag, startPoint x: 1218, startPoint y: 57, endPoint x: 1337, endPoint y: 51, distance: 119.2
click at [1337, 51] on div "related search [MEDICAL_DATA] Add to Watchlist [MEDICAL_DATA] is an antifungal …" at bounding box center [1384, 95] width 368 height 151
copy h2 "[MEDICAL_DATA]"
click at [1211, 32] on div "related search [MEDICAL_DATA] Add to Watchlist [MEDICAL_DATA] is an antifungal …" at bounding box center [1384, 95] width 368 height 151
click at [1203, 30] on button at bounding box center [1200, 38] width 22 height 22
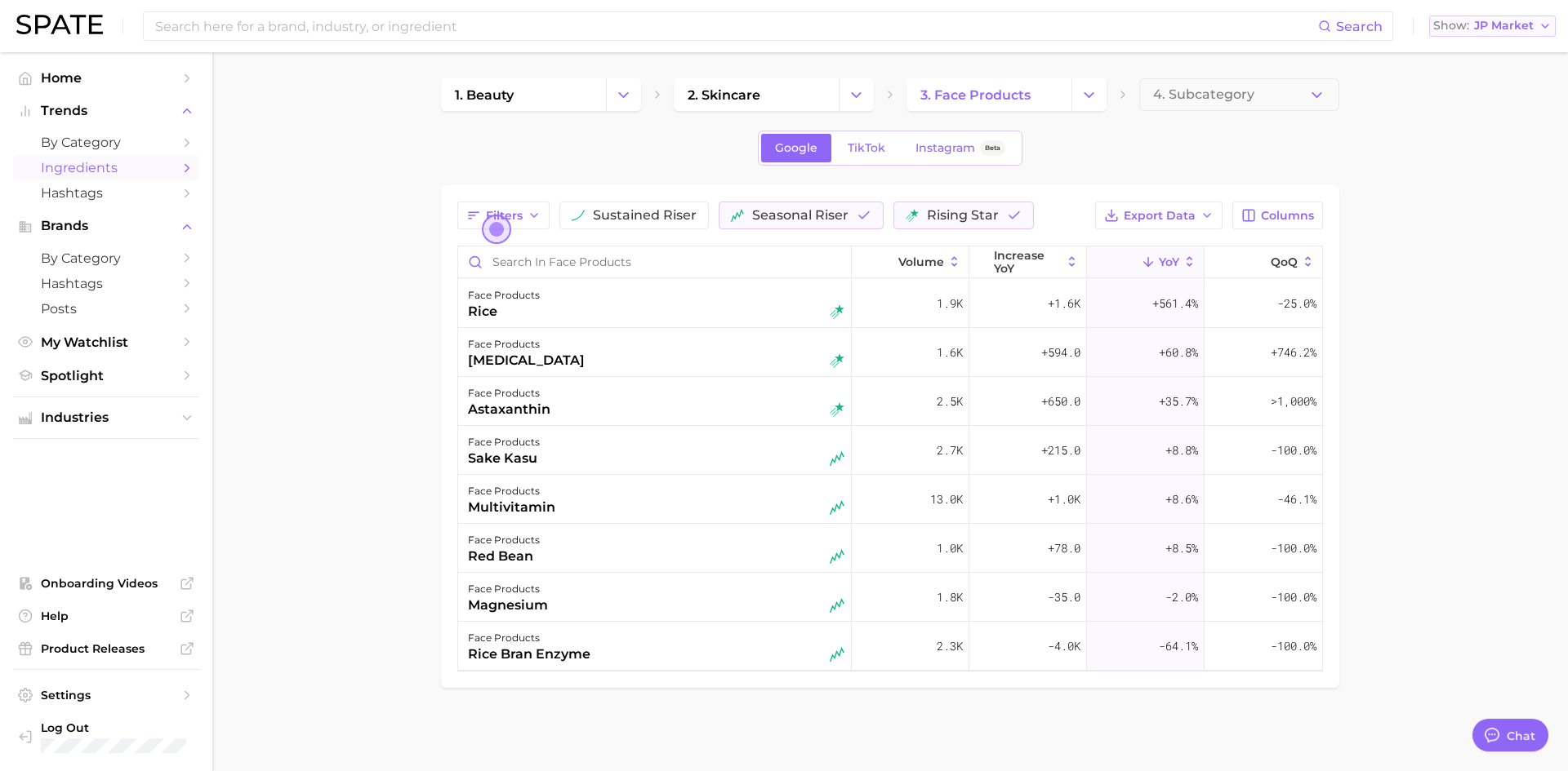
click at [1507, 30] on span "JP Market" at bounding box center [1503, 25] width 60 height 9
click at [1496, 139] on span "[GEOGRAPHIC_DATA]" at bounding box center [1484, 141] width 126 height 14
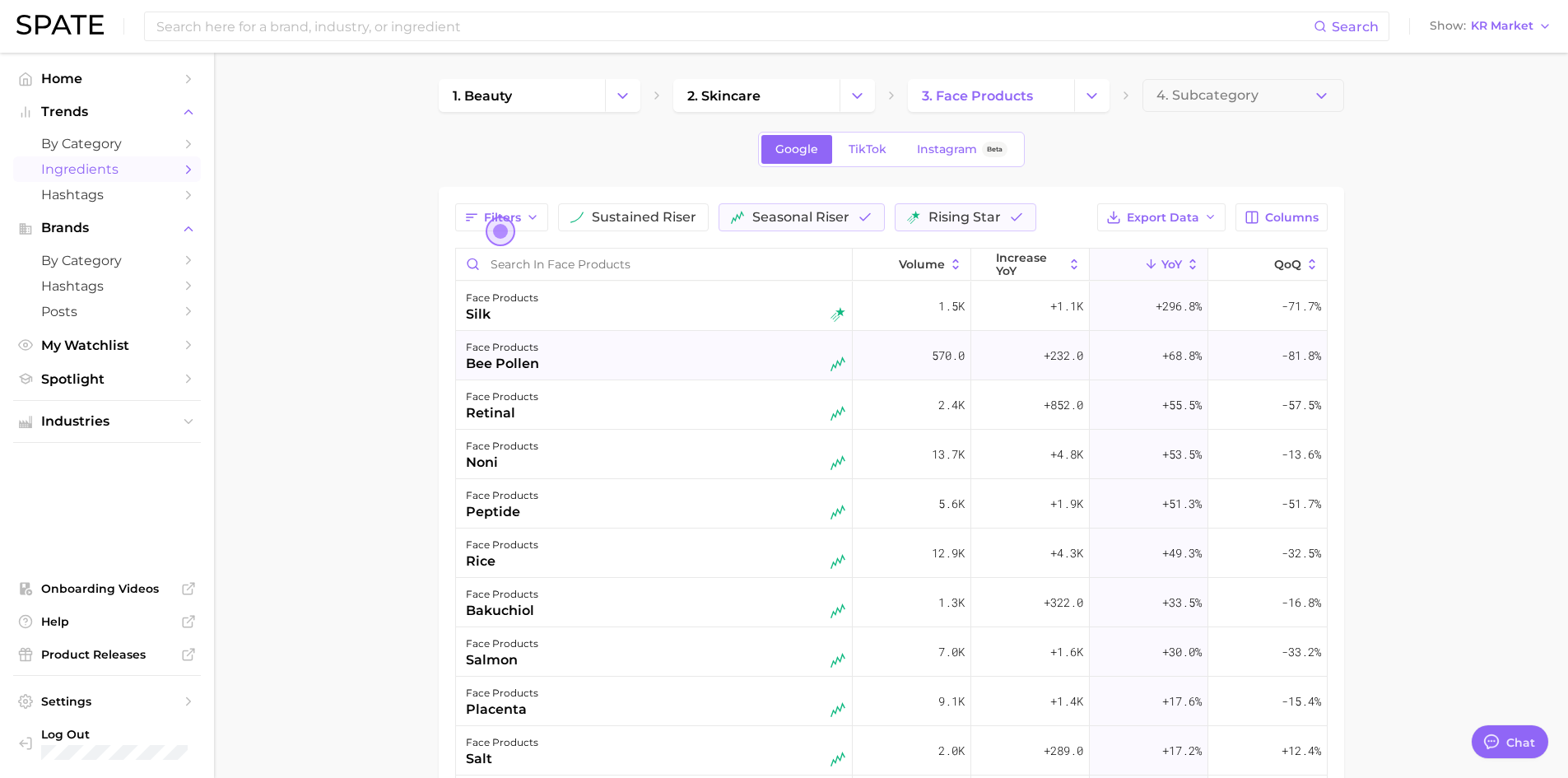
click at [698, 372] on div "face products bee pollen" at bounding box center [655, 356] width 379 height 36
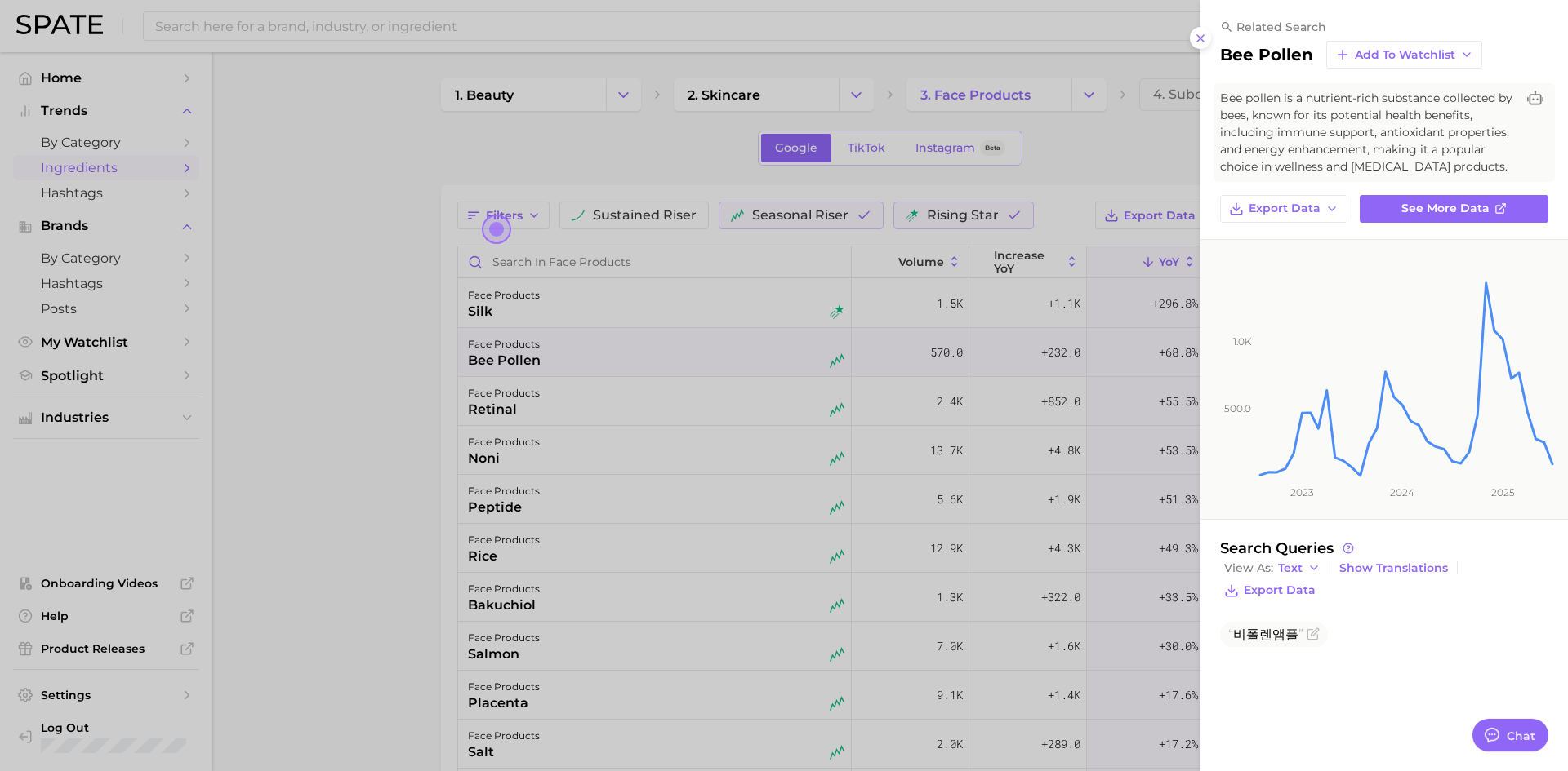
click at [562, 311] on div at bounding box center [784, 385] width 1568 height 771
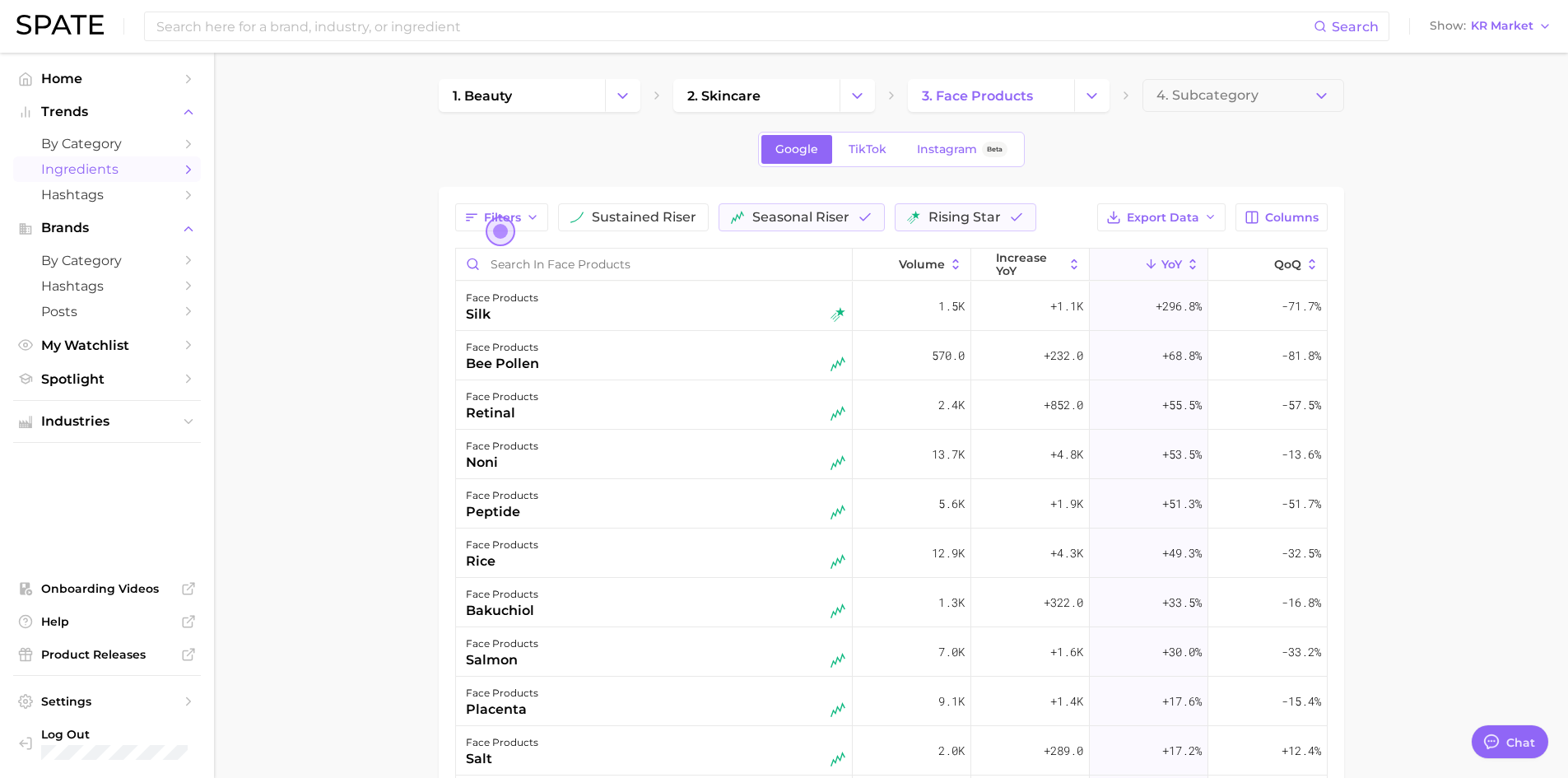
click at [567, 312] on div "face products silk" at bounding box center [655, 306] width 379 height 36
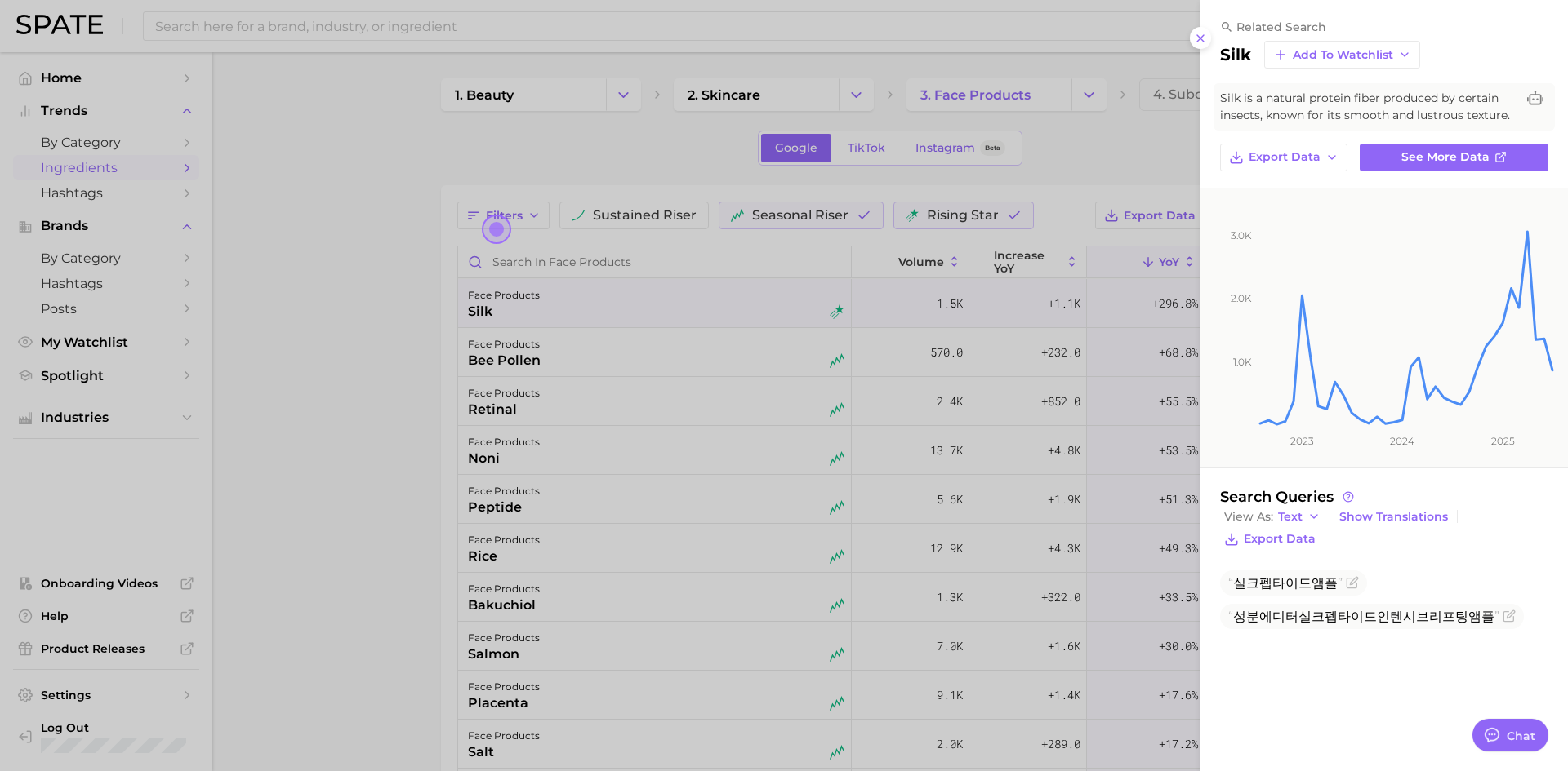
click at [358, 321] on div at bounding box center [784, 385] width 1568 height 771
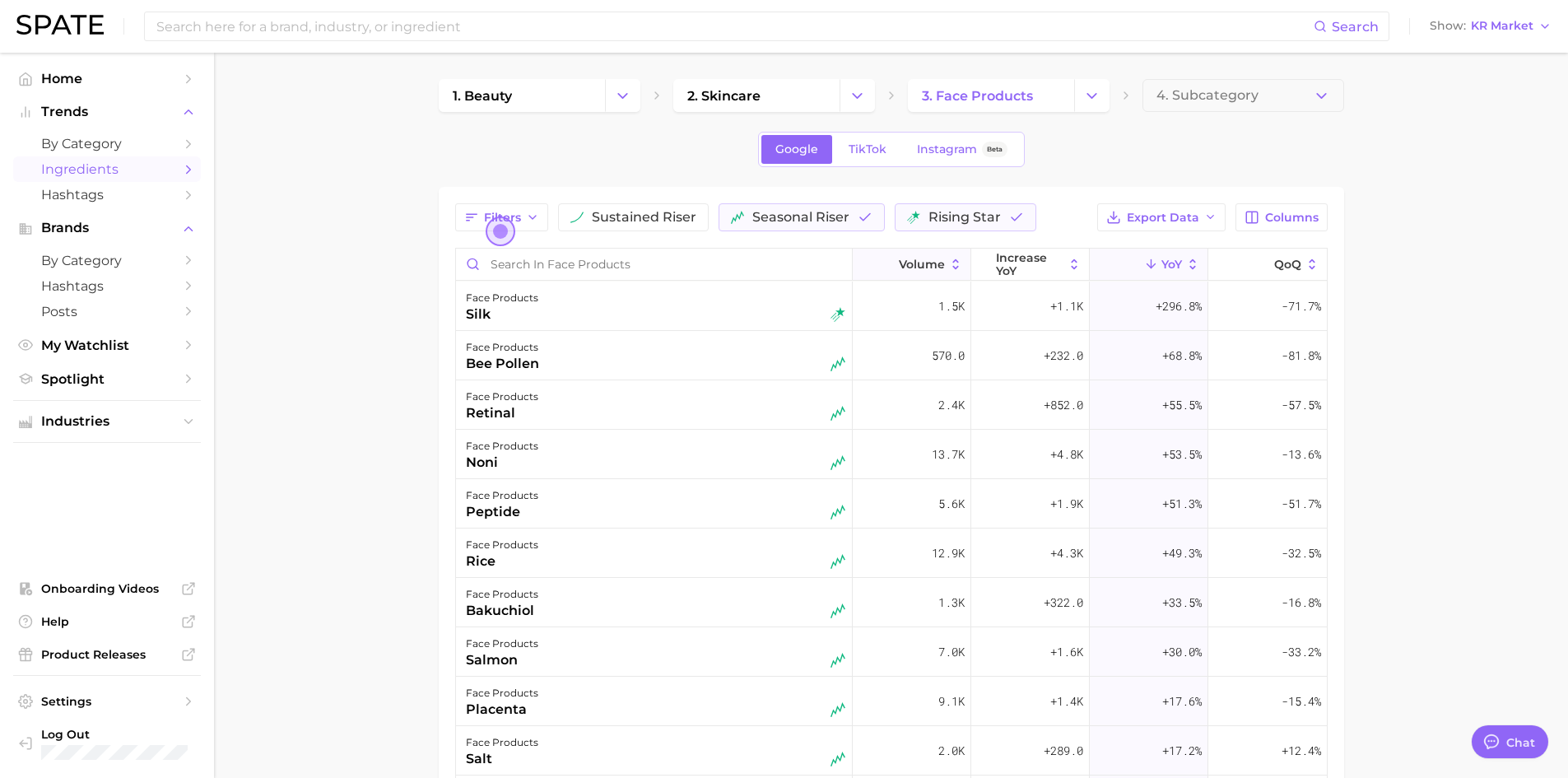
click at [953, 270] on icon at bounding box center [955, 264] width 15 height 15
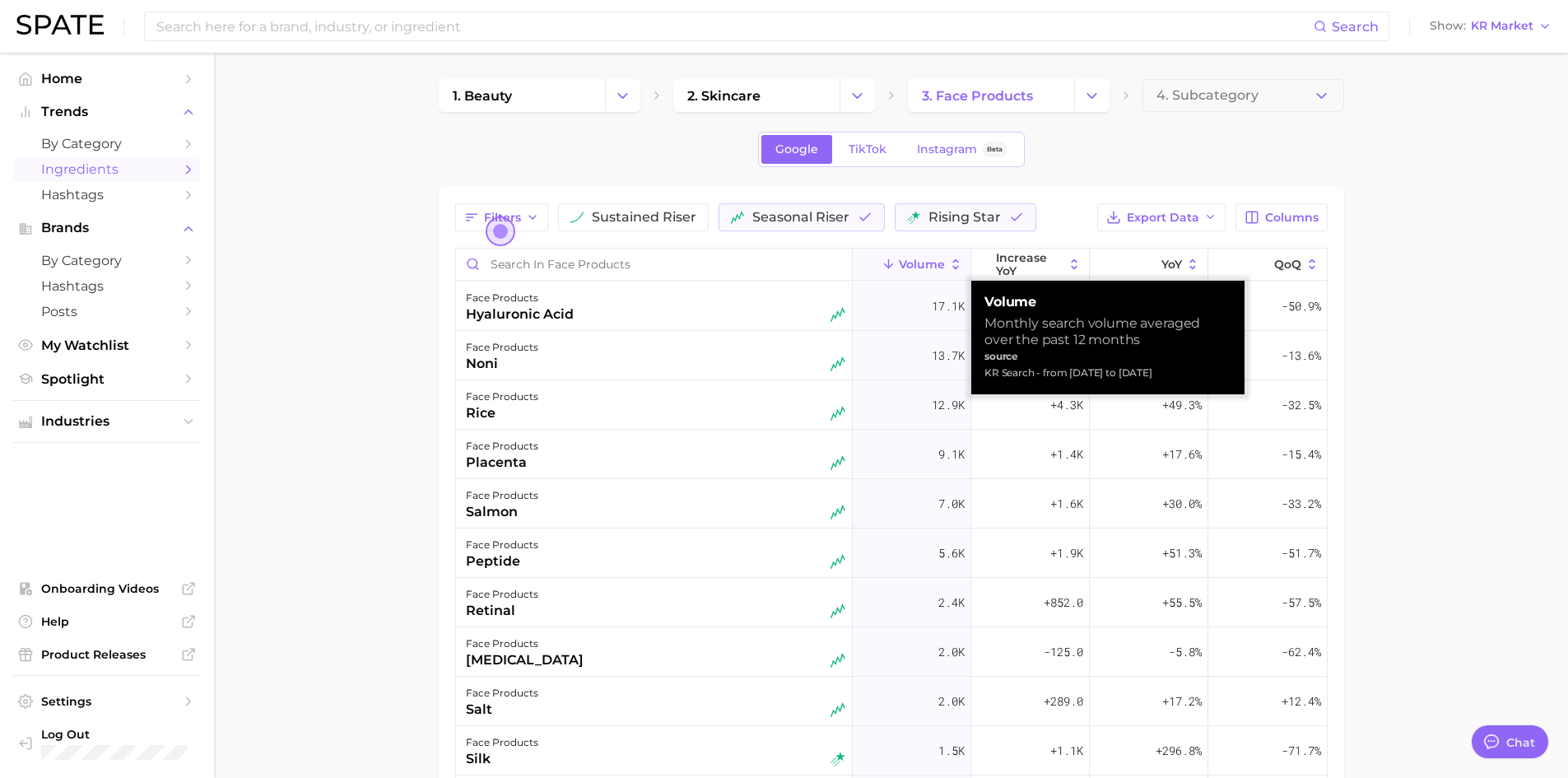
click at [953, 270] on icon at bounding box center [955, 264] width 15 height 15
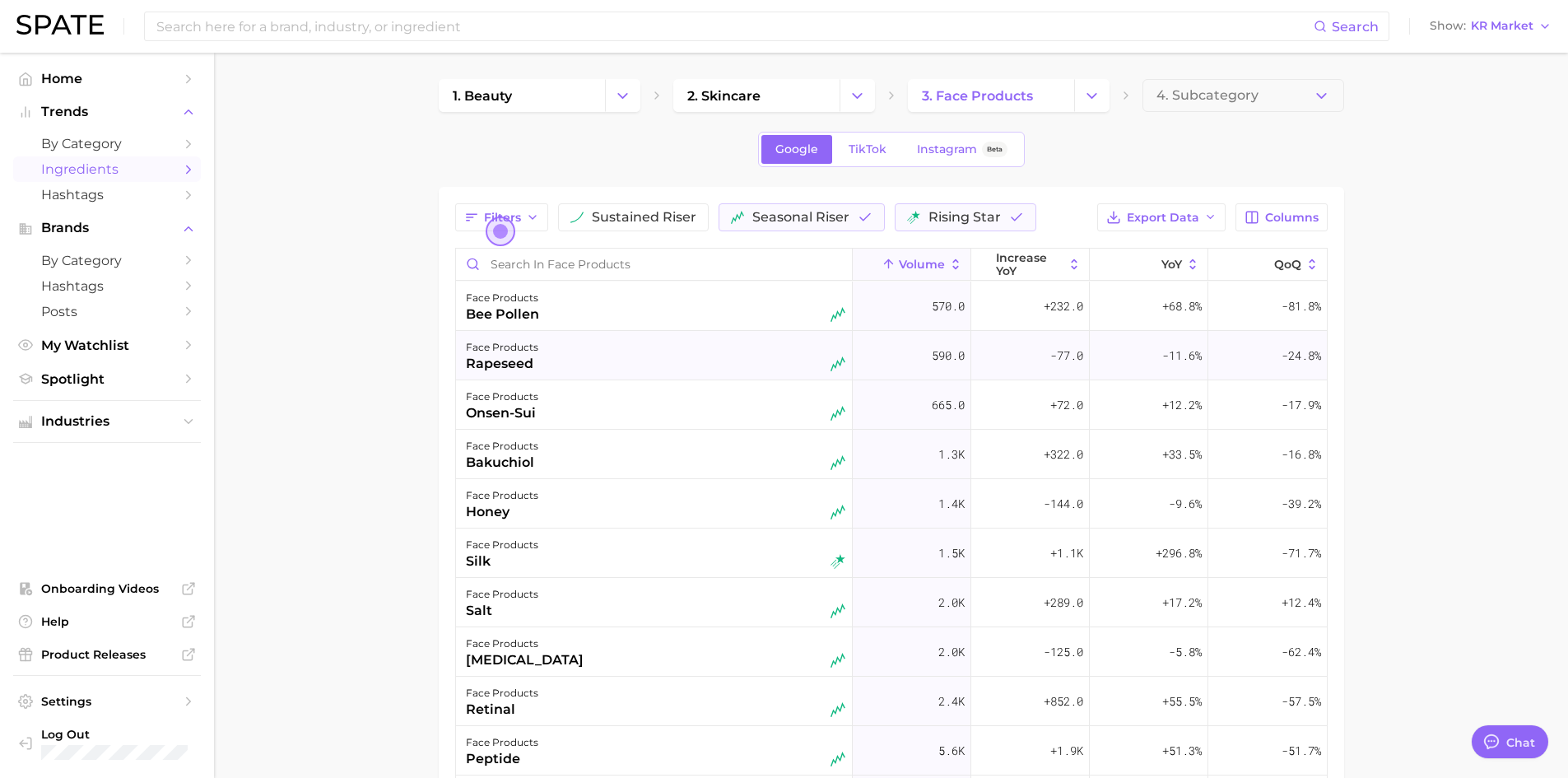
click at [474, 368] on div "rapeseed" at bounding box center [503, 364] width 73 height 20
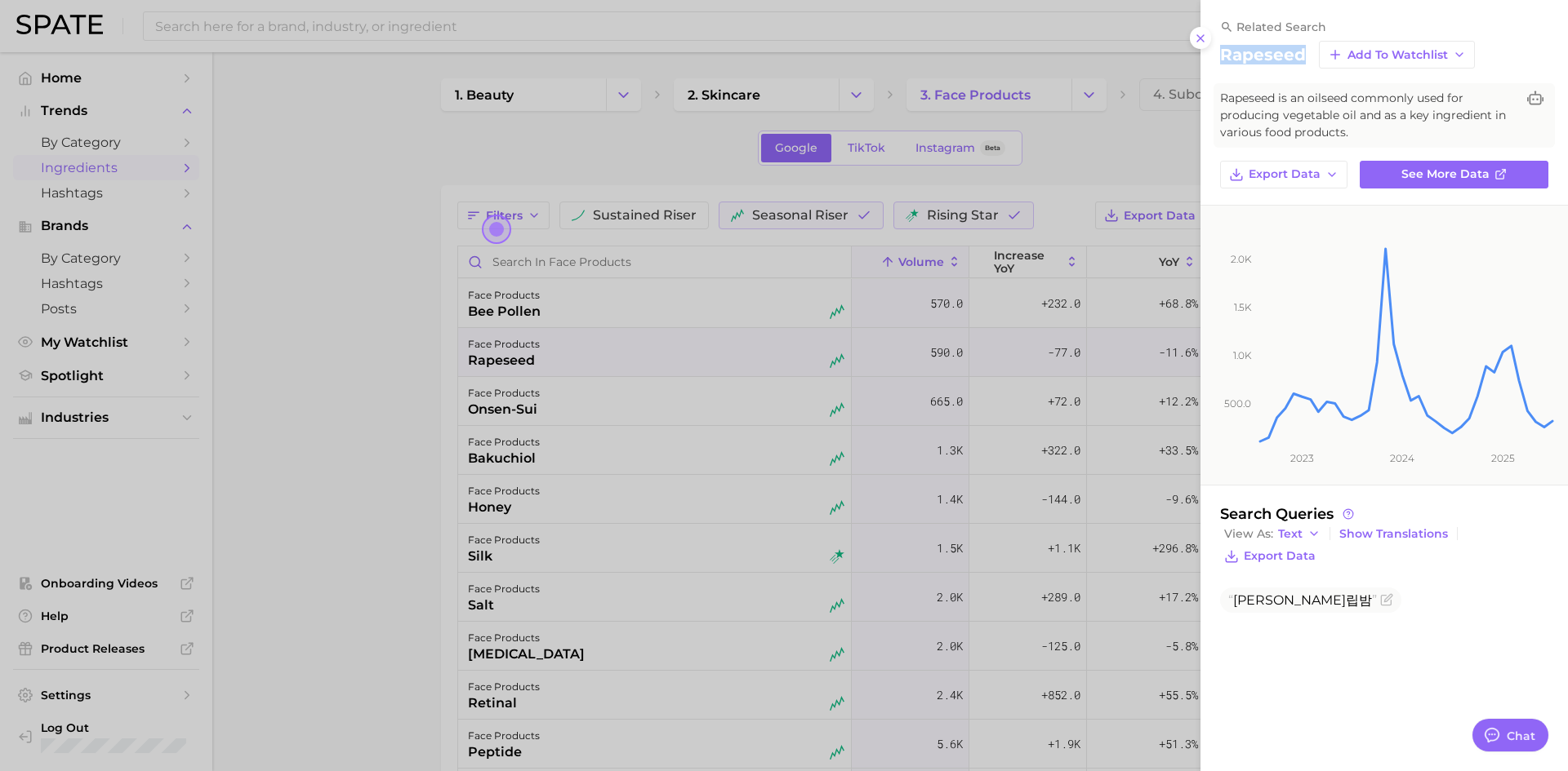
drag, startPoint x: 1223, startPoint y: 57, endPoint x: 1306, endPoint y: 57, distance: 83.0
click at [1306, 57] on div "rapeseed Add to Watchlist" at bounding box center [1384, 55] width 328 height 27
copy h2 "rapeseed"
click at [1205, 32] on icon at bounding box center [1199, 38] width 13 height 13
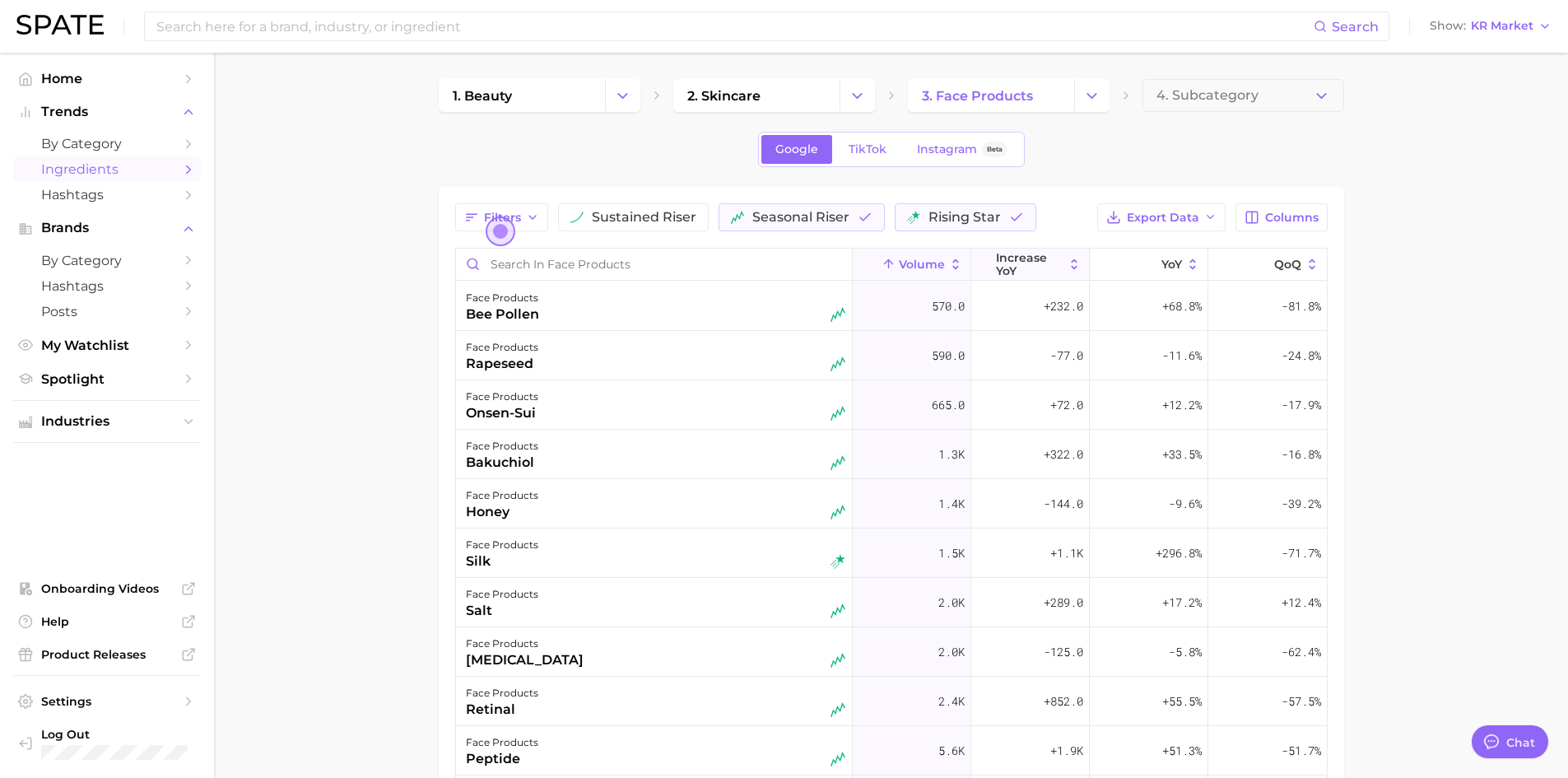
click at [1070, 269] on icon at bounding box center [1074, 264] width 15 height 15
click at [1073, 269] on icon at bounding box center [1074, 264] width 15 height 15
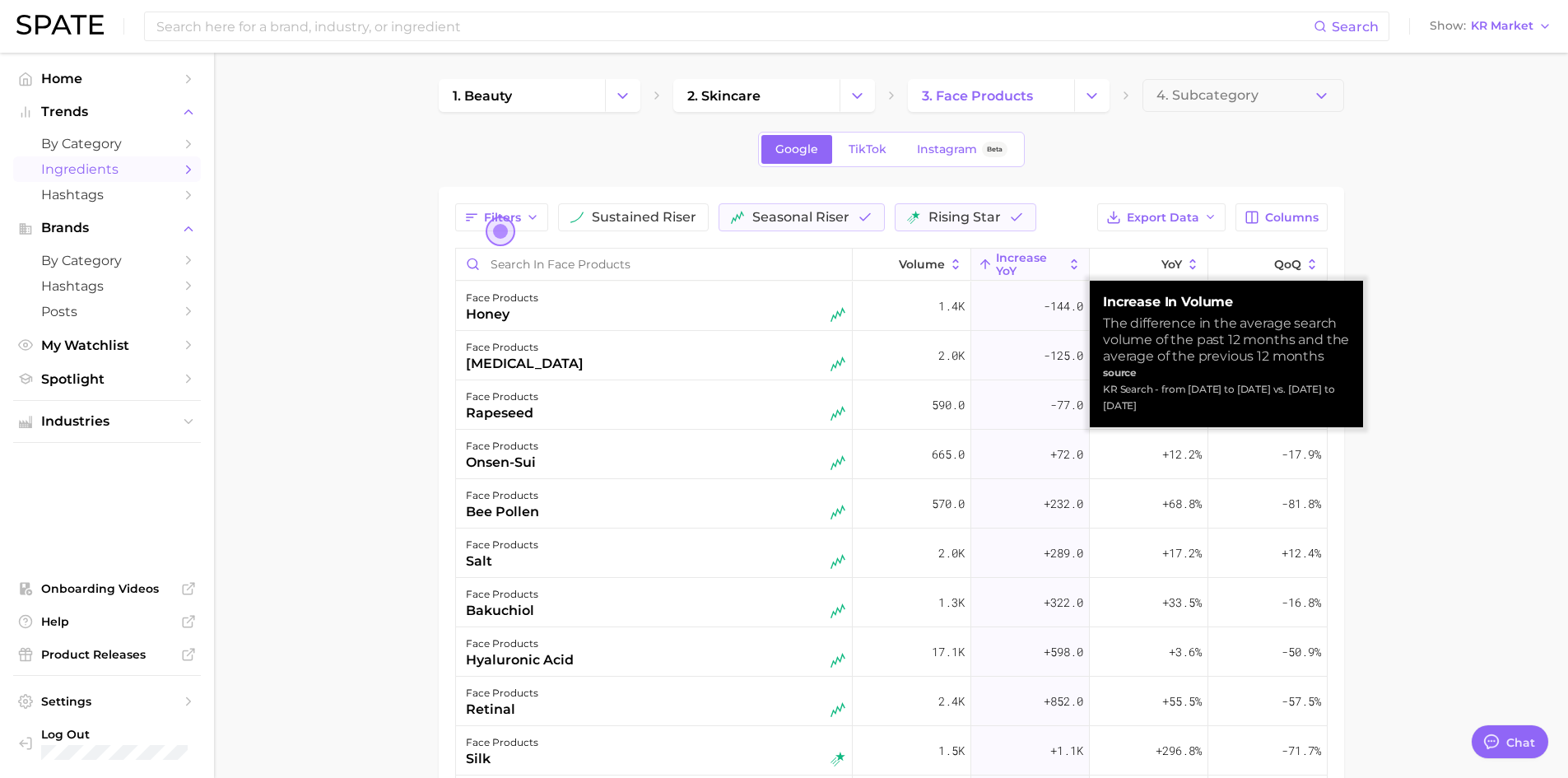
click at [1071, 260] on icon at bounding box center [1074, 264] width 15 height 15
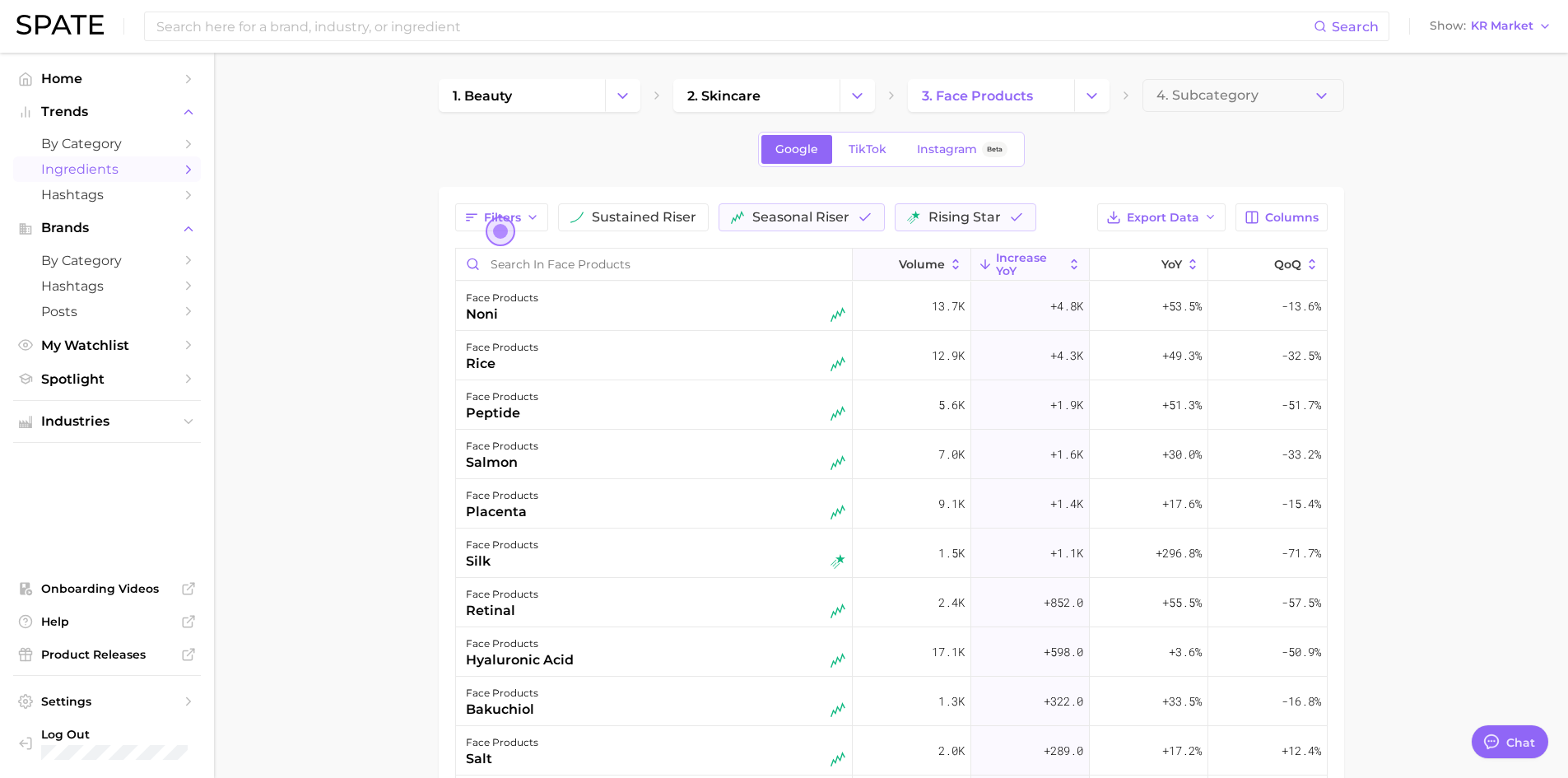
click at [957, 264] on icon at bounding box center [955, 264] width 15 height 15
click at [953, 260] on icon at bounding box center [955, 264] width 15 height 15
click at [1162, 276] on button "YoY" at bounding box center [1149, 264] width 118 height 33
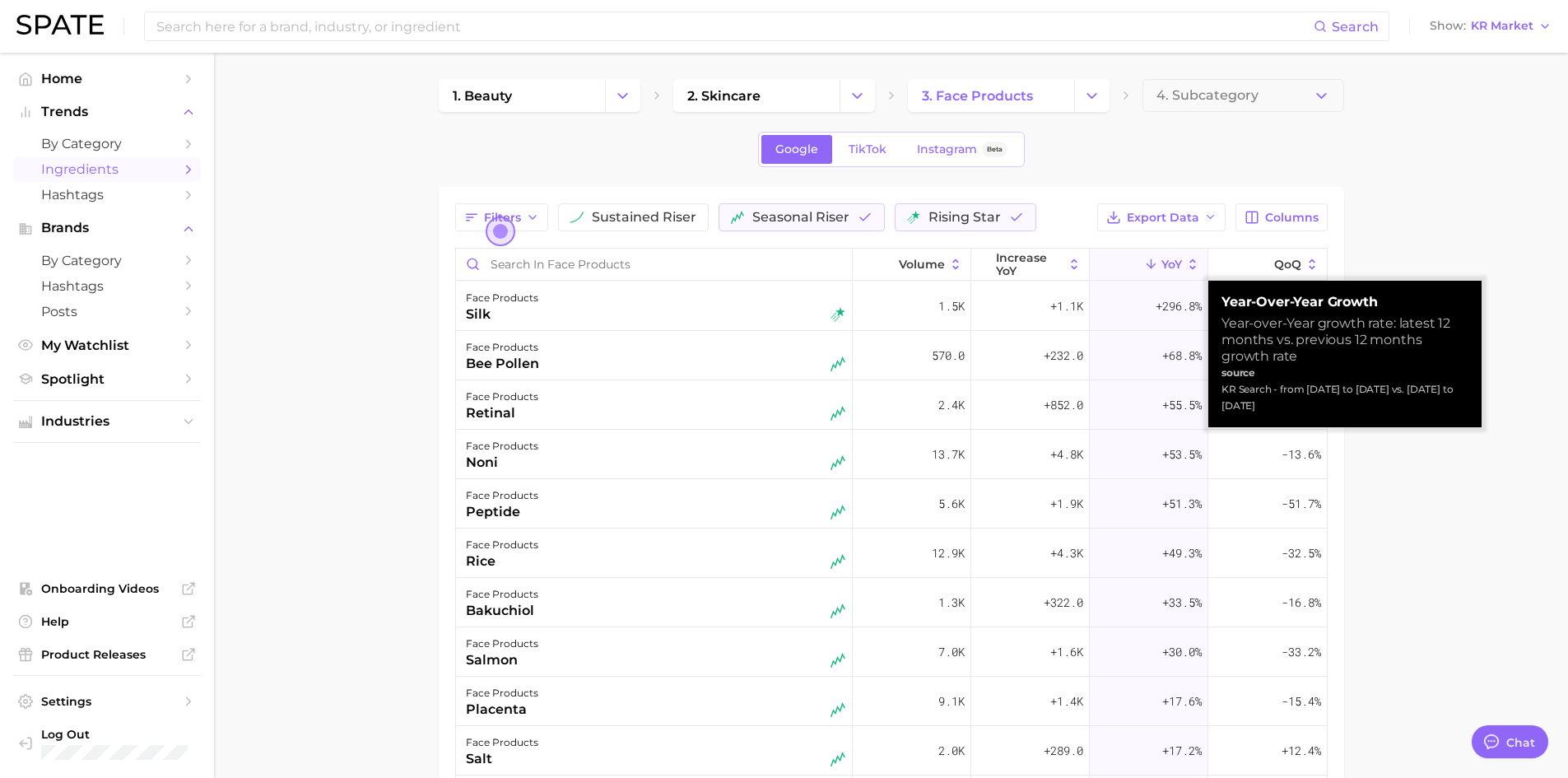
click at [1162, 276] on button "YoY" at bounding box center [1149, 264] width 118 height 33
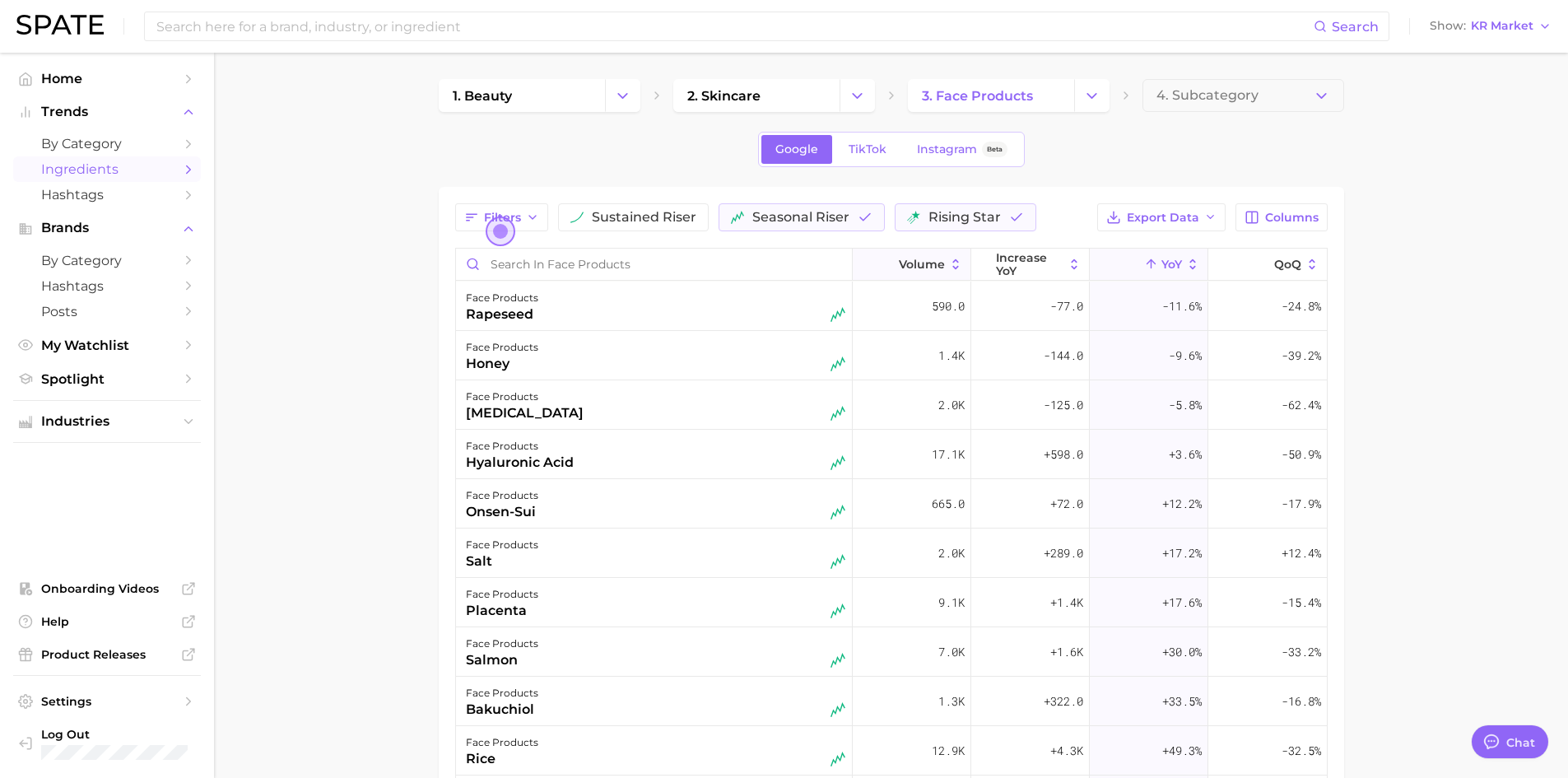
click at [928, 273] on button "Volume" at bounding box center [912, 264] width 118 height 33
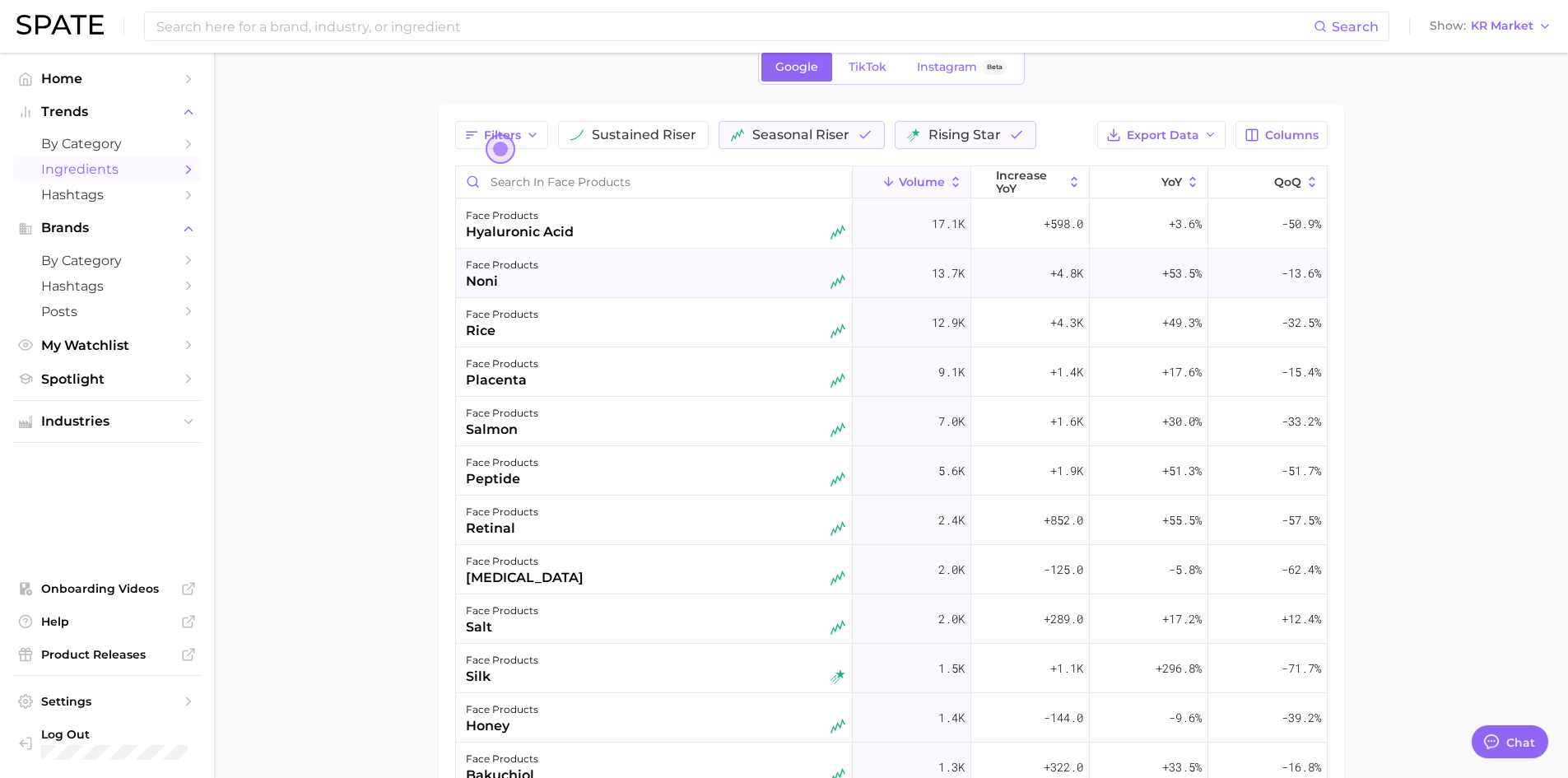
scroll to position [165, 0]
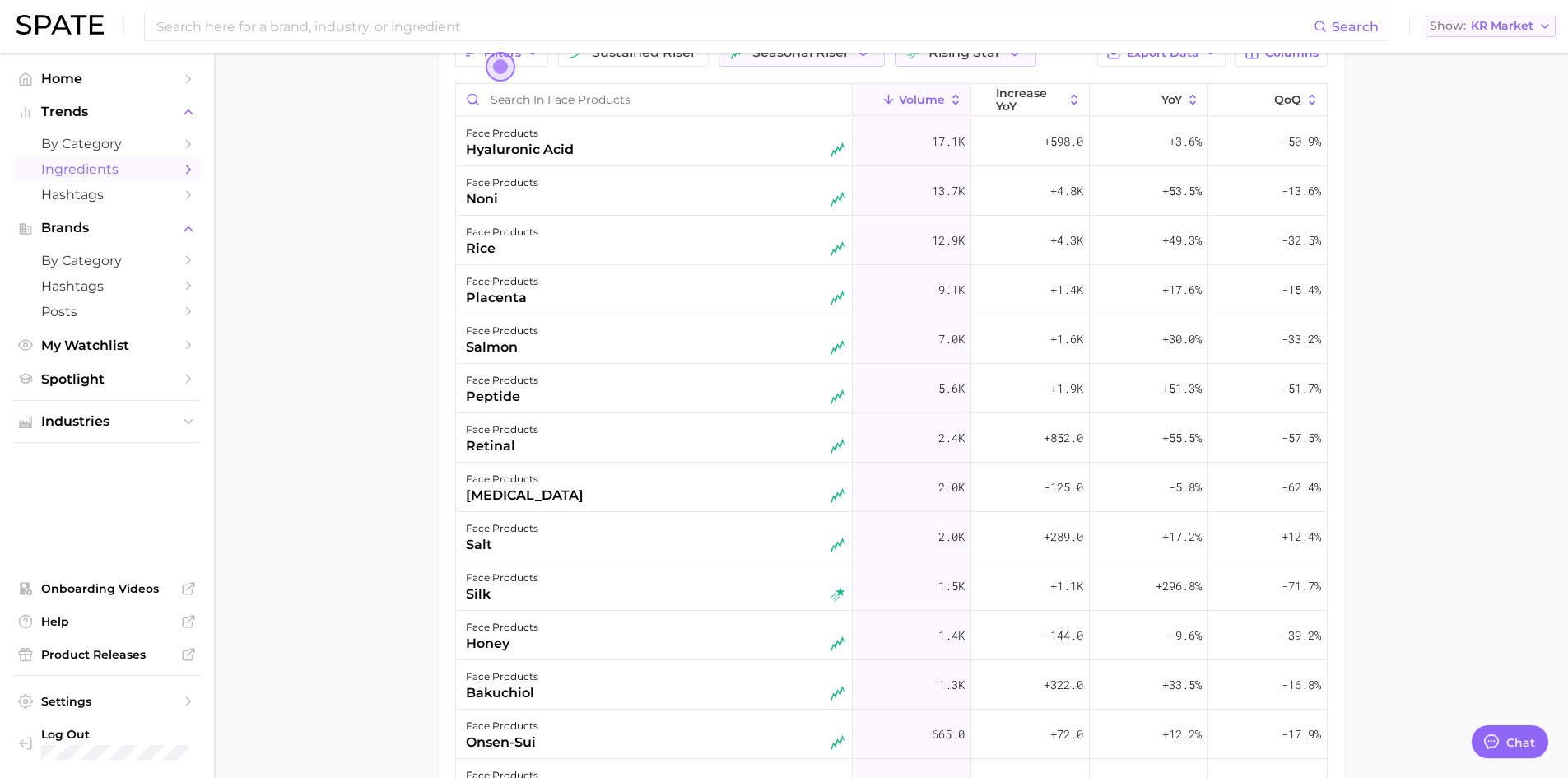
click at [1509, 28] on span "KR Market" at bounding box center [1502, 26] width 62 height 9
click at [1486, 52] on span "[GEOGRAPHIC_DATA]" at bounding box center [1483, 53] width 127 height 14
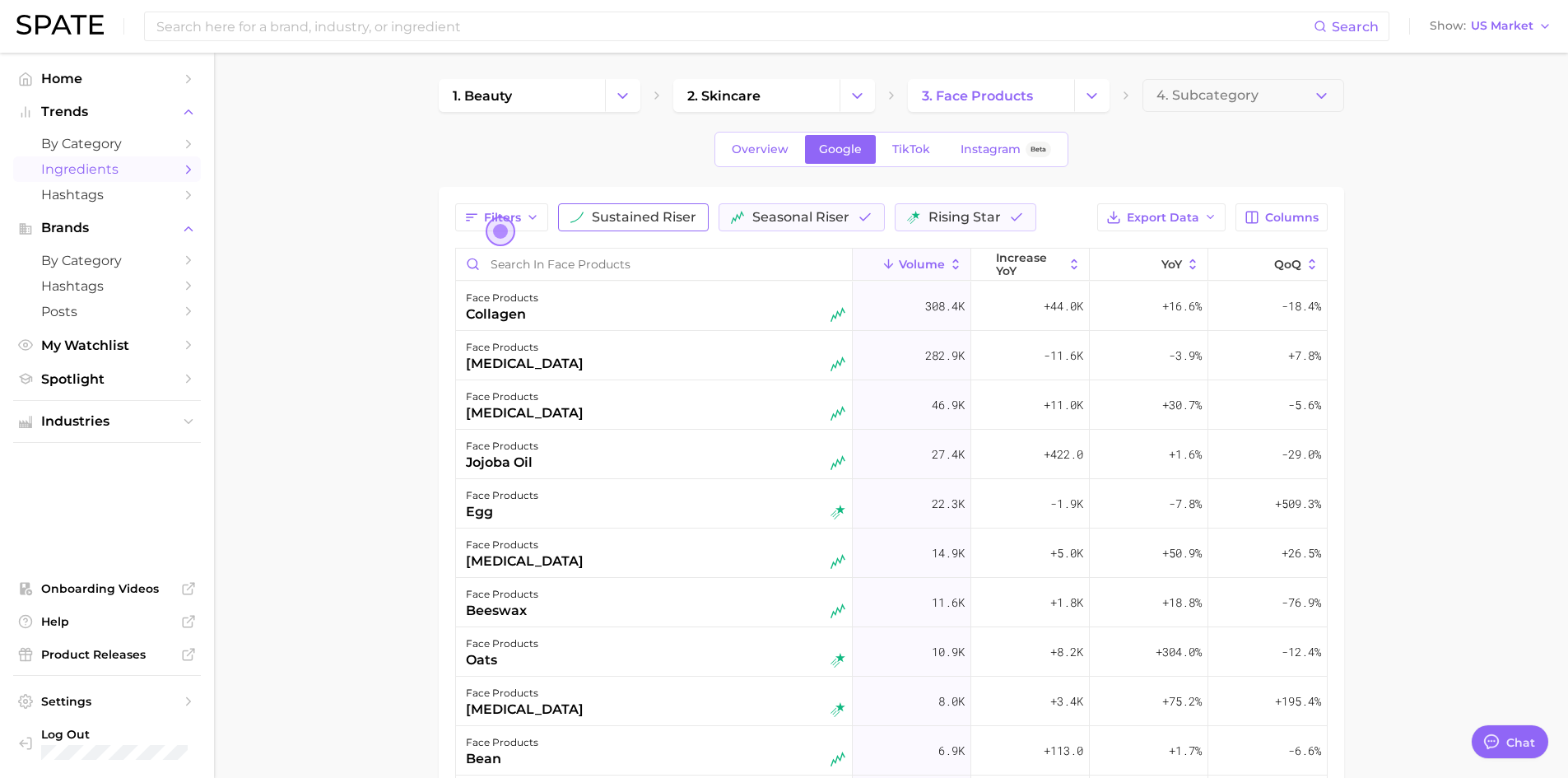
click at [678, 208] on button "sustained riser" at bounding box center [633, 217] width 151 height 28
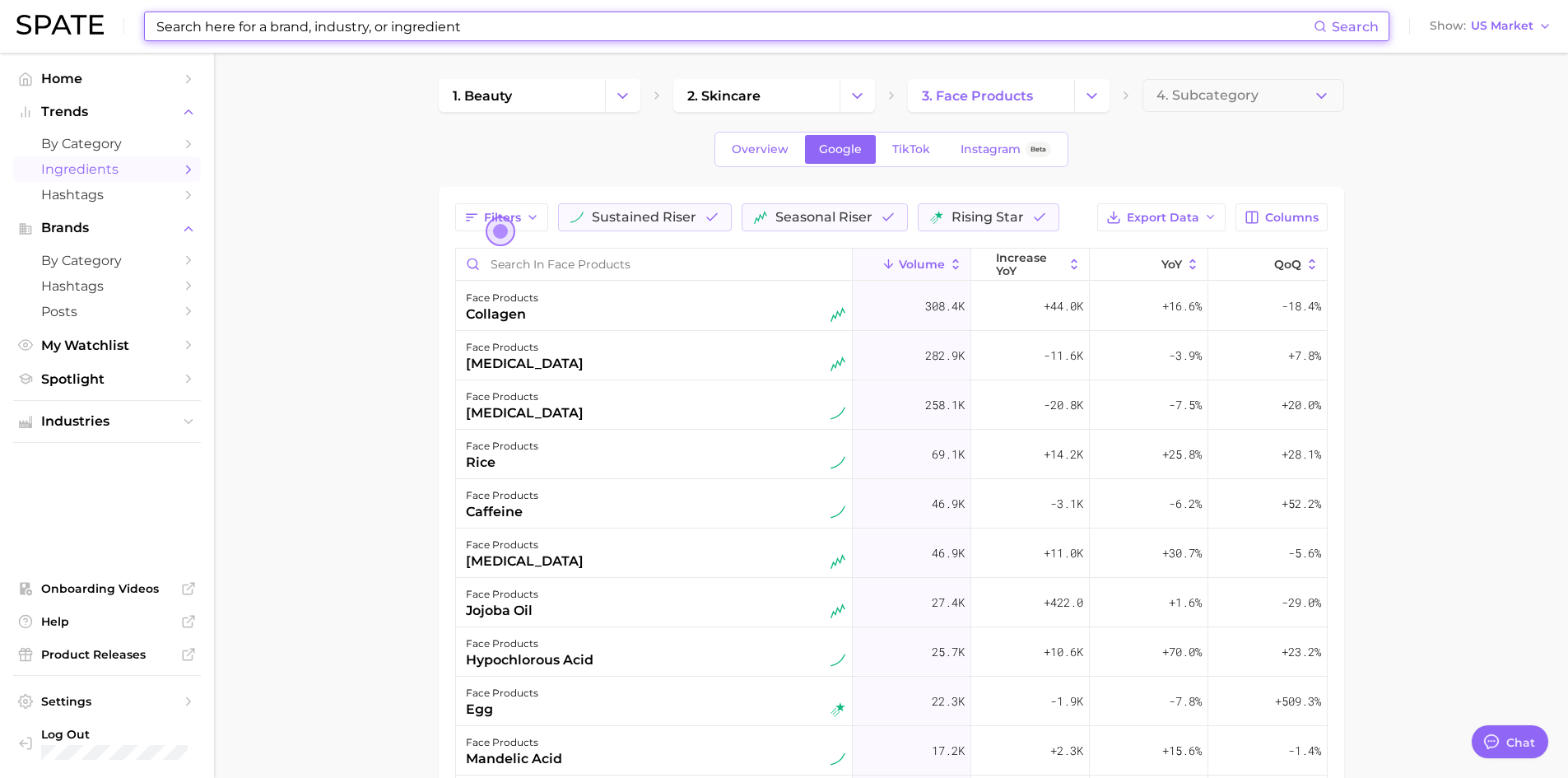
click at [662, 34] on input at bounding box center [734, 27] width 1159 height 28
paste input "hypochlorous acid"
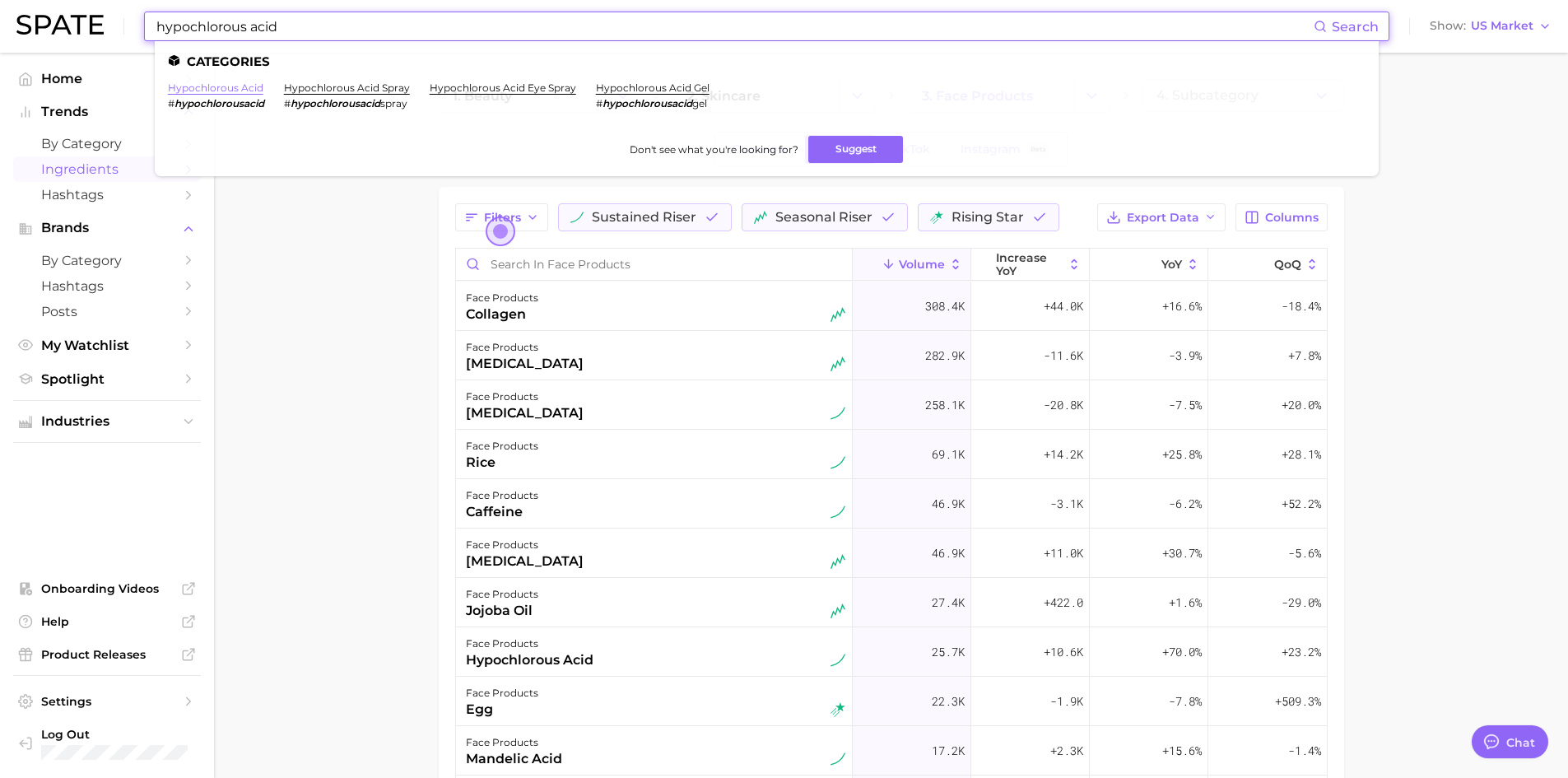
type input "hypochlorous acid"
click at [240, 88] on link "hypochlorous acid" at bounding box center [215, 88] width 96 height 13
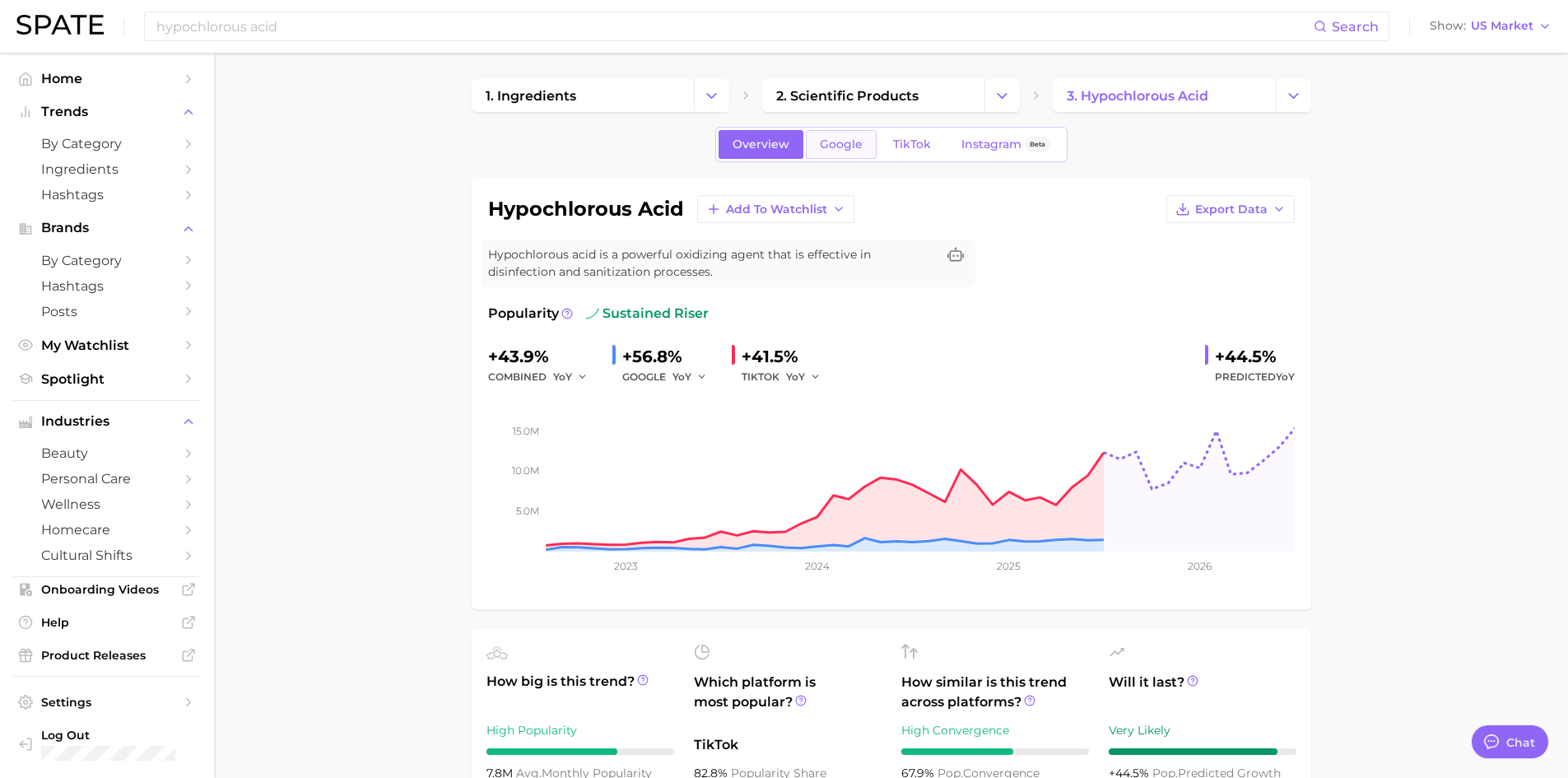
click at [828, 138] on span "Google" at bounding box center [841, 145] width 42 height 14
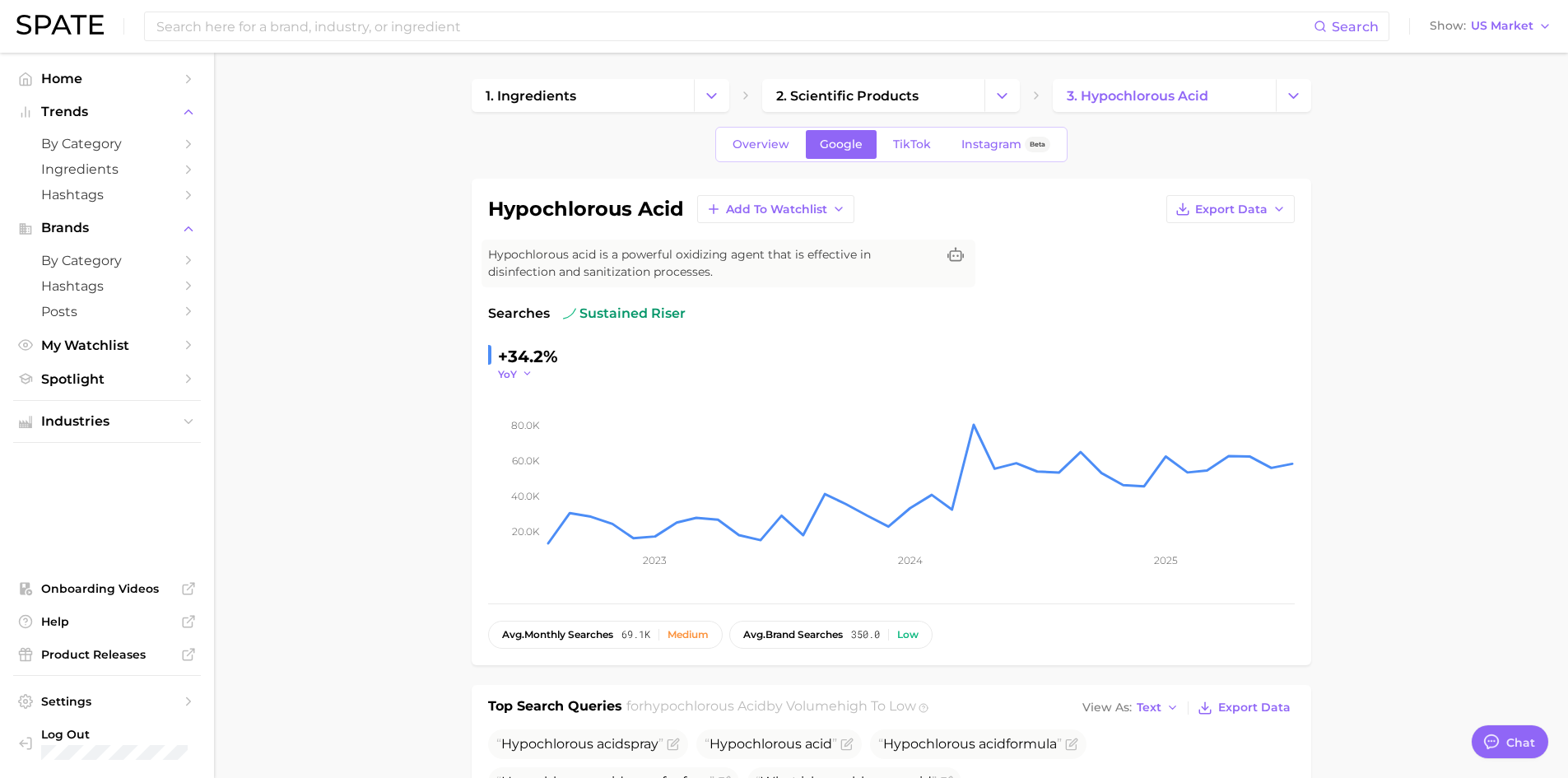
click at [531, 379] on icon "button" at bounding box center [528, 374] width 12 height 12
click at [754, 353] on div "+34.2% YoY YoY QoQ MoM" at bounding box center [891, 362] width 807 height 37
click at [631, 316] on span "sustained riser" at bounding box center [624, 314] width 122 height 20
click at [866, 93] on span "2. scientific products" at bounding box center [848, 96] width 143 height 16
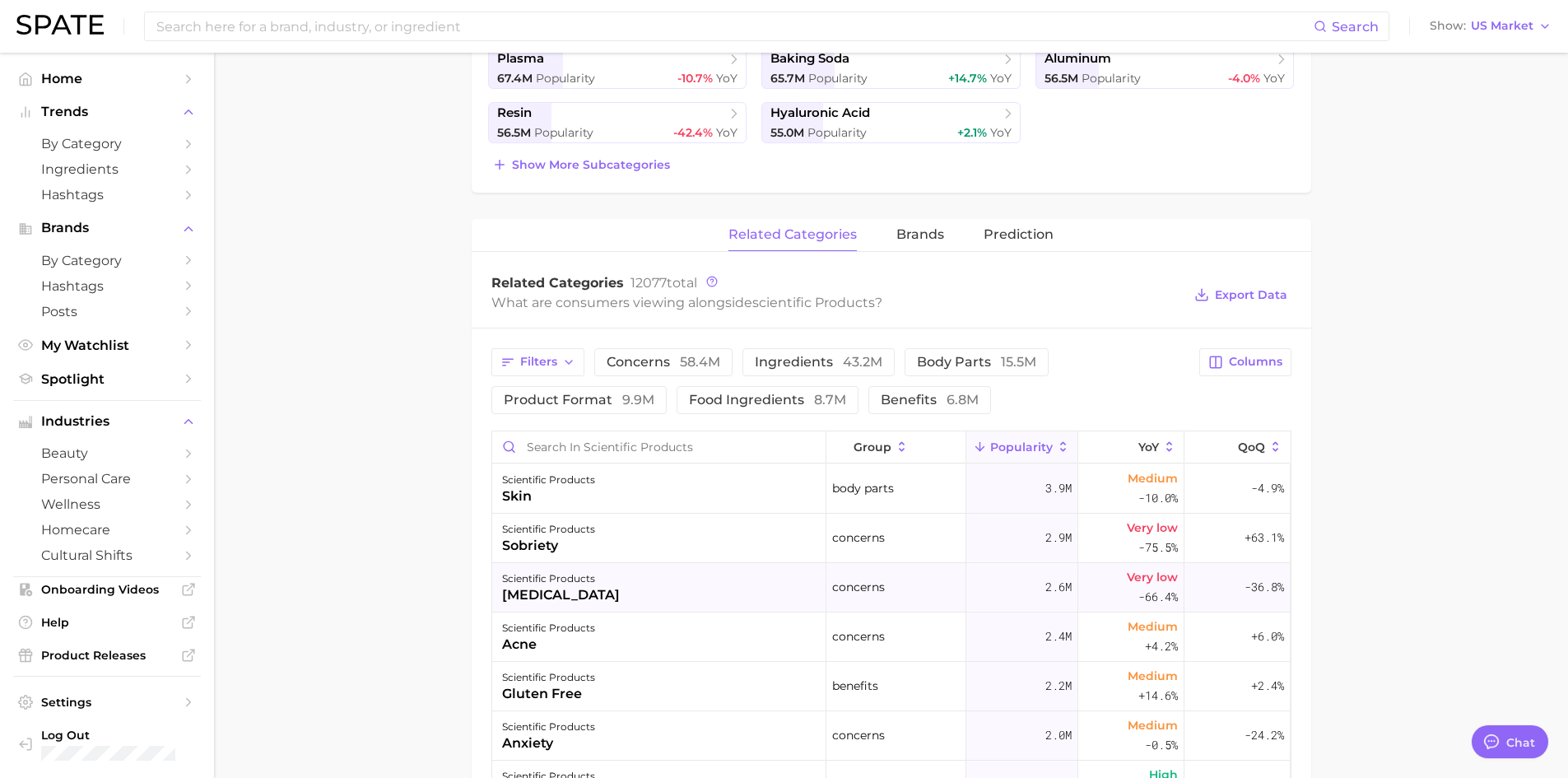
scroll to position [494, 0]
click at [1418, 517] on main "1. ingredients 2. scientific products 3. Subcategory Overview Google TikTok Ins…" at bounding box center [891, 433] width 1354 height 1750
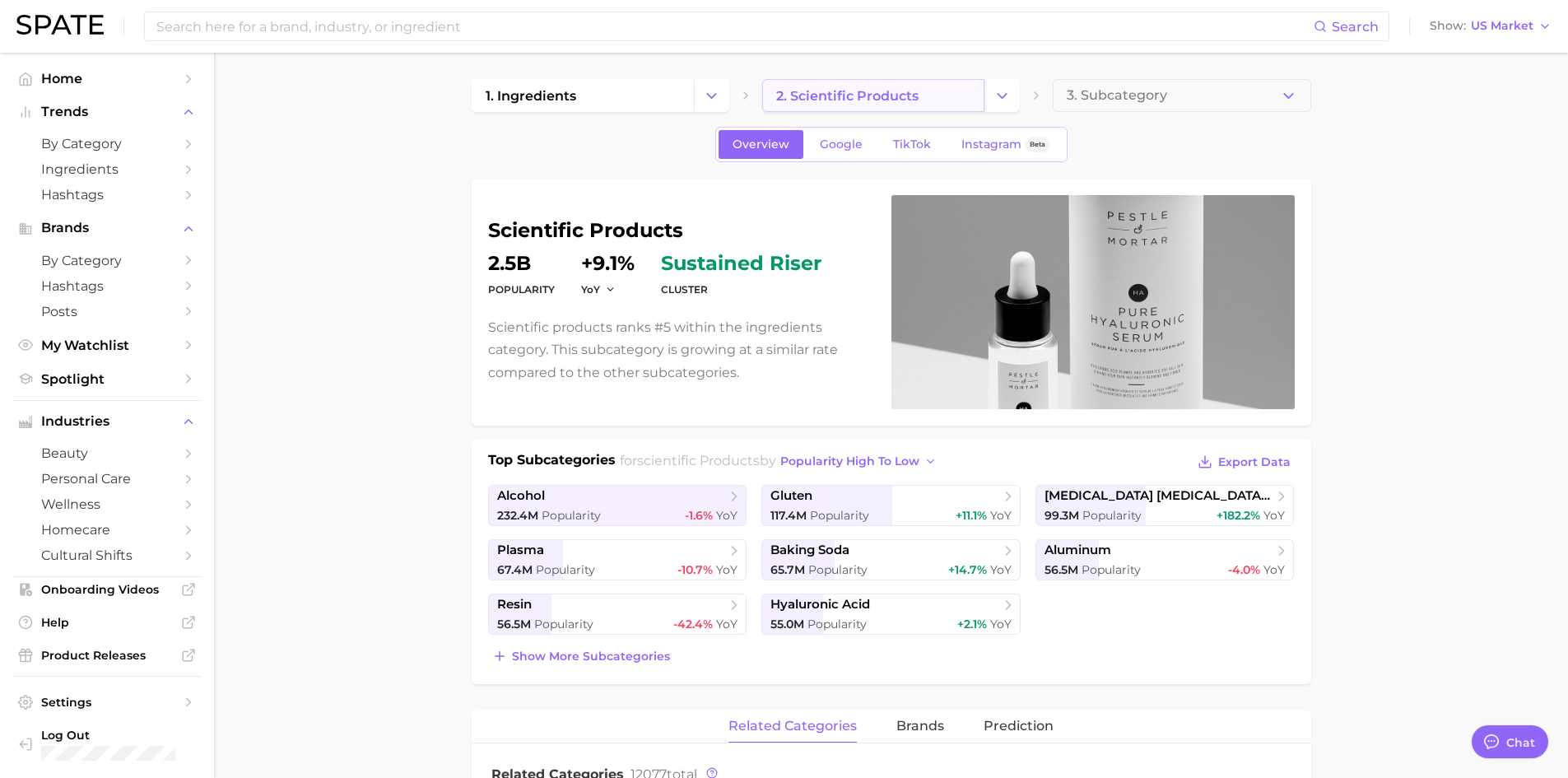
click at [956, 90] on link "2. scientific products" at bounding box center [874, 95] width 223 height 33
click at [1014, 96] on button "Change Category" at bounding box center [1002, 95] width 35 height 33
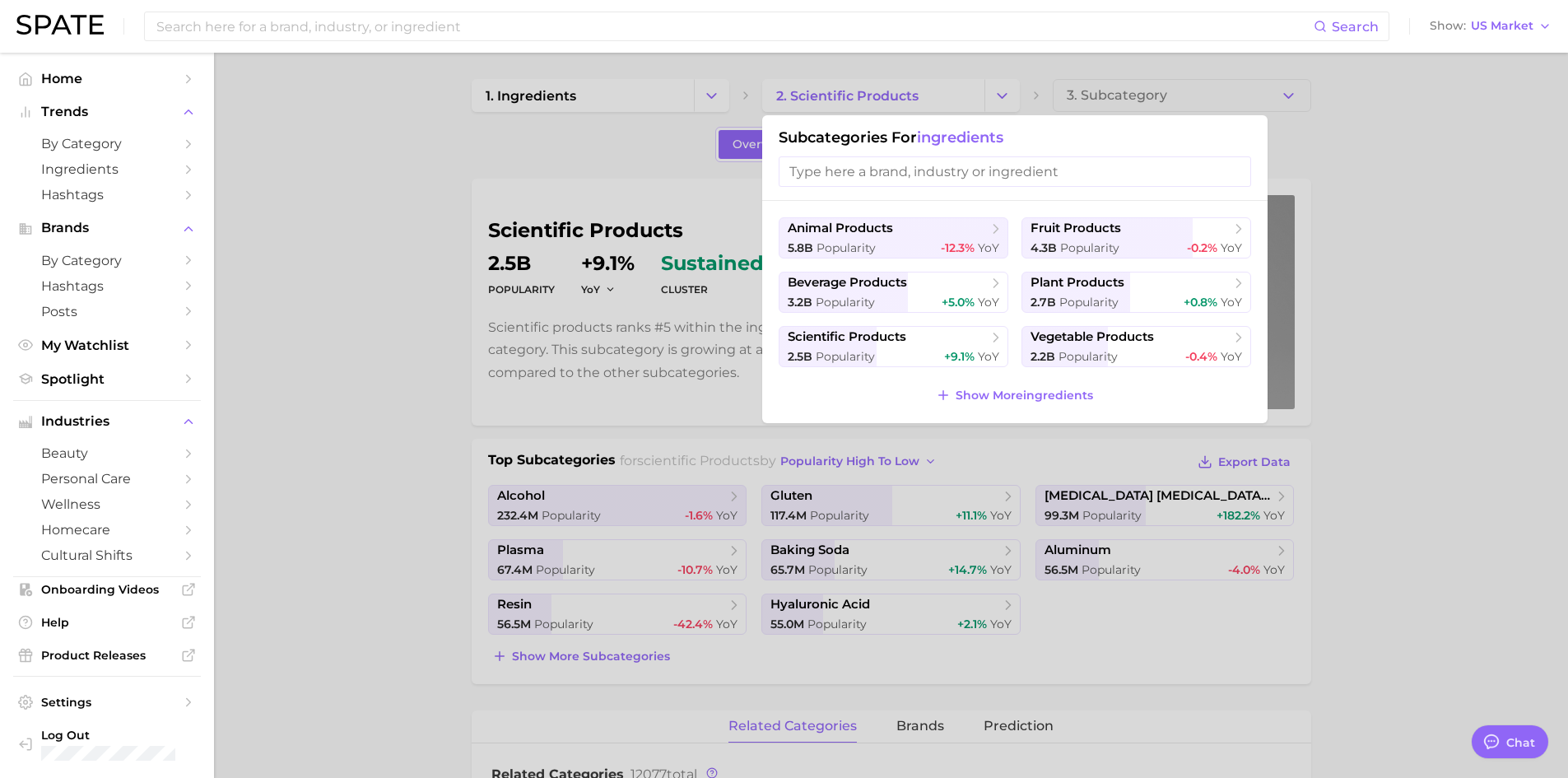
click at [379, 318] on div at bounding box center [784, 389] width 1568 height 778
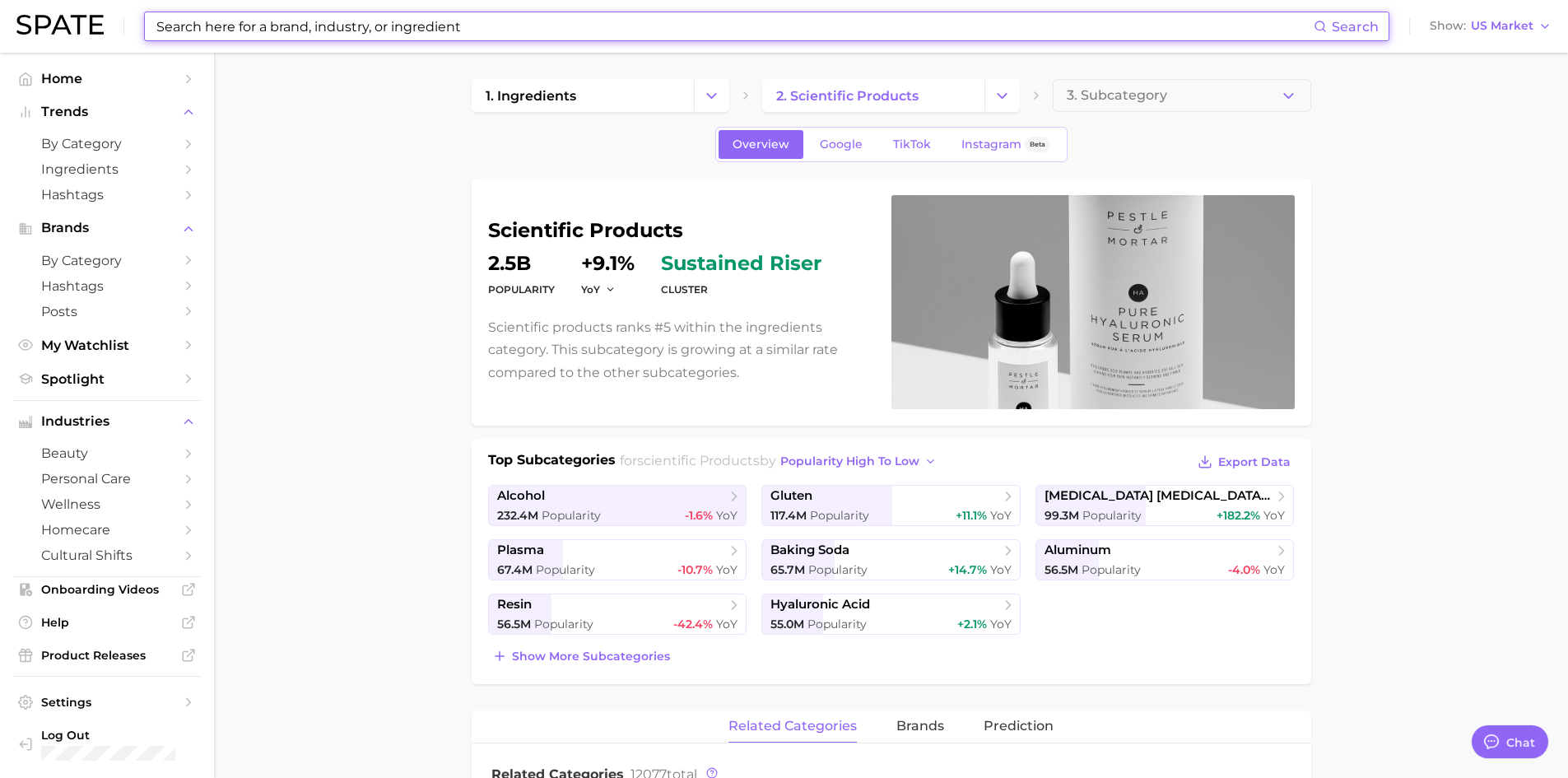
click at [508, 34] on input at bounding box center [734, 27] width 1159 height 28
paste input "hypochlorous acid"
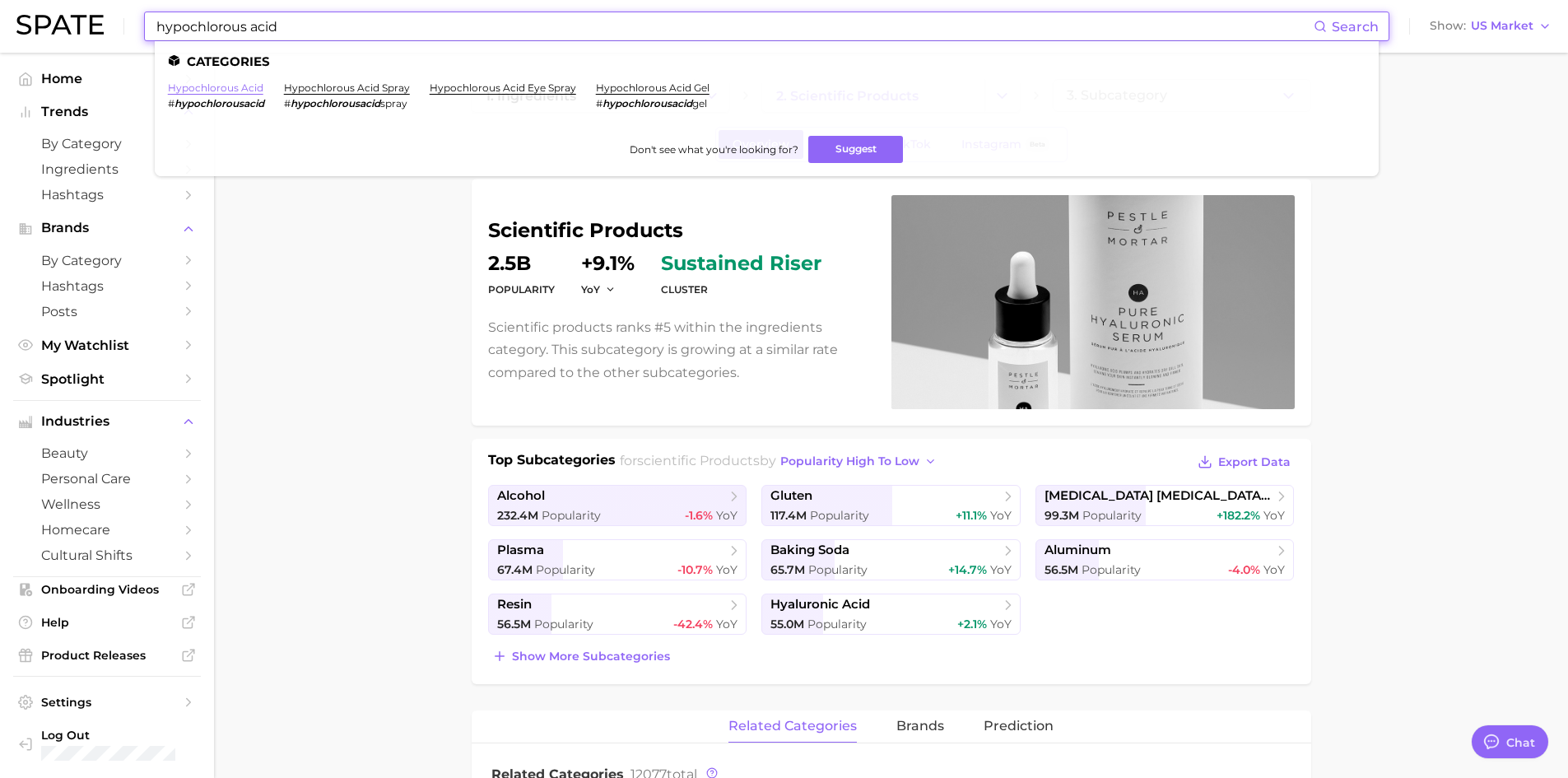
type input "hypochlorous acid"
click at [196, 92] on link "hypochlorous acid" at bounding box center [215, 88] width 96 height 13
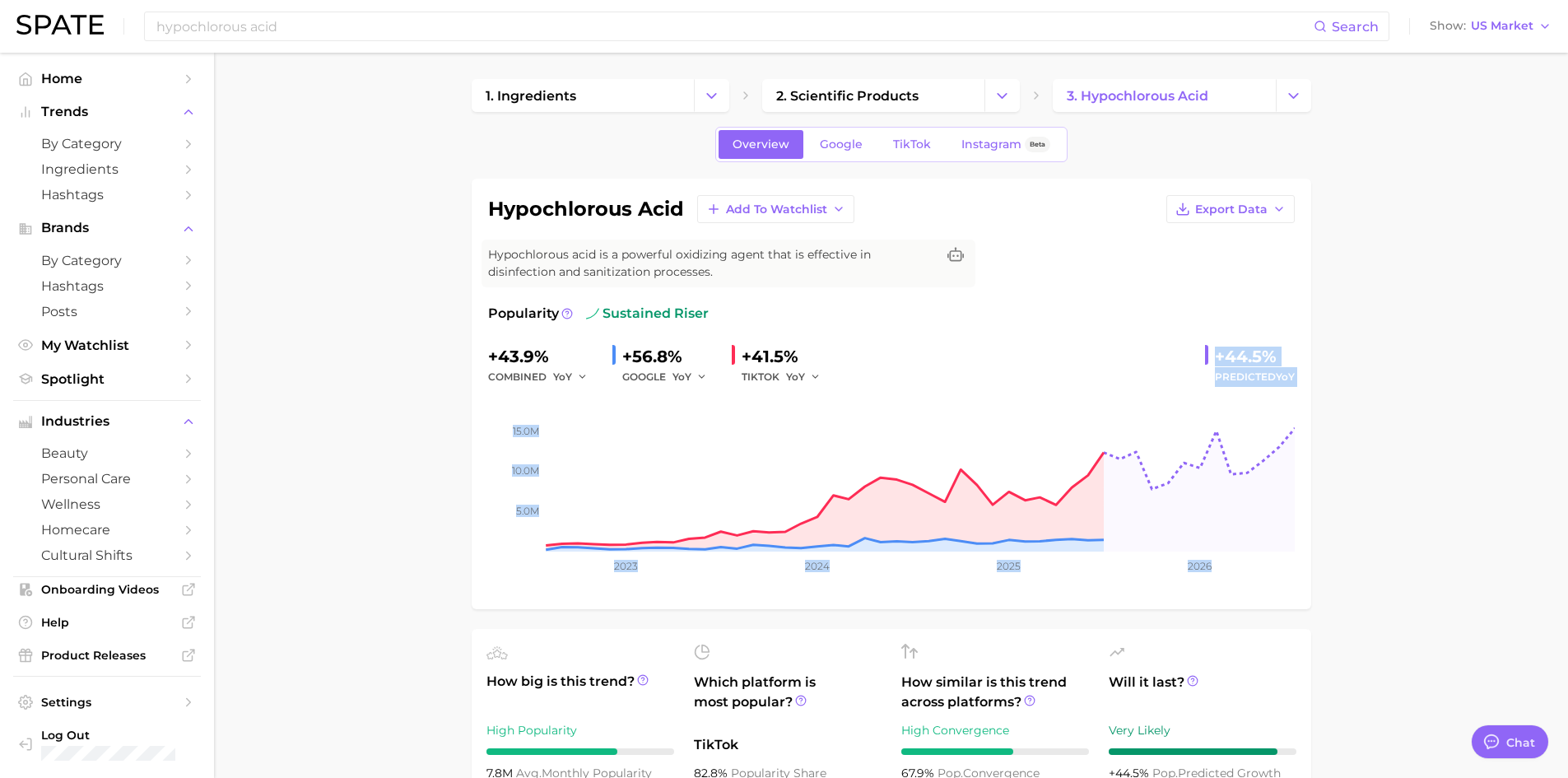
drag, startPoint x: 1358, startPoint y: 413, endPoint x: 1207, endPoint y: 338, distance: 168.6
click at [688, 313] on span "sustained riser" at bounding box center [648, 314] width 122 height 20
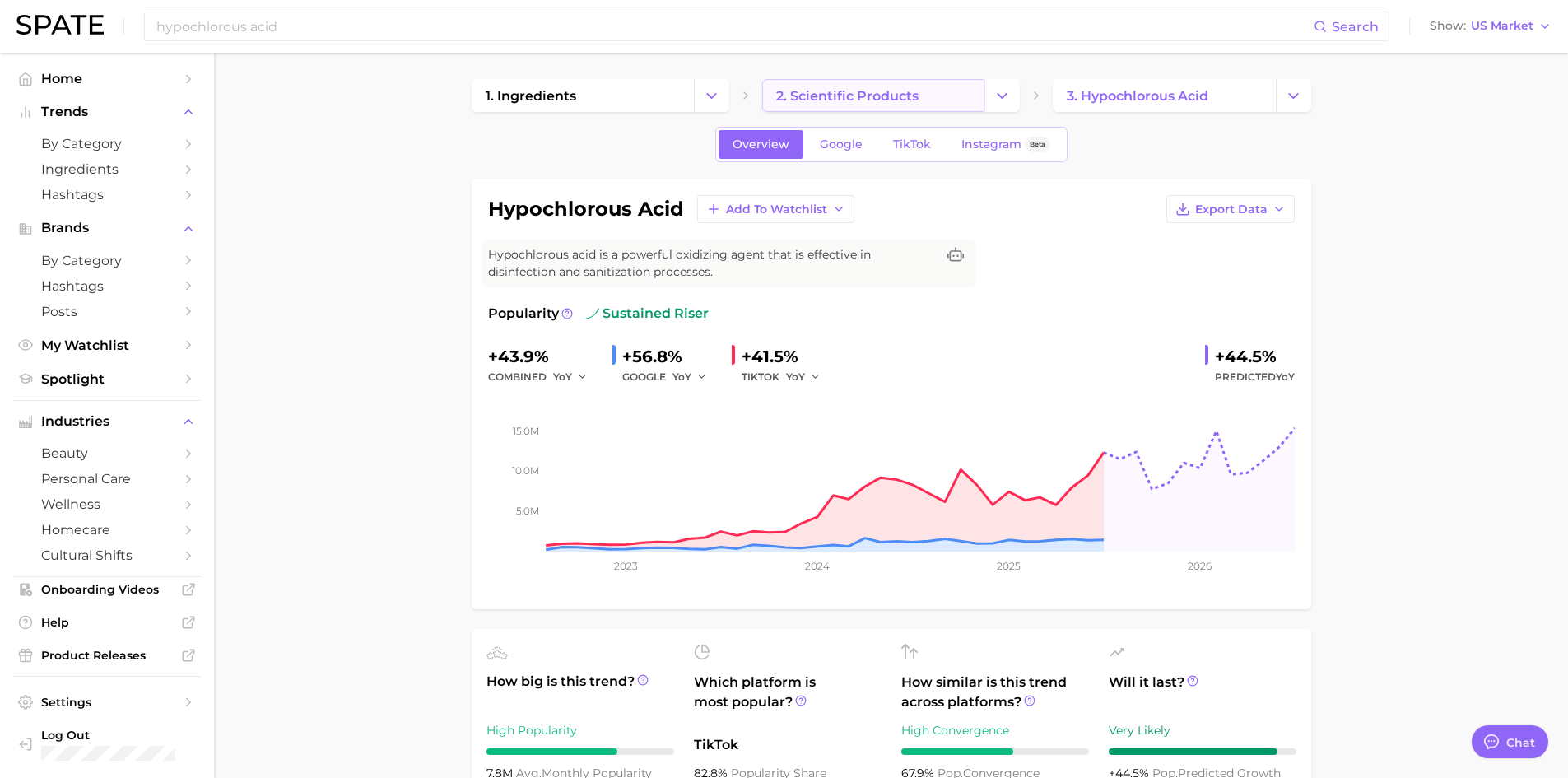
click at [857, 95] on span "2. scientific products" at bounding box center [848, 96] width 143 height 16
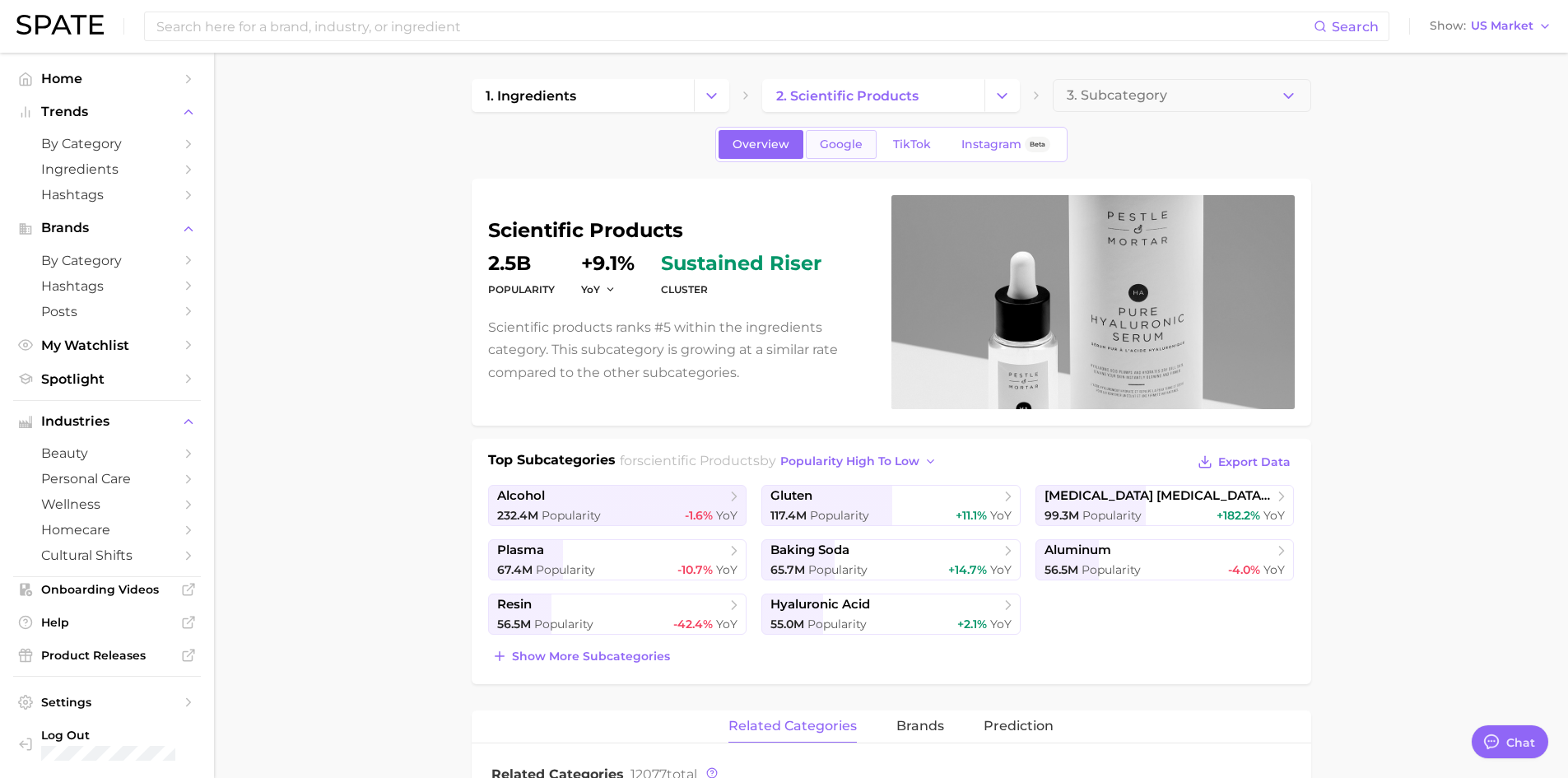
click at [847, 147] on span "Google" at bounding box center [841, 145] width 42 height 14
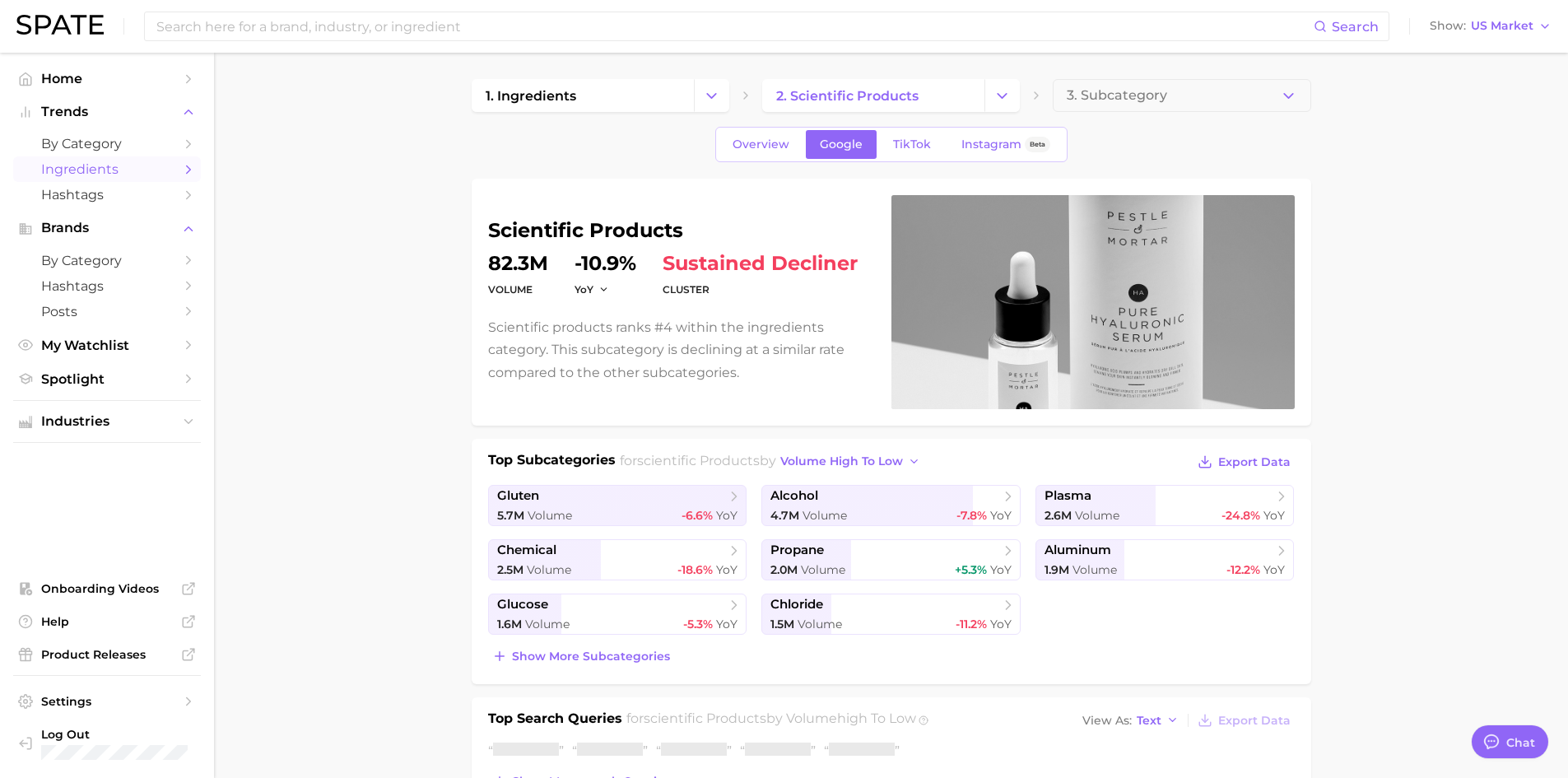
click at [62, 169] on span "Ingredients" at bounding box center [107, 170] width 132 height 16
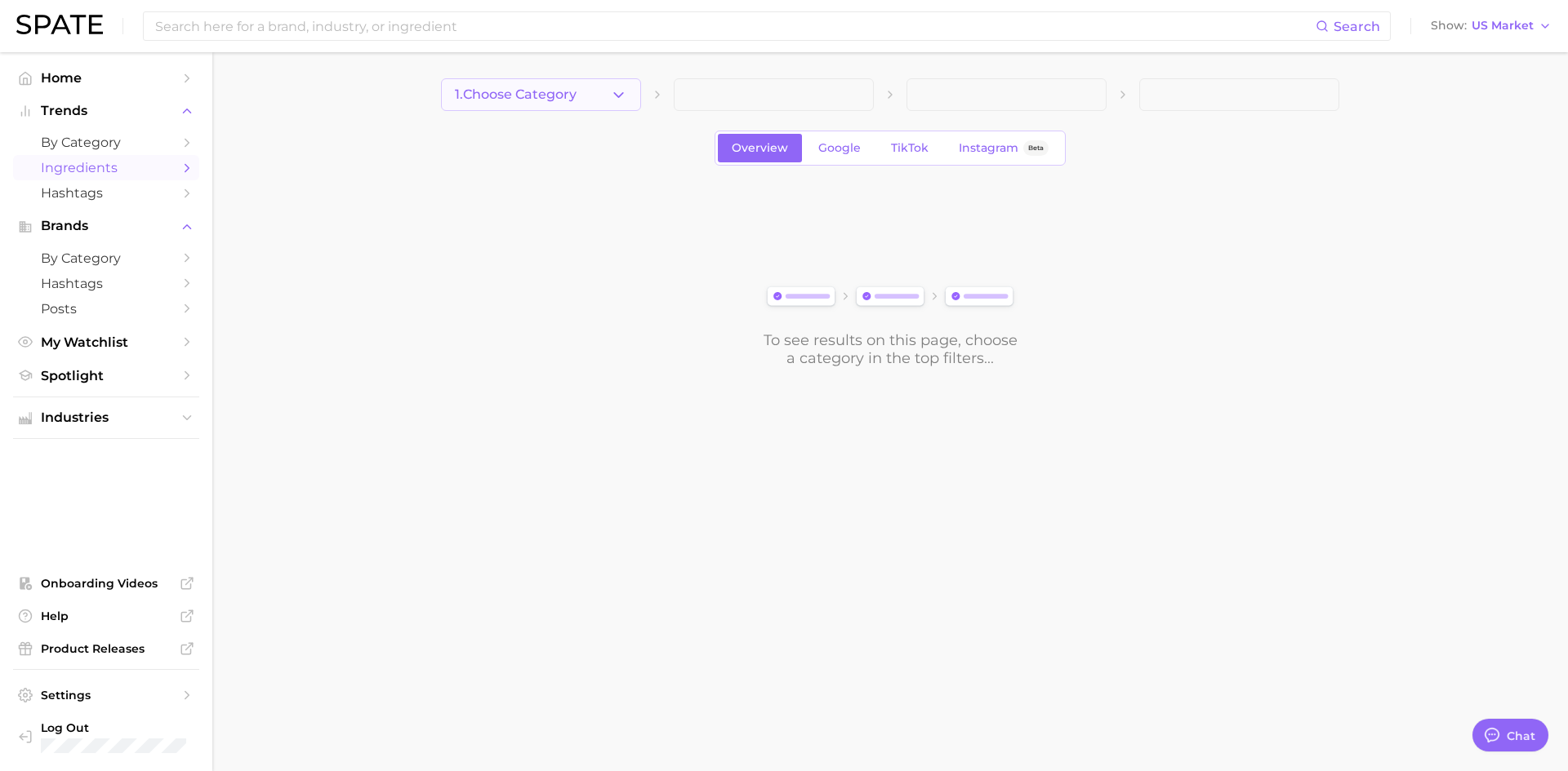
click at [637, 97] on button "1. Choose Category" at bounding box center [541, 94] width 200 height 32
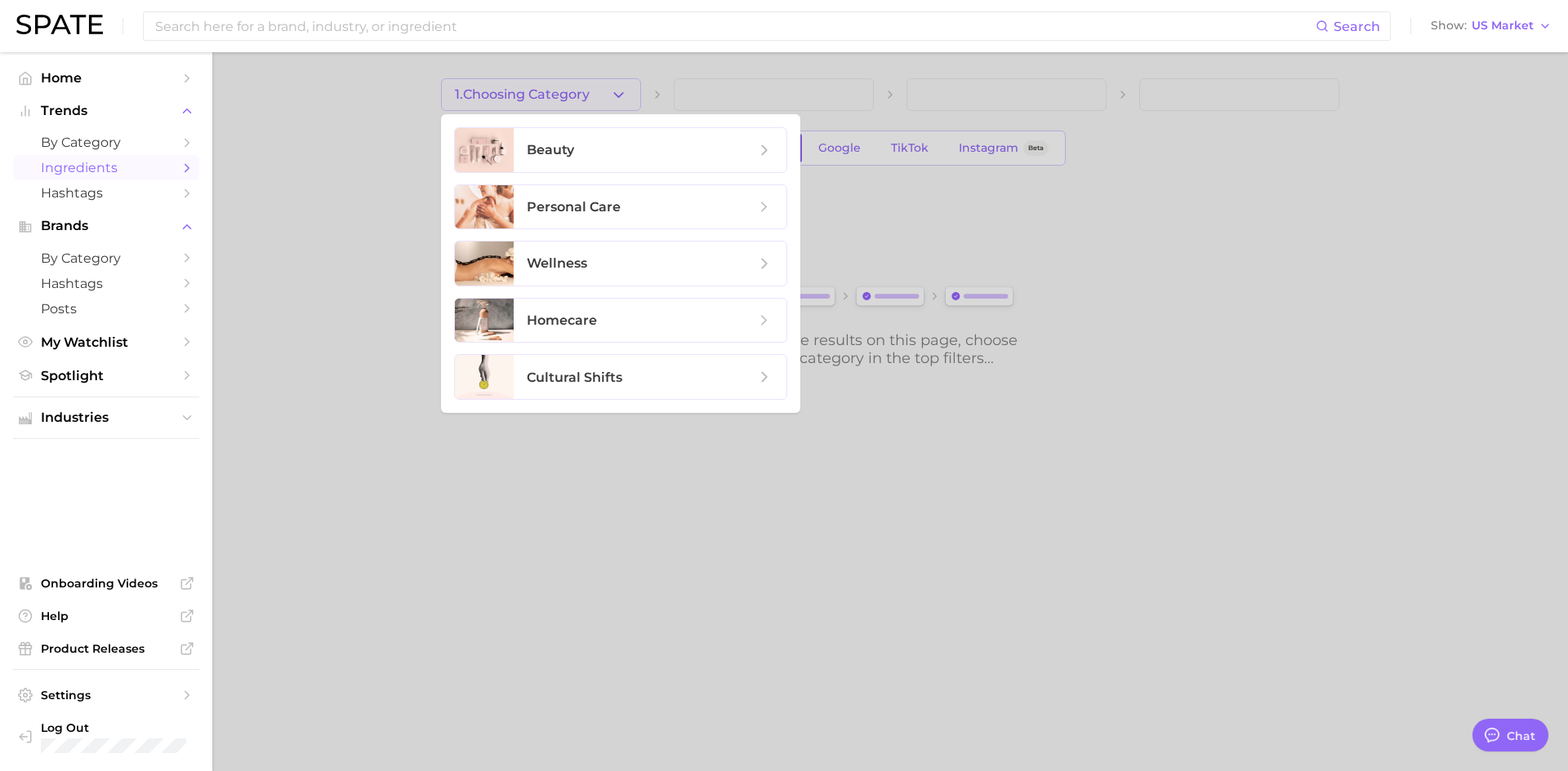
click at [405, 197] on div at bounding box center [784, 385] width 1568 height 771
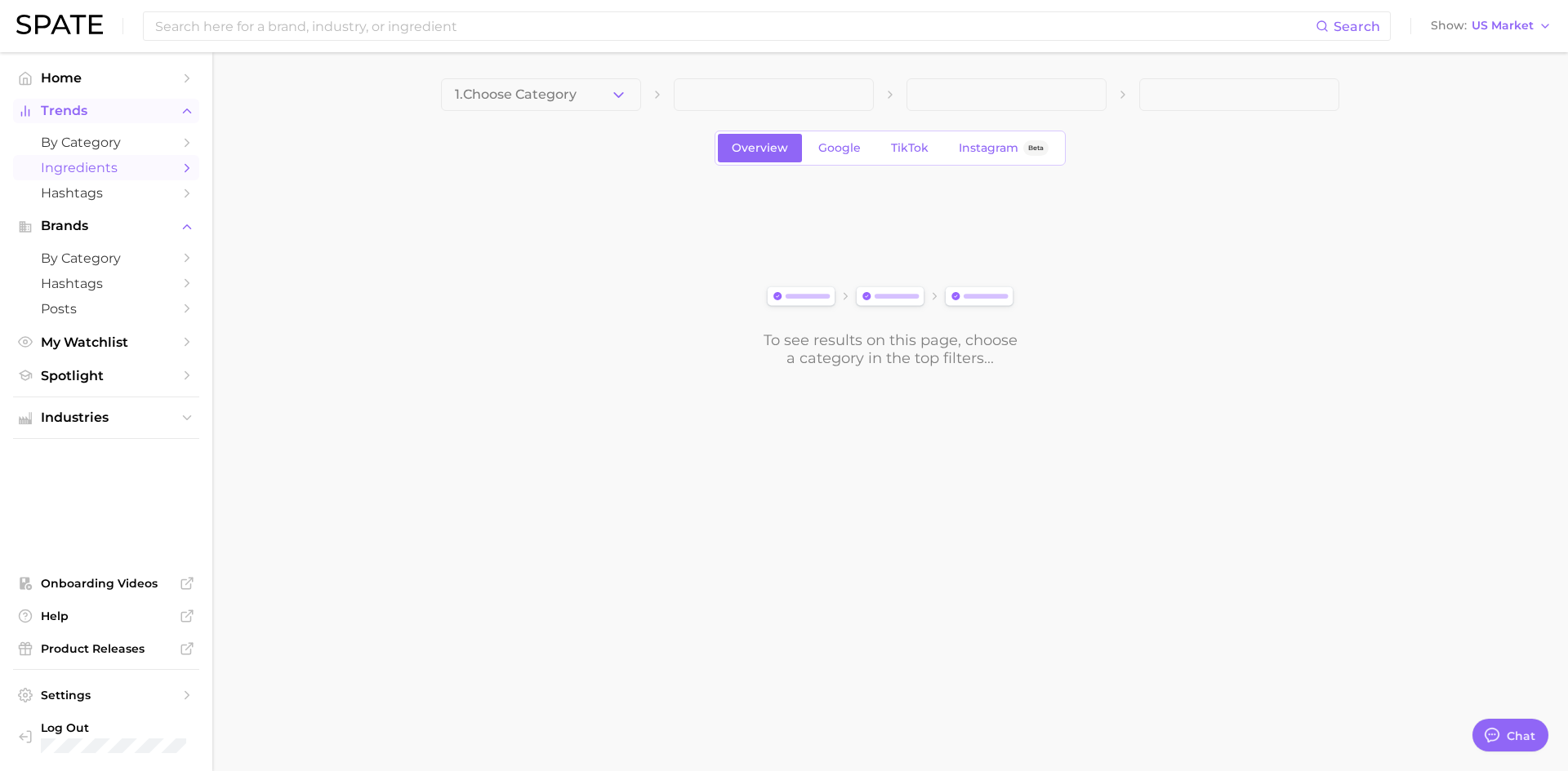
click at [94, 112] on span "Trends" at bounding box center [107, 110] width 131 height 15
click at [132, 253] on span "by Category" at bounding box center [107, 258] width 131 height 16
click at [100, 144] on span "by Category" at bounding box center [107, 143] width 131 height 16
click at [106, 174] on span "Ingredients" at bounding box center [107, 168] width 131 height 16
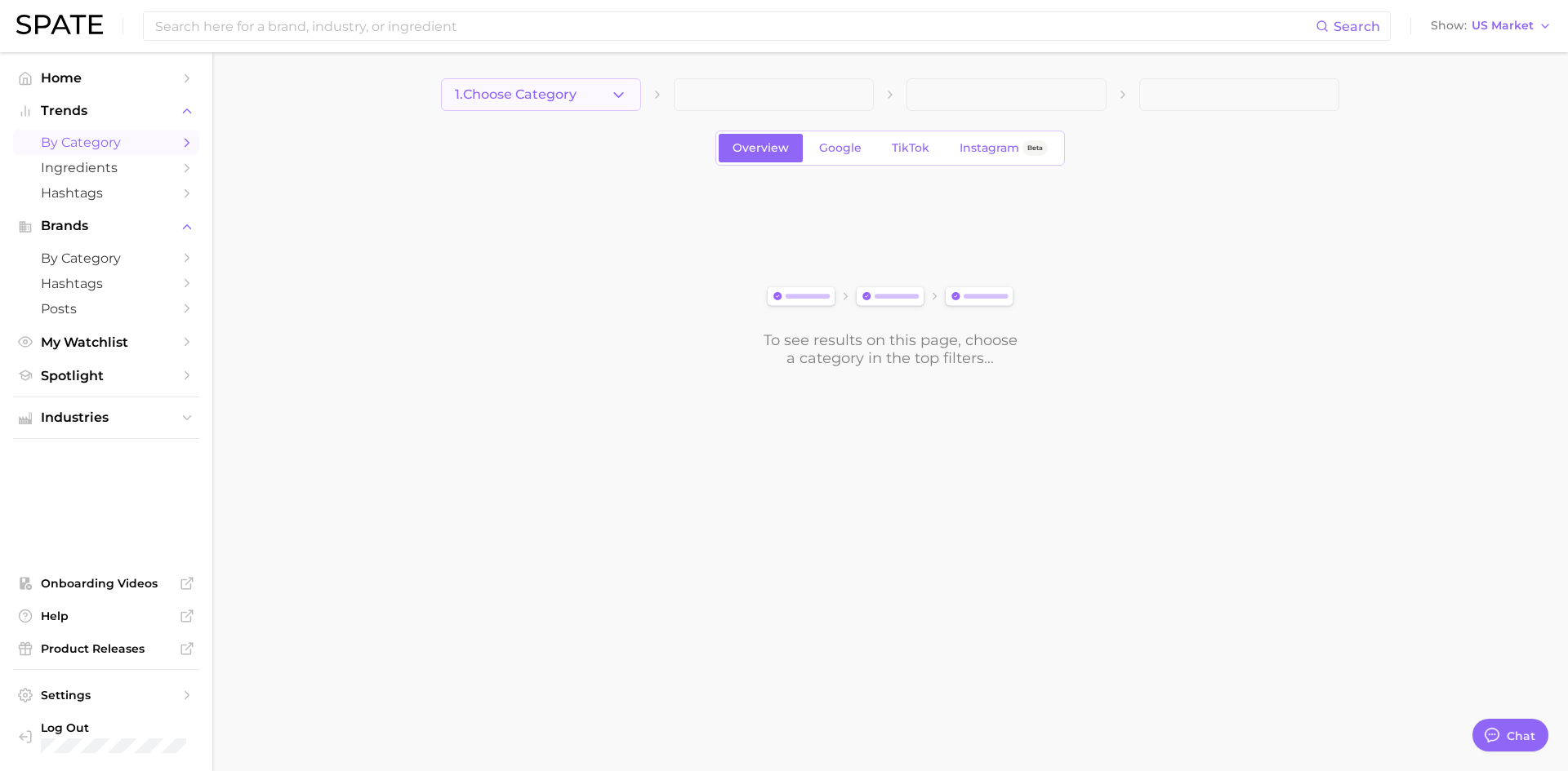
click at [544, 97] on span "1. Choose Category" at bounding box center [515, 94] width 121 height 15
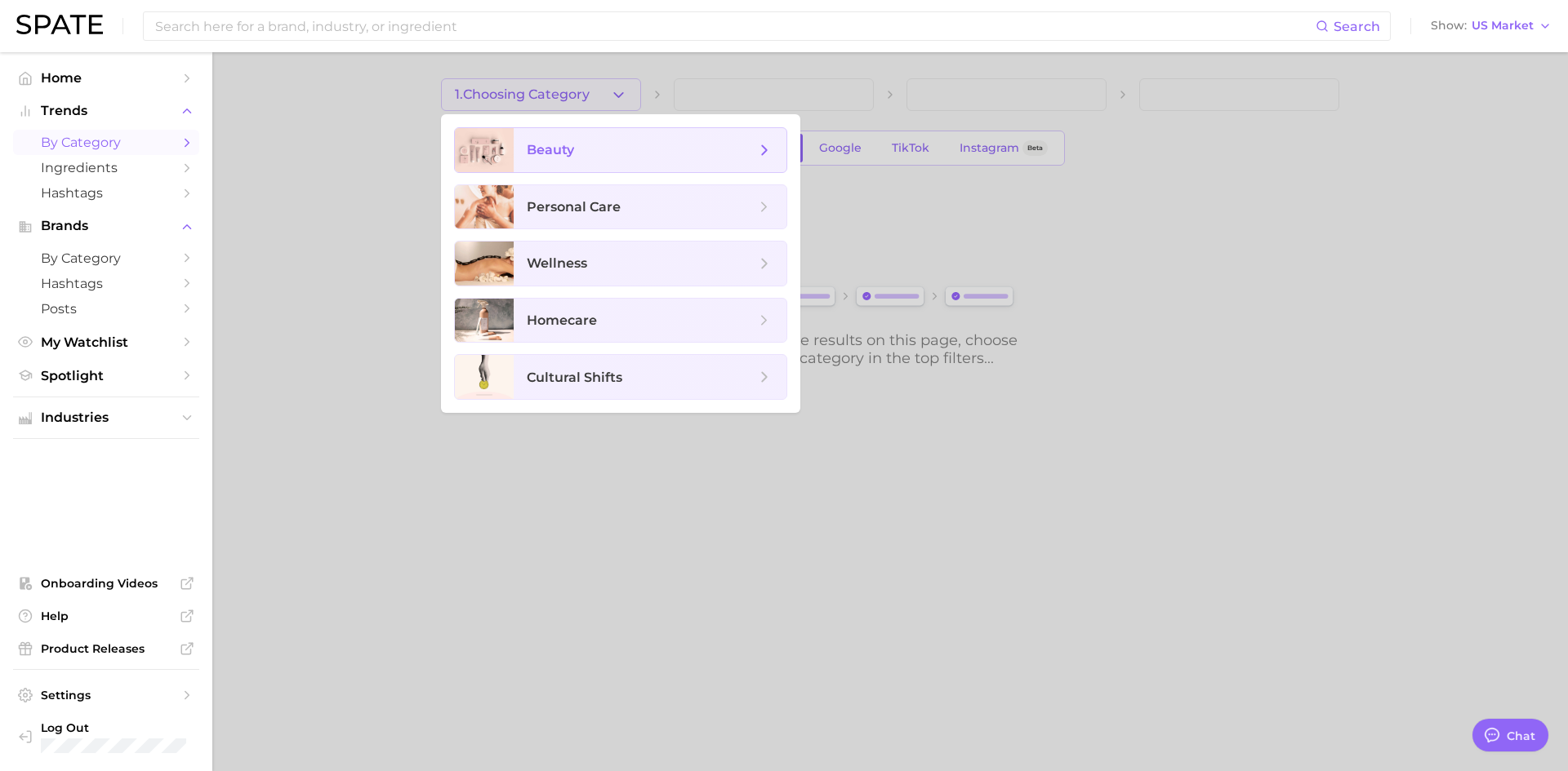
click at [593, 157] on span "beauty" at bounding box center [641, 150] width 229 height 18
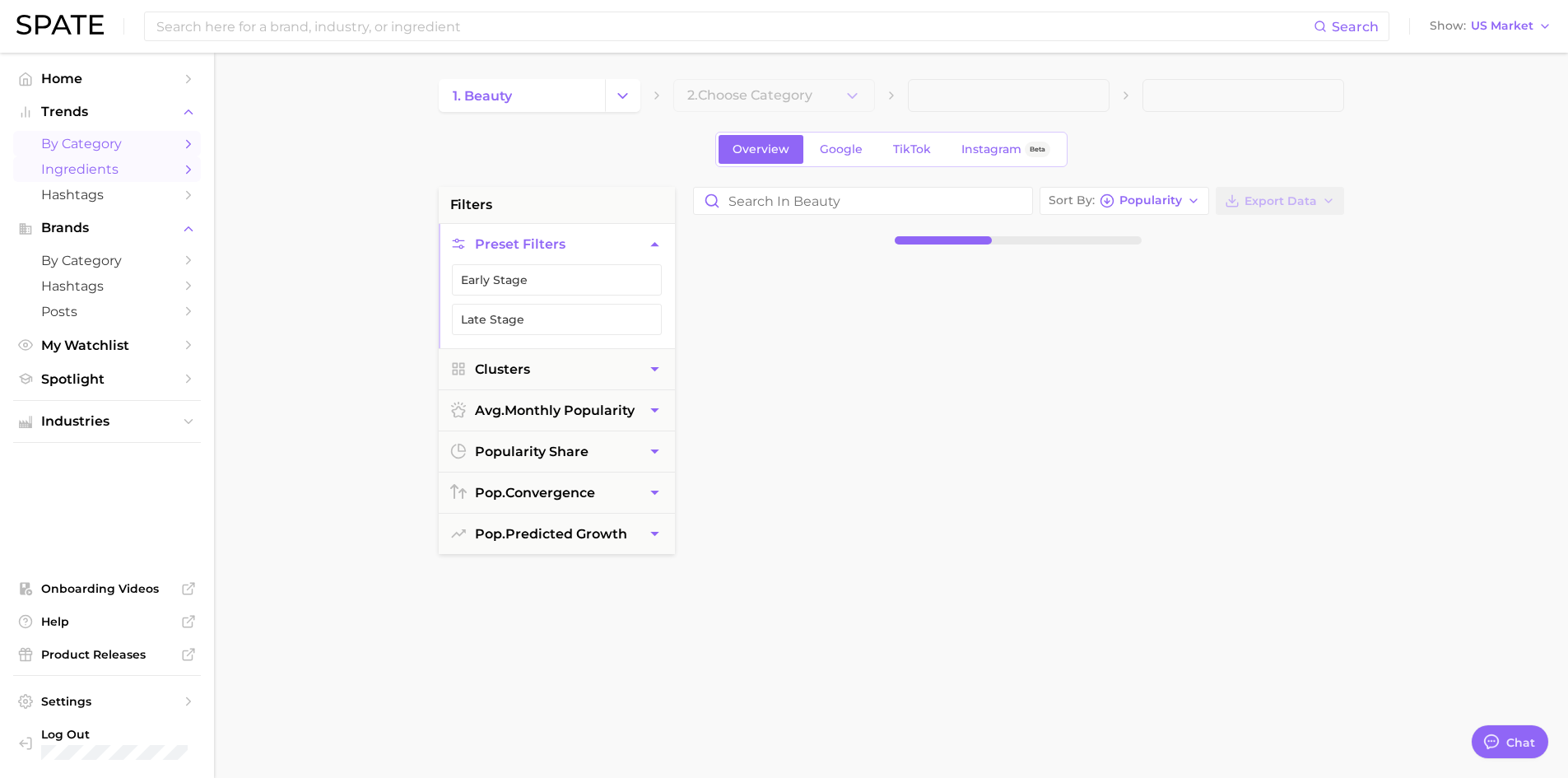
click at [78, 170] on span "Ingredients" at bounding box center [107, 170] width 132 height 16
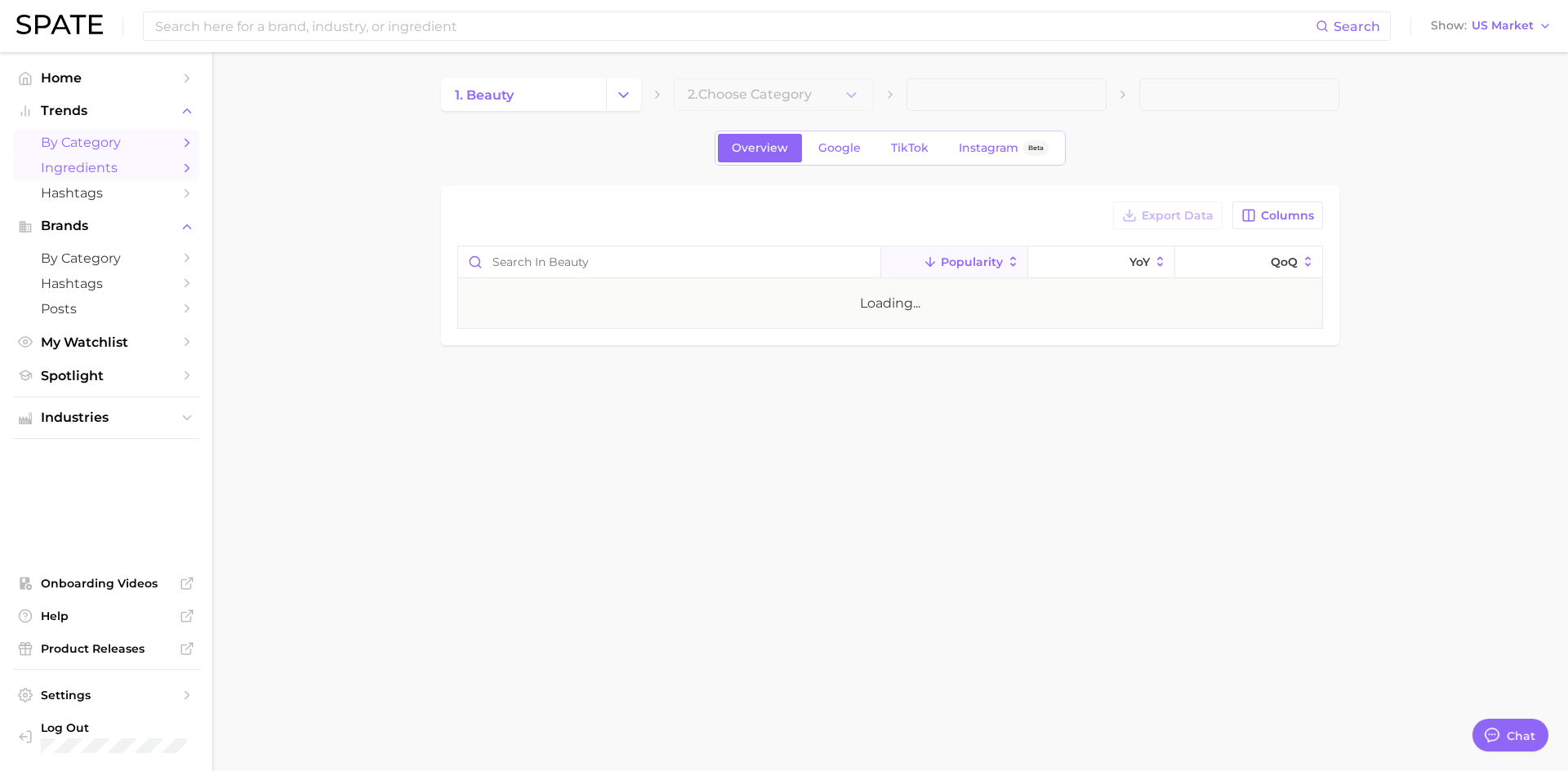
click at [90, 147] on span "by Category" at bounding box center [107, 143] width 131 height 16
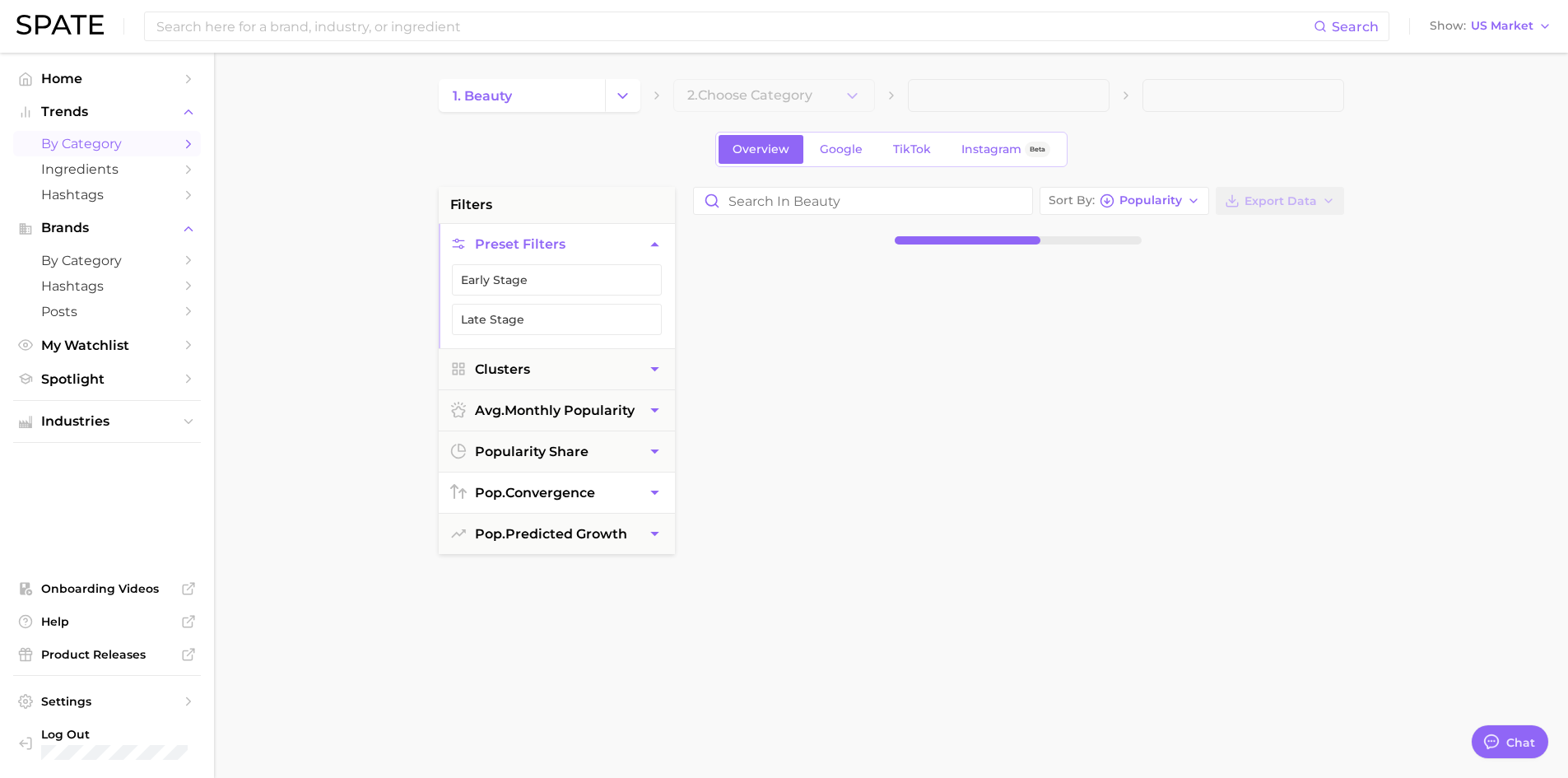
click at [653, 503] on button "pop. convergence" at bounding box center [557, 493] width 237 height 40
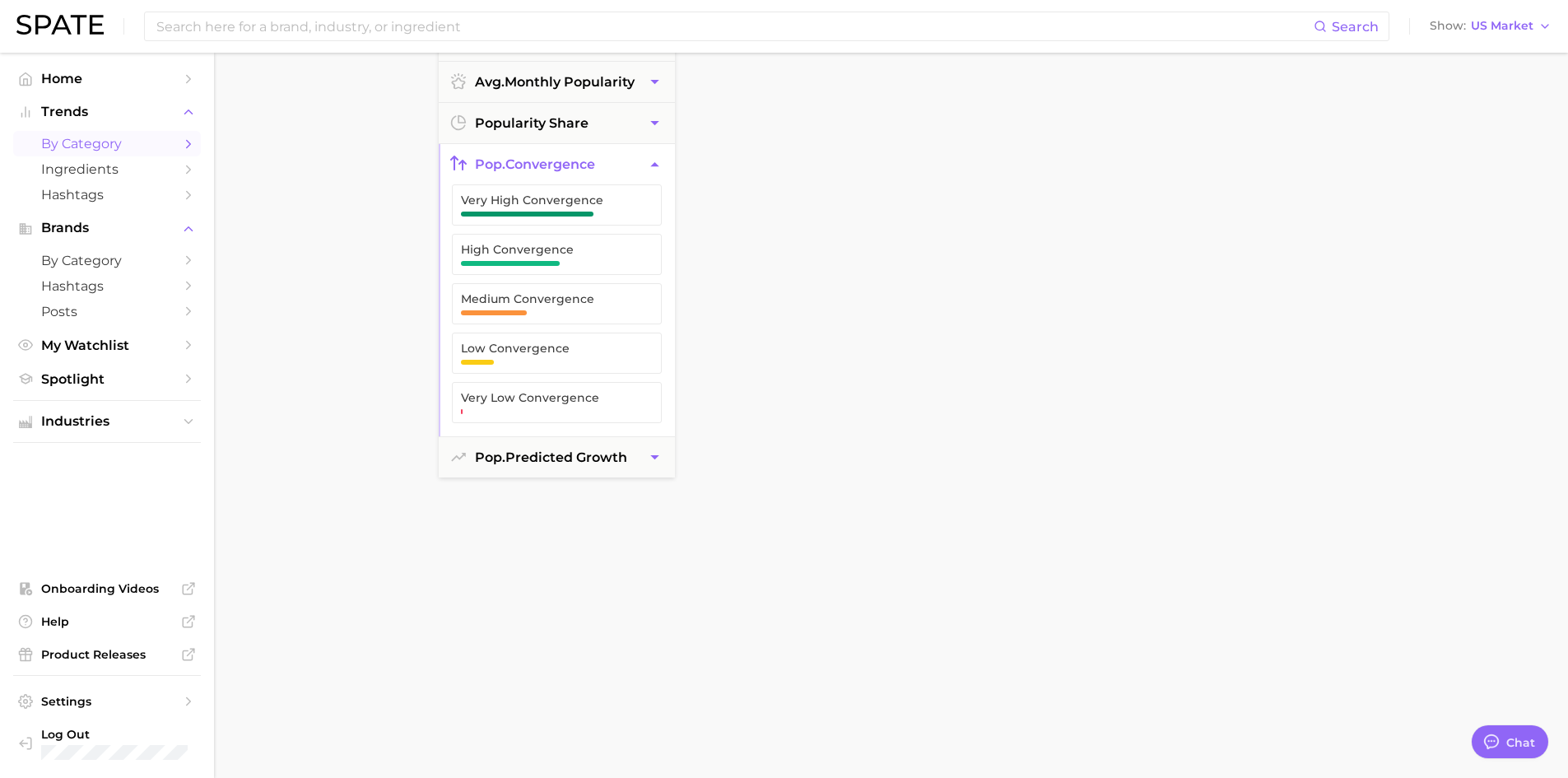
scroll to position [248, 0]
click at [632, 459] on button "pop. predicted growth" at bounding box center [557, 455] width 237 height 40
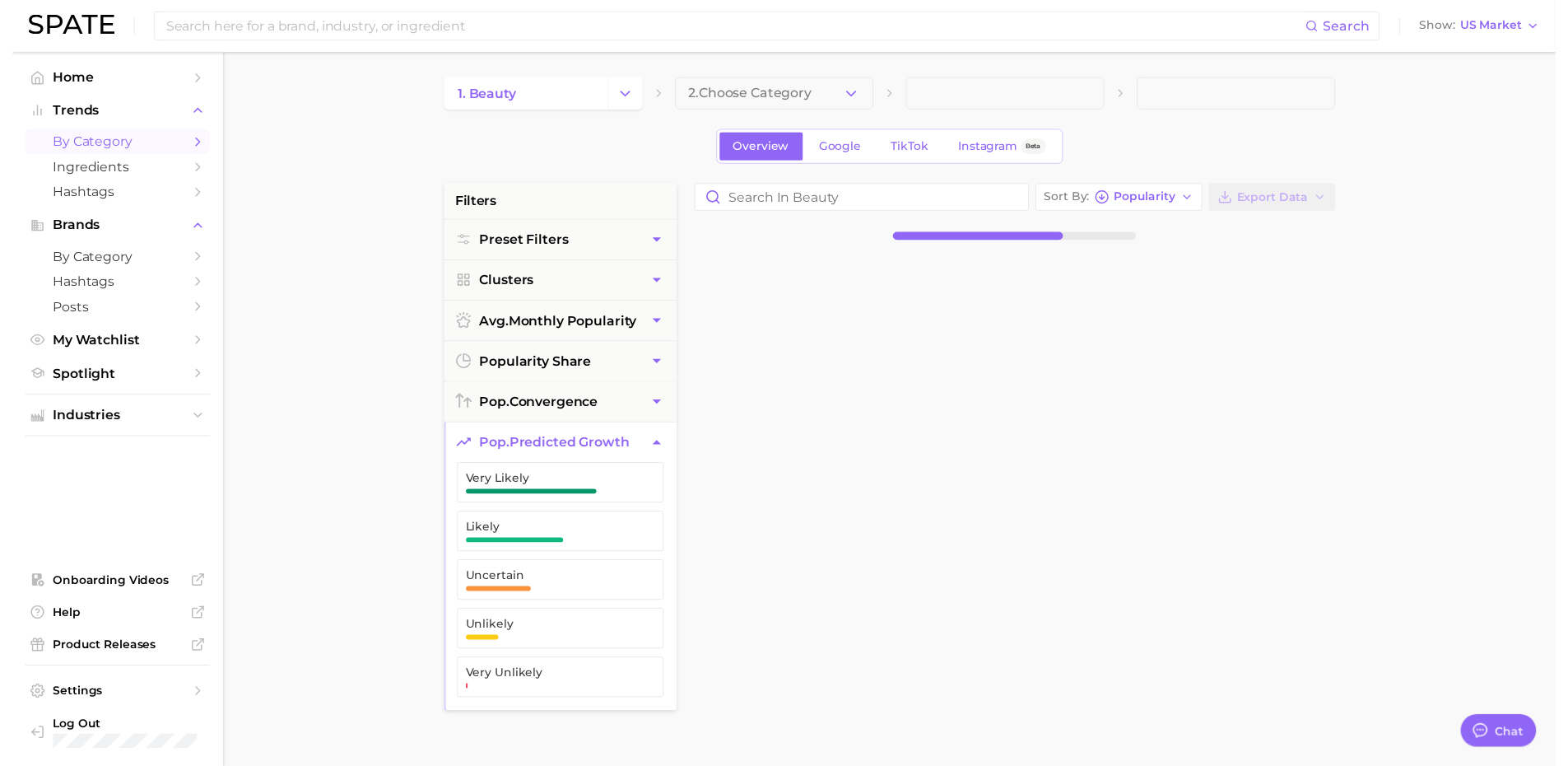
scroll to position [0, 0]
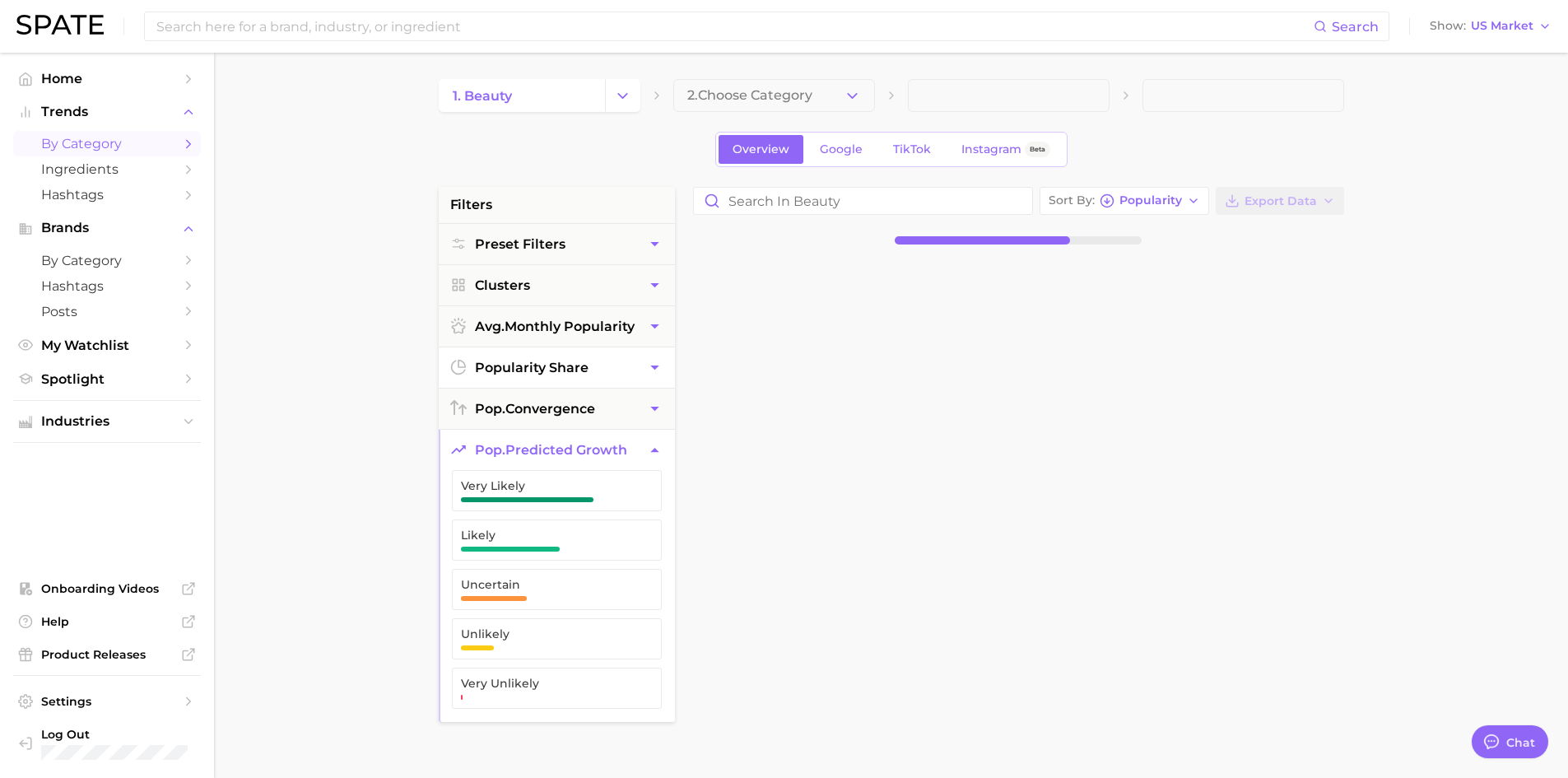
click at [643, 378] on button "popularity share" at bounding box center [557, 368] width 237 height 40
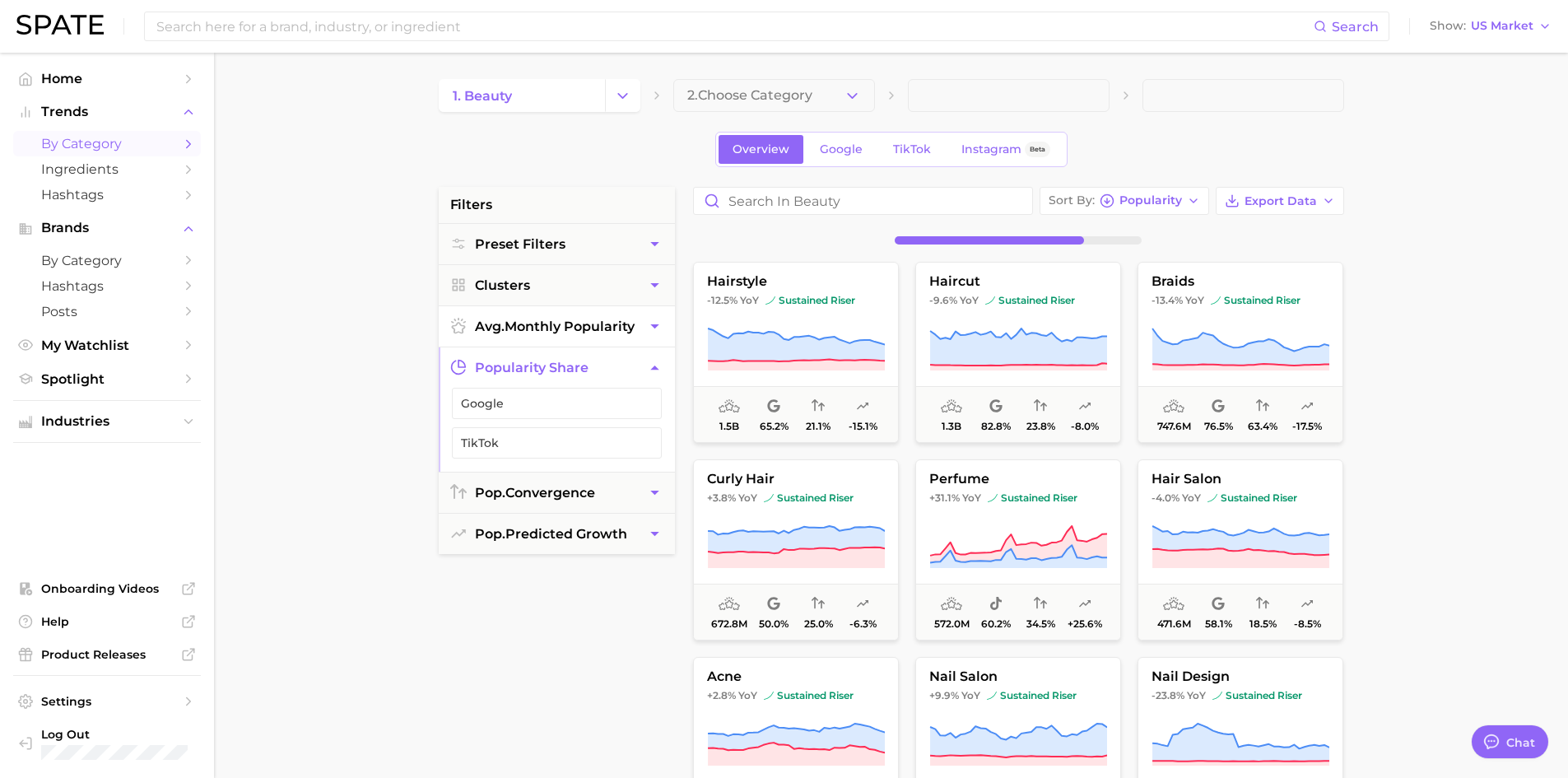
click at [633, 327] on span "avg. monthly popularity" at bounding box center [555, 326] width 160 height 16
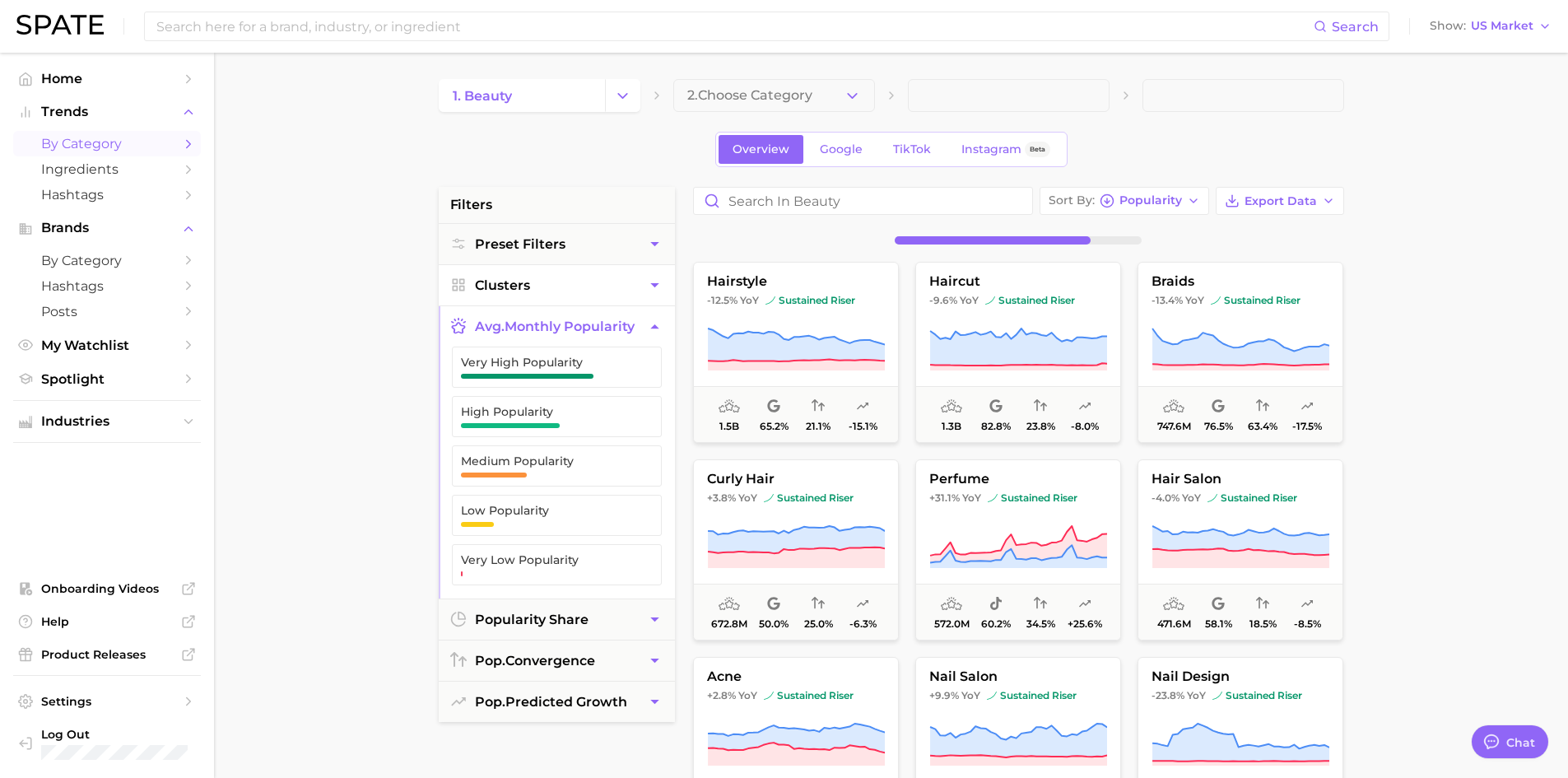
click at [647, 290] on icon "button" at bounding box center [655, 286] width 18 height 18
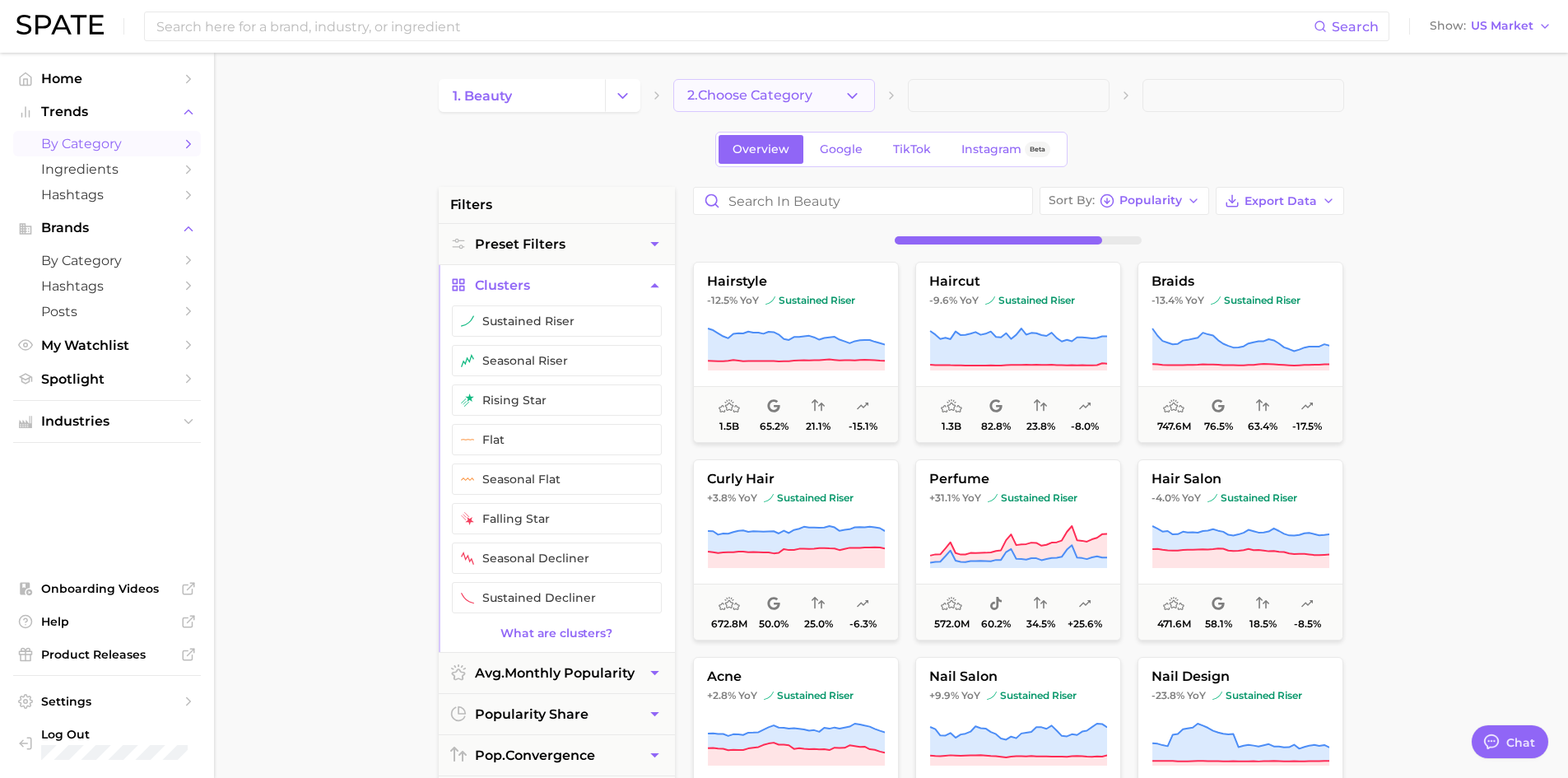
click at [855, 103] on icon "button" at bounding box center [852, 97] width 18 height 18
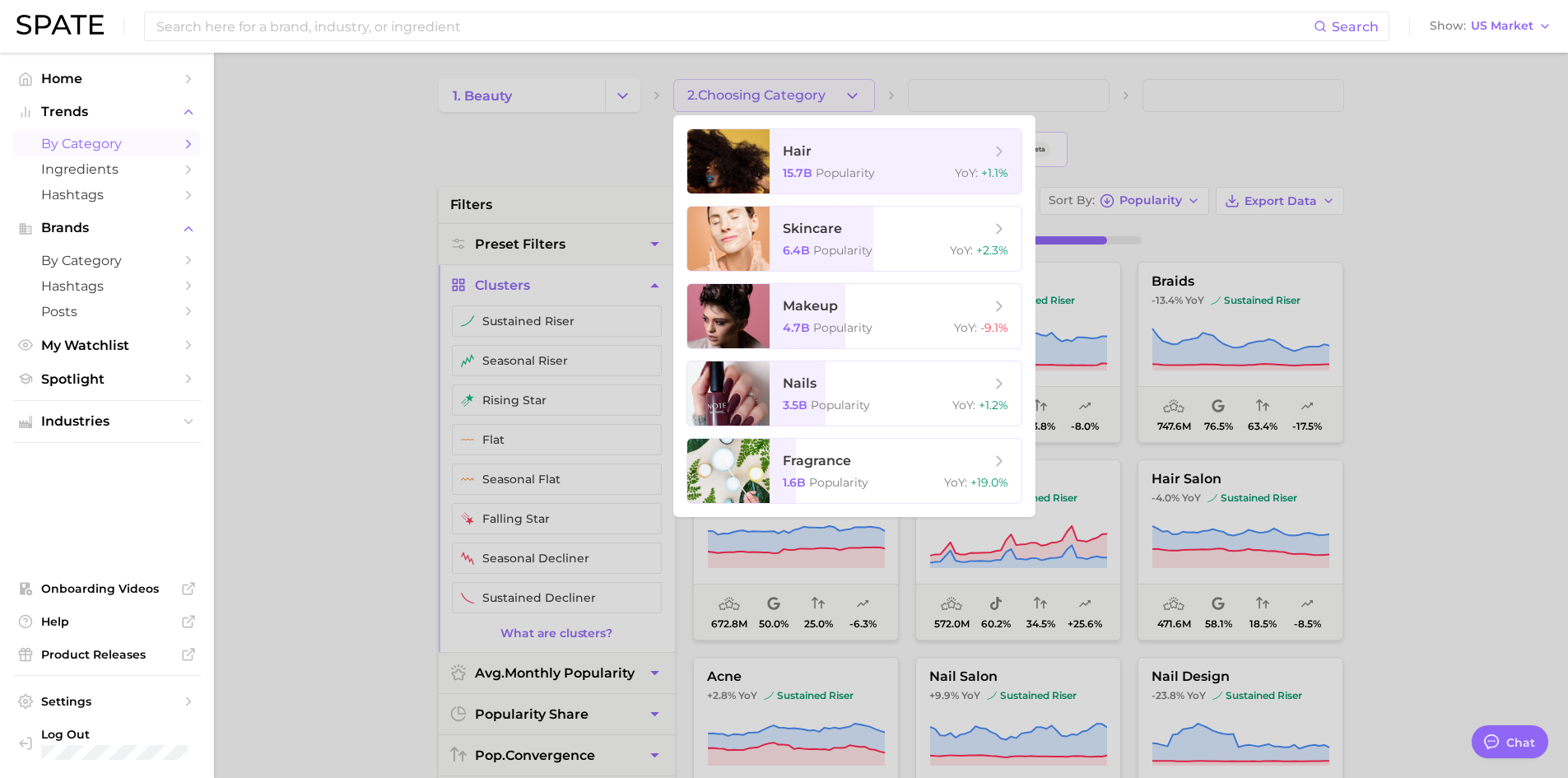
click at [856, 278] on ul "hair 15.7b Popularity YoY : +1.1% skincare 6.4b Popularity YoY : +2.3% makeup 4…" at bounding box center [854, 317] width 363 height 402
click at [858, 258] on span "skincare 6.4b Popularity YoY : +2.3%" at bounding box center [896, 239] width 252 height 64
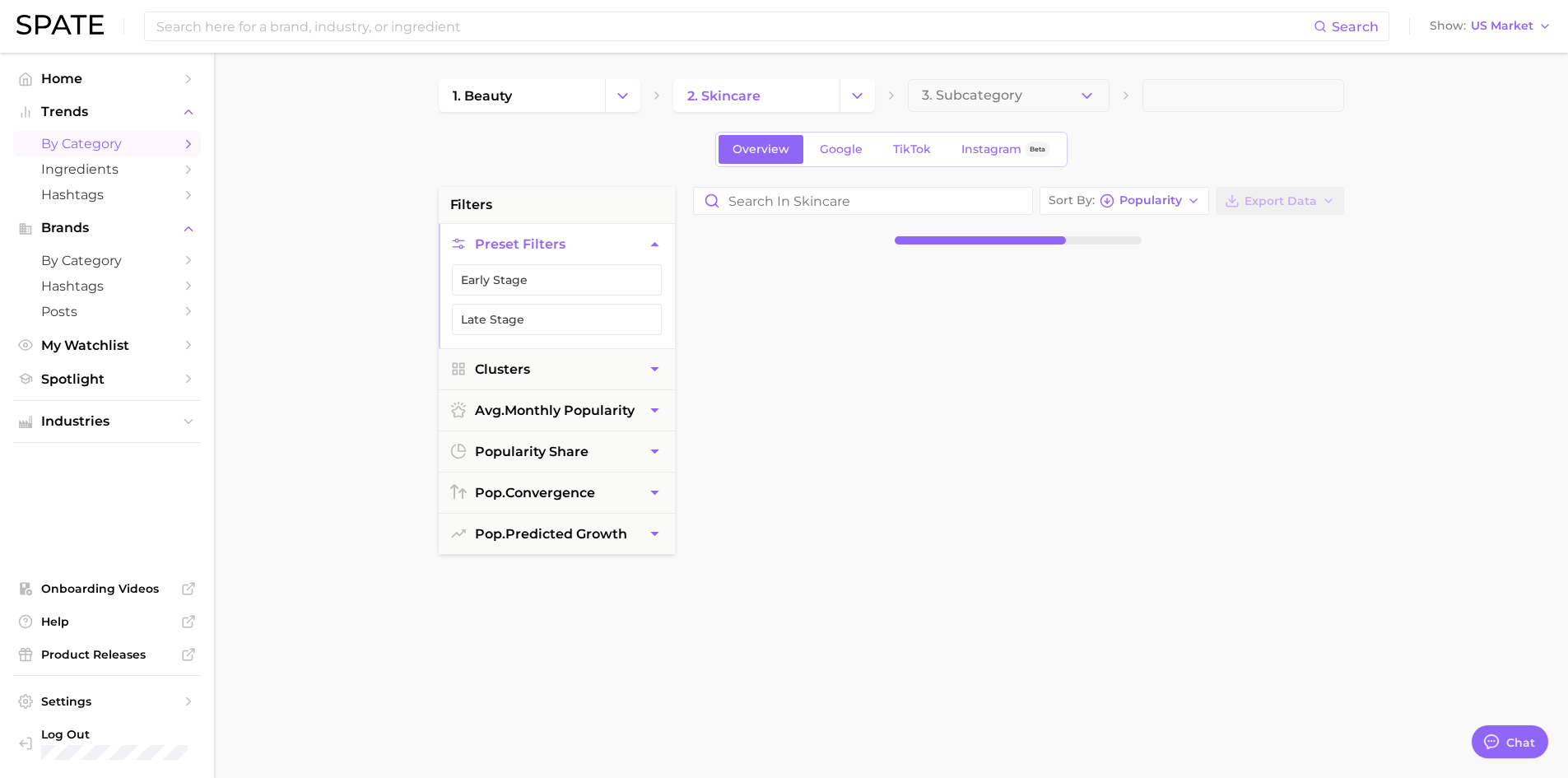
click at [1097, 100] on button "3. Subcategory" at bounding box center [1008, 95] width 202 height 33
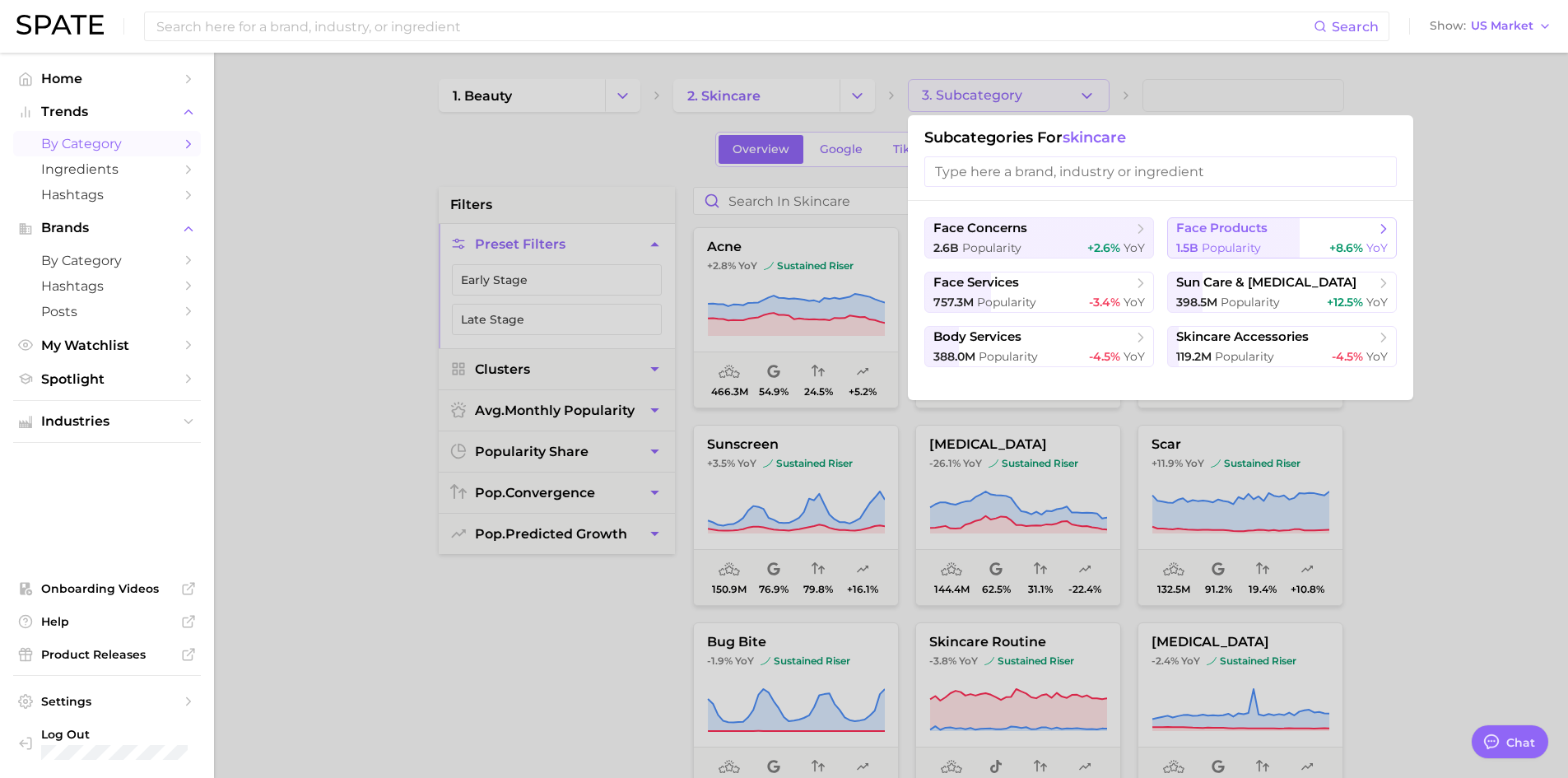
click at [1233, 239] on button "face products 1.5b Popularity +8.6% YoY" at bounding box center [1282, 239] width 230 height 41
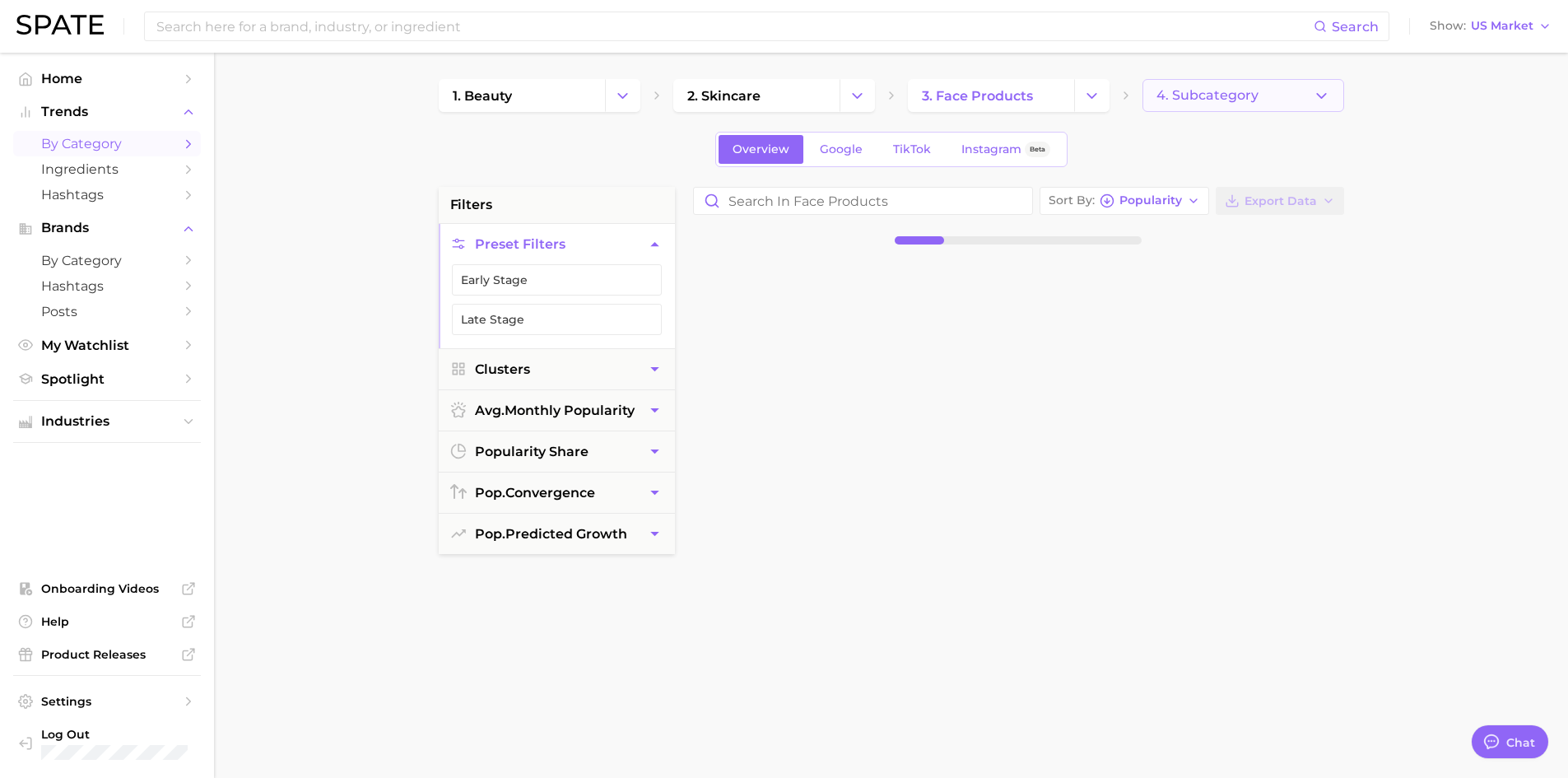
click at [1333, 100] on button "4. Subcategory" at bounding box center [1244, 95] width 202 height 33
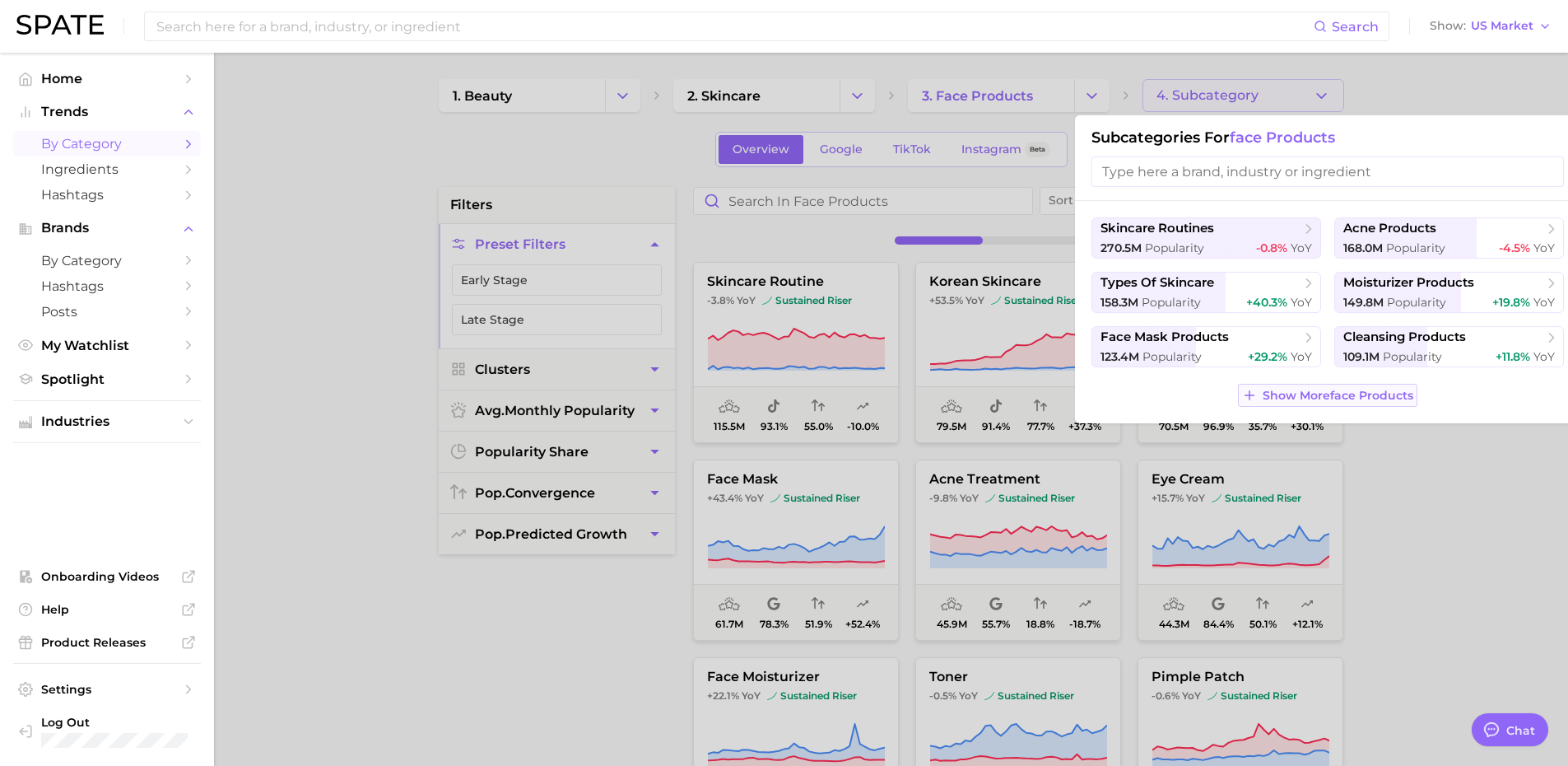
click at [1353, 403] on button "Show More face products" at bounding box center [1327, 394] width 178 height 23
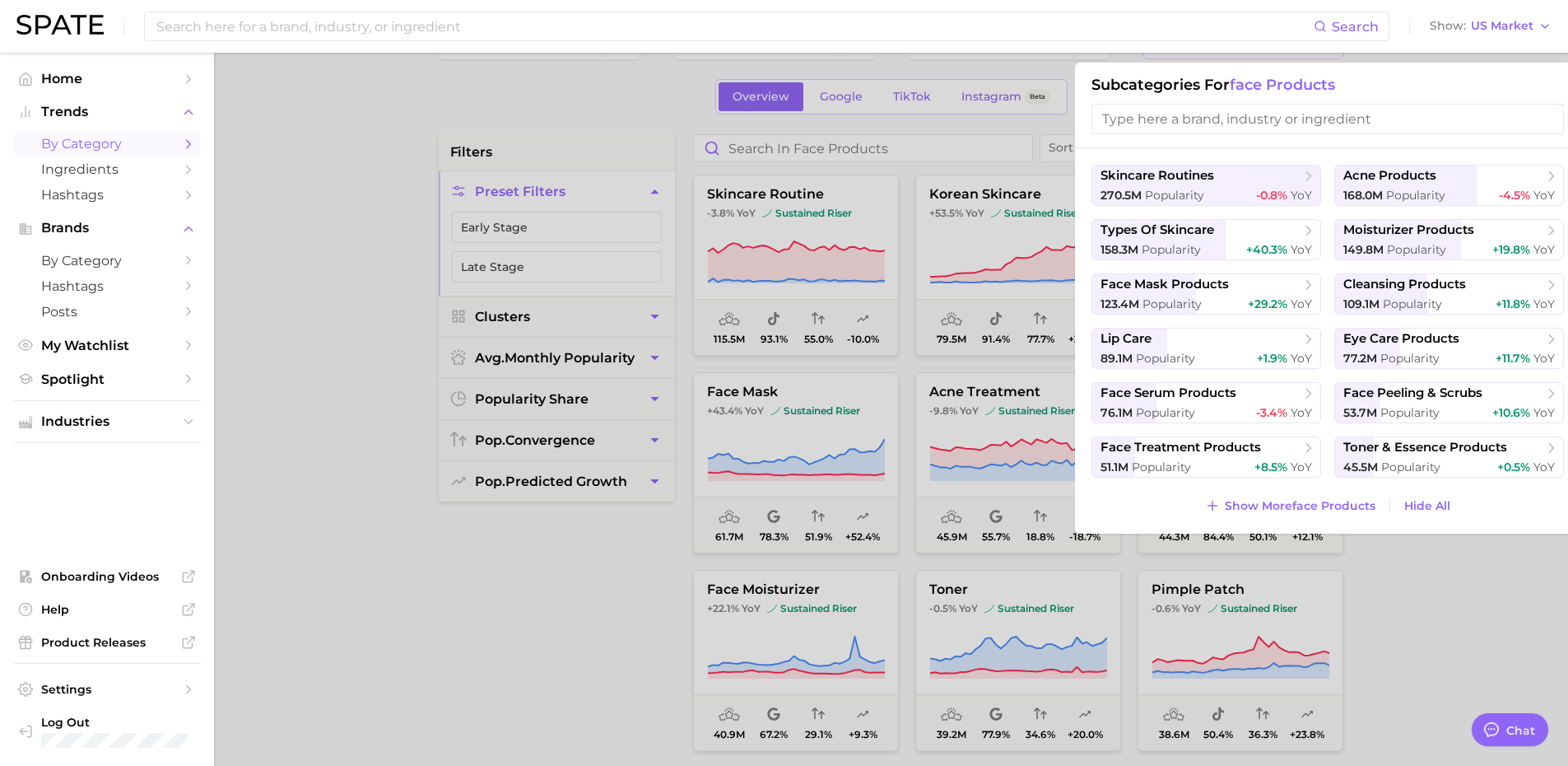
scroll to position [83, 0]
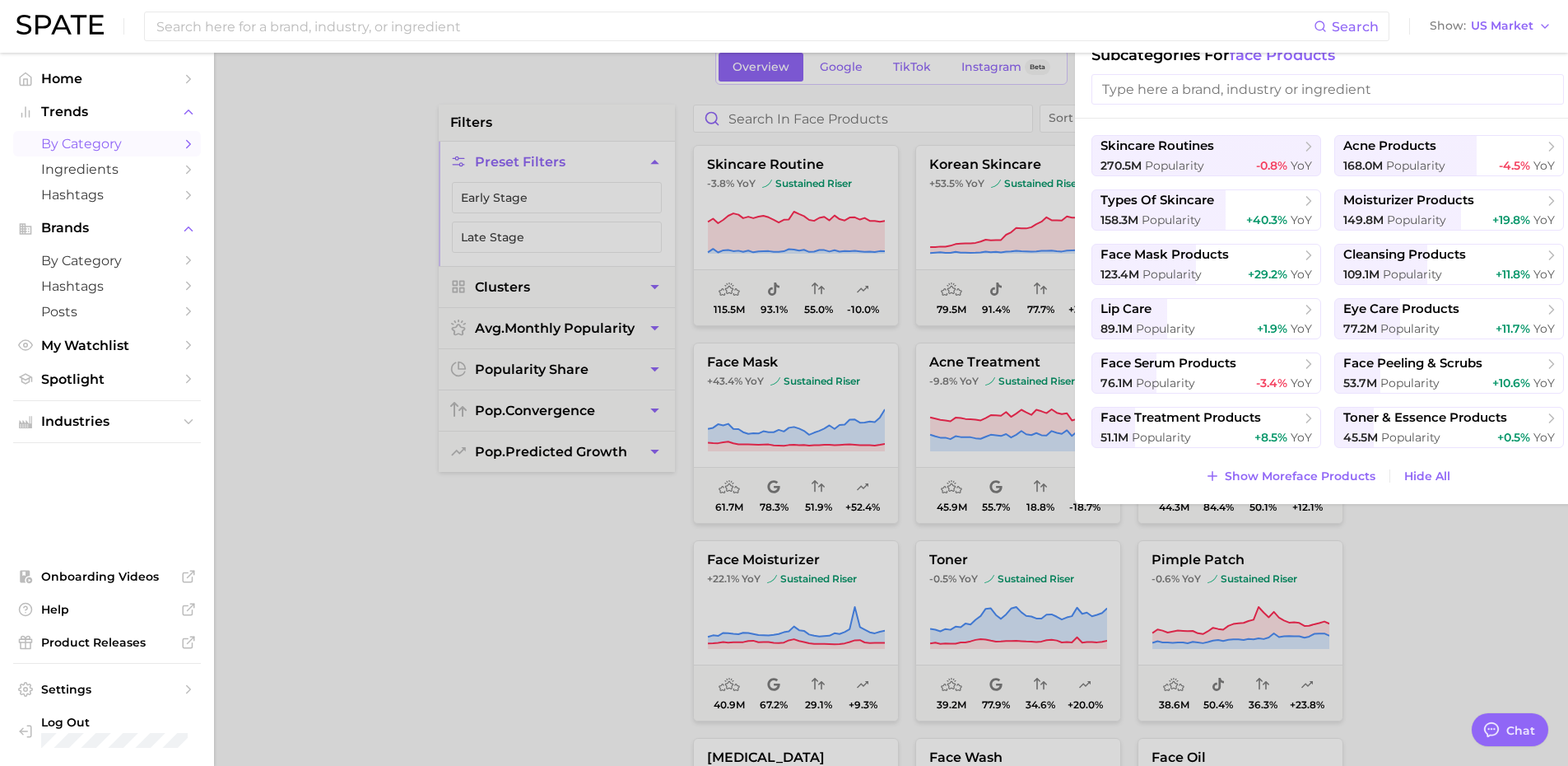
click at [568, 534] on div at bounding box center [784, 383] width 1568 height 766
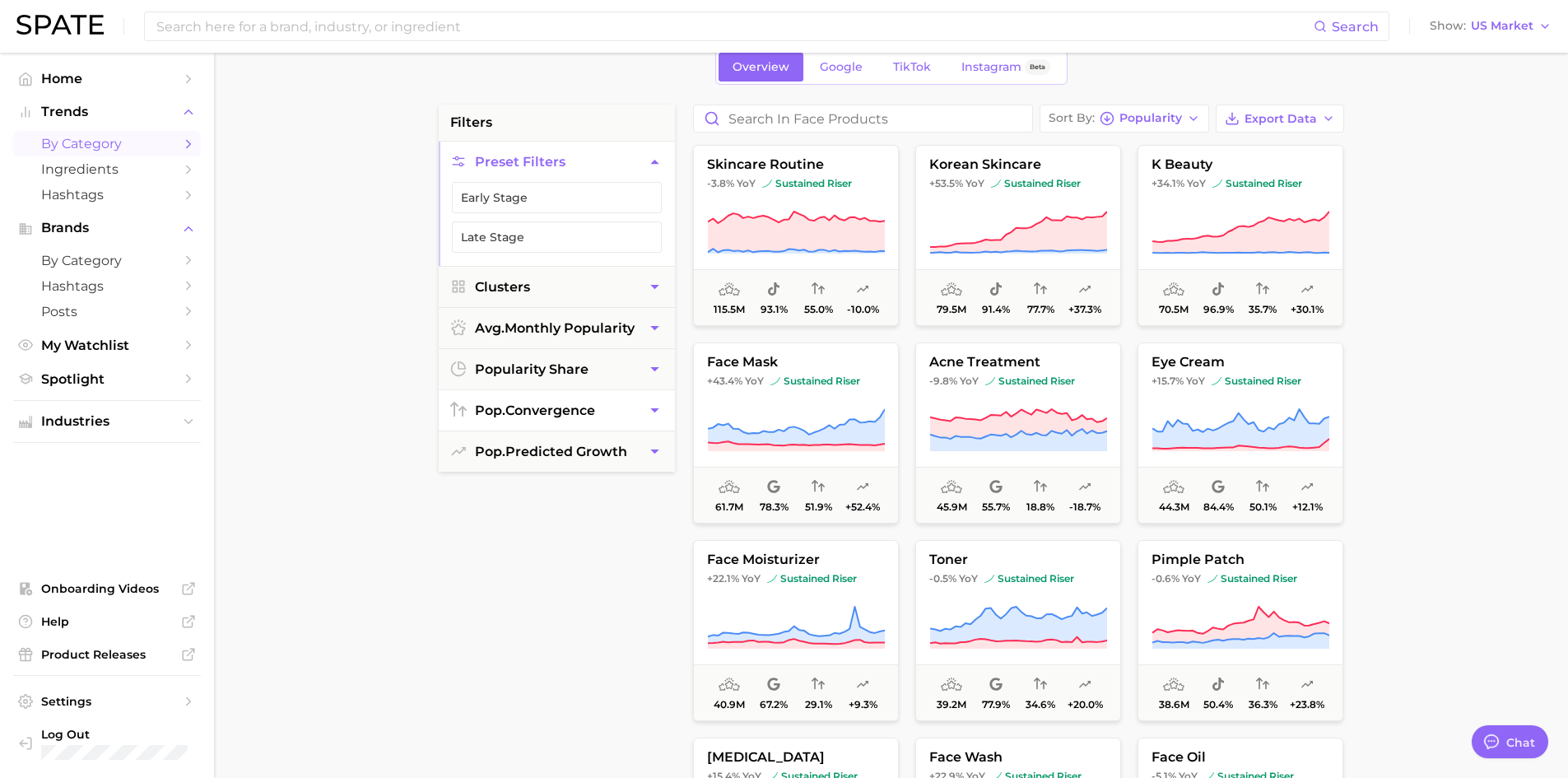
scroll to position [0, 0]
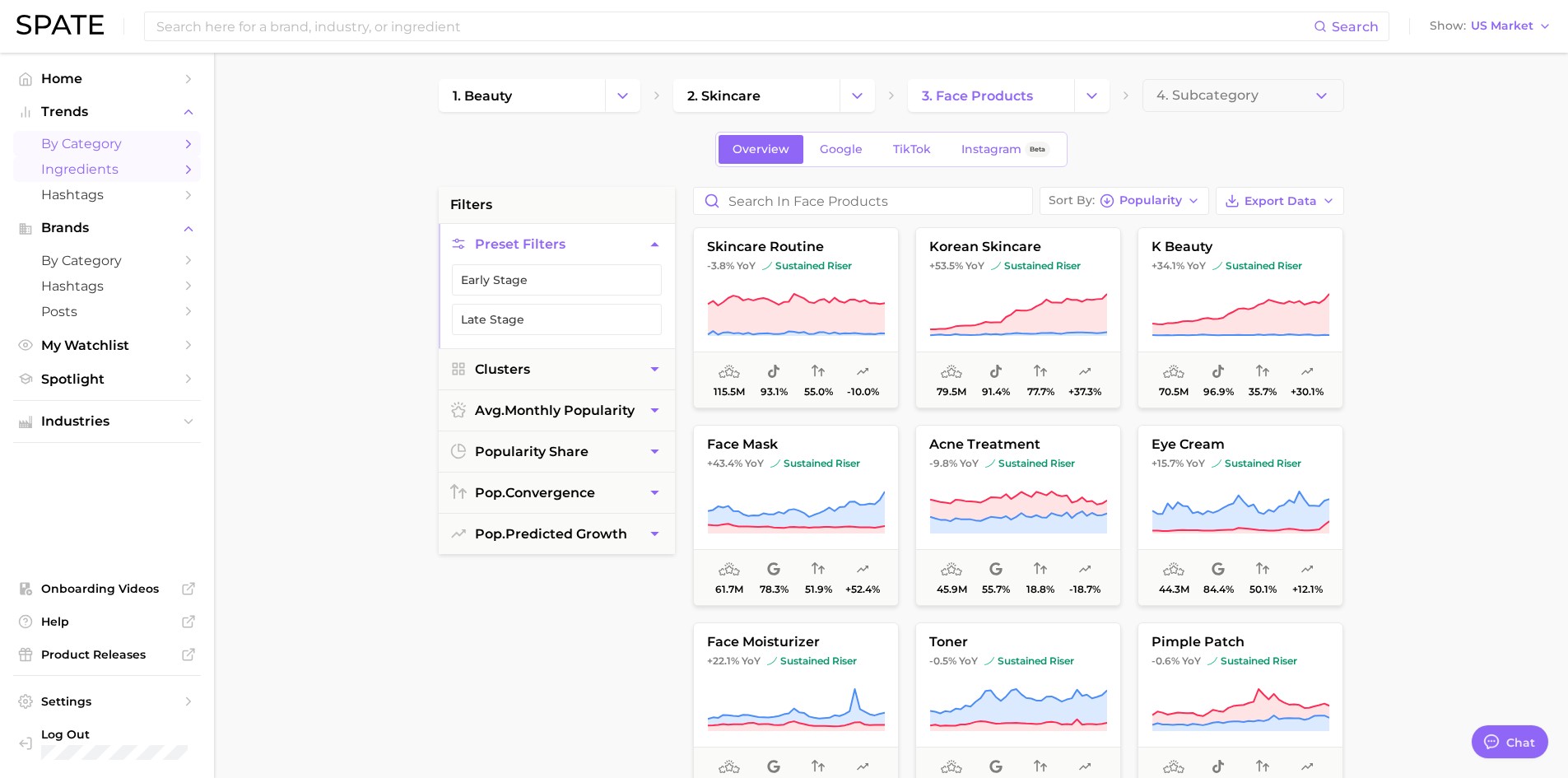
click at [117, 176] on span "Ingredients" at bounding box center [107, 170] width 132 height 16
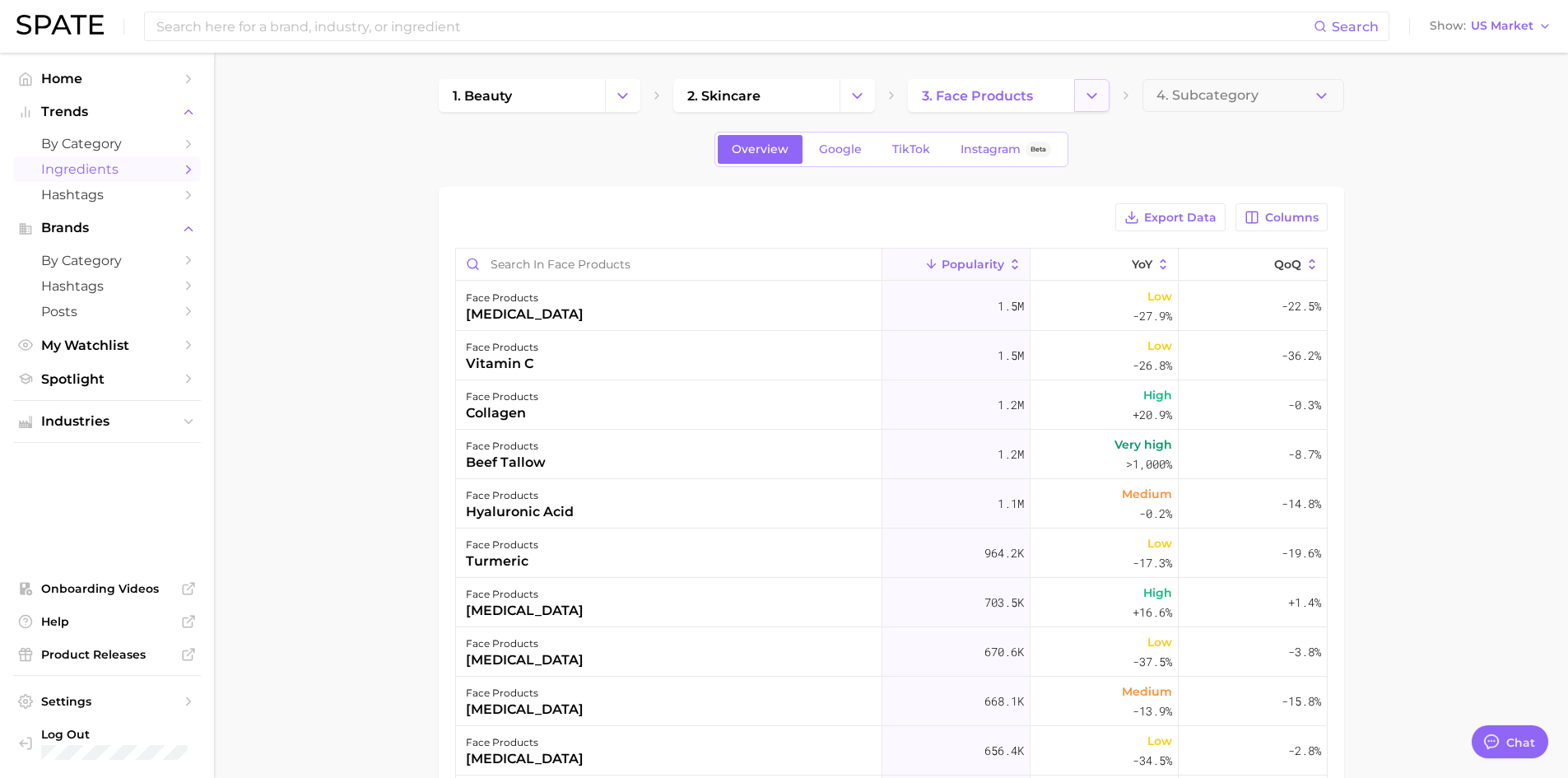
click at [1088, 92] on icon "Change Category" at bounding box center [1092, 97] width 18 height 18
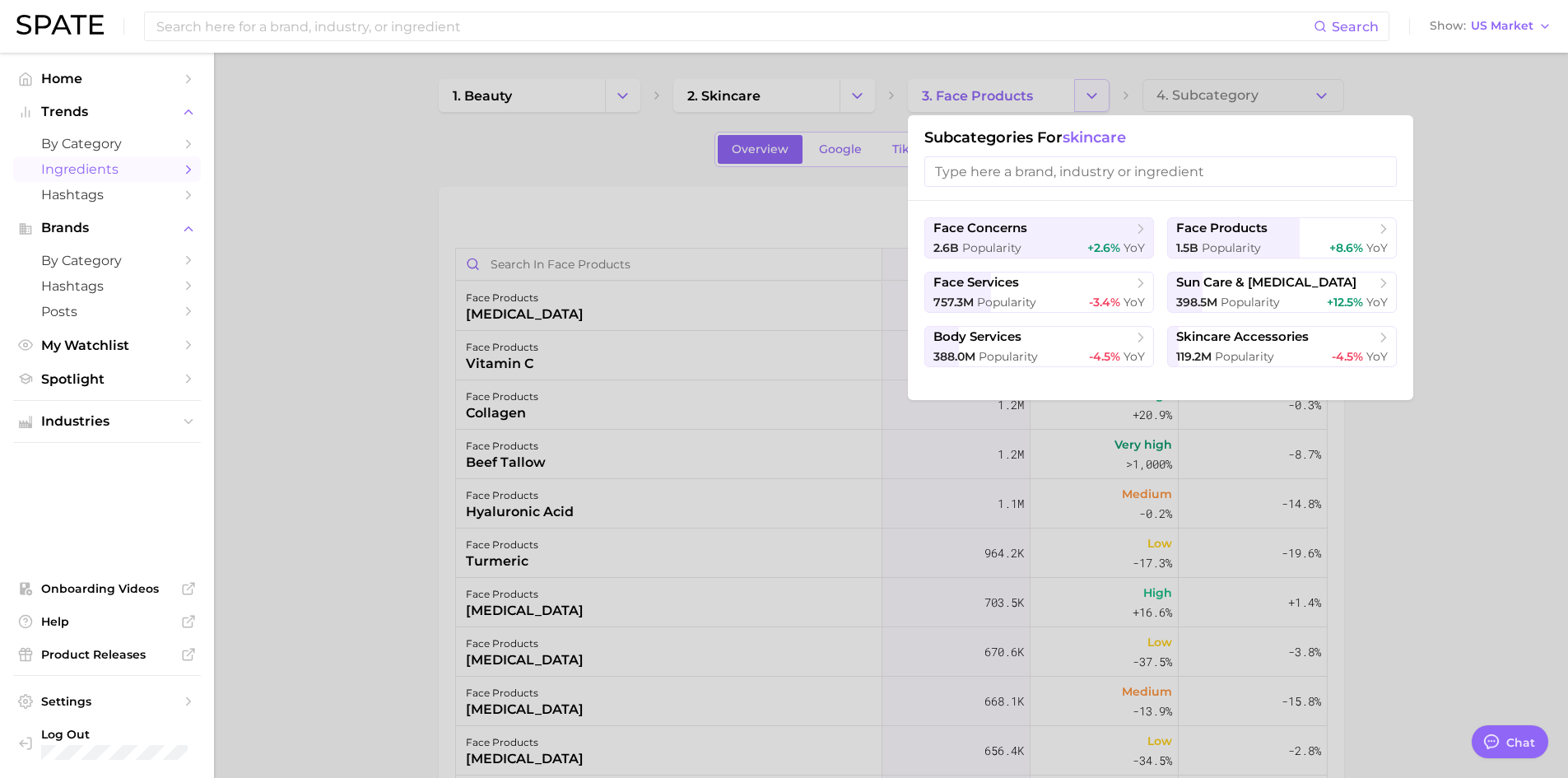
click at [1088, 92] on div at bounding box center [784, 389] width 1568 height 778
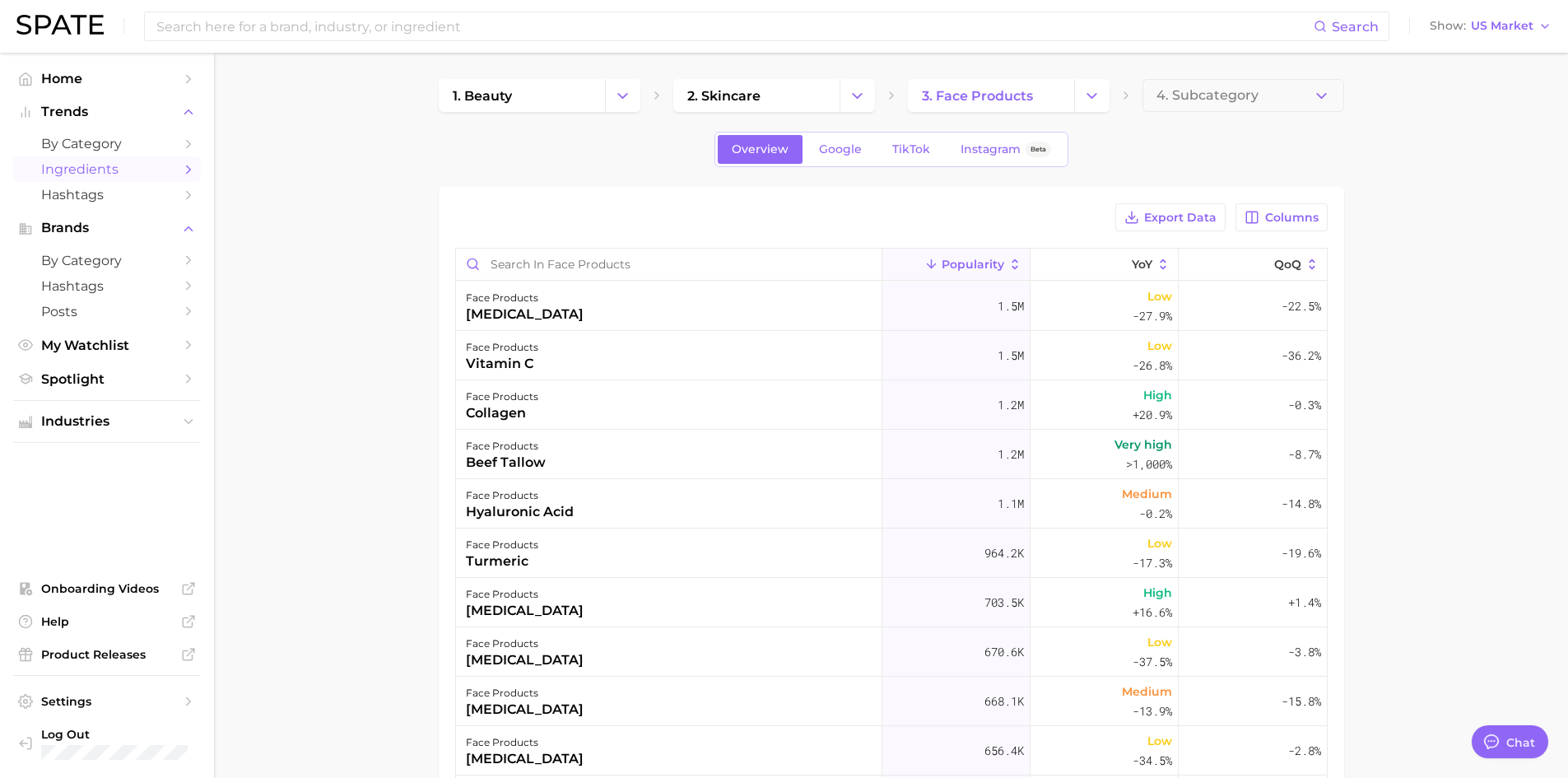
click at [377, 246] on main "1. beauty 2. skincare 3. face products 4. Subcategory Overview Google TikTok In…" at bounding box center [891, 589] width 1354 height 1073
click at [566, 268] on input "Search in face products" at bounding box center [669, 264] width 426 height 32
paste input "hypochlorous acid"
type input "hypochlorous acid"
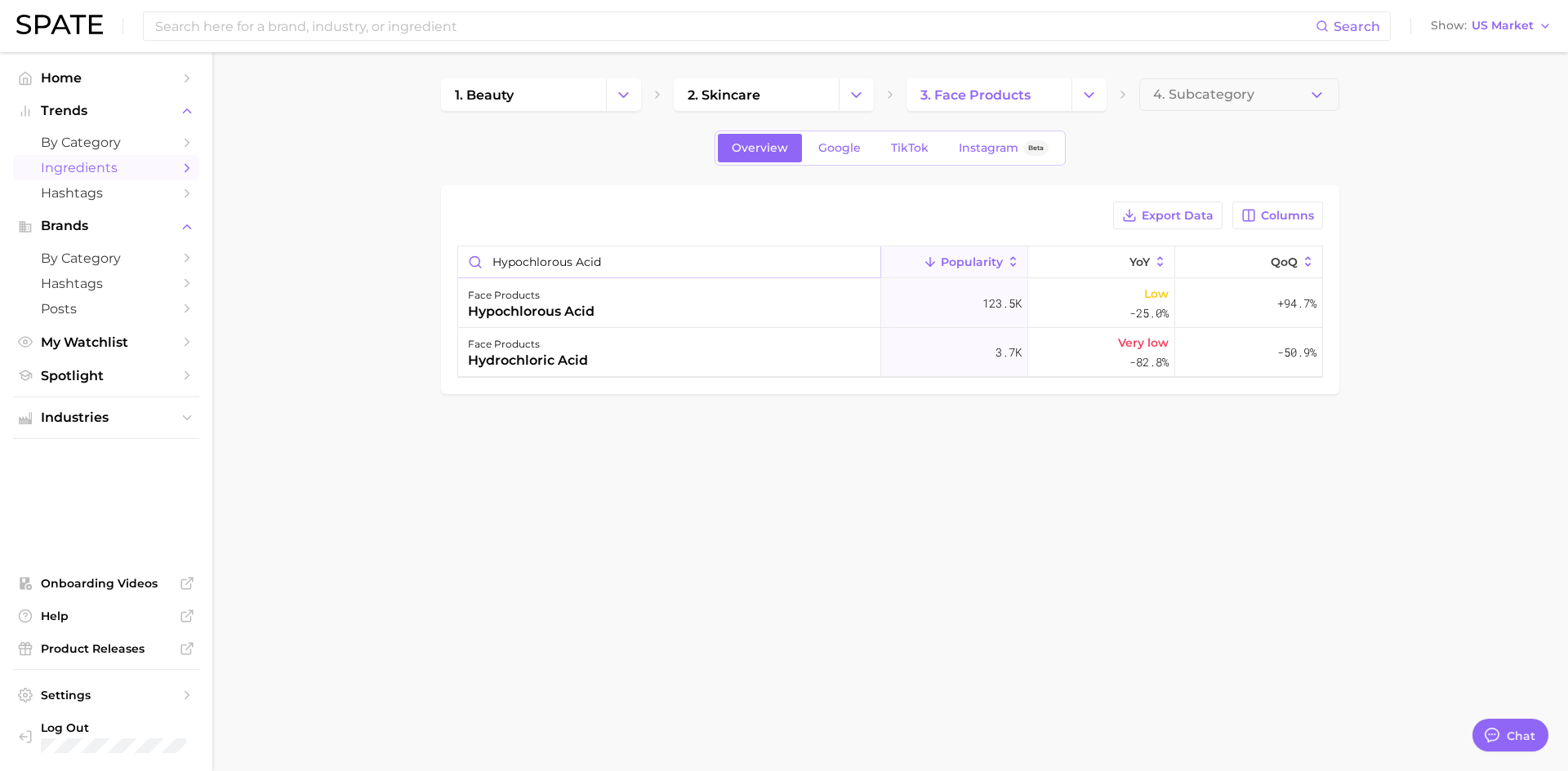
click at [861, 264] on input "hypochlorous acid" at bounding box center [670, 262] width 422 height 31
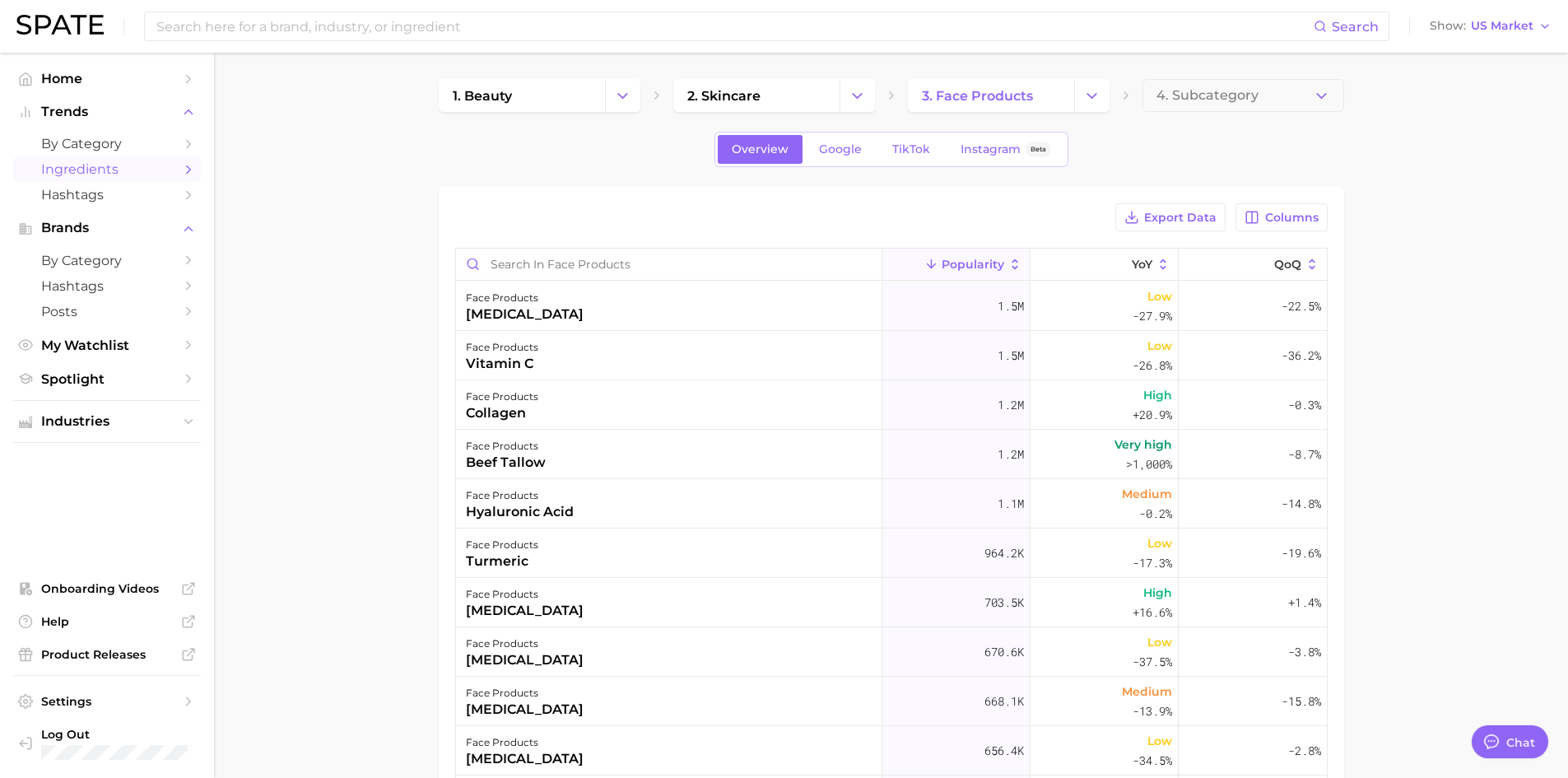
click at [1013, 268] on icon at bounding box center [1016, 264] width 6 height 10
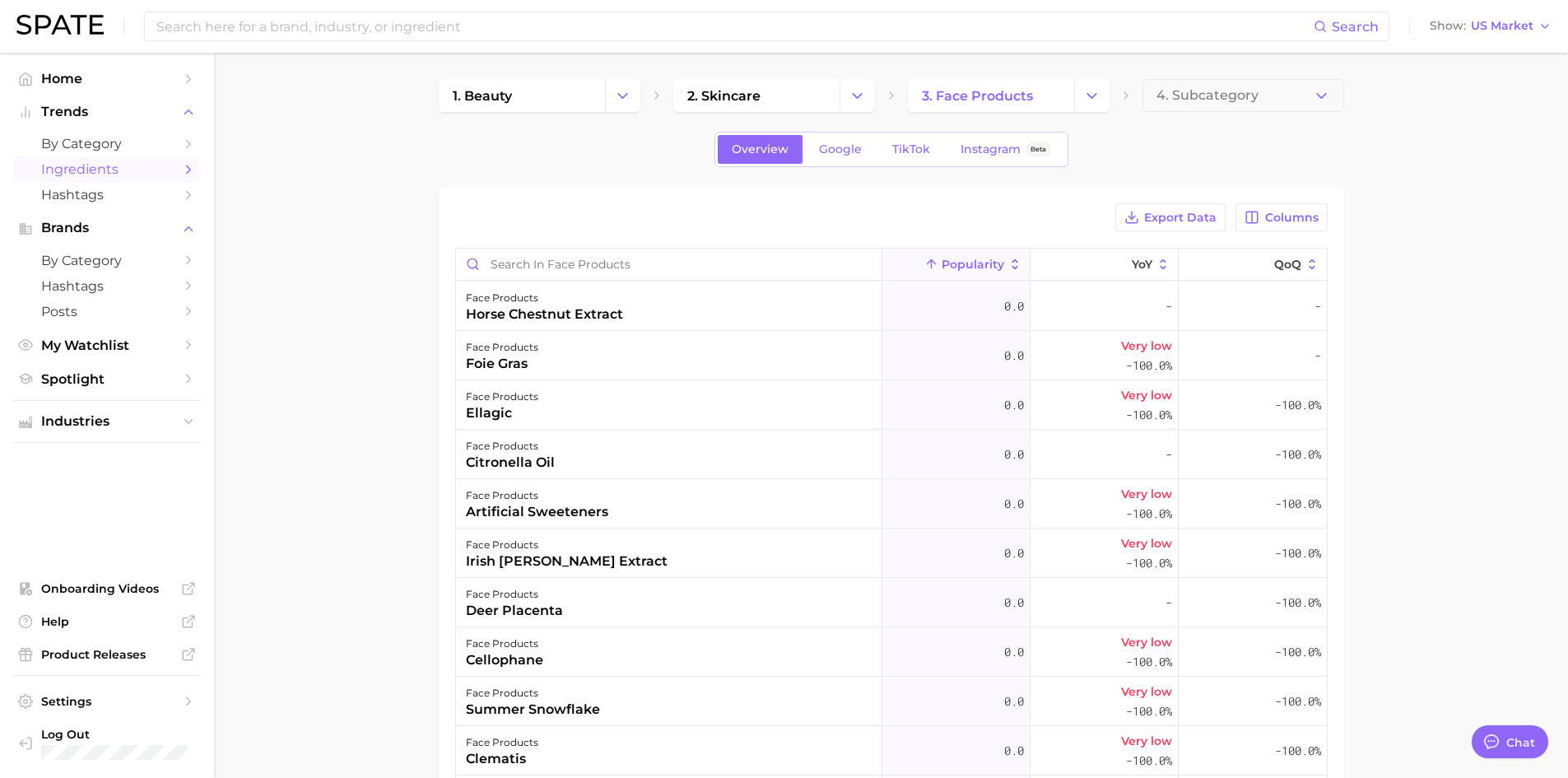
click at [1008, 260] on icon at bounding box center [1015, 264] width 15 height 15
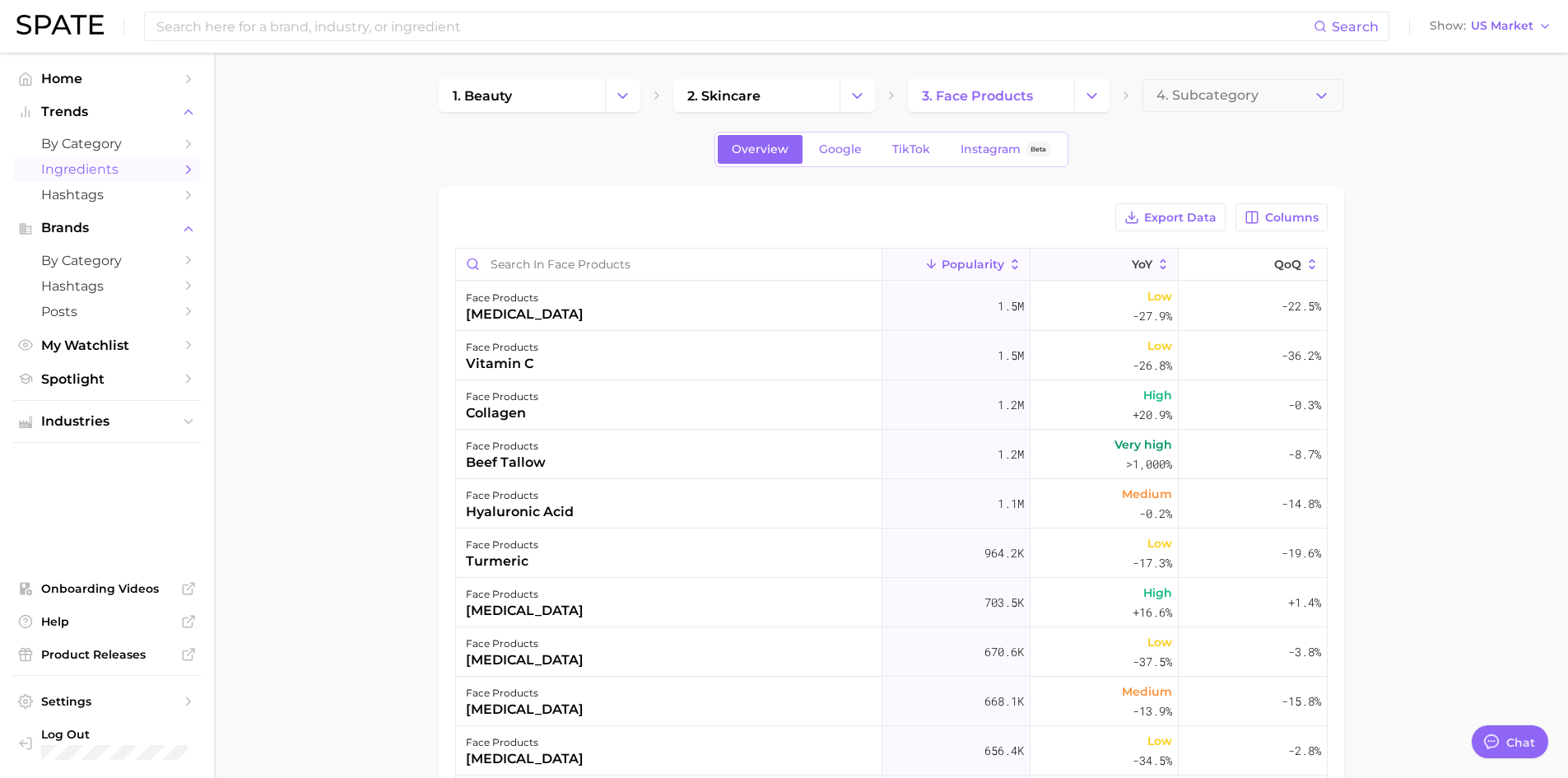
click at [1161, 261] on icon at bounding box center [1164, 264] width 6 height 10
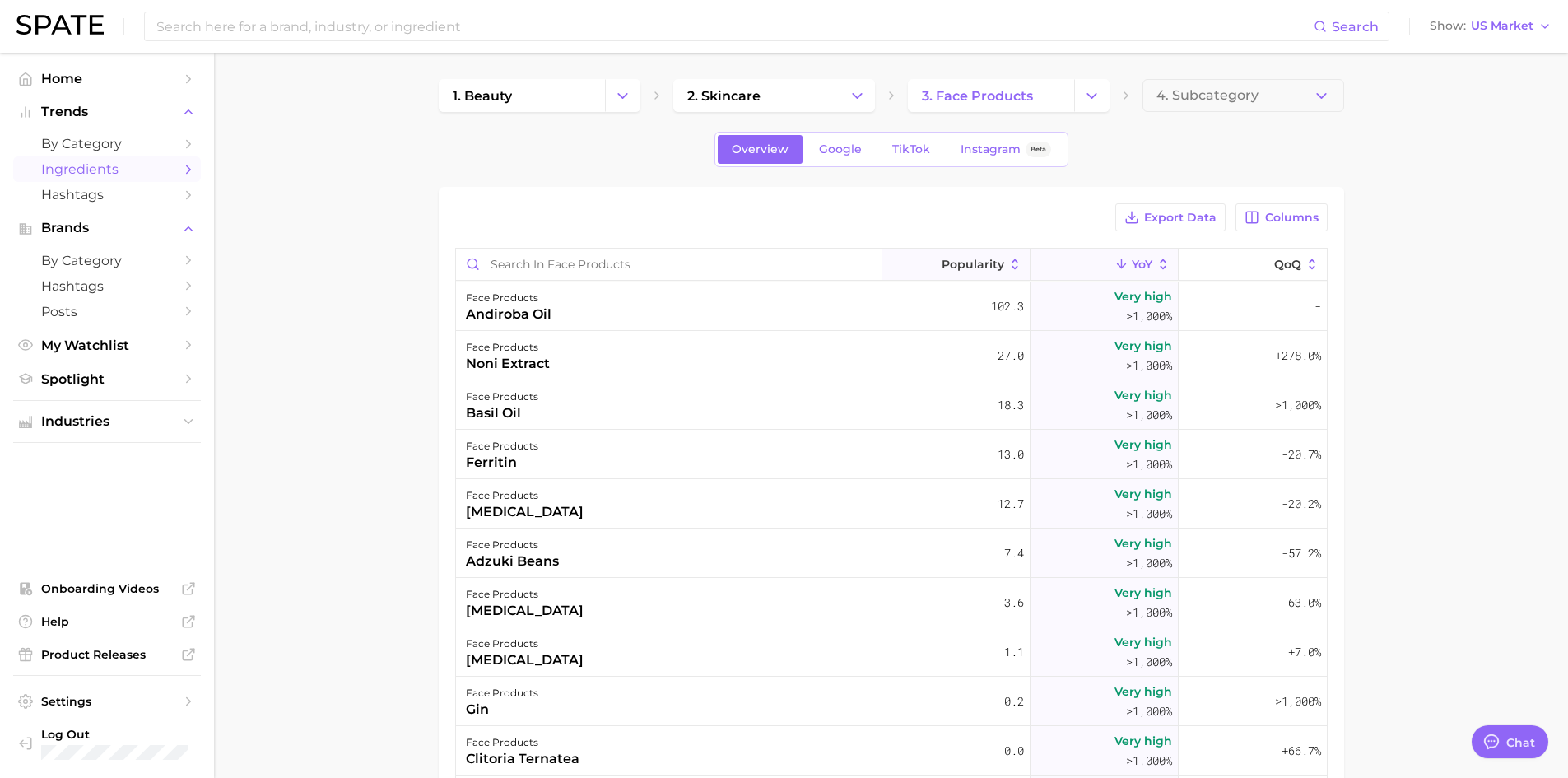
click at [969, 264] on span "Popularity" at bounding box center [973, 263] width 62 height 13
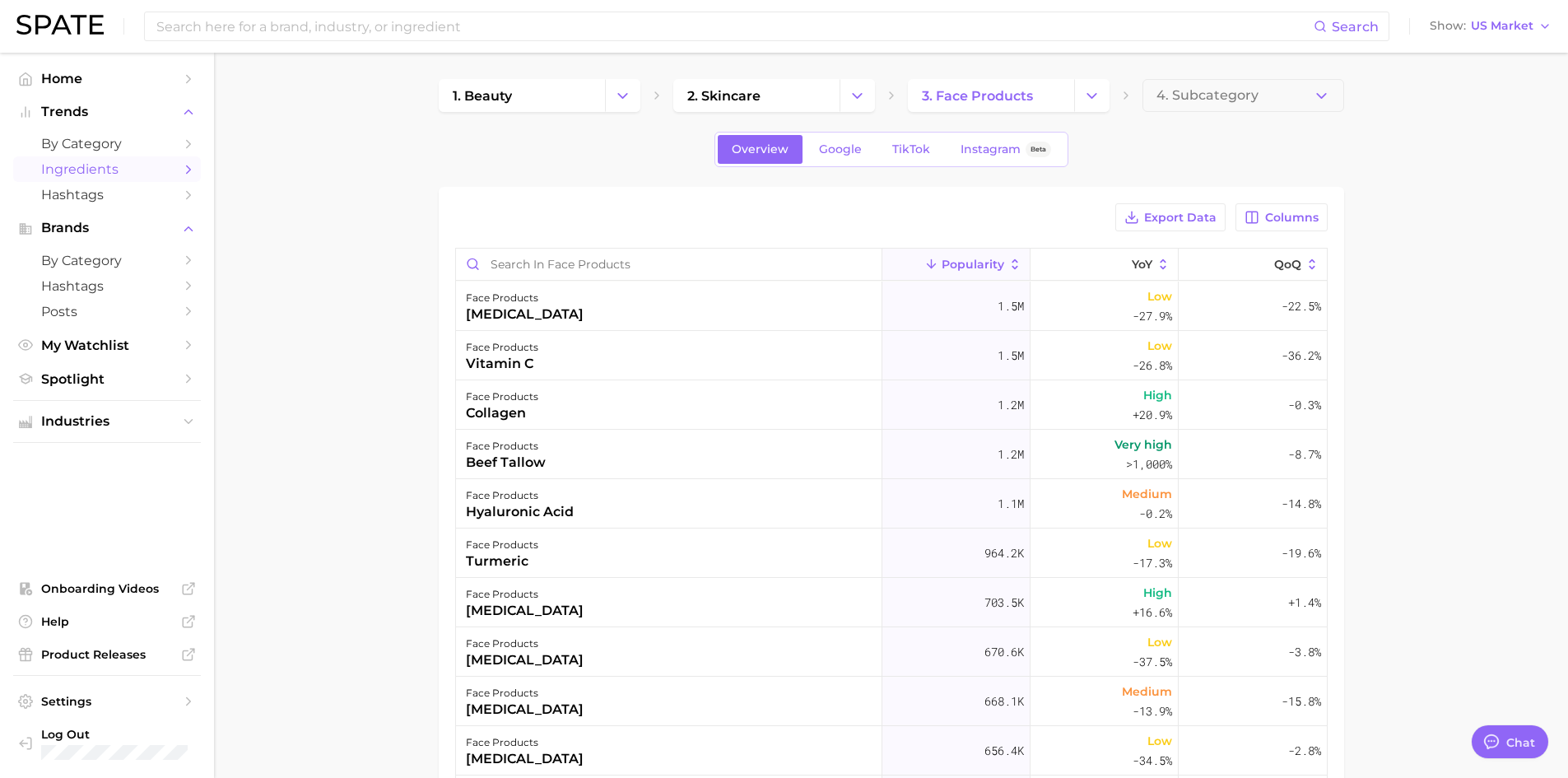
click at [833, 134] on div "Overview Google TikTok Instagram Beta" at bounding box center [891, 150] width 354 height 35
click at [834, 144] on span "Google" at bounding box center [840, 150] width 42 height 14
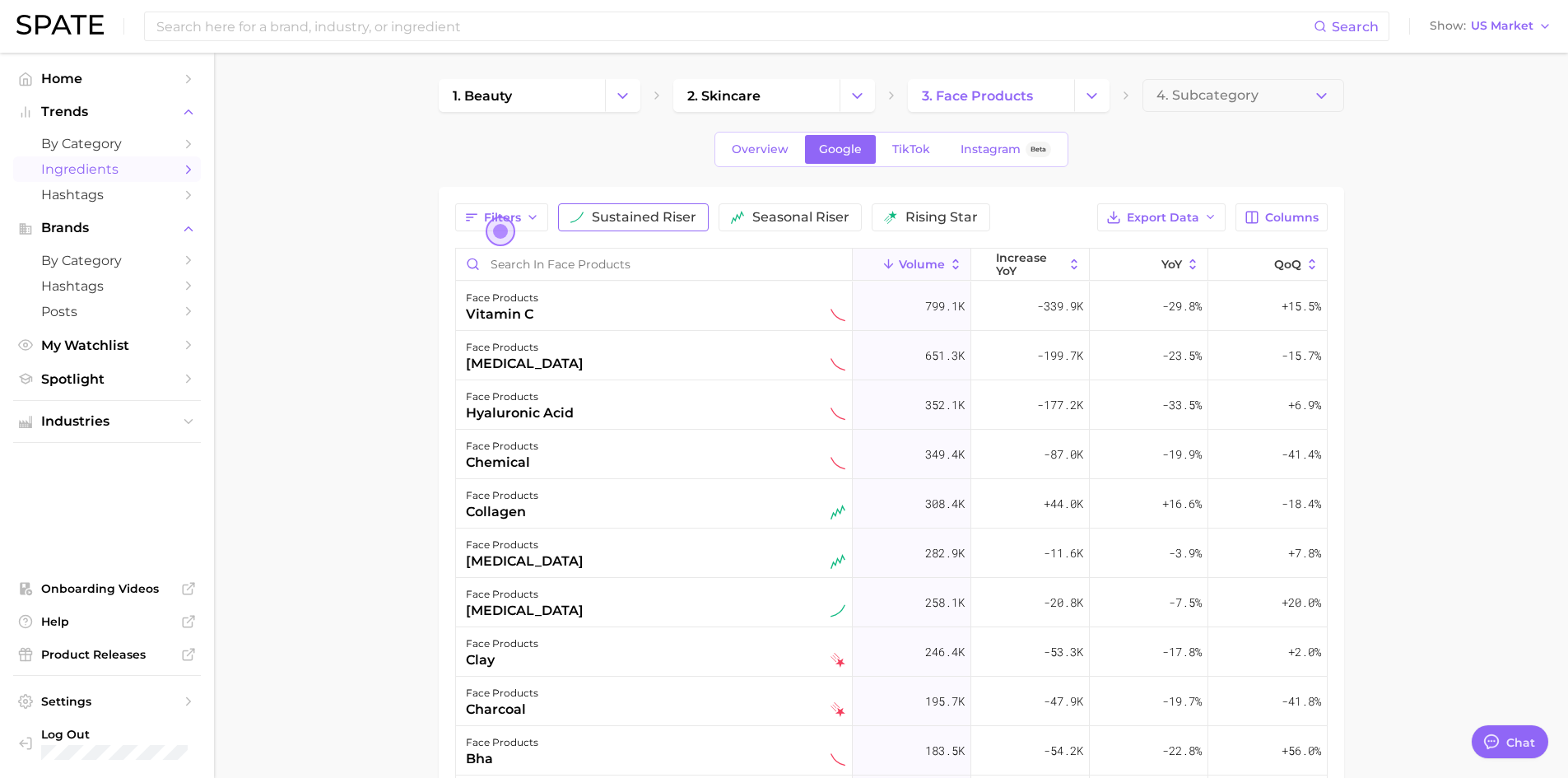
click at [648, 211] on span "sustained riser" at bounding box center [645, 217] width 104 height 13
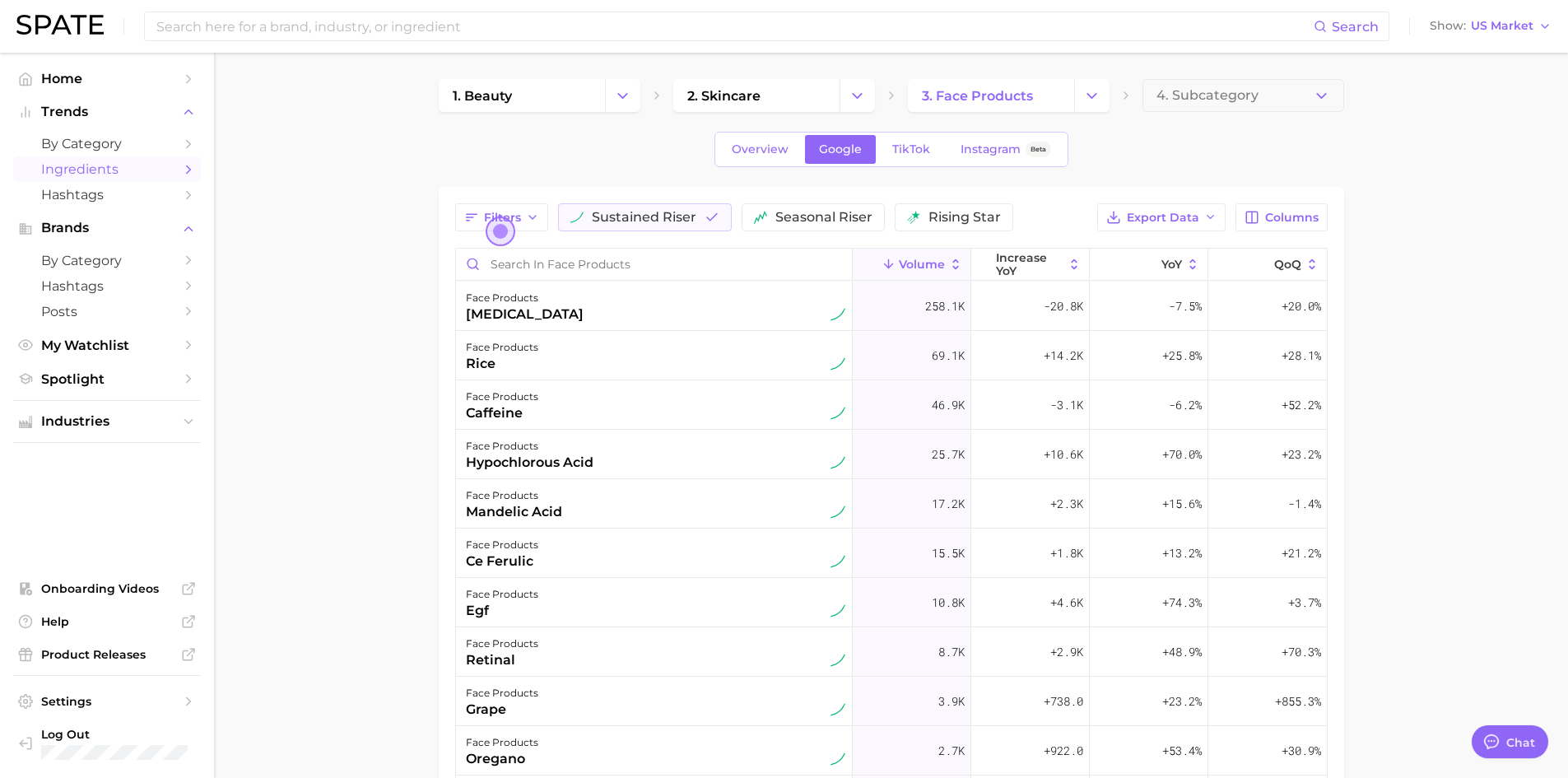
click at [958, 270] on icon at bounding box center [955, 264] width 15 height 15
click at [1072, 272] on button "increase YoY" at bounding box center [1031, 264] width 118 height 33
click at [1190, 274] on button "YoY" at bounding box center [1149, 264] width 118 height 33
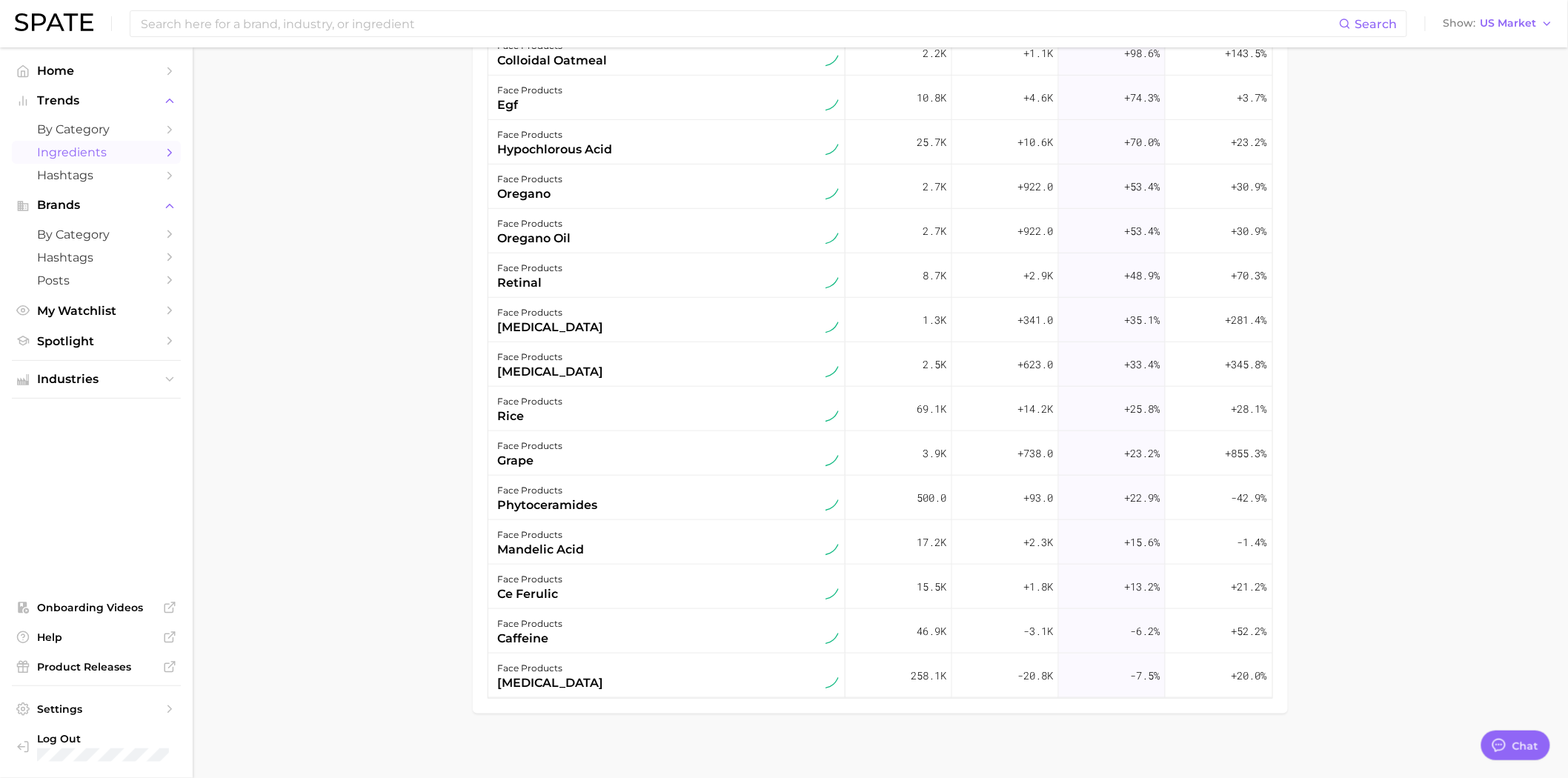
type textarea "x"
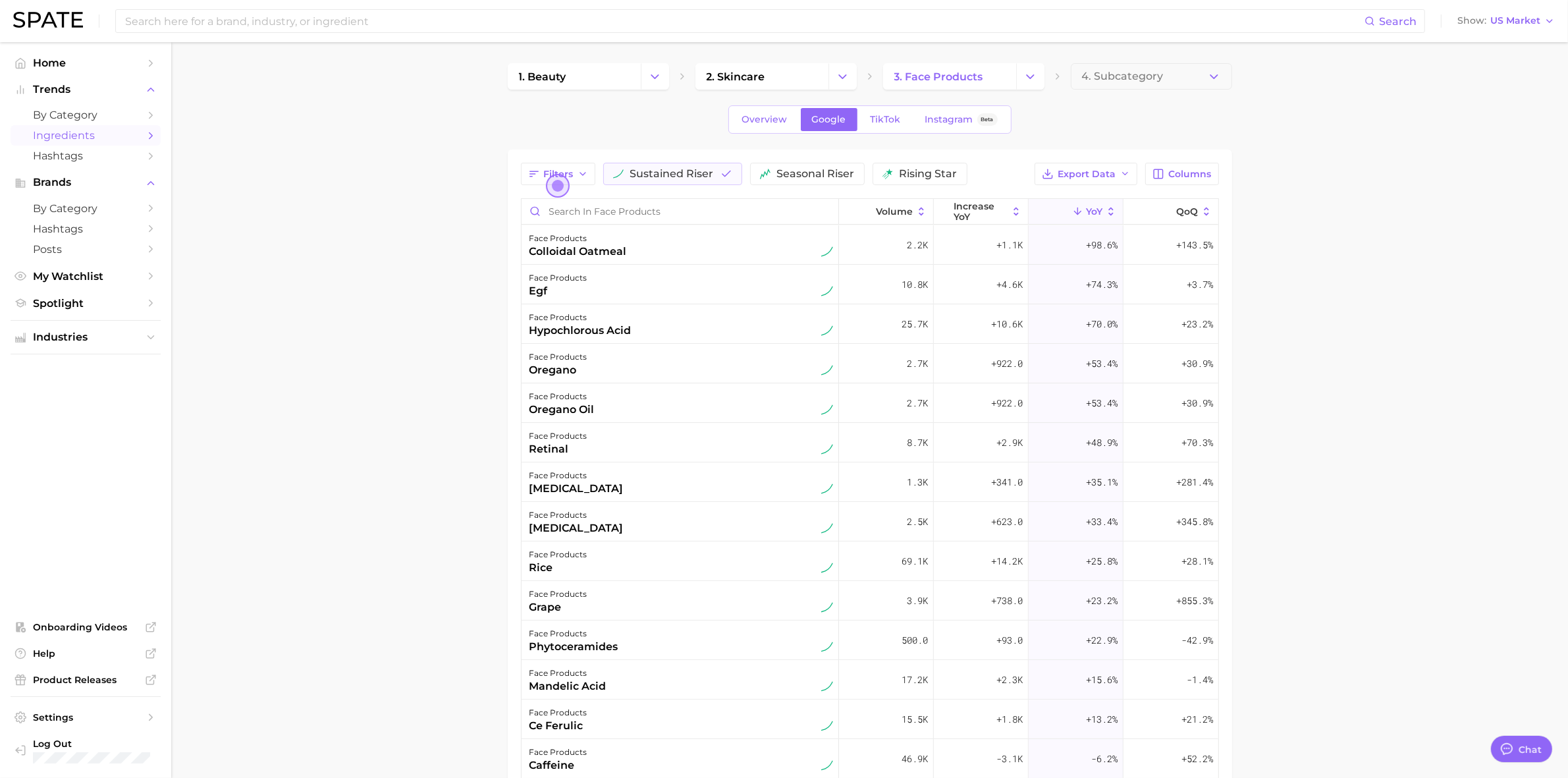
click at [400, 222] on main "1. beauty 2. skincare 3. face products 4. Subcategory Overview Google TikTok In…" at bounding box center [870, 469] width 1397 height 855
click at [423, 622] on main "1. beauty 2. skincare 3. face products 4. Subcategory Overview Google TikTok In…" at bounding box center [870, 469] width 1397 height 855
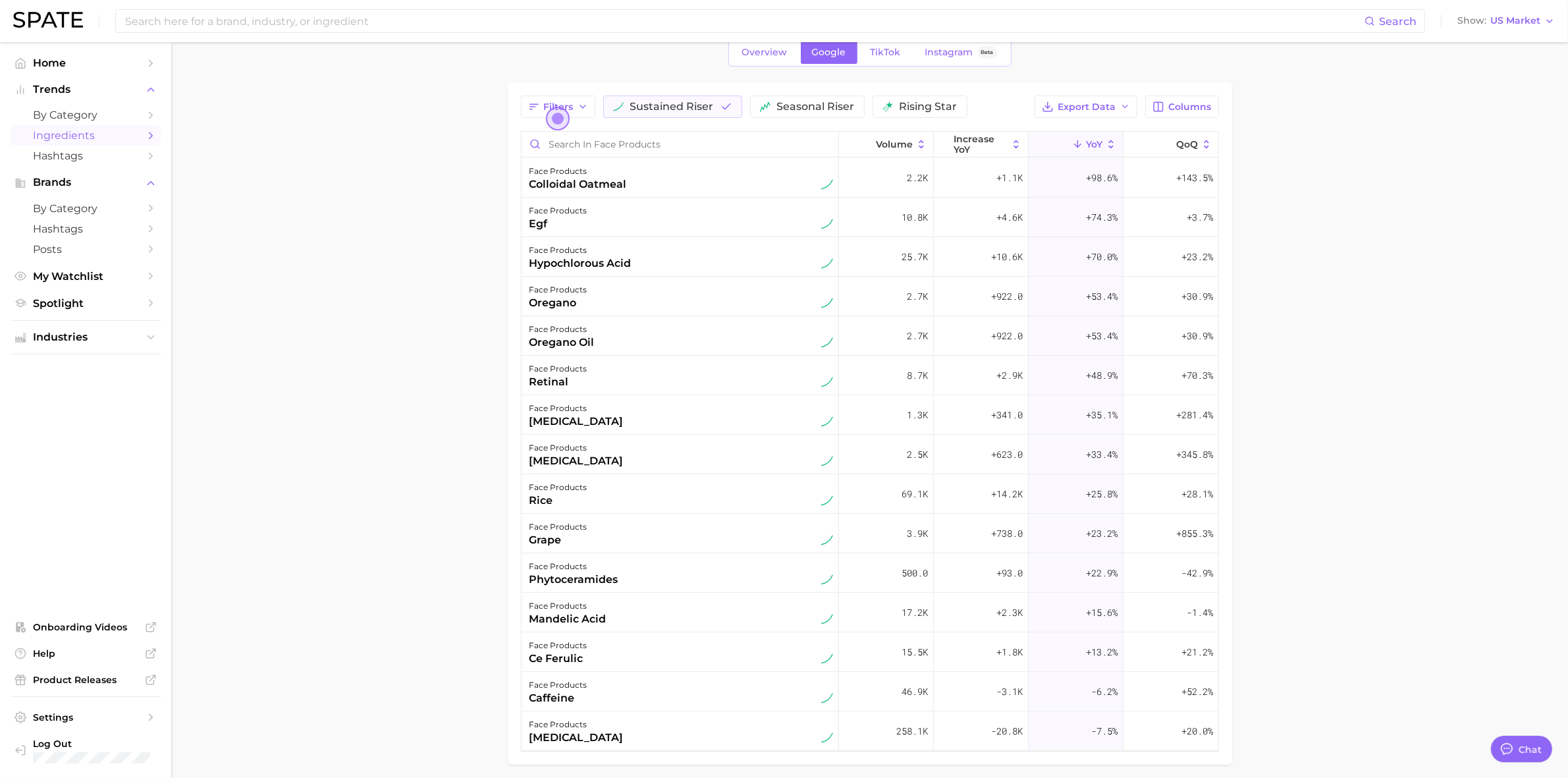
scroll to position [38, 0]
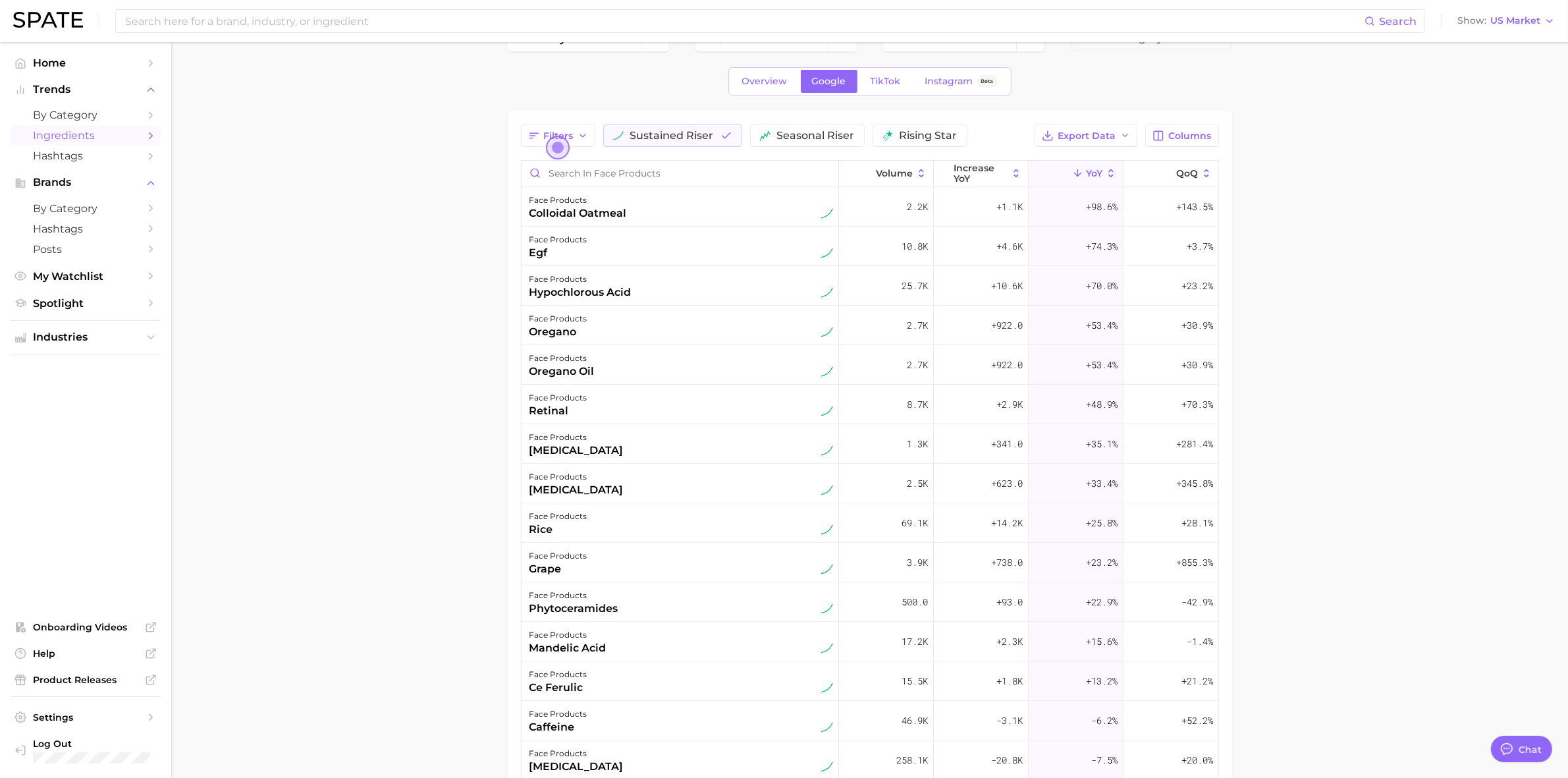
click at [1264, 363] on main "1. beauty 2. skincare 3. face products 4. Subcategory Overview Google TikTok In…" at bounding box center [870, 431] width 1397 height 855
click at [408, 280] on main "1. beauty 2. skincare 3. face products 4. Subcategory Overview Google TikTok In…" at bounding box center [870, 431] width 1397 height 855
click at [1264, 357] on main "1. beauty 2. skincare 3. face products 4. Subcategory Overview Google TikTok In…" at bounding box center [870, 431] width 1397 height 855
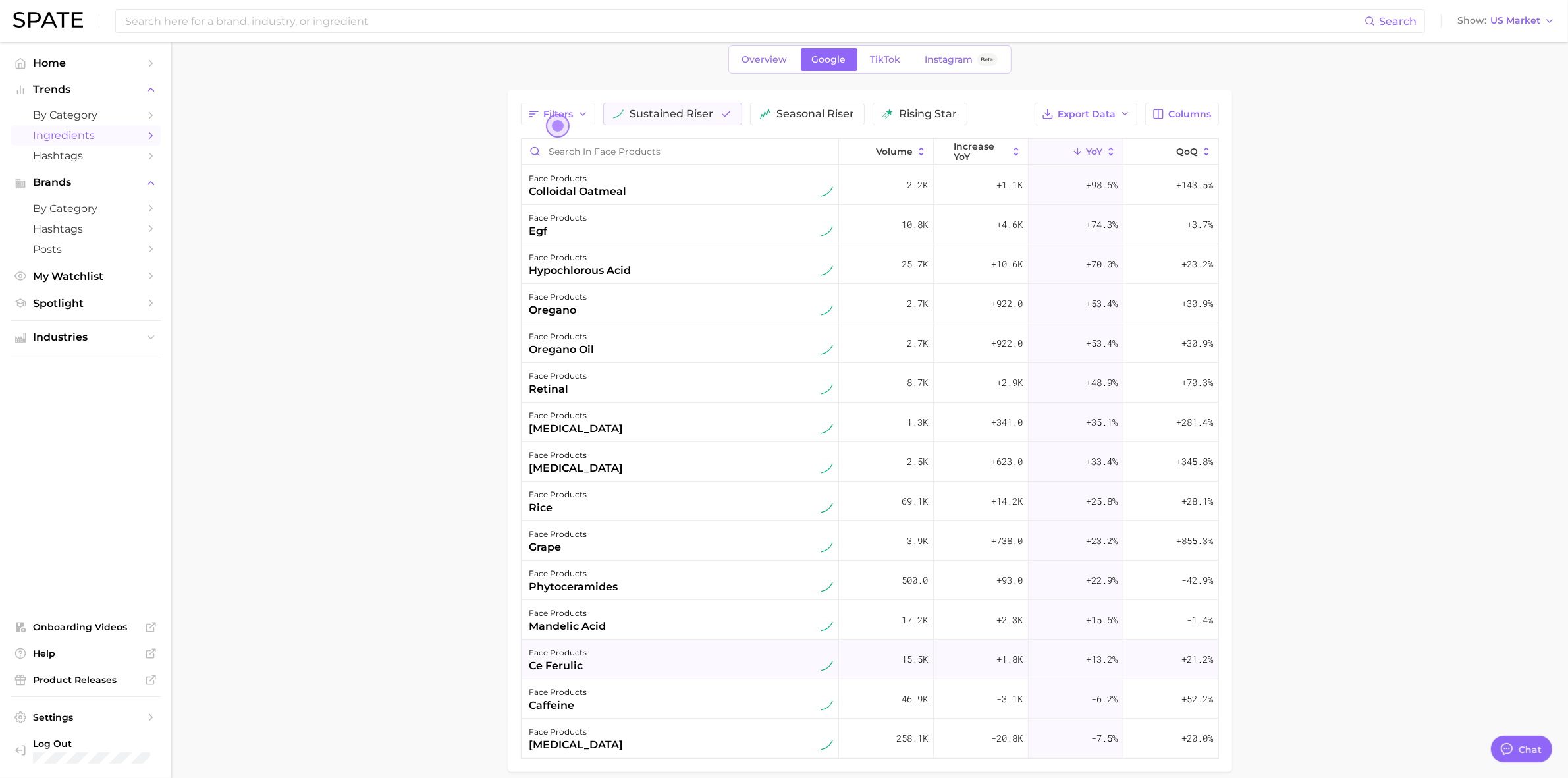
scroll to position [0, 0]
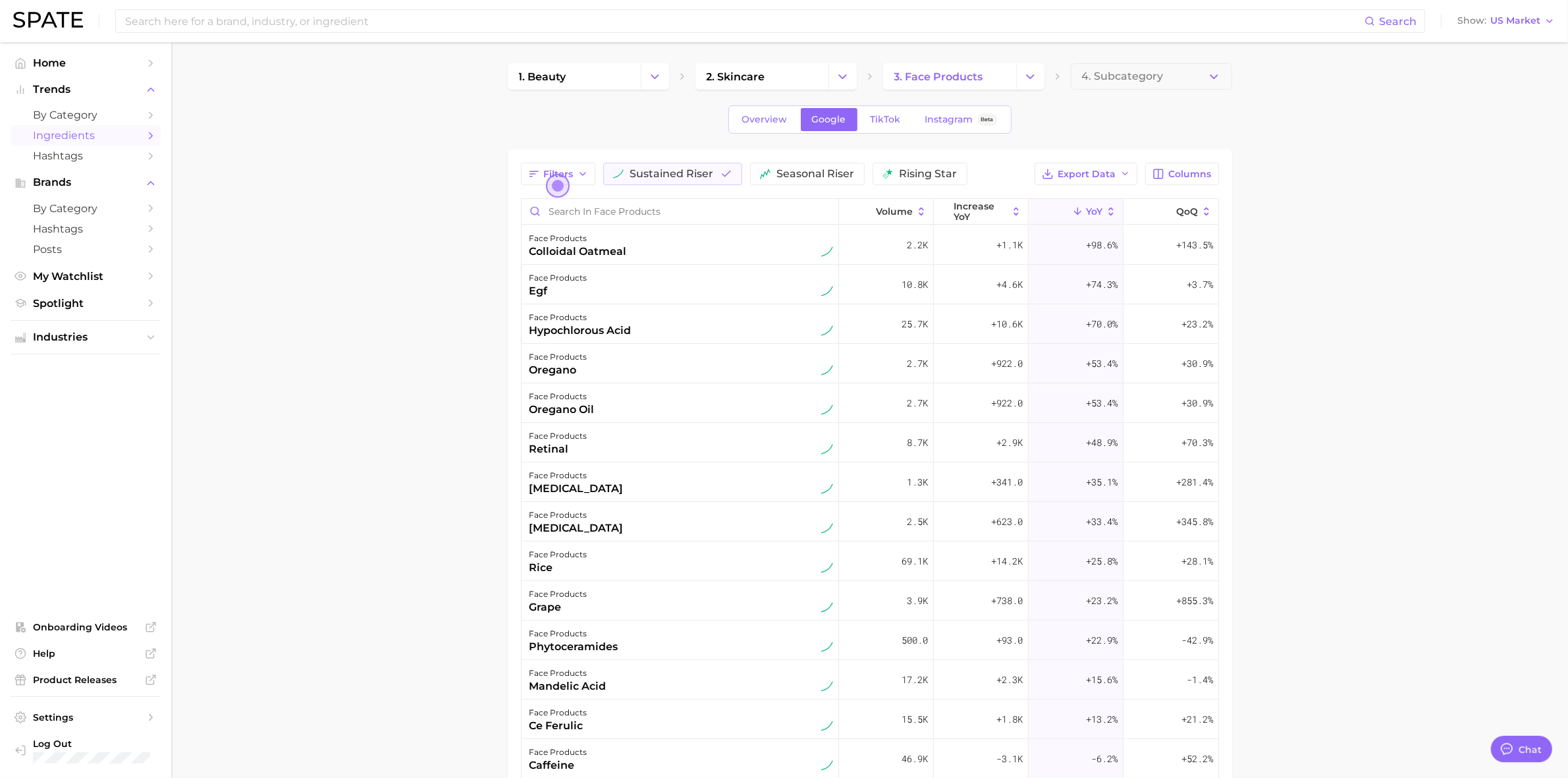
click at [359, 326] on main "1. beauty 2. skincare 3. face products 4. Subcategory Overview Google TikTok In…" at bounding box center [870, 469] width 1397 height 855
click at [794, 170] on span "seasonal riser" at bounding box center [816, 173] width 78 height 10
click at [891, 171] on button "rising star" at bounding box center [938, 173] width 95 height 22
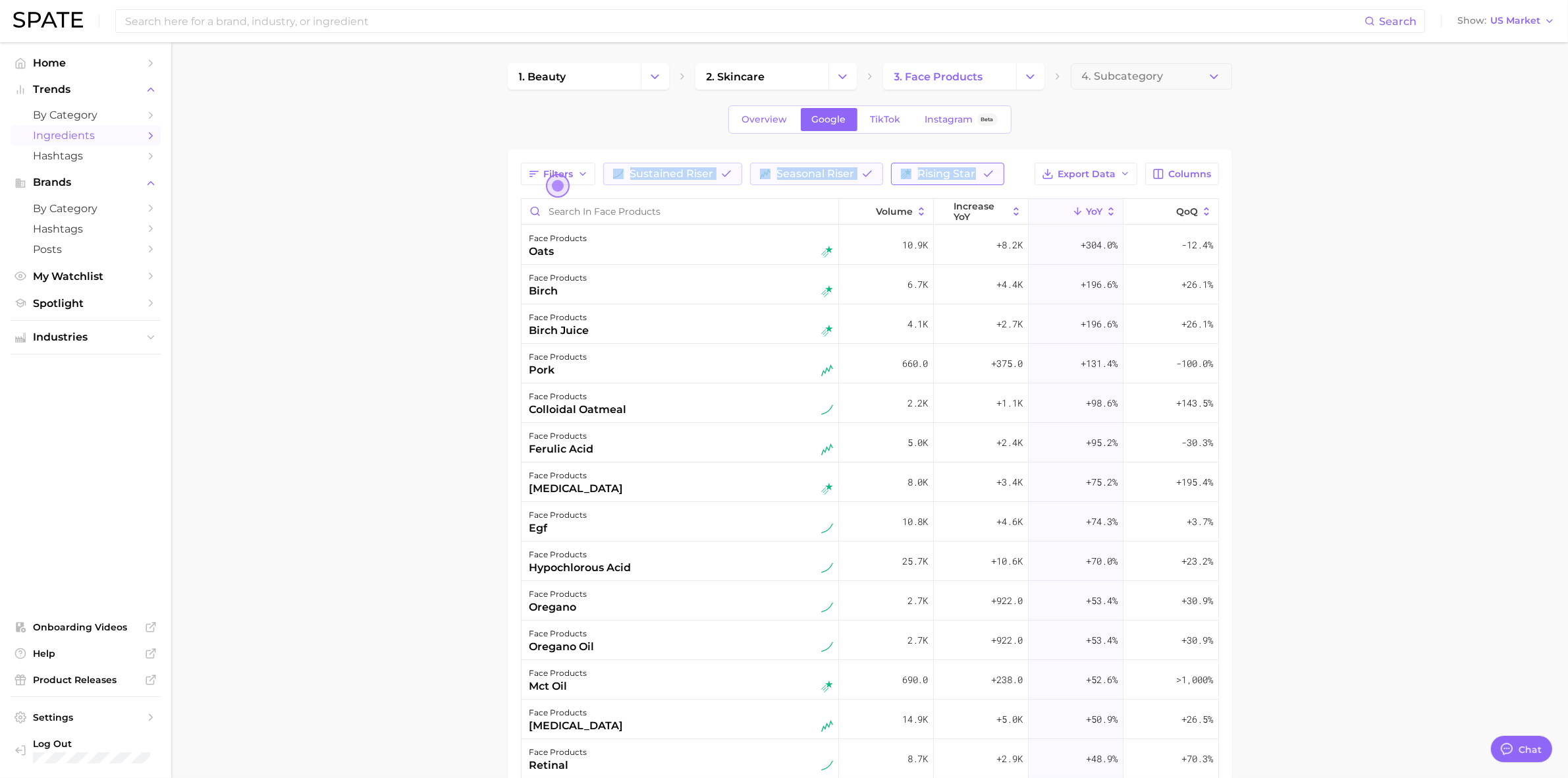
drag, startPoint x: 598, startPoint y: 171, endPoint x: 981, endPoint y: 171, distance: 383.0
click at [981, 171] on div "Filters sustained riser seasonal riser rising star" at bounding box center [762, 173] width 483 height 22
copy div "sustained riser seasonal riser rising star"
